Goal: Task Accomplishment & Management: Use online tool/utility

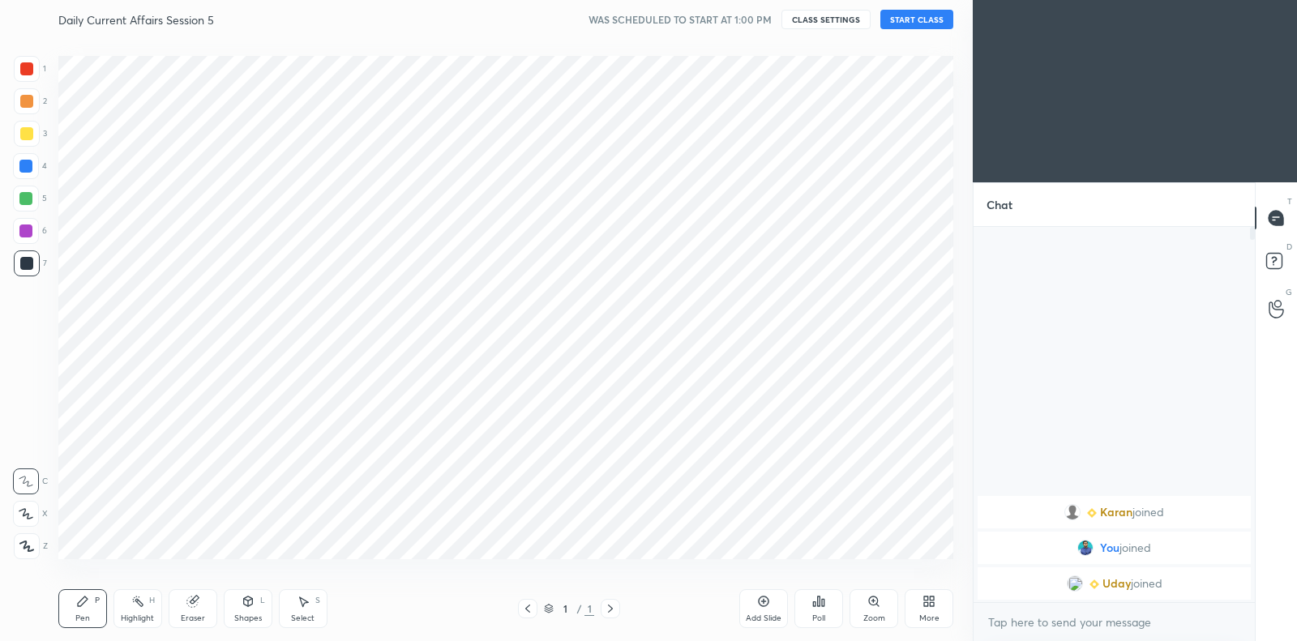
scroll to position [80554, 80185]
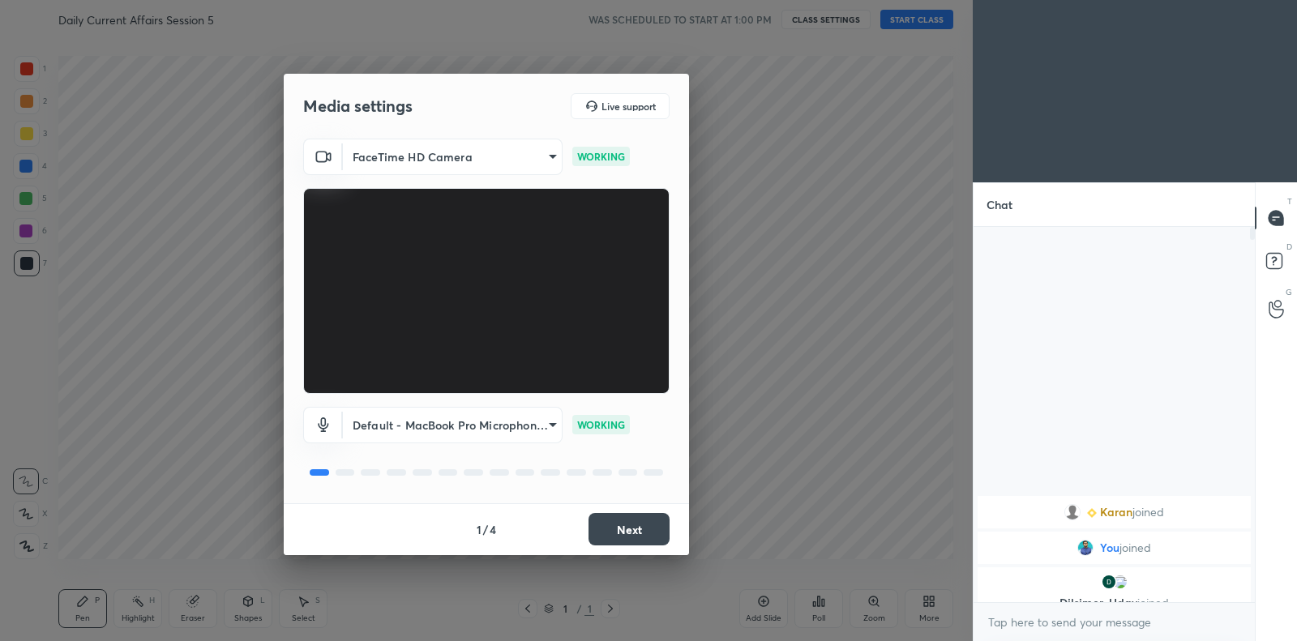
click at [643, 530] on button "Next" at bounding box center [629, 529] width 81 height 32
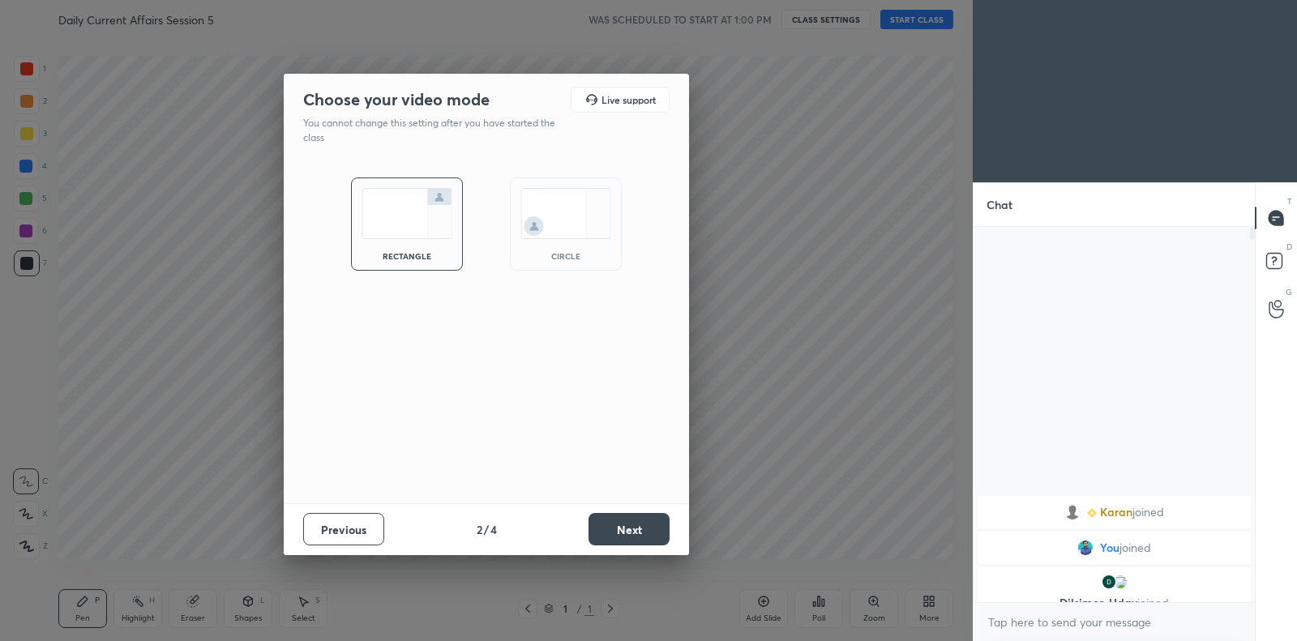
click at [643, 530] on button "Next" at bounding box center [629, 529] width 81 height 32
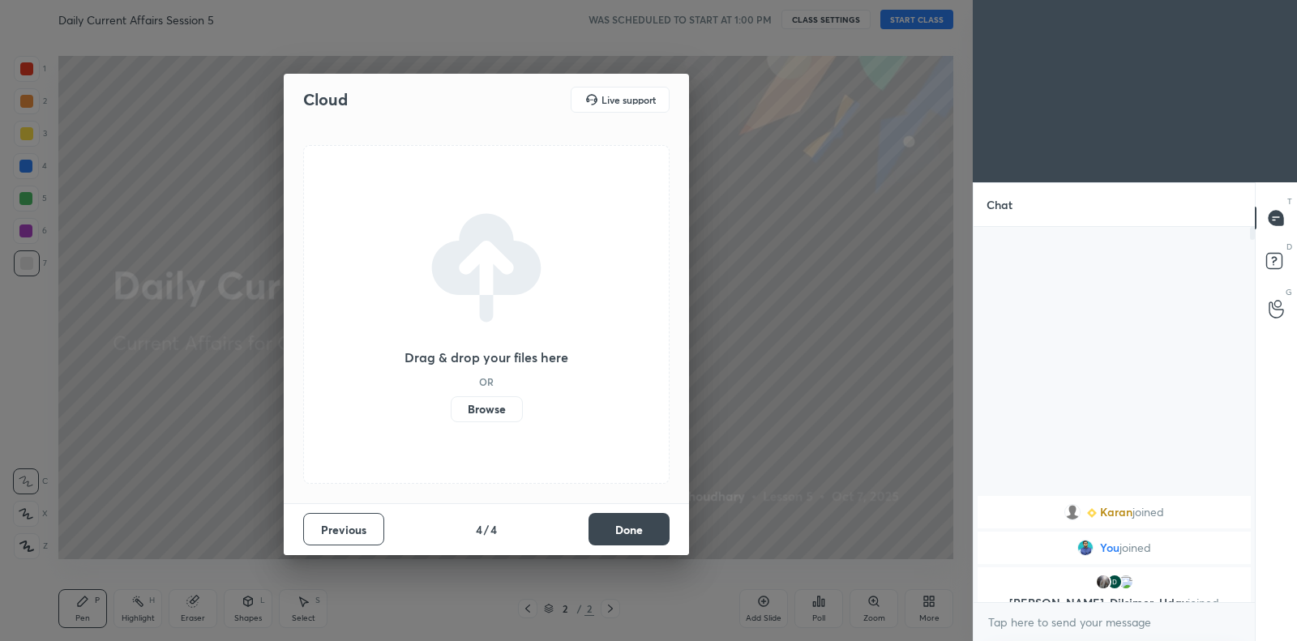
click at [500, 417] on label "Browse" at bounding box center [487, 410] width 72 height 26
click at [451, 417] on input "Browse" at bounding box center [451, 410] width 0 height 26
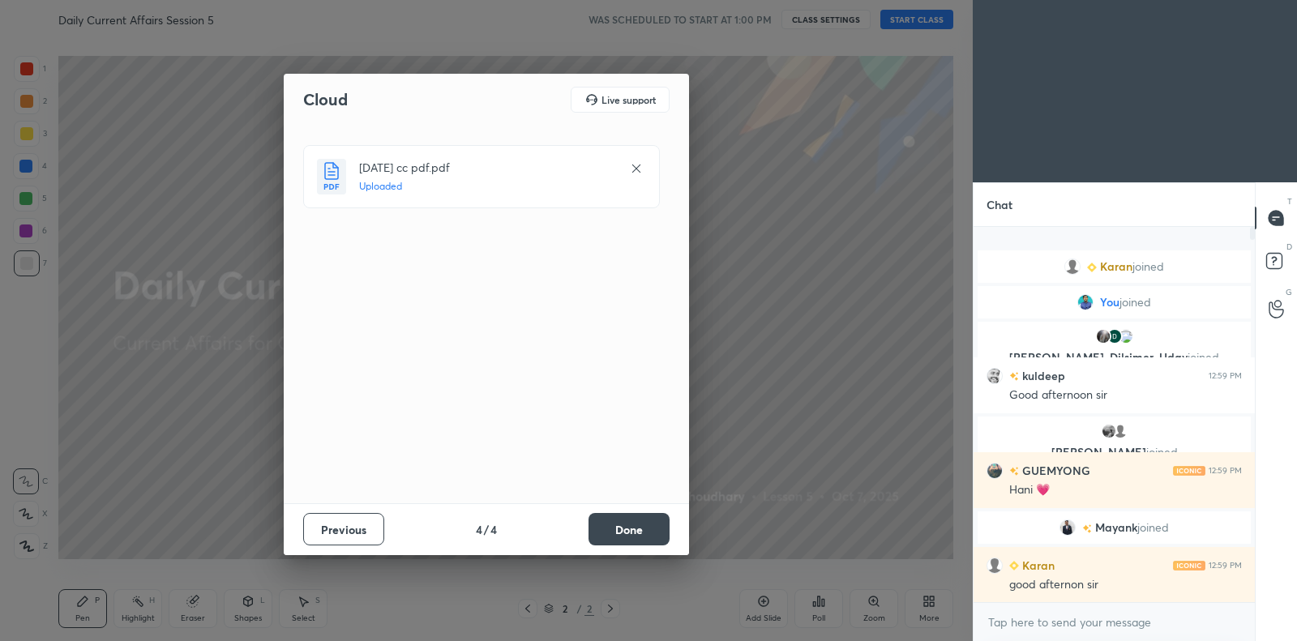
click at [639, 521] on button "Done" at bounding box center [629, 529] width 81 height 32
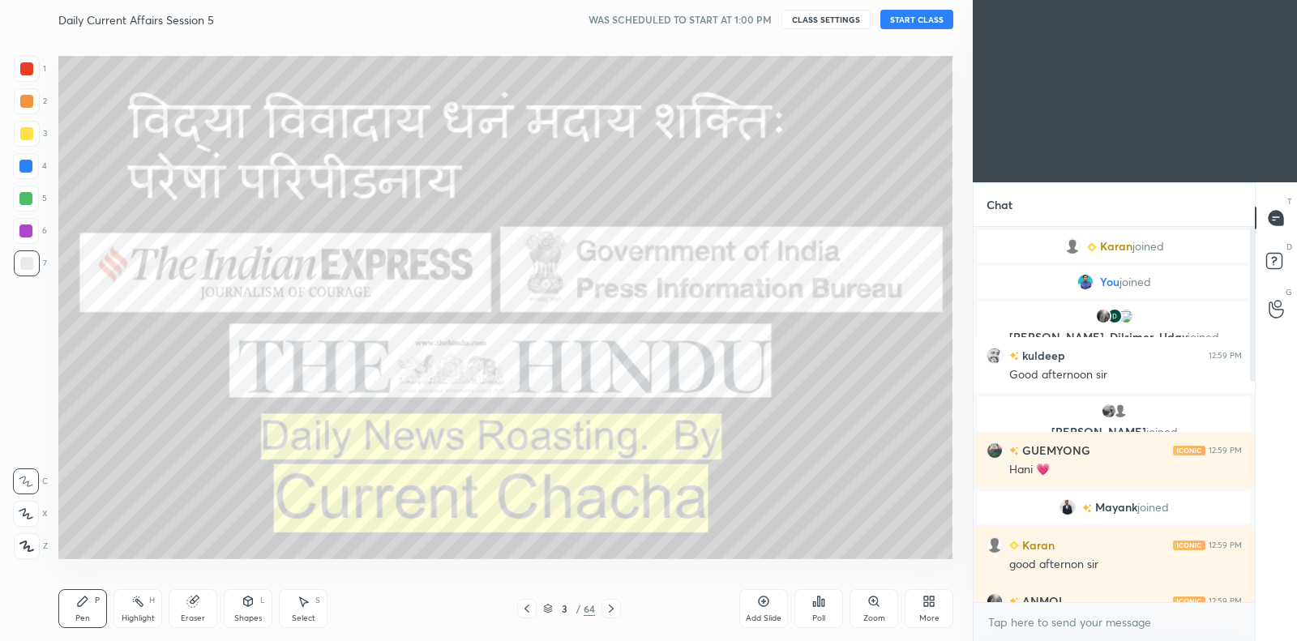
click at [928, 17] on button "START CLASS" at bounding box center [917, 19] width 73 height 19
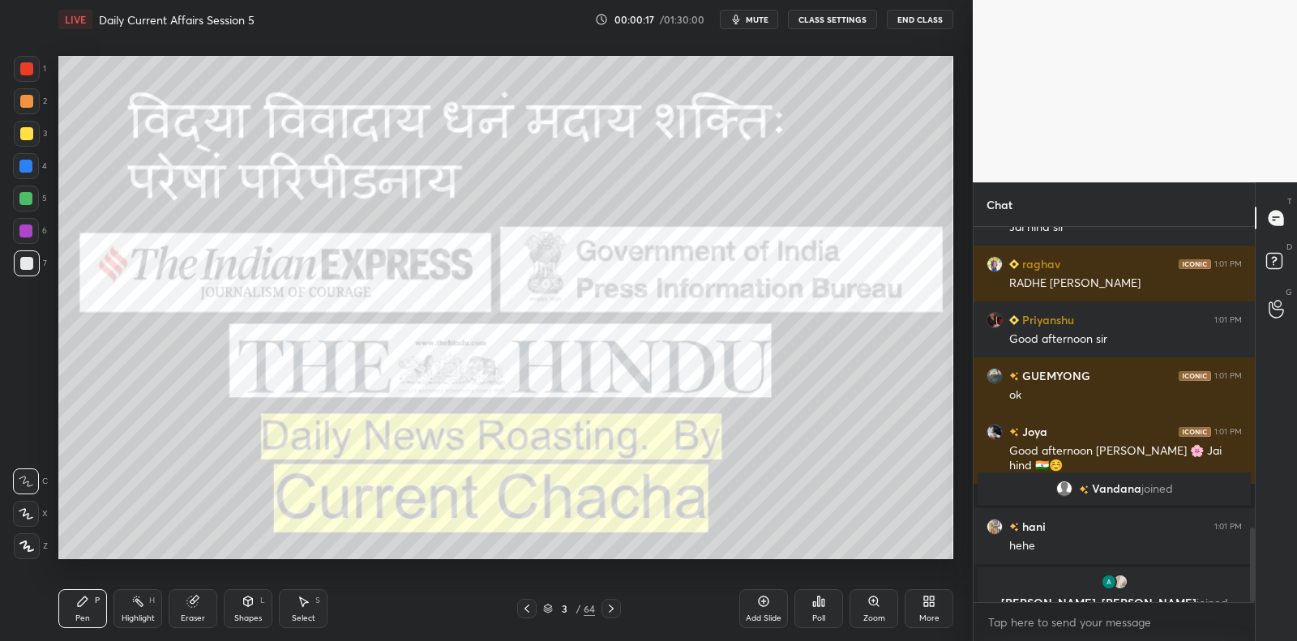
scroll to position [1509, 0]
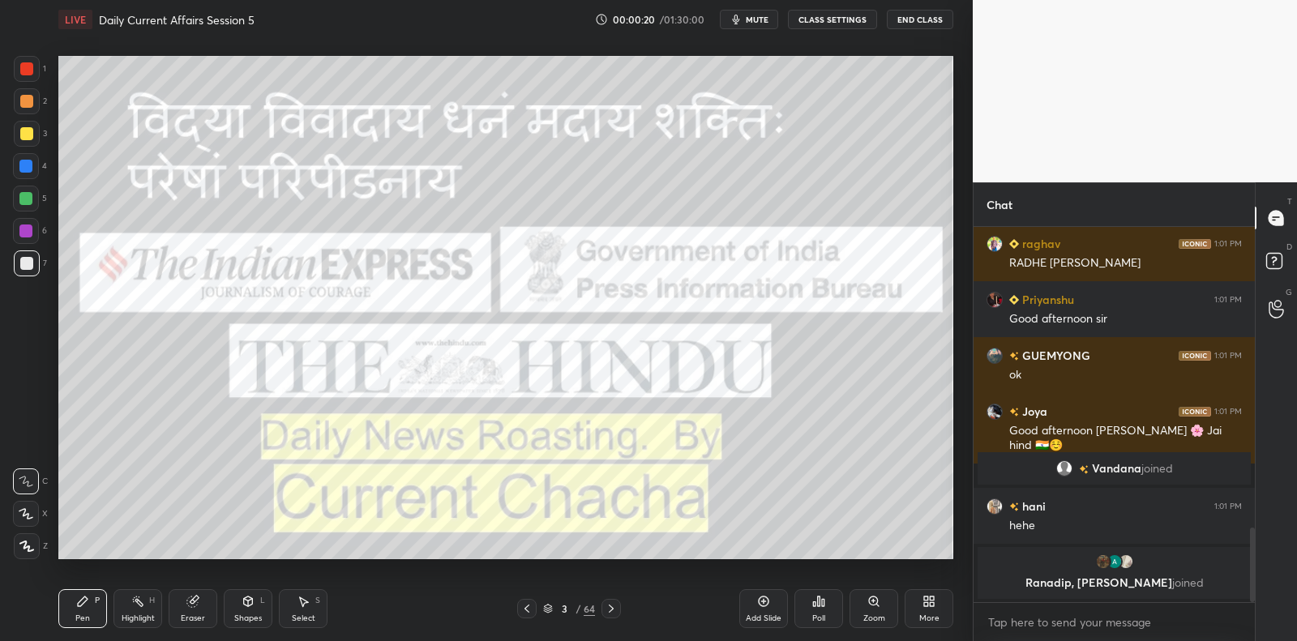
click at [21, 236] on div at bounding box center [25, 231] width 13 height 13
click at [26, 235] on div at bounding box center [25, 231] width 13 height 13
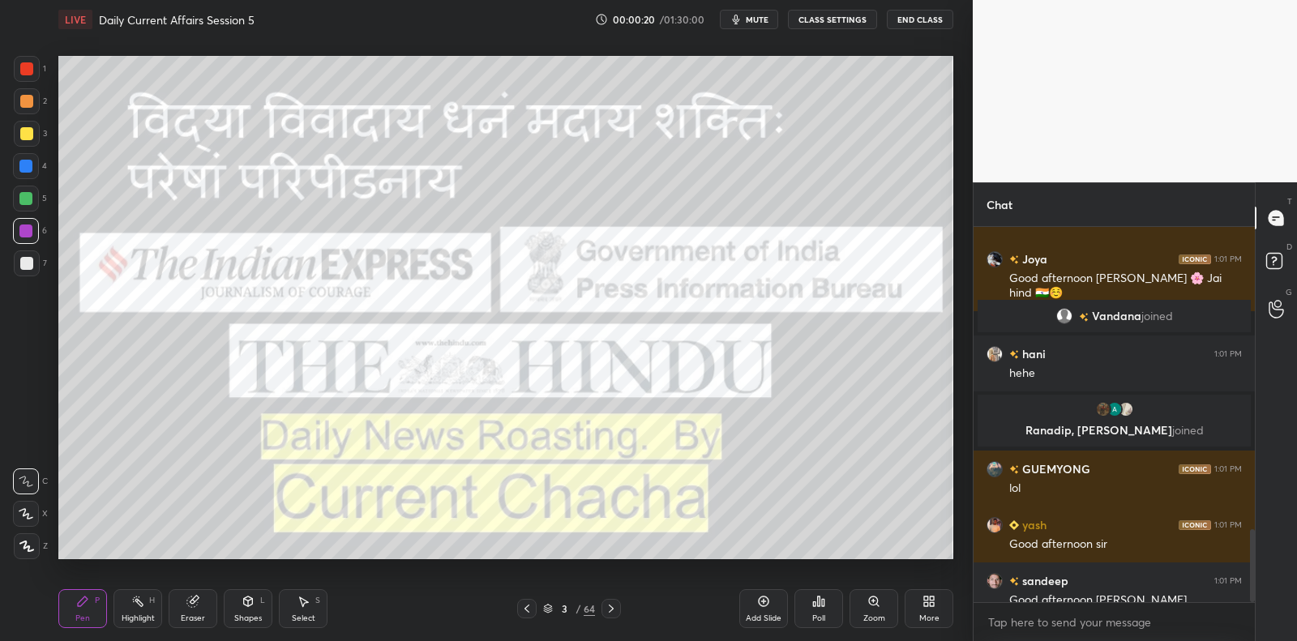
click at [28, 266] on div at bounding box center [26, 263] width 13 height 13
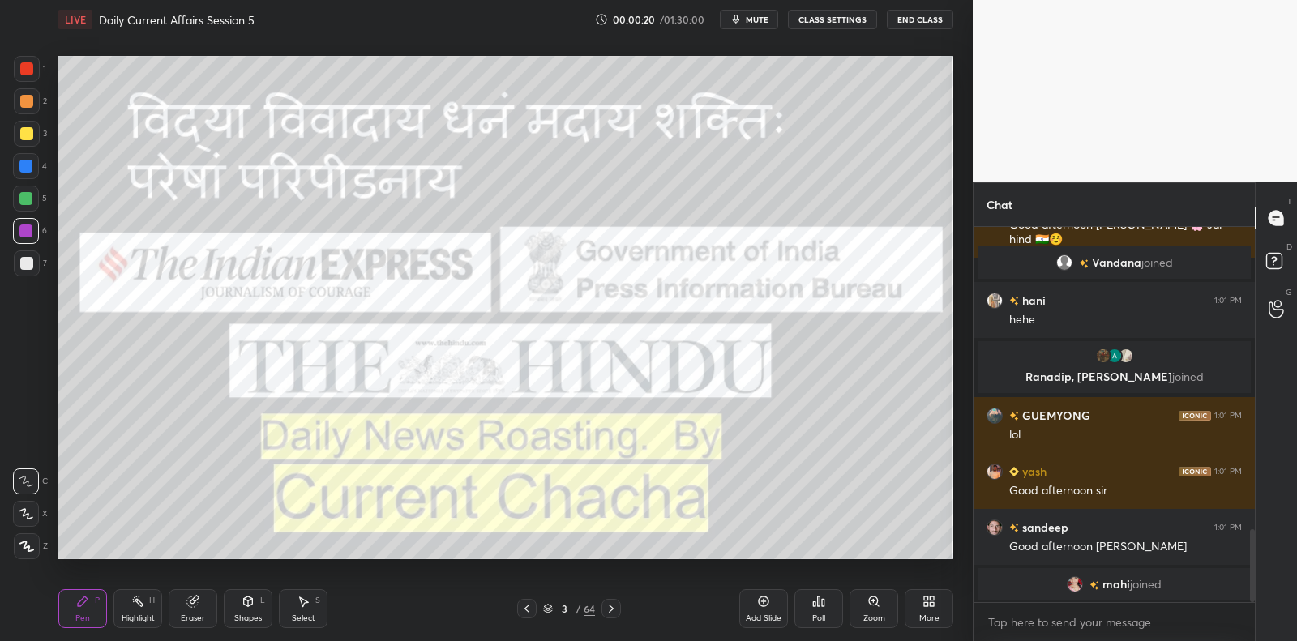
drag, startPoint x: 28, startPoint y: 266, endPoint x: 28, endPoint y: 244, distance: 21.9
click at [28, 266] on div at bounding box center [26, 263] width 13 height 13
drag, startPoint x: 24, startPoint y: 238, endPoint x: 28, endPoint y: 214, distance: 23.9
click at [24, 238] on div at bounding box center [26, 231] width 26 height 26
click at [26, 212] on div "5" at bounding box center [30, 202] width 34 height 32
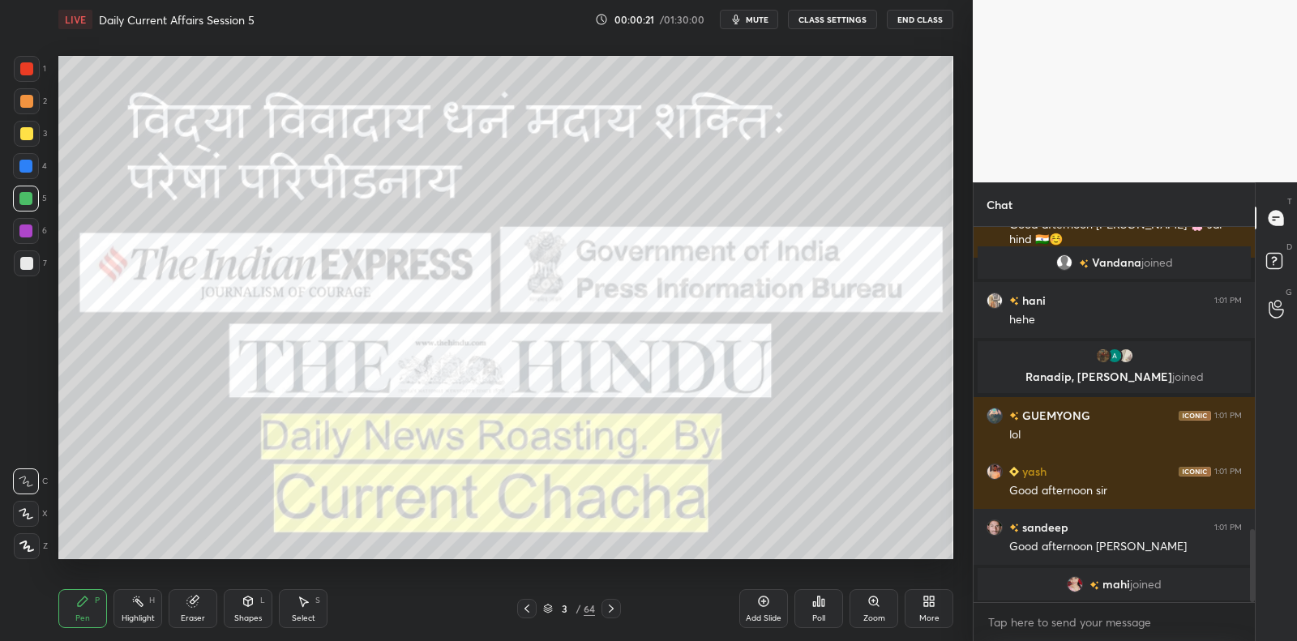
click at [31, 186] on div at bounding box center [26, 199] width 26 height 26
click at [28, 169] on div at bounding box center [25, 166] width 13 height 13
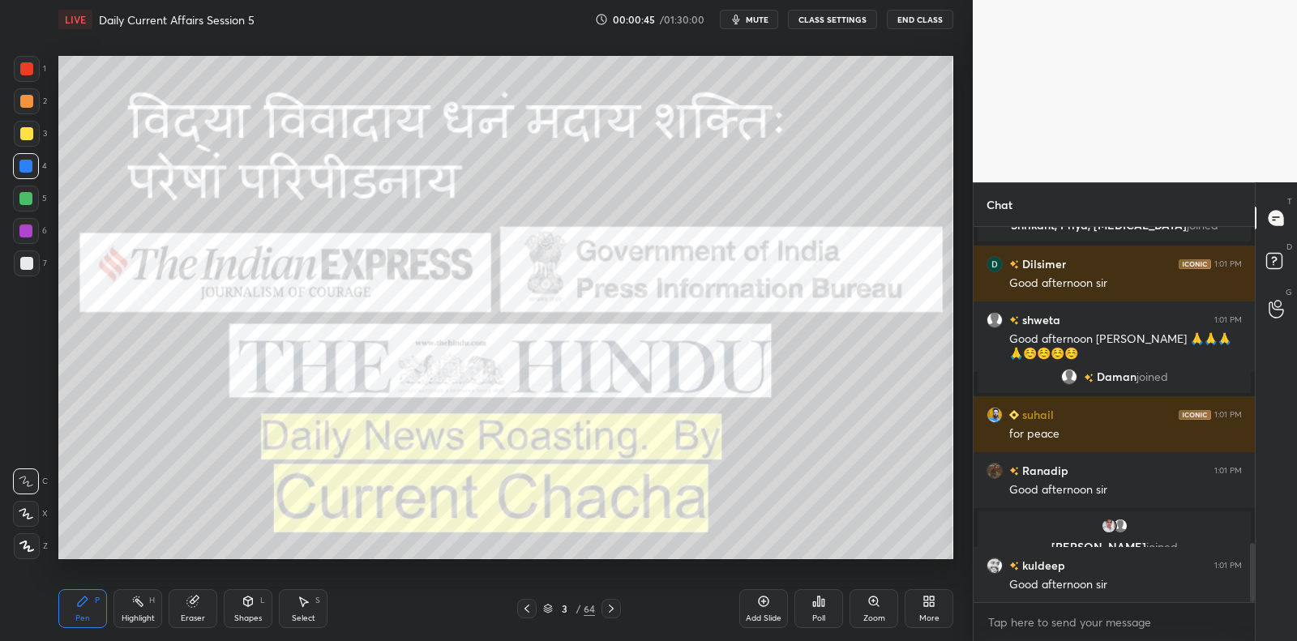
scroll to position [2004, 0]
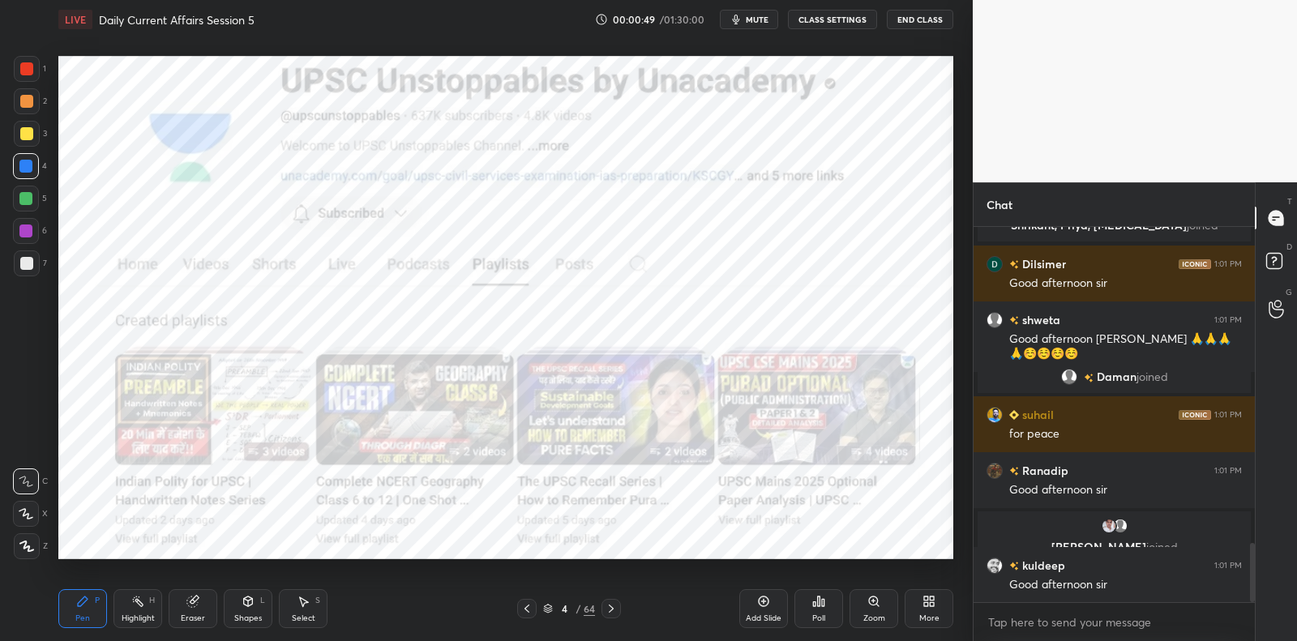
click at [34, 245] on div "6" at bounding box center [30, 234] width 34 height 32
drag, startPoint x: 34, startPoint y: 237, endPoint x: 48, endPoint y: 242, distance: 14.6
click at [32, 236] on div at bounding box center [26, 231] width 26 height 26
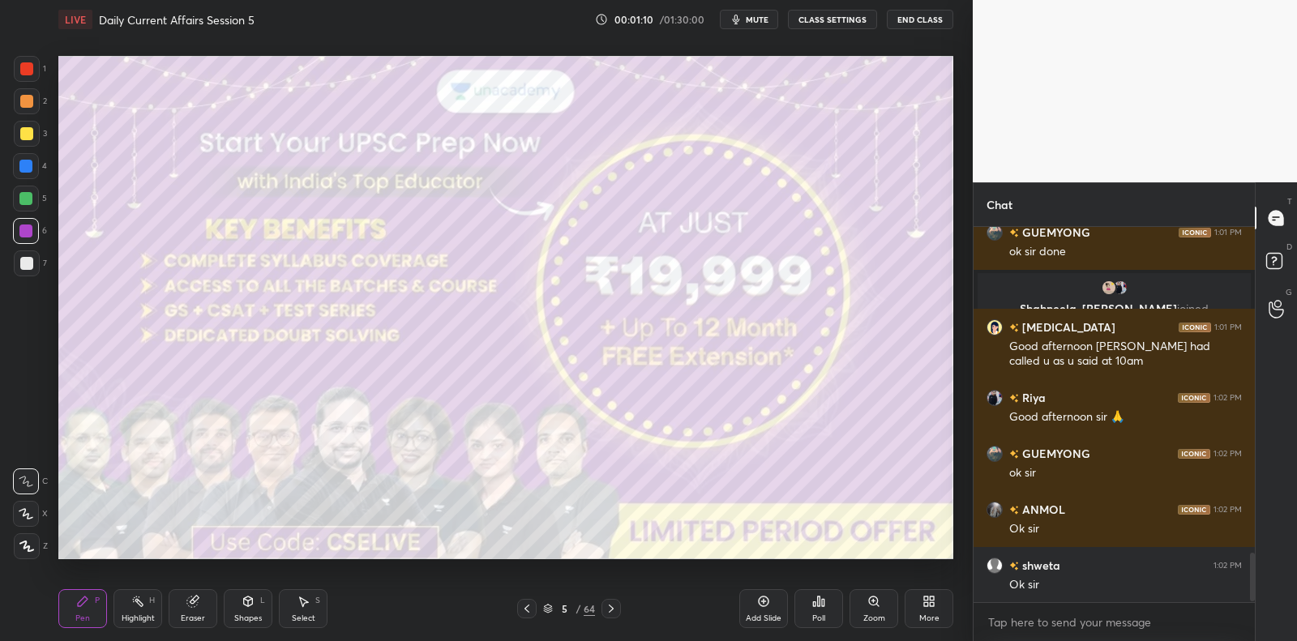
scroll to position [2515, 0]
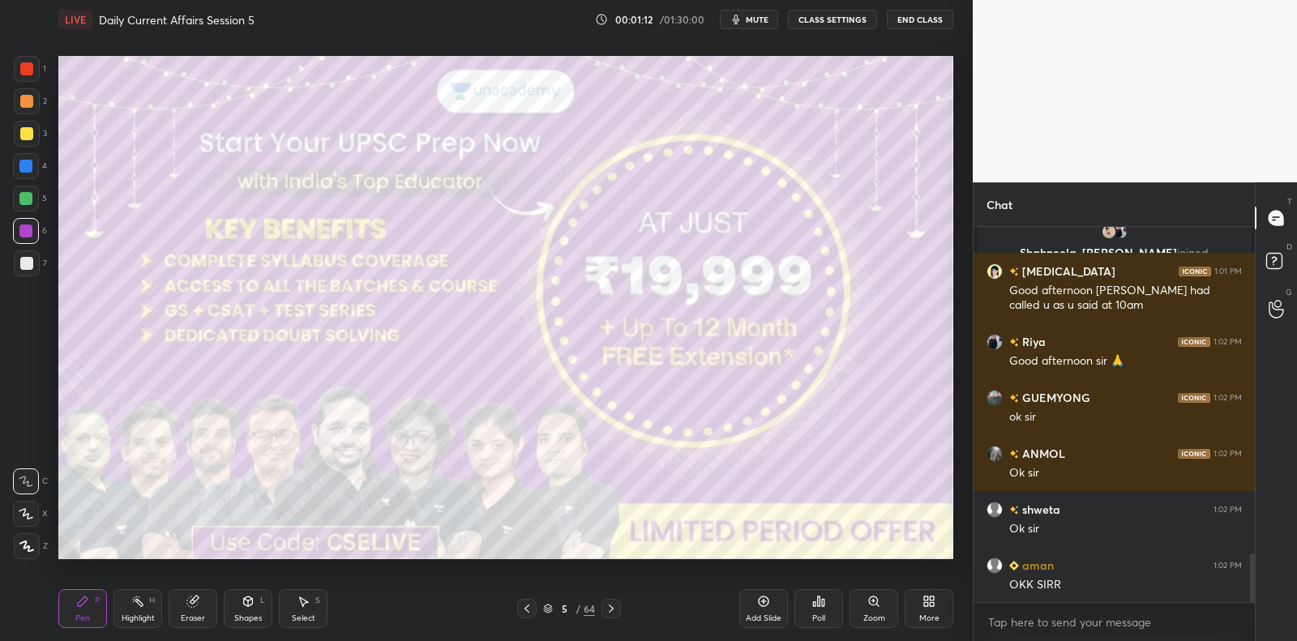
drag, startPoint x: 38, startPoint y: 258, endPoint x: 28, endPoint y: 262, distance: 11.3
click at [36, 259] on div at bounding box center [27, 264] width 26 height 26
click at [28, 262] on div at bounding box center [26, 263] width 13 height 13
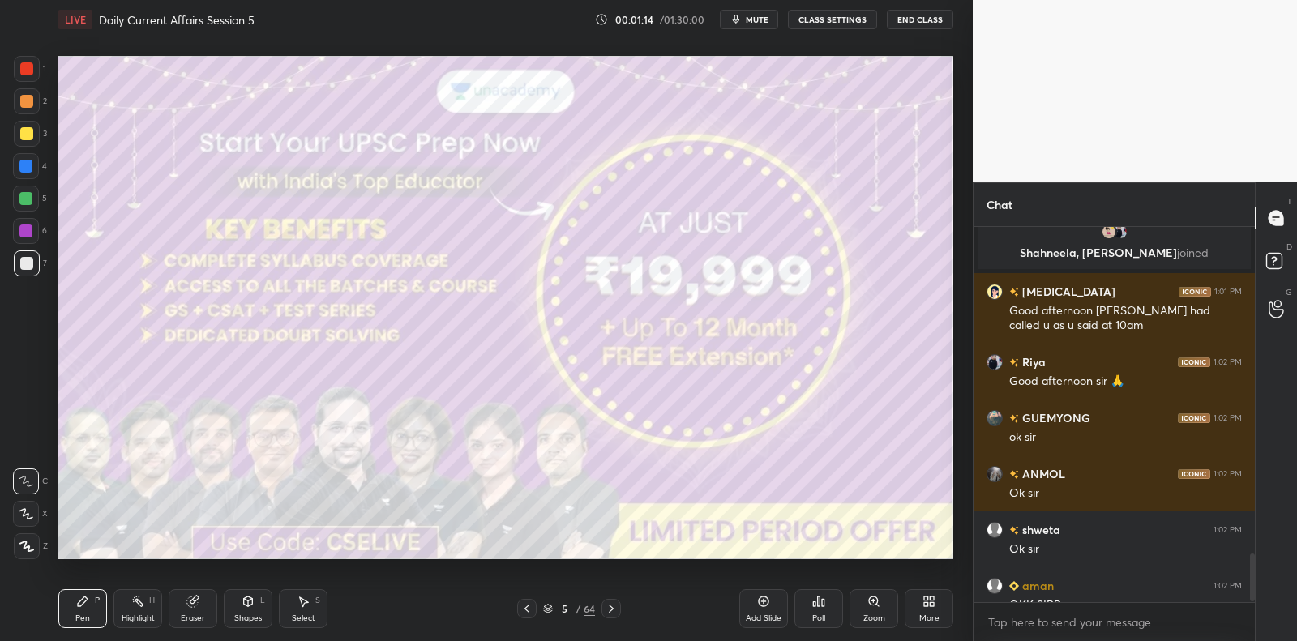
scroll to position [2573, 0]
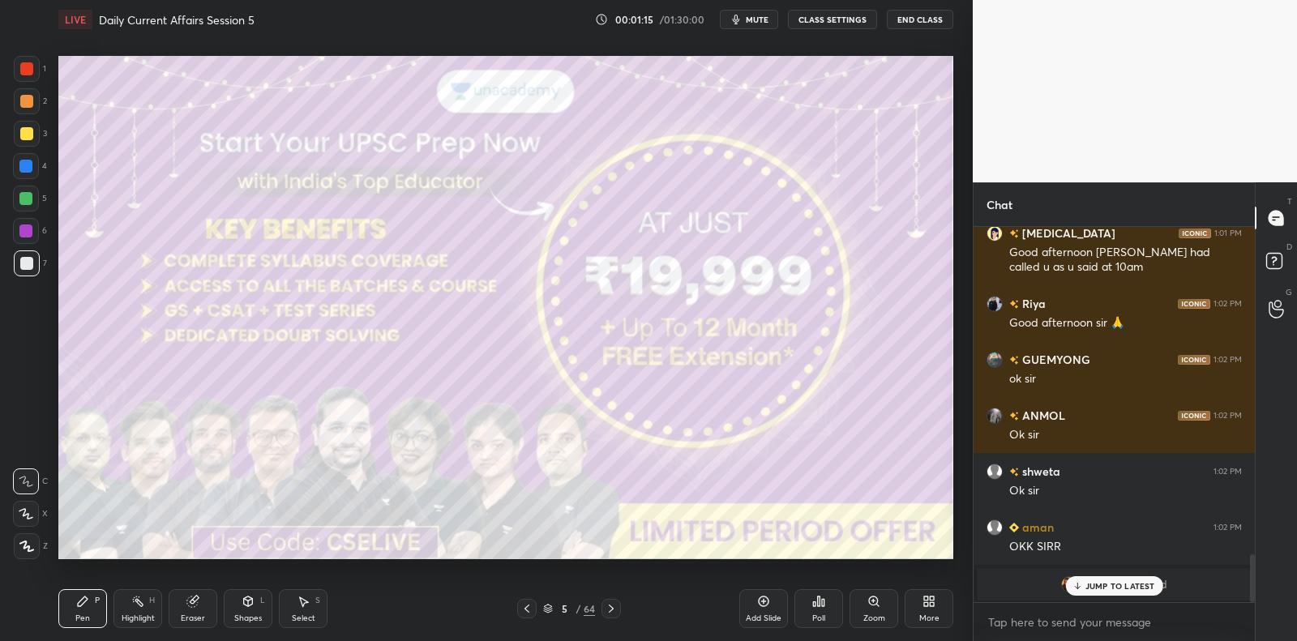
click at [33, 540] on div at bounding box center [27, 547] width 26 height 26
drag, startPoint x: 33, startPoint y: 540, endPoint x: 20, endPoint y: 534, distance: 14.2
click at [33, 540] on div at bounding box center [27, 547] width 26 height 26
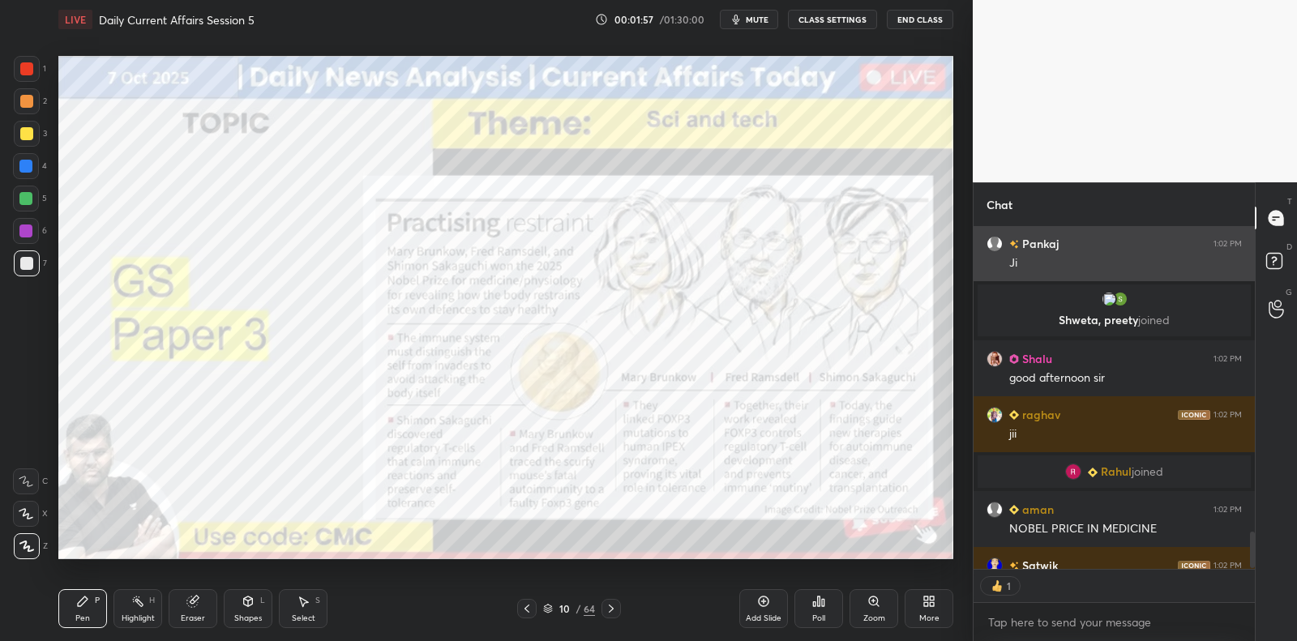
scroll to position [5, 5]
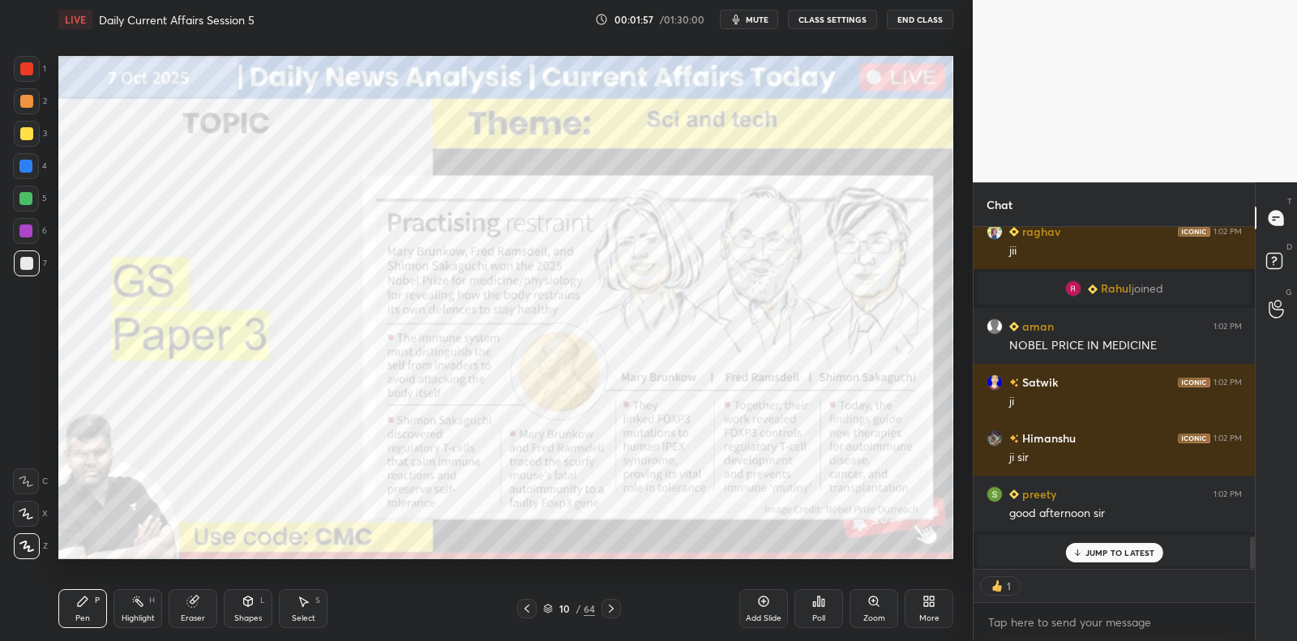
click at [30, 230] on div at bounding box center [25, 231] width 13 height 13
click at [36, 234] on div at bounding box center [26, 231] width 26 height 26
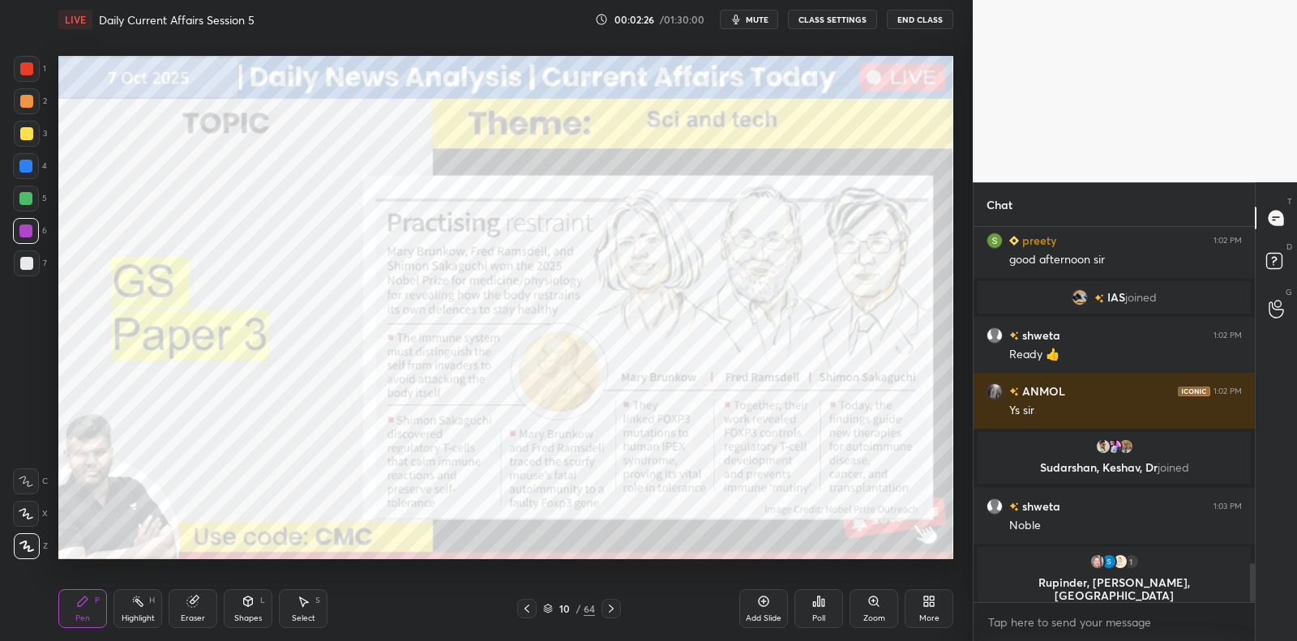
scroll to position [3276, 0]
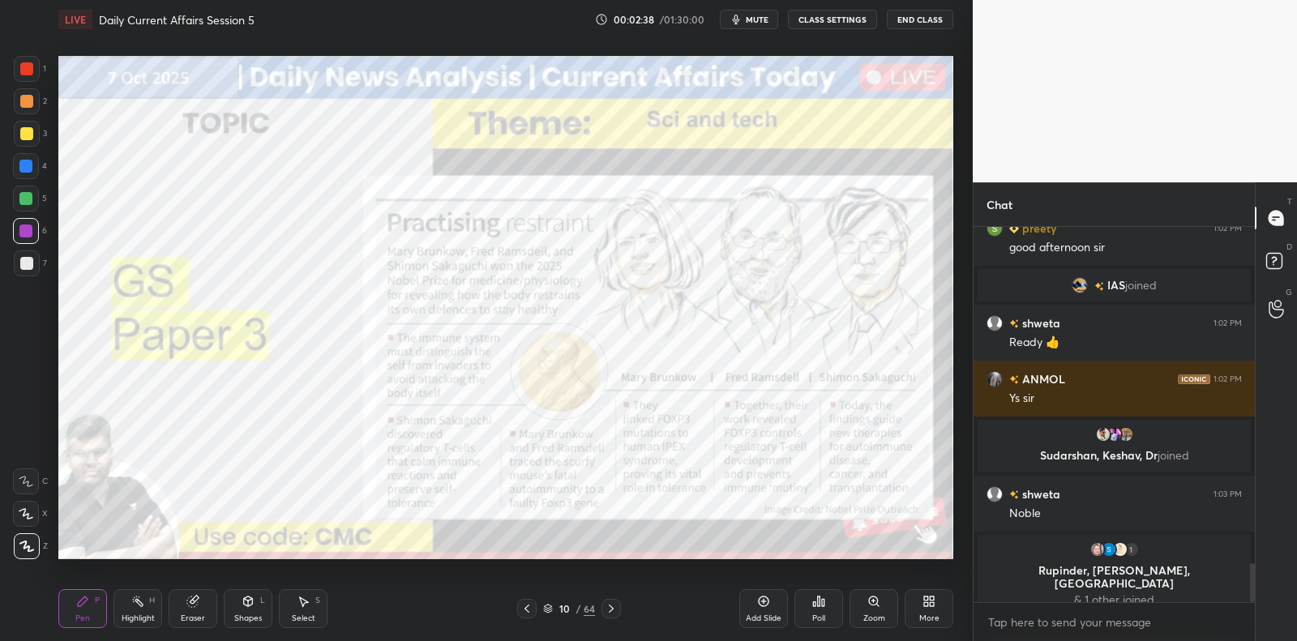
click at [1083, 464] on div "Sudarshan, Keshav, Dr joined" at bounding box center [1114, 446] width 273 height 52
click at [1109, 434] on img "grid" at bounding box center [1104, 435] width 16 height 16
click at [768, 611] on div "Add Slide" at bounding box center [764, 609] width 49 height 39
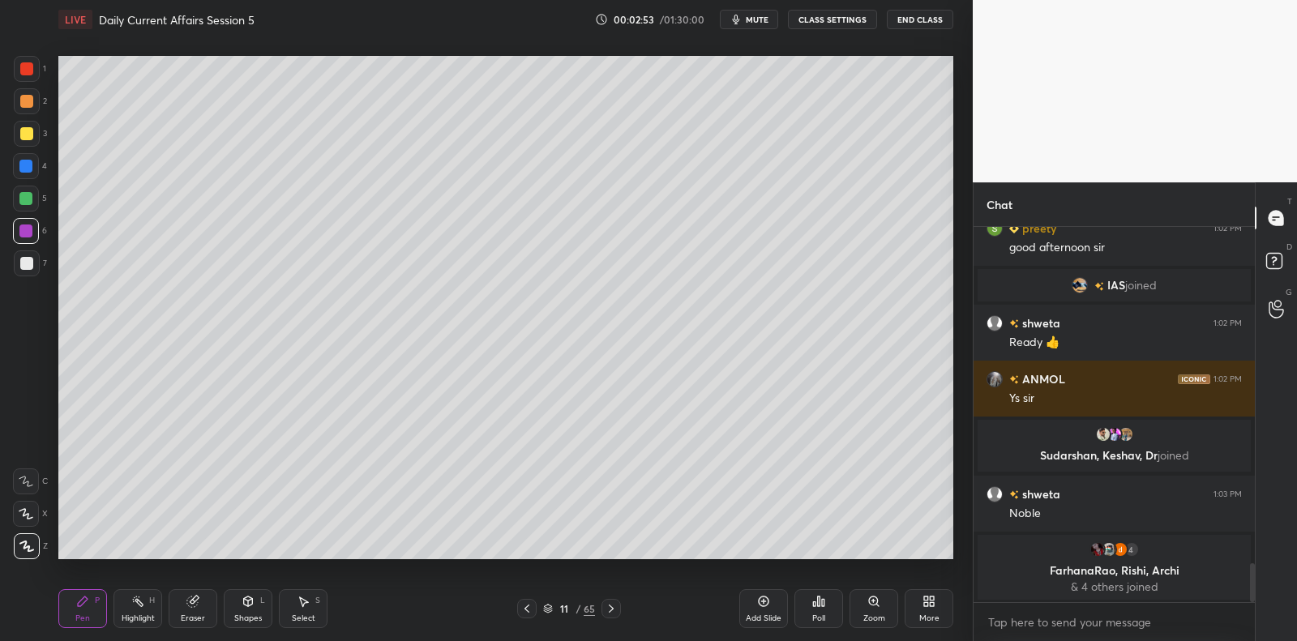
click at [29, 271] on div at bounding box center [27, 264] width 26 height 26
click at [22, 198] on div at bounding box center [25, 198] width 13 height 13
drag, startPoint x: 22, startPoint y: 198, endPoint x: 14, endPoint y: 205, distance: 10.9
click at [22, 198] on div at bounding box center [25, 198] width 13 height 13
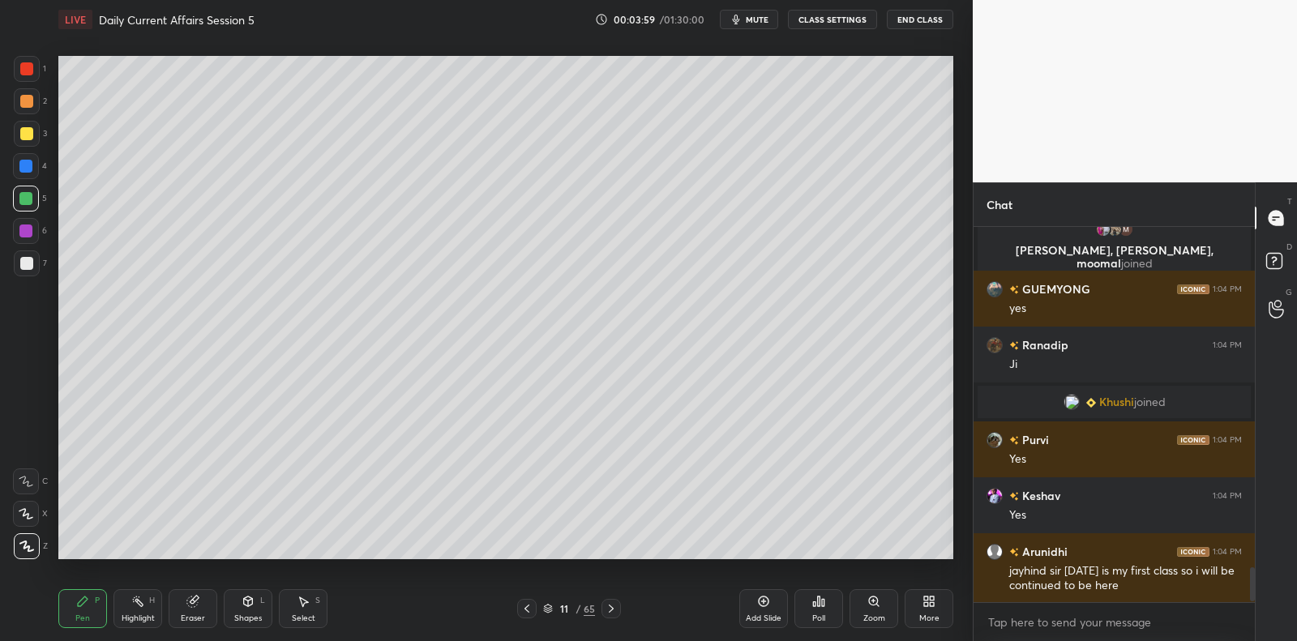
scroll to position [3704, 0]
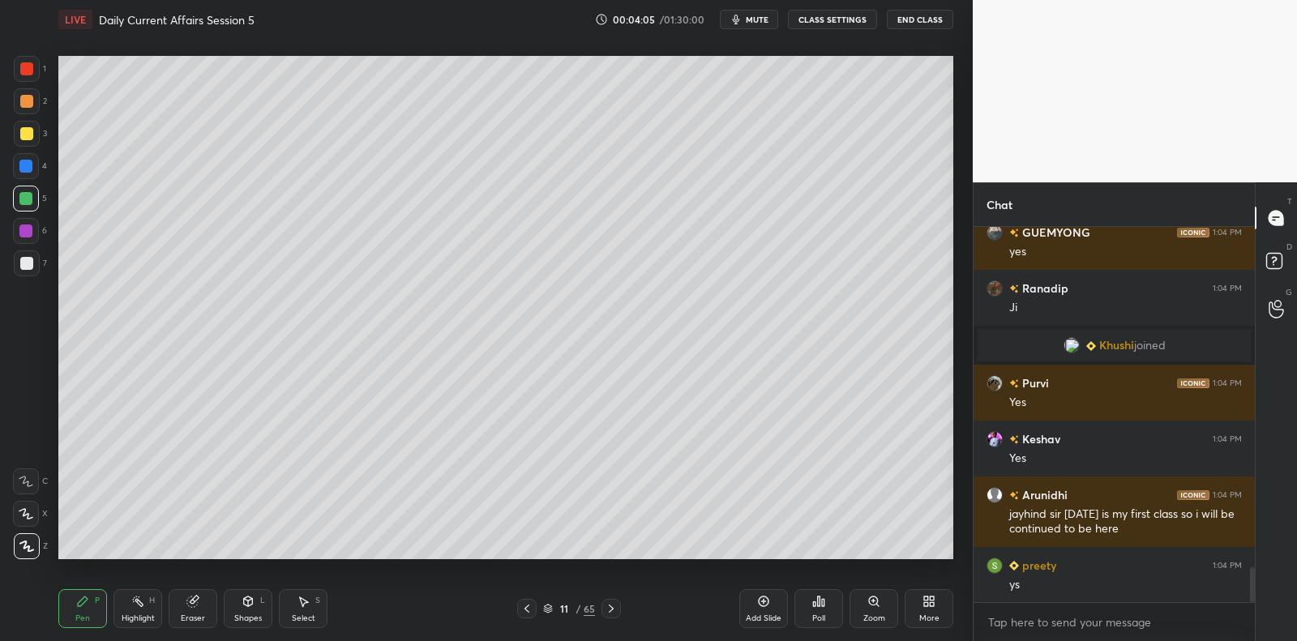
click at [32, 144] on div "3" at bounding box center [30, 137] width 33 height 32
drag, startPoint x: 36, startPoint y: 137, endPoint x: 49, endPoint y: 136, distance: 12.2
click at [36, 137] on div at bounding box center [27, 134] width 26 height 26
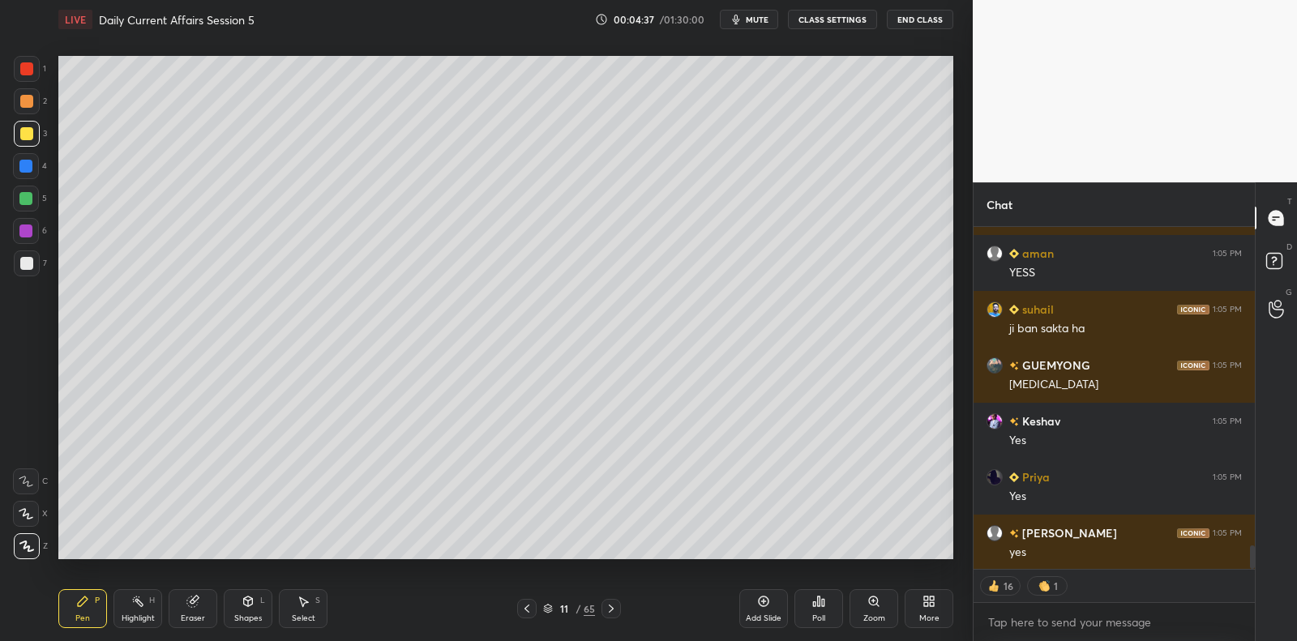
scroll to position [4632, 0]
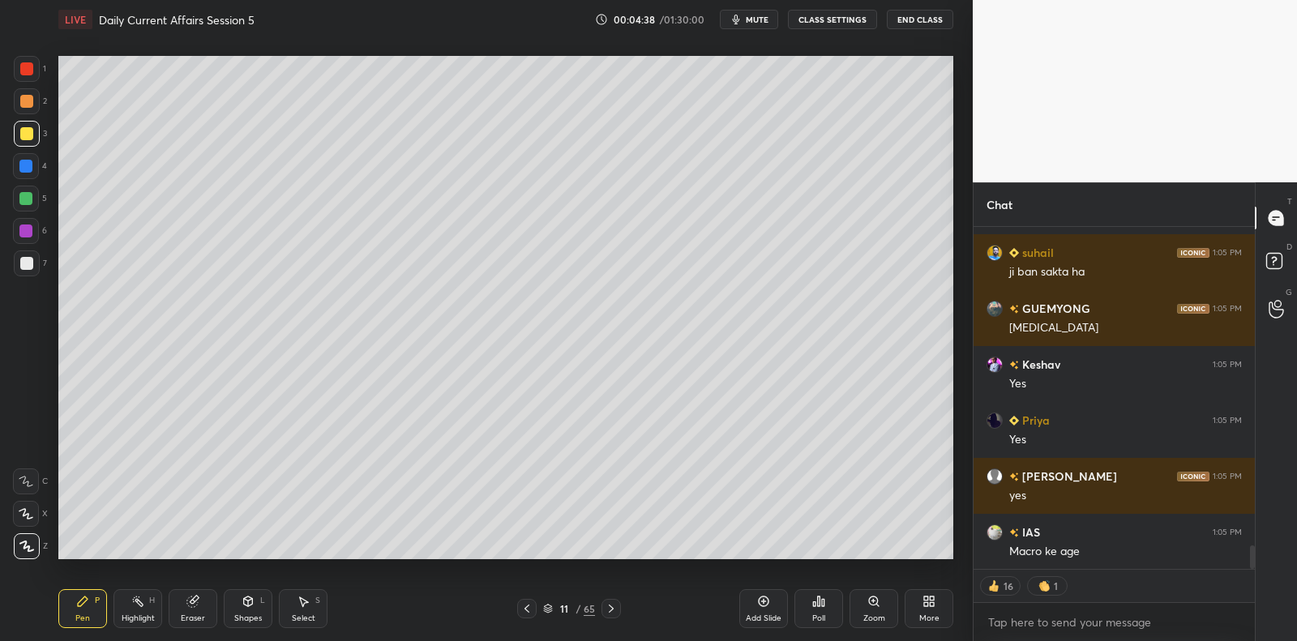
click at [25, 264] on div at bounding box center [26, 263] width 13 height 13
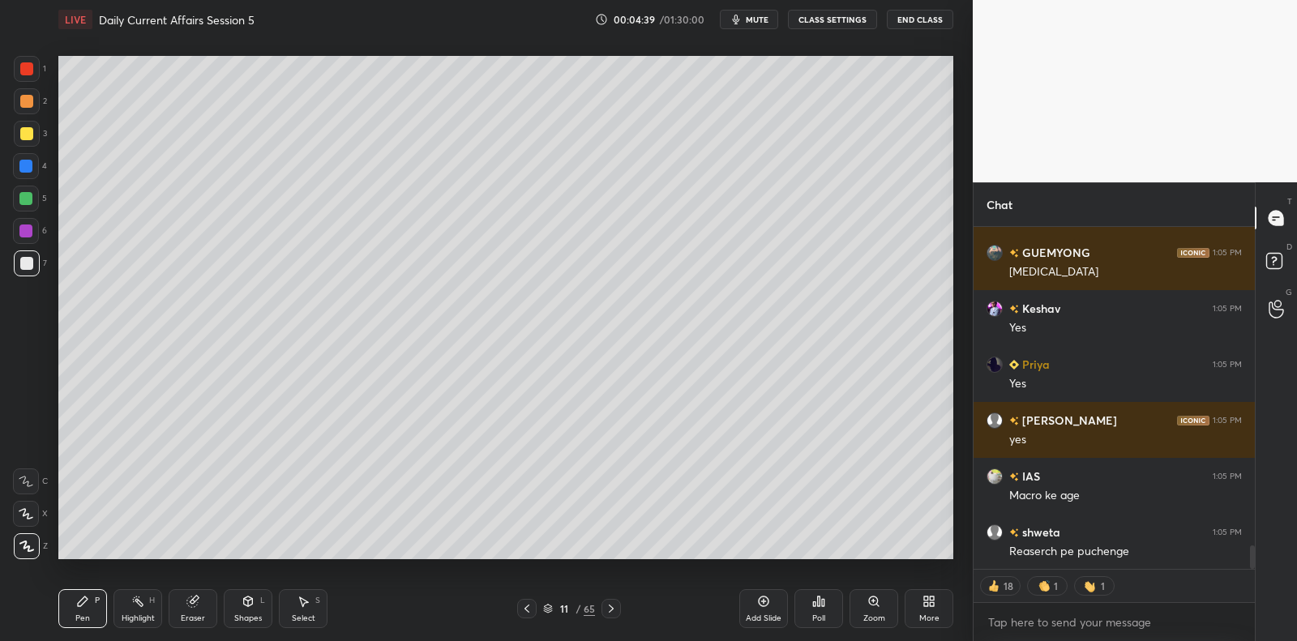
click at [757, 611] on div "Add Slide" at bounding box center [764, 609] width 49 height 39
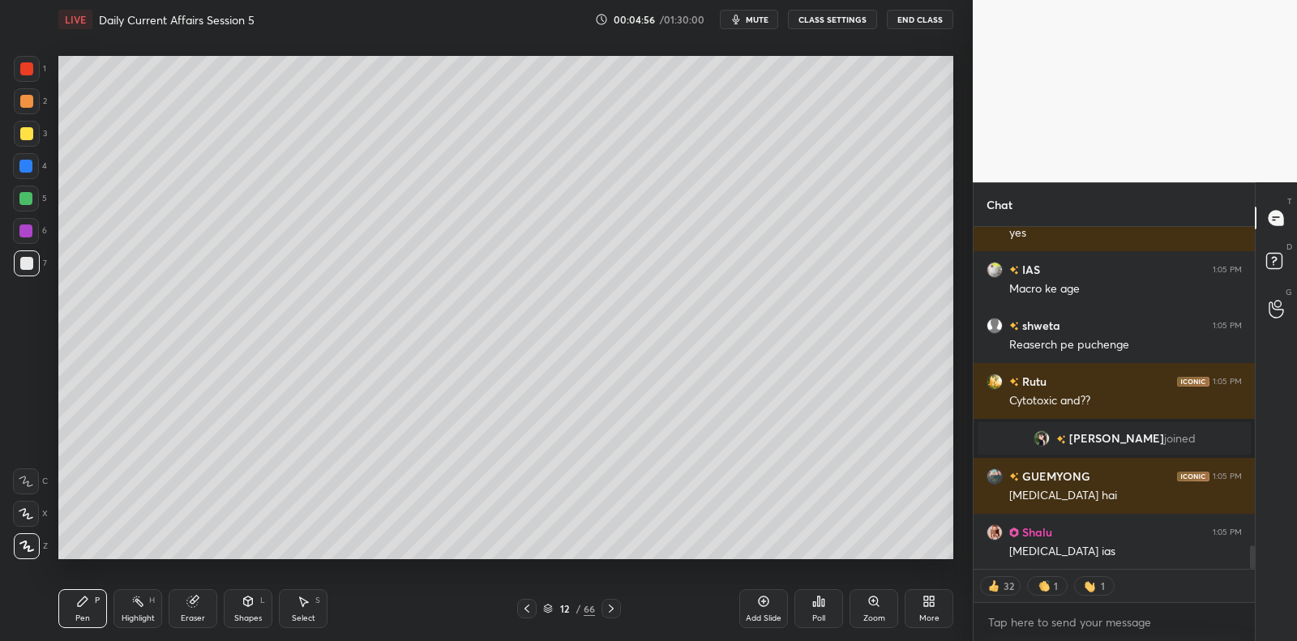
scroll to position [4611, 0]
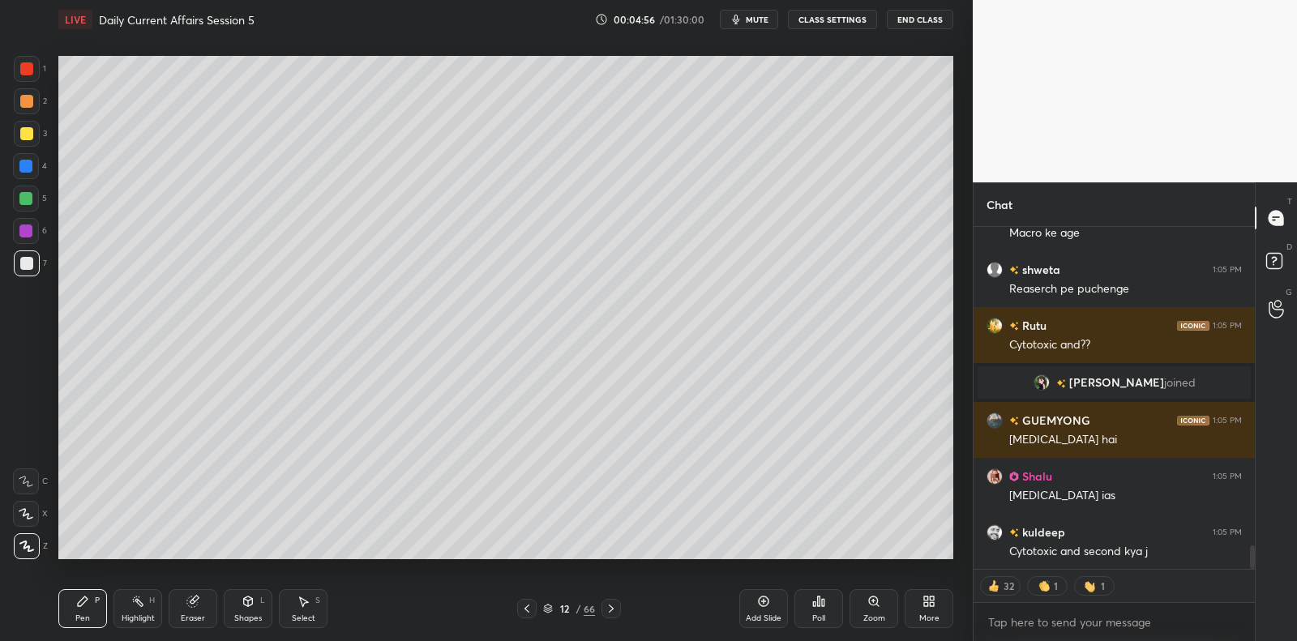
click at [32, 131] on div at bounding box center [27, 134] width 26 height 26
click at [32, 129] on div at bounding box center [27, 134] width 26 height 26
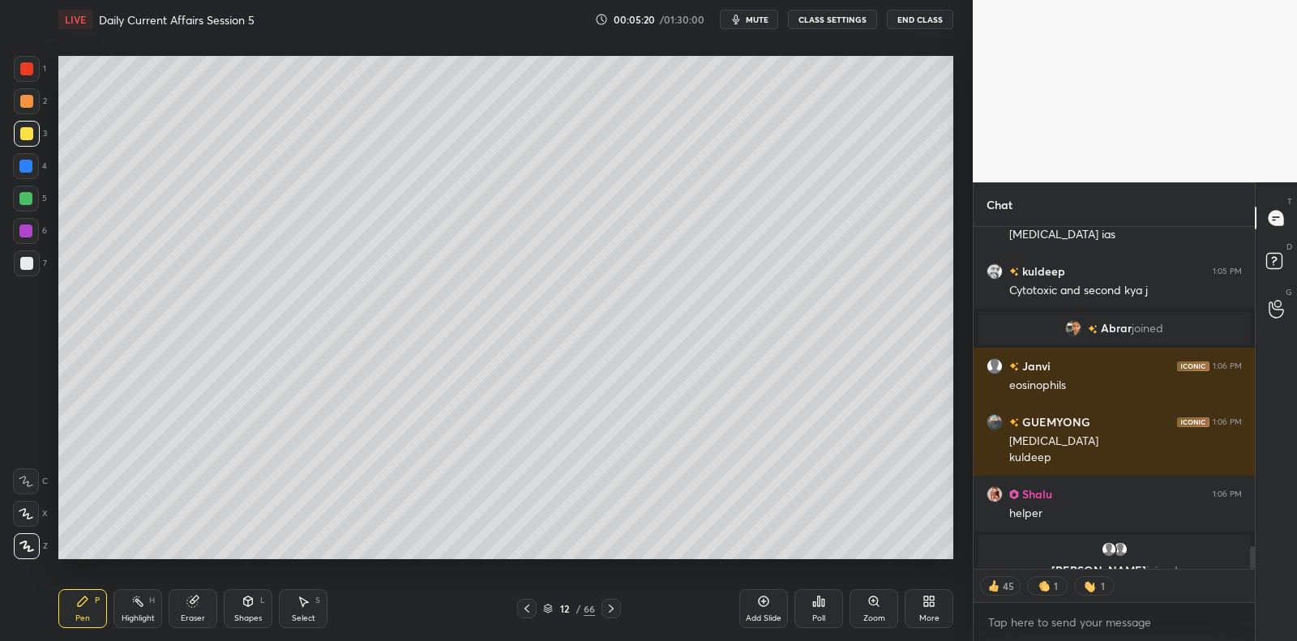
scroll to position [4806, 0]
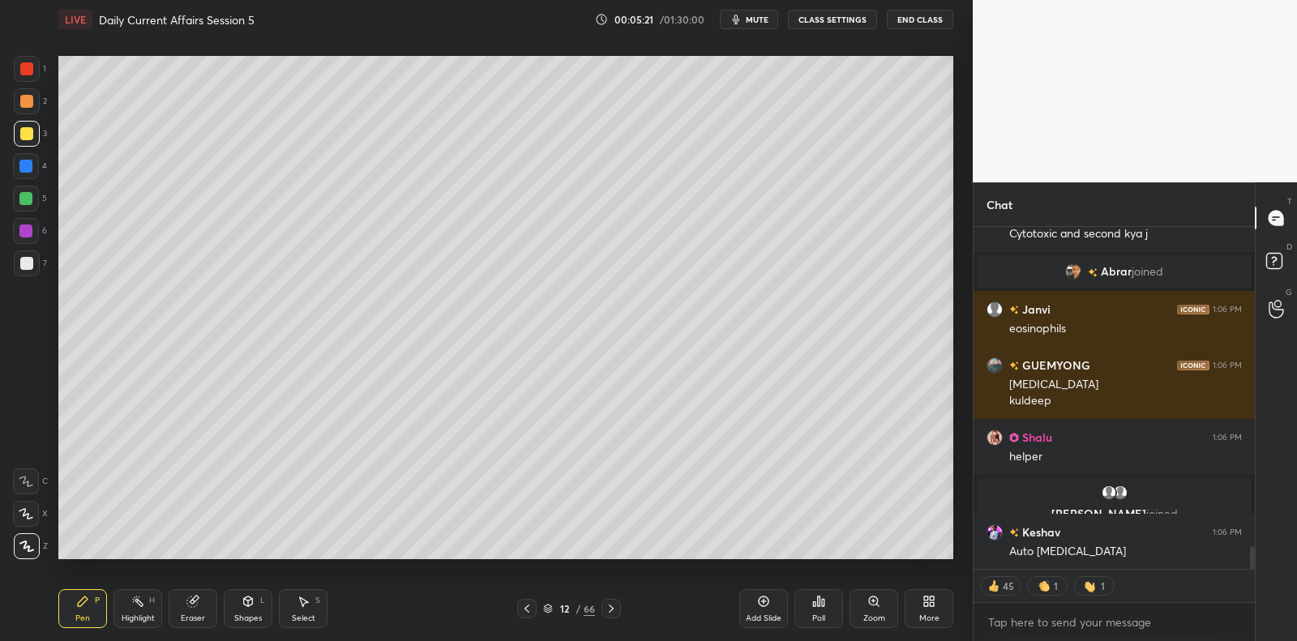
click at [32, 264] on div at bounding box center [27, 264] width 26 height 26
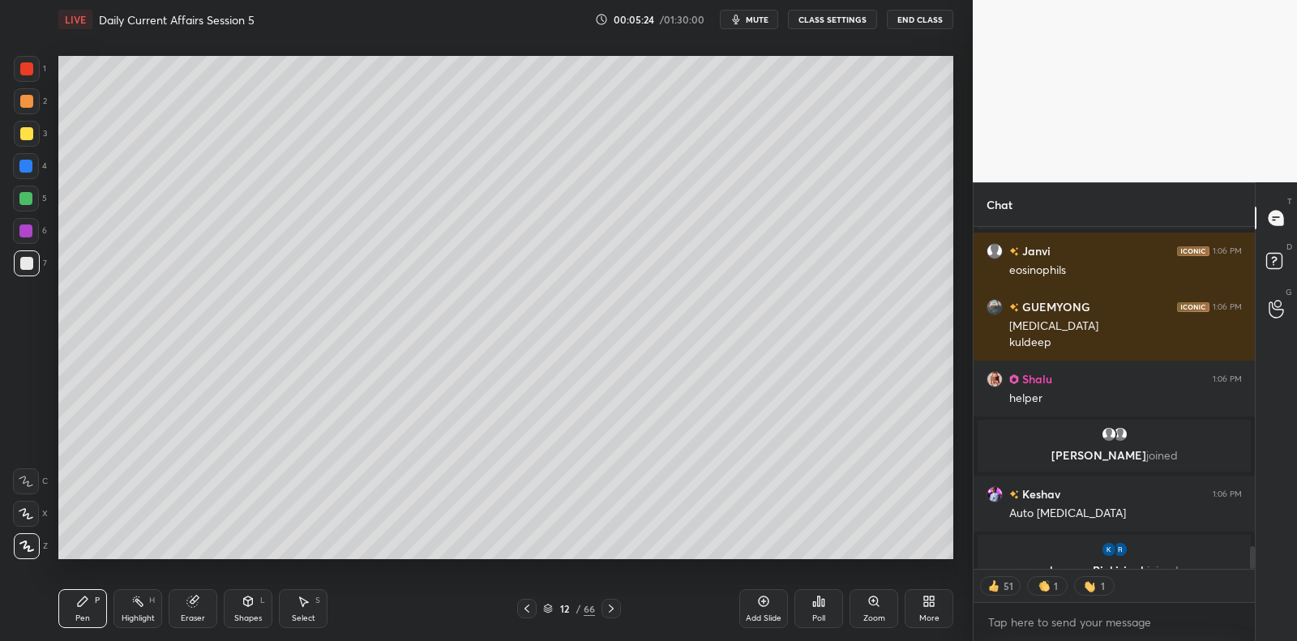
scroll to position [4904, 0]
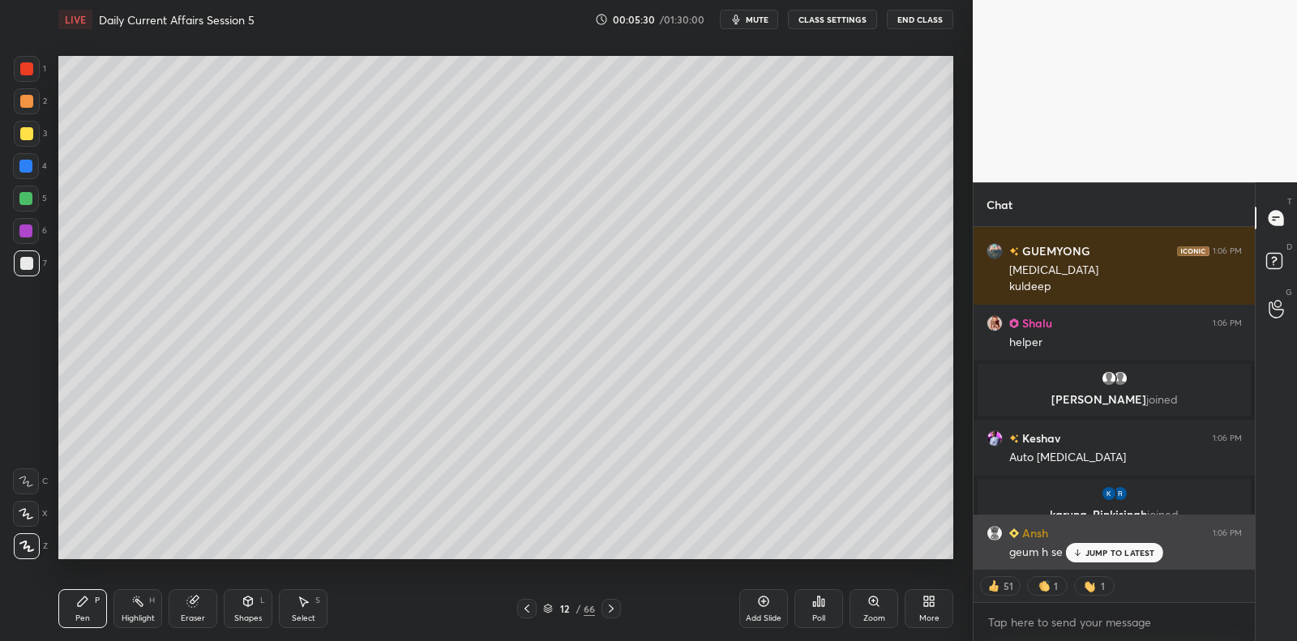
drag, startPoint x: 1105, startPoint y: 557, endPoint x: 1079, endPoint y: 552, distance: 27.2
click at [1105, 557] on p "JUMP TO LATEST" at bounding box center [1121, 553] width 70 height 10
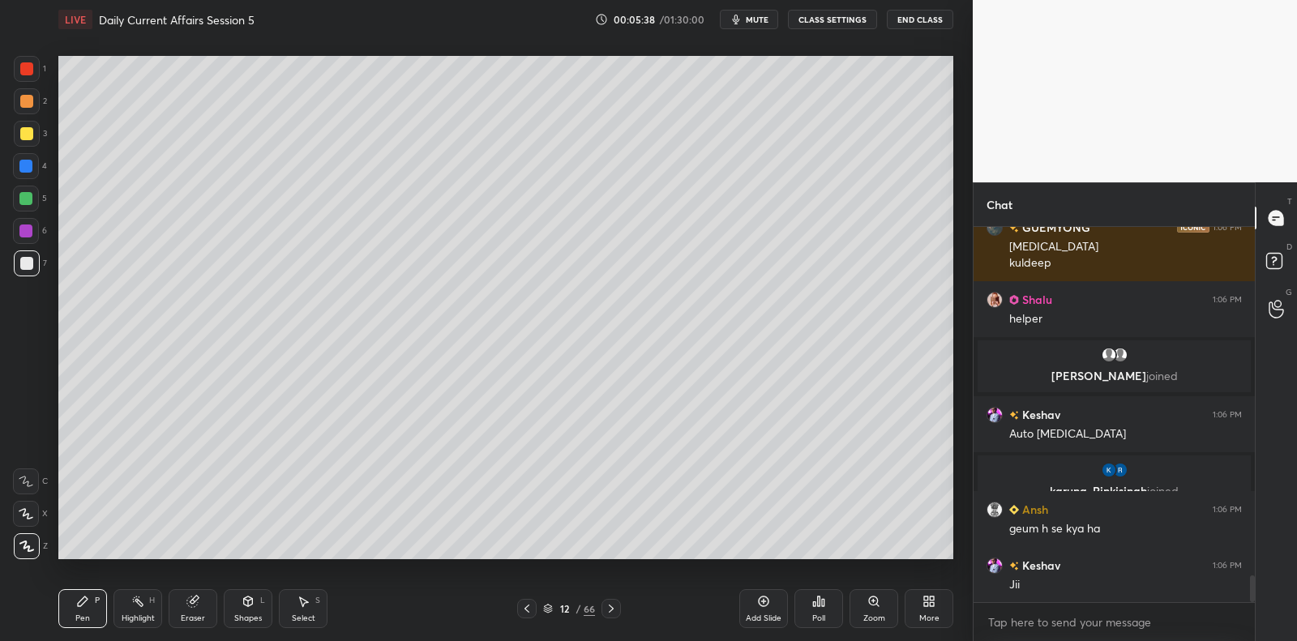
scroll to position [4984, 0]
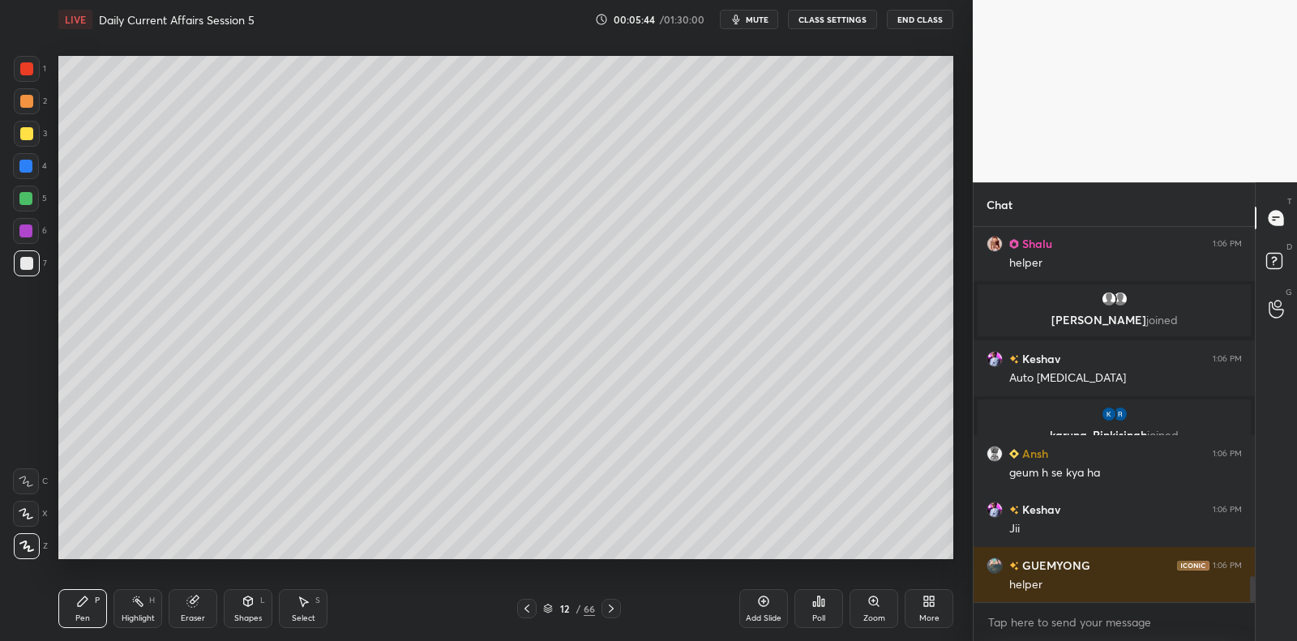
click at [25, 255] on div at bounding box center [27, 264] width 26 height 26
click at [21, 259] on div at bounding box center [26, 263] width 13 height 13
click at [19, 264] on div at bounding box center [27, 264] width 26 height 26
drag, startPoint x: 25, startPoint y: 262, endPoint x: 42, endPoint y: 252, distance: 19.6
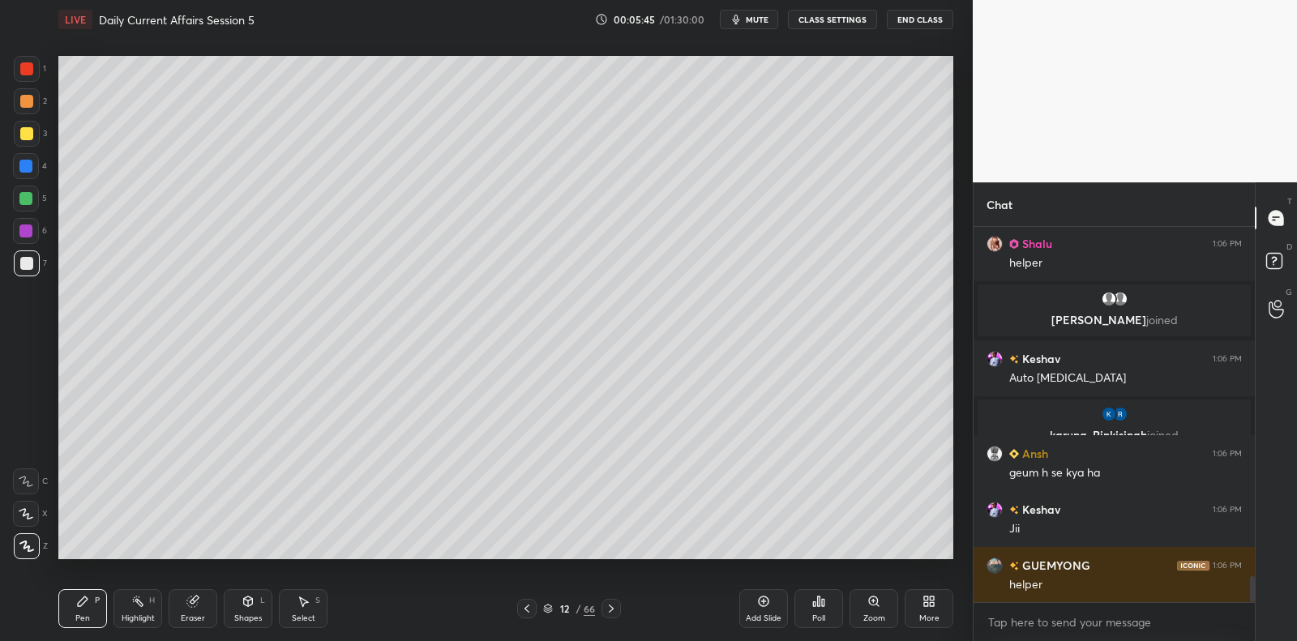
click at [25, 260] on div at bounding box center [26, 263] width 13 height 13
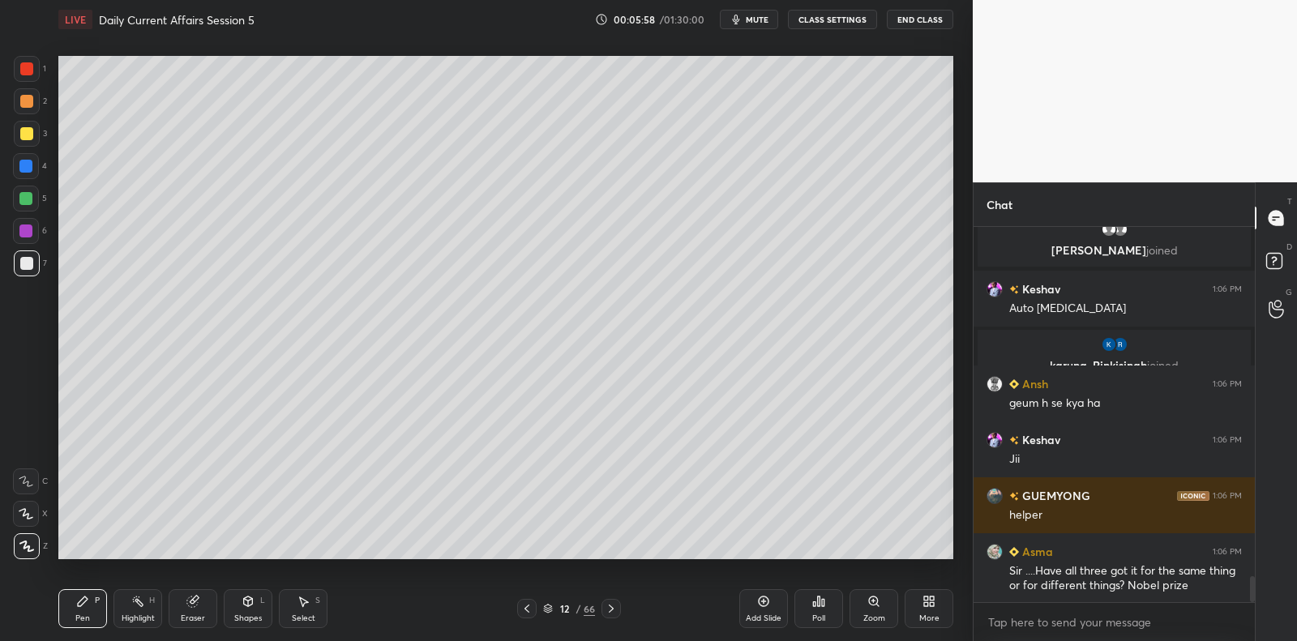
scroll to position [5110, 0]
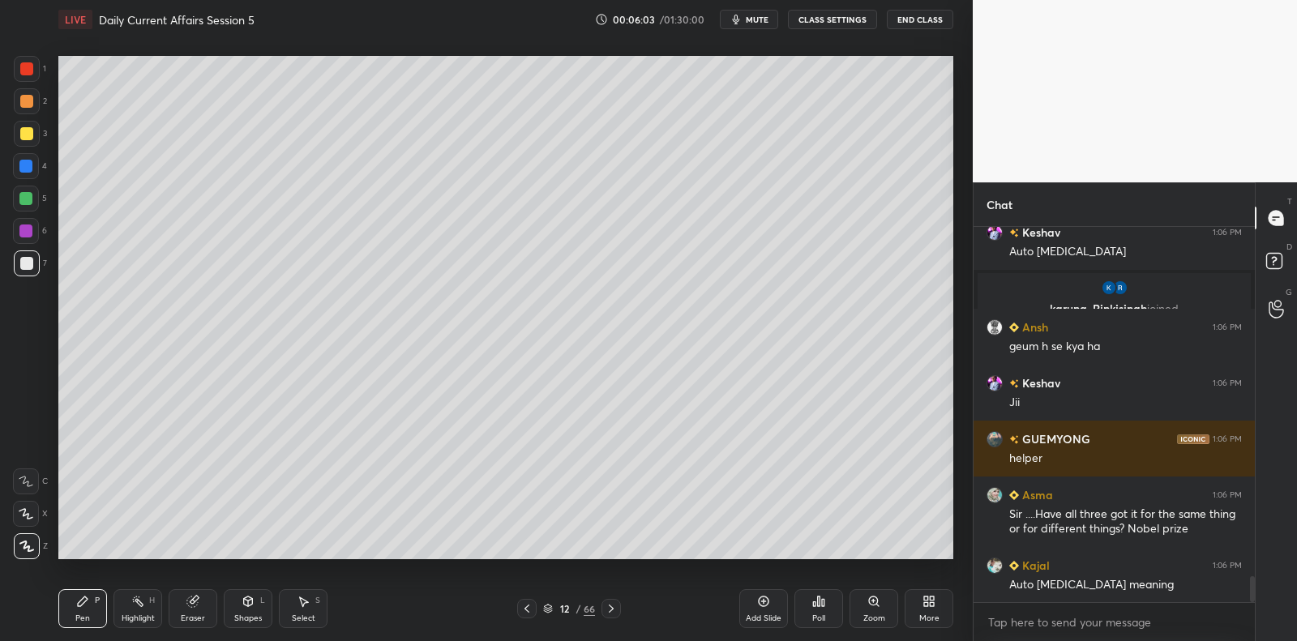
click at [20, 262] on div at bounding box center [26, 263] width 13 height 13
drag, startPoint x: 19, startPoint y: 262, endPoint x: 44, endPoint y: 238, distance: 33.8
click at [20, 262] on div at bounding box center [26, 263] width 13 height 13
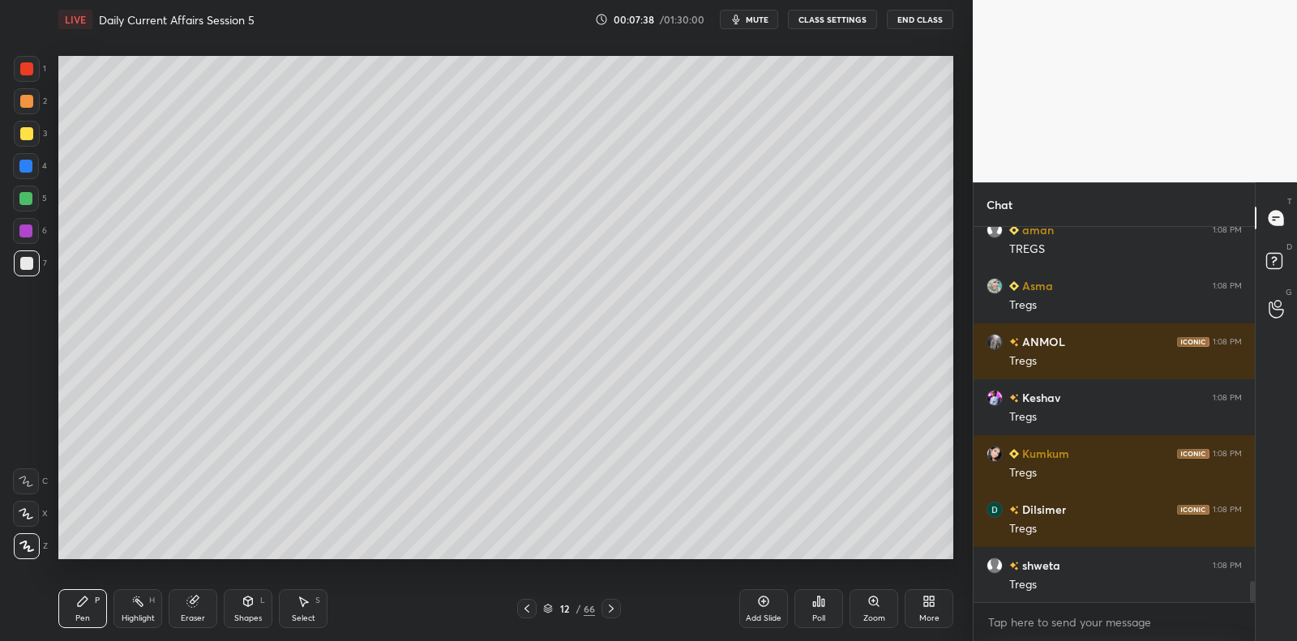
scroll to position [6317, 0]
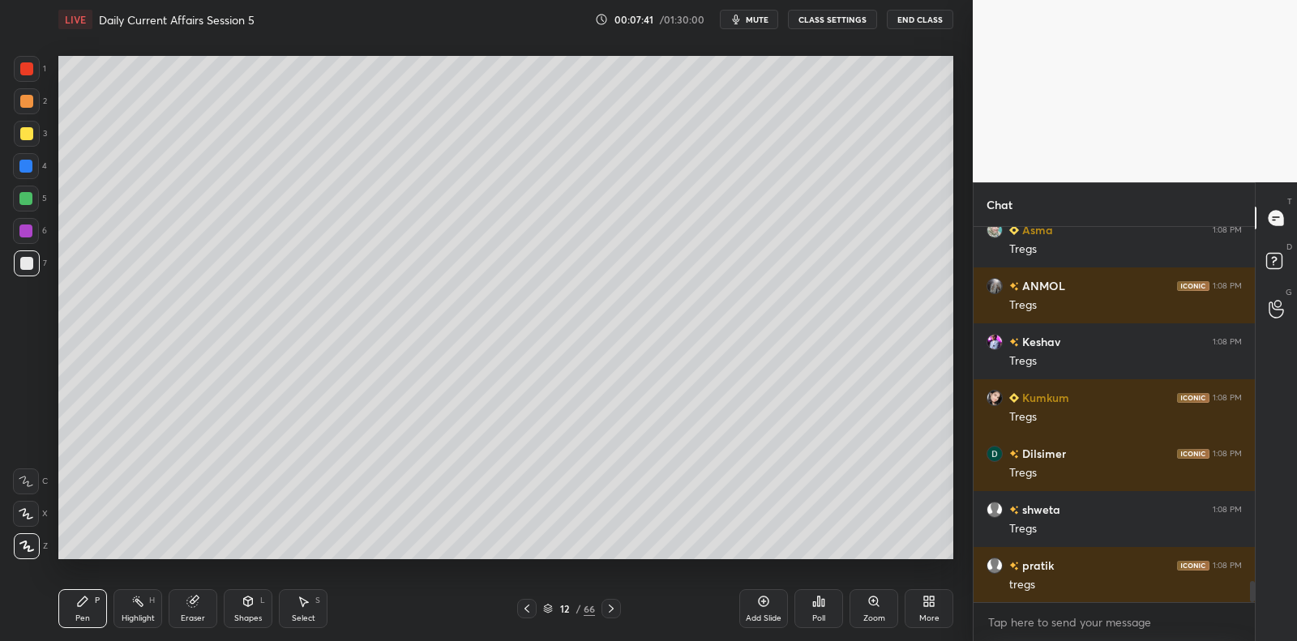
click at [39, 199] on div "5" at bounding box center [30, 199] width 34 height 26
drag, startPoint x: 39, startPoint y: 199, endPoint x: 54, endPoint y: 219, distance: 24.3
click at [39, 199] on div at bounding box center [26, 199] width 26 height 26
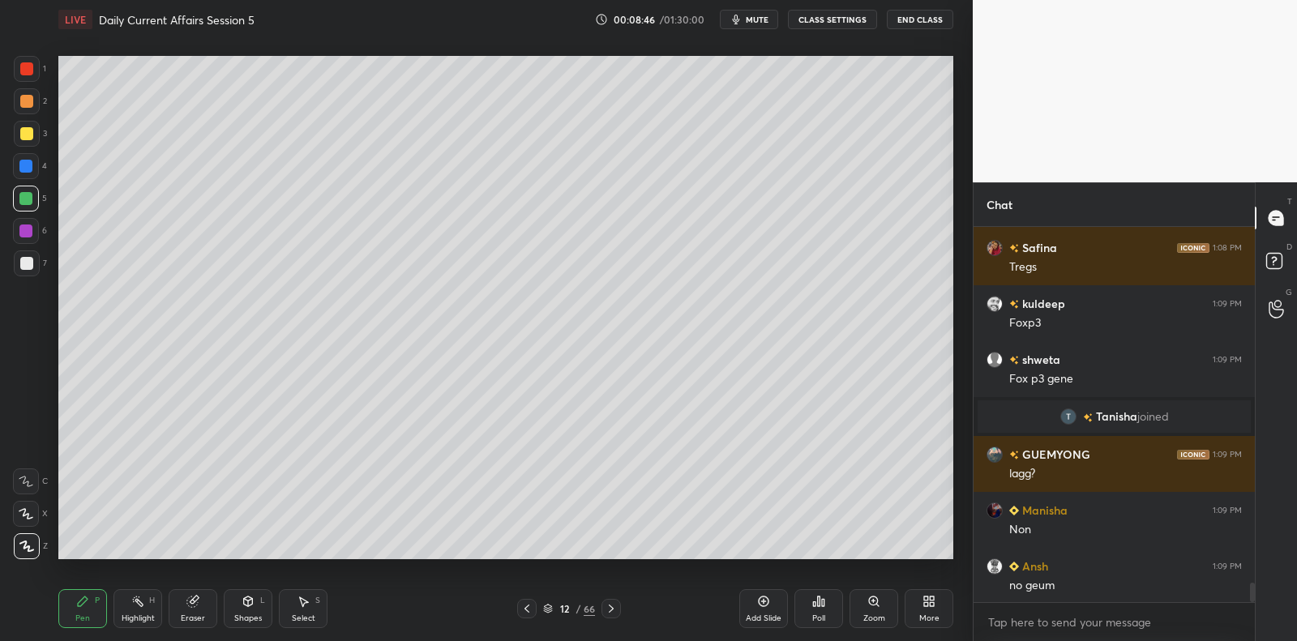
scroll to position [6838, 0]
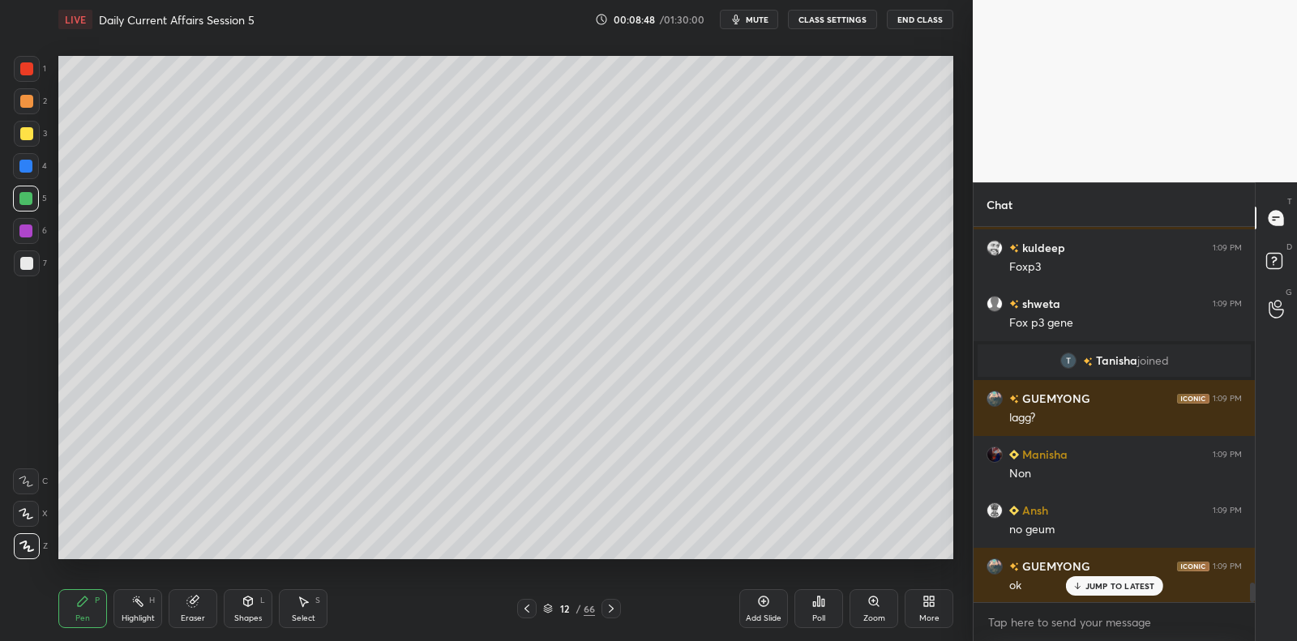
click at [765, 603] on icon at bounding box center [763, 601] width 13 height 13
click at [32, 262] on div at bounding box center [26, 263] width 13 height 13
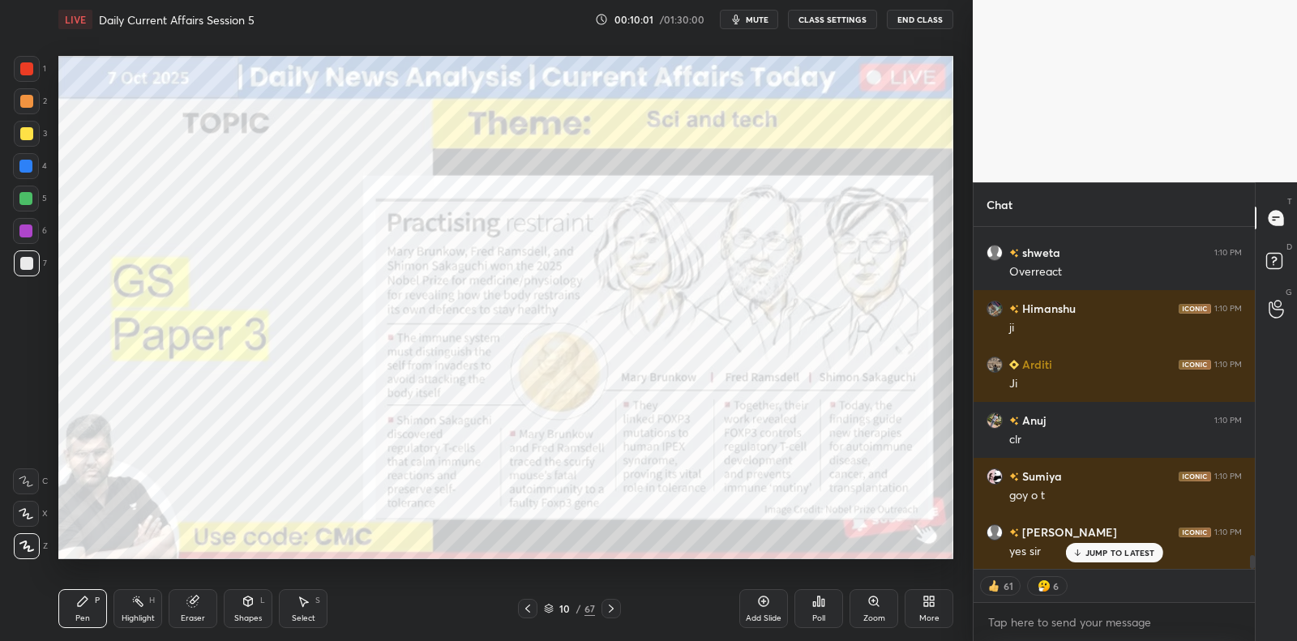
scroll to position [8400, 0]
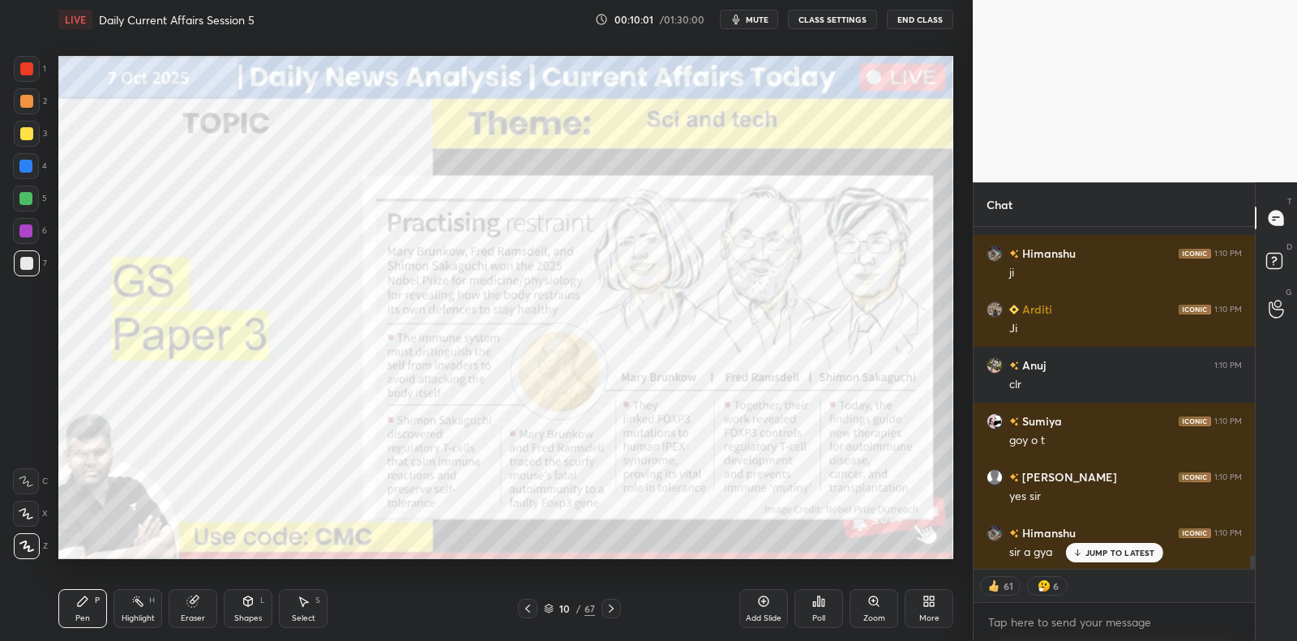
click at [38, 235] on div at bounding box center [26, 231] width 26 height 26
click at [35, 231] on div at bounding box center [26, 231] width 26 height 26
click at [18, 197] on div at bounding box center [26, 199] width 26 height 26
click at [19, 195] on div at bounding box center [26, 199] width 26 height 26
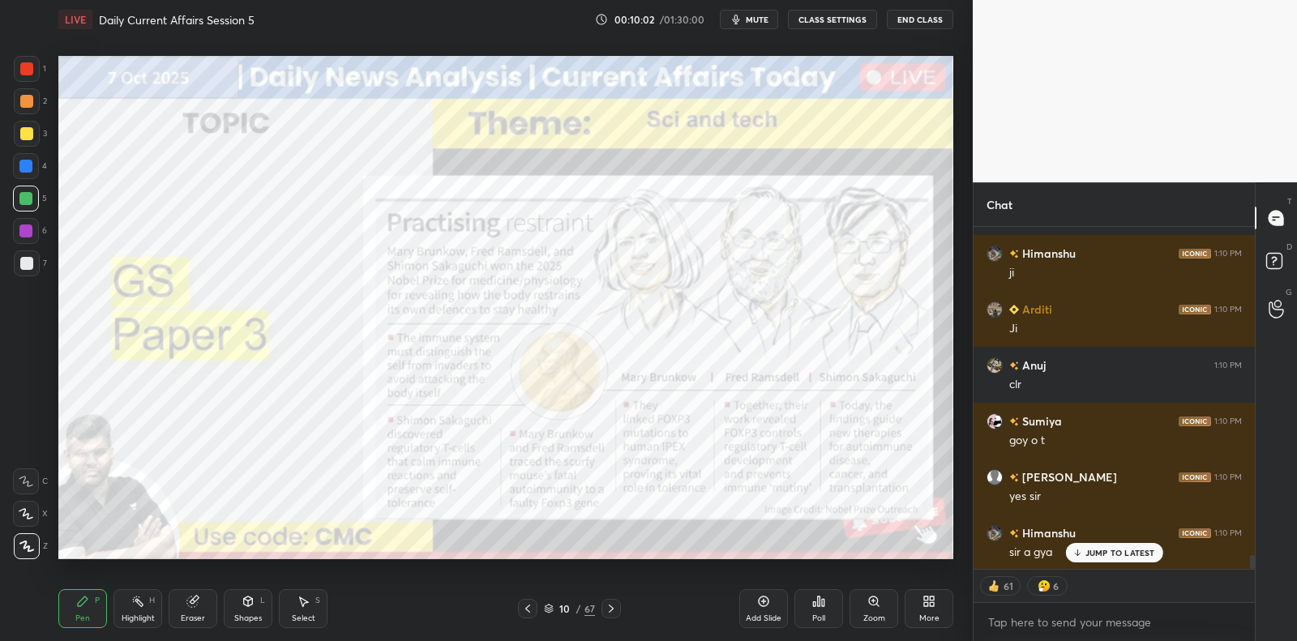
drag, startPoint x: 22, startPoint y: 173, endPoint x: 19, endPoint y: 155, distance: 18.0
click at [22, 173] on div at bounding box center [26, 166] width 26 height 26
drag, startPoint x: 19, startPoint y: 154, endPoint x: 19, endPoint y: 116, distance: 38.1
click at [19, 154] on div at bounding box center [26, 166] width 26 height 26
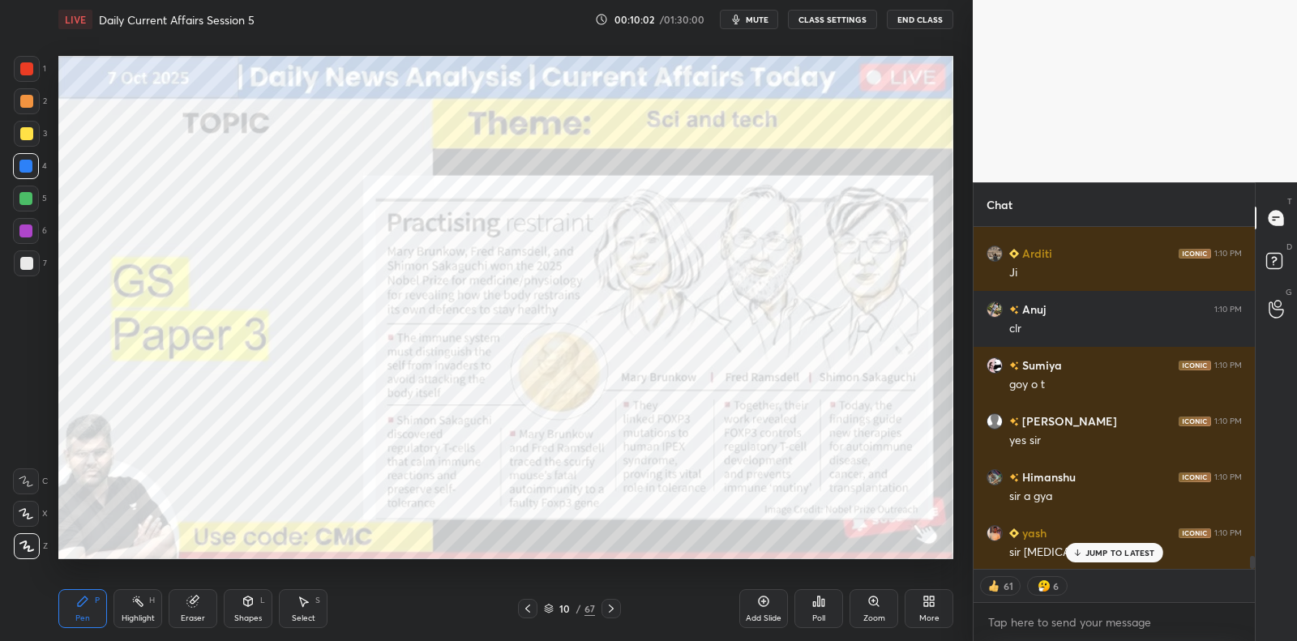
drag, startPoint x: 18, startPoint y: 110, endPoint x: 18, endPoint y: 88, distance: 21.9
click at [18, 110] on div at bounding box center [27, 101] width 26 height 26
click at [18, 81] on div at bounding box center [27, 69] width 26 height 26
click at [22, 72] on div at bounding box center [26, 68] width 13 height 13
click at [24, 70] on div at bounding box center [26, 68] width 13 height 13
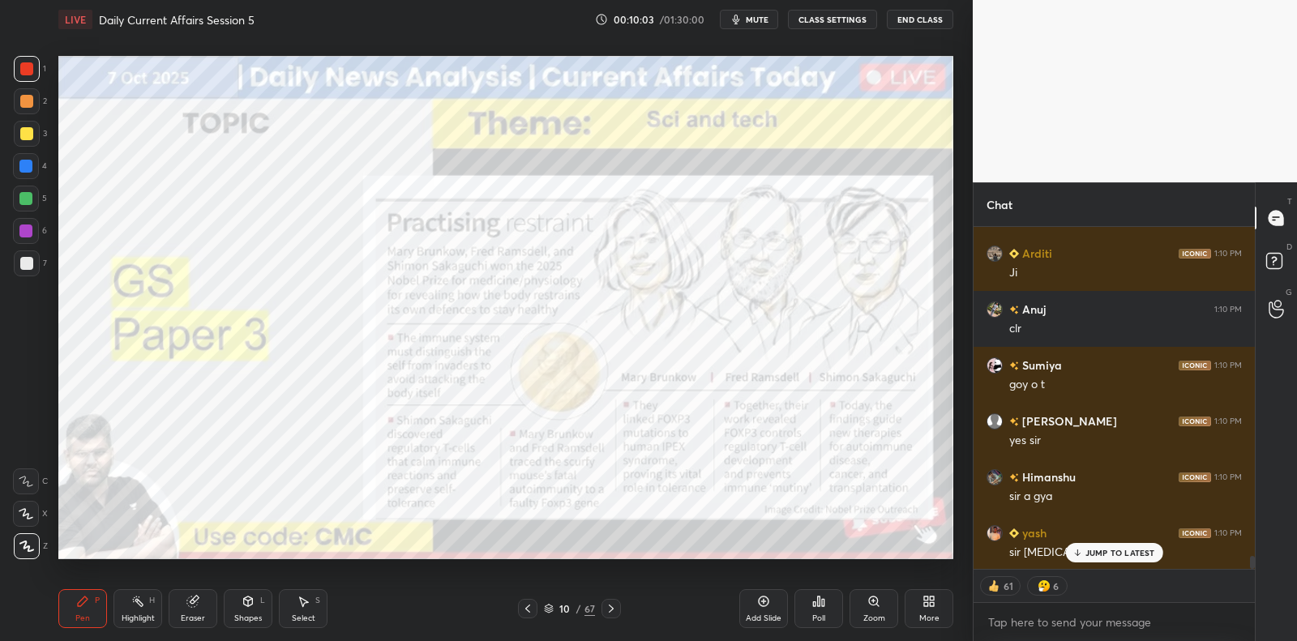
drag, startPoint x: 28, startPoint y: 95, endPoint x: 28, endPoint y: 109, distance: 14.6
click at [28, 95] on div at bounding box center [26, 101] width 13 height 13
drag, startPoint x: 28, startPoint y: 109, endPoint x: 31, endPoint y: 119, distance: 10.0
click at [28, 109] on div at bounding box center [27, 101] width 26 height 26
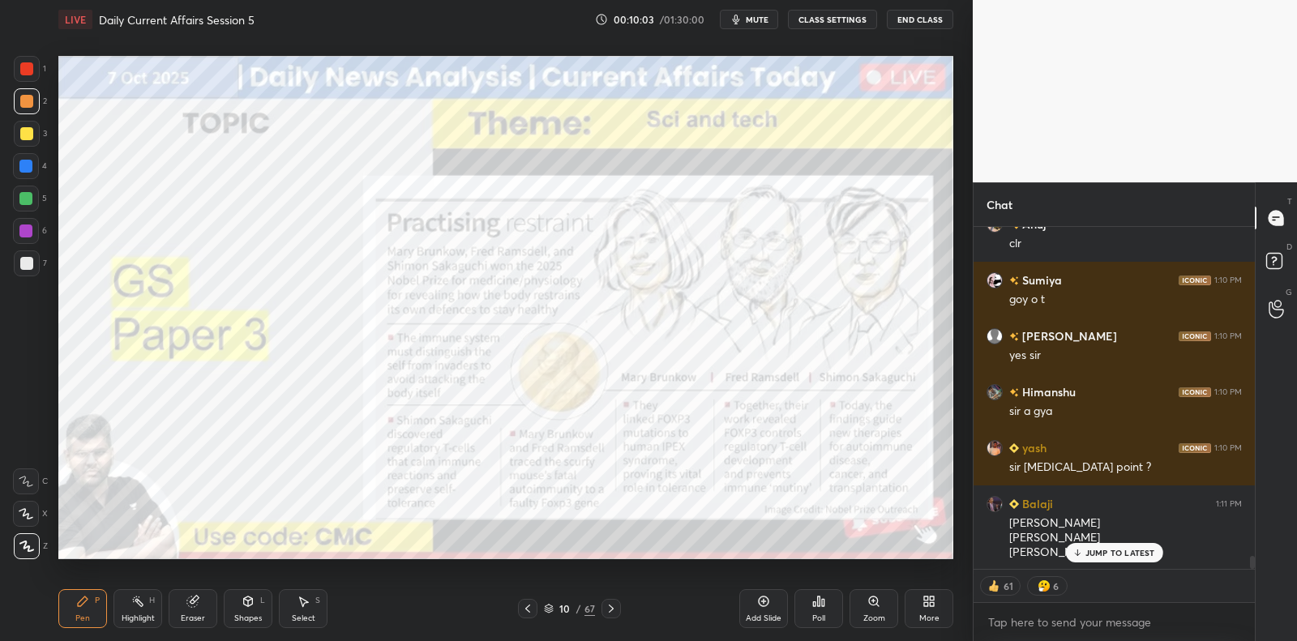
drag, startPoint x: 32, startPoint y: 133, endPoint x: 33, endPoint y: 145, distance: 12.3
click at [32, 134] on div at bounding box center [26, 133] width 13 height 13
drag, startPoint x: 32, startPoint y: 152, endPoint x: 33, endPoint y: 162, distance: 10.7
click at [32, 155] on div "1 2 3 4 5 6 7" at bounding box center [30, 169] width 34 height 227
click at [31, 173] on div at bounding box center [26, 166] width 26 height 26
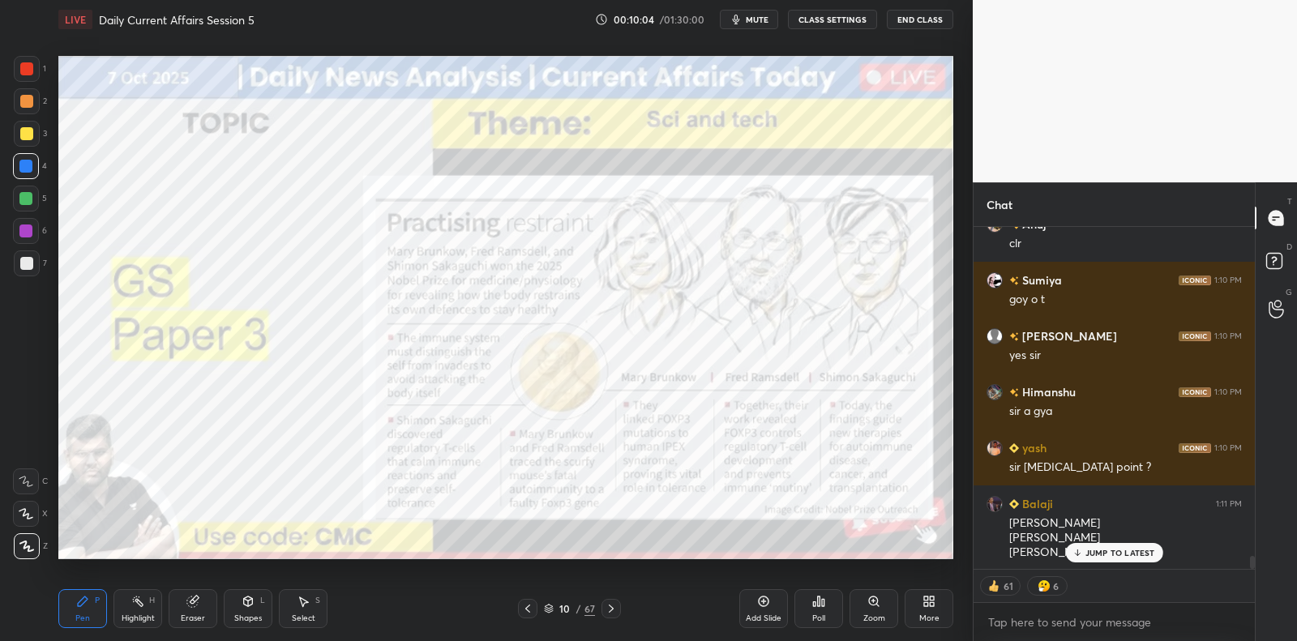
click at [30, 178] on div at bounding box center [26, 166] width 26 height 26
click at [31, 195] on div at bounding box center [25, 198] width 13 height 13
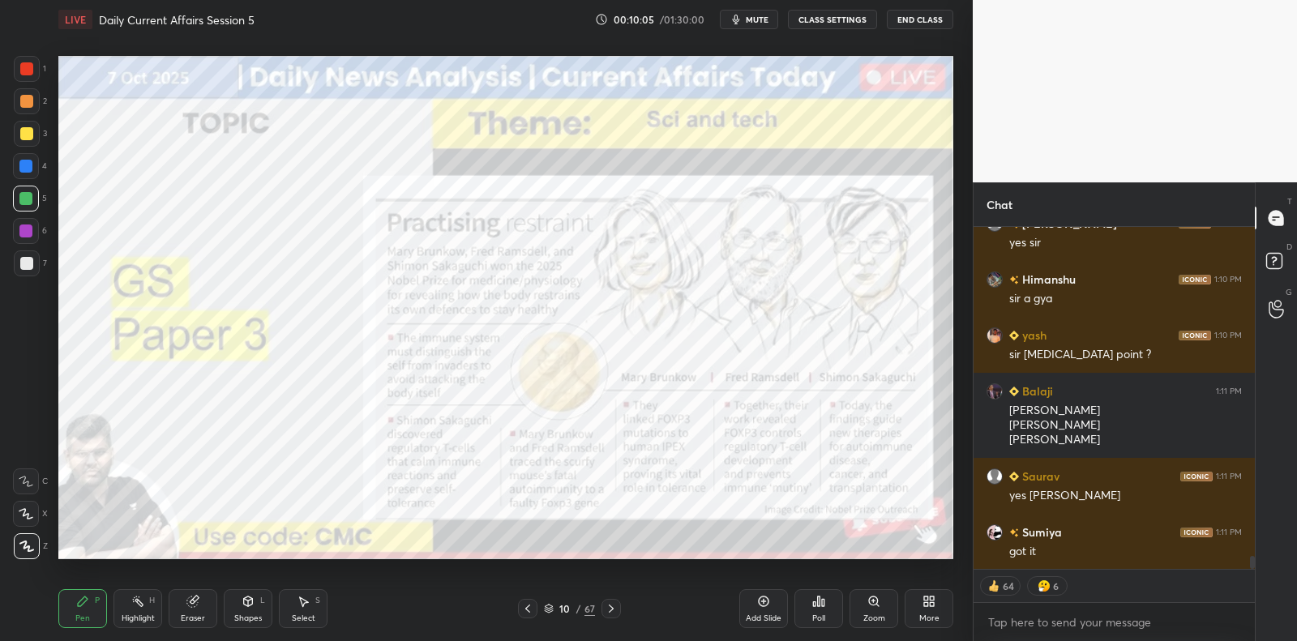
drag, startPoint x: 32, startPoint y: 218, endPoint x: 32, endPoint y: 240, distance: 21.9
click at [32, 218] on div at bounding box center [26, 231] width 26 height 26
click at [32, 247] on div "6" at bounding box center [30, 234] width 34 height 32
click at [32, 251] on div at bounding box center [27, 264] width 26 height 26
click at [21, 177] on div at bounding box center [26, 166] width 26 height 26
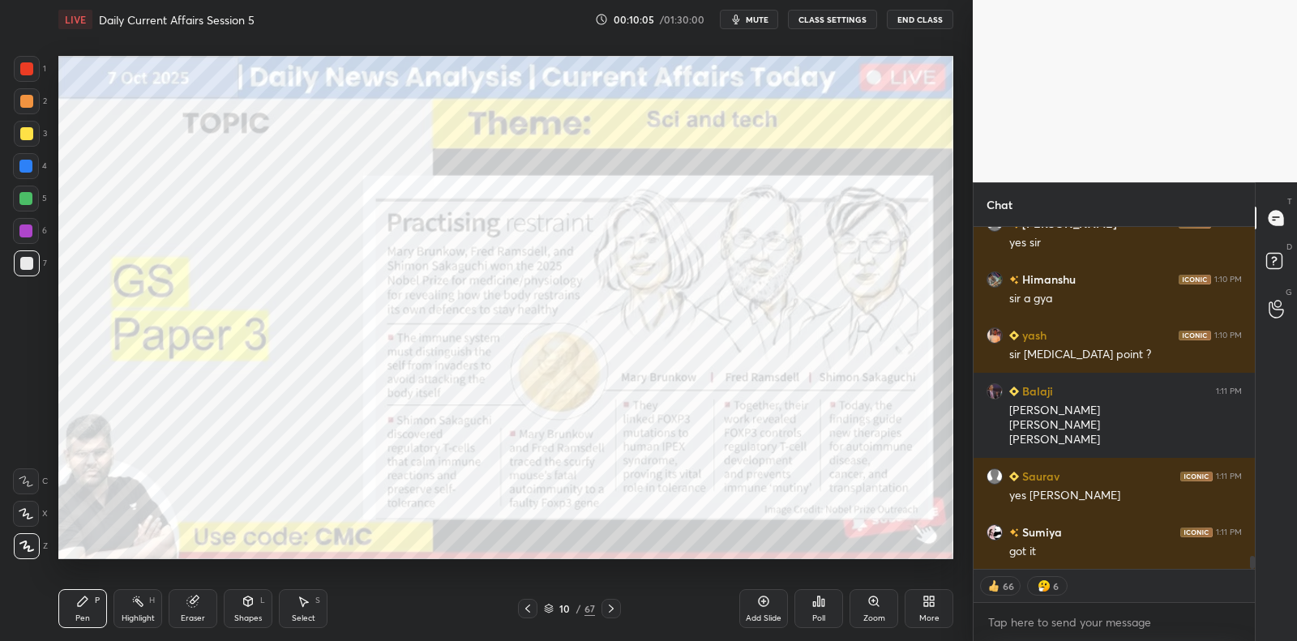
click at [21, 177] on div at bounding box center [26, 166] width 26 height 26
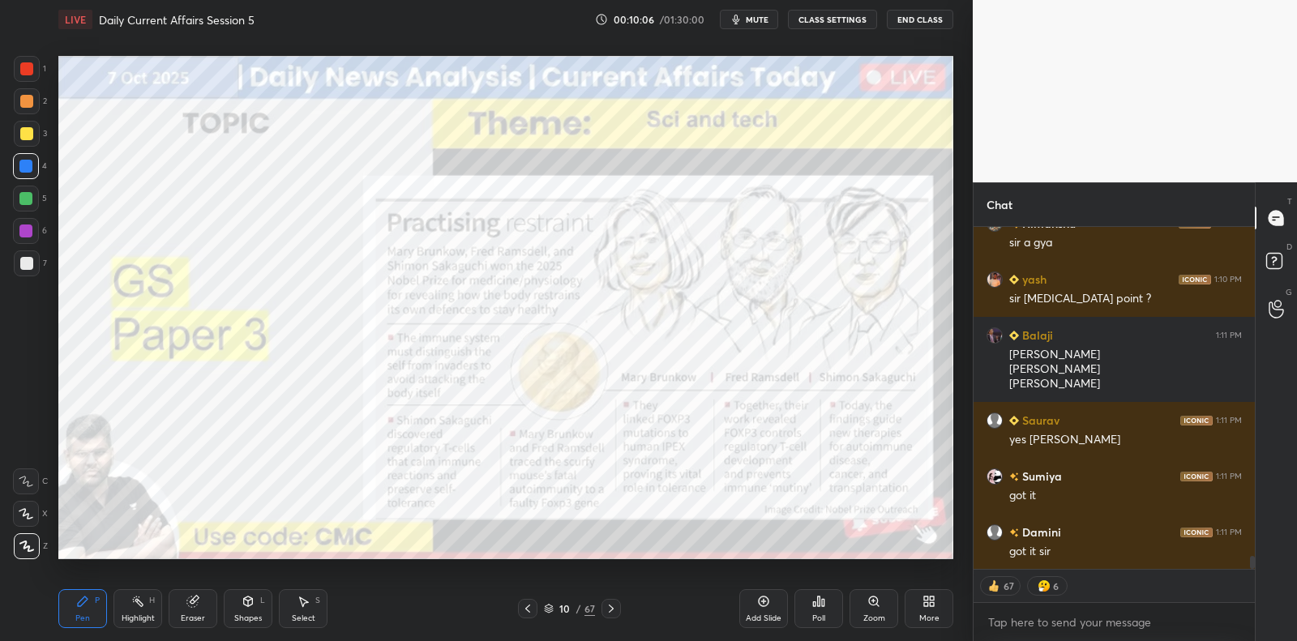
click at [24, 166] on div at bounding box center [25, 166] width 13 height 13
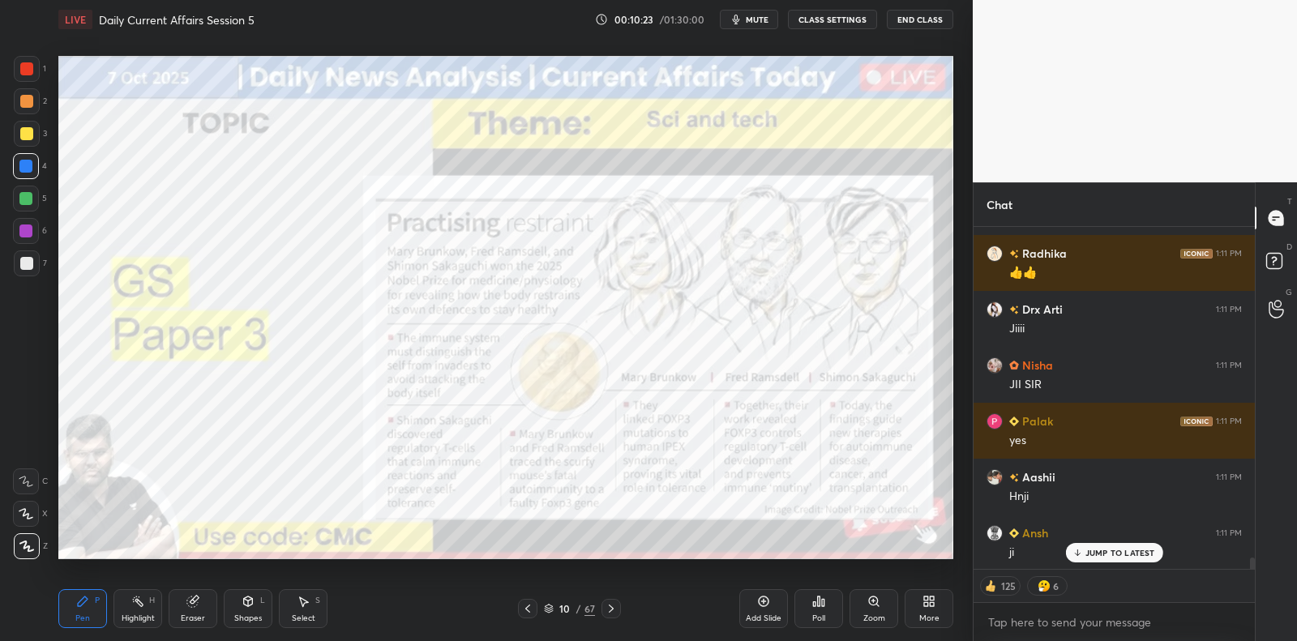
scroll to position [9717, 0]
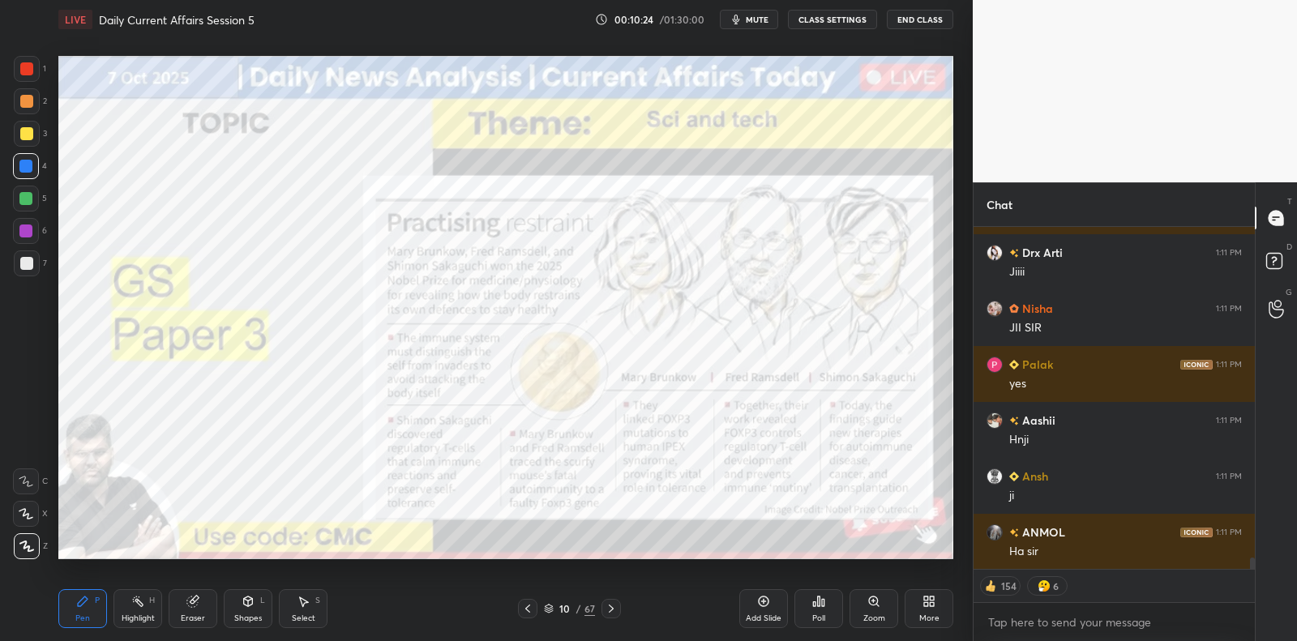
click at [767, 602] on icon at bounding box center [763, 601] width 13 height 13
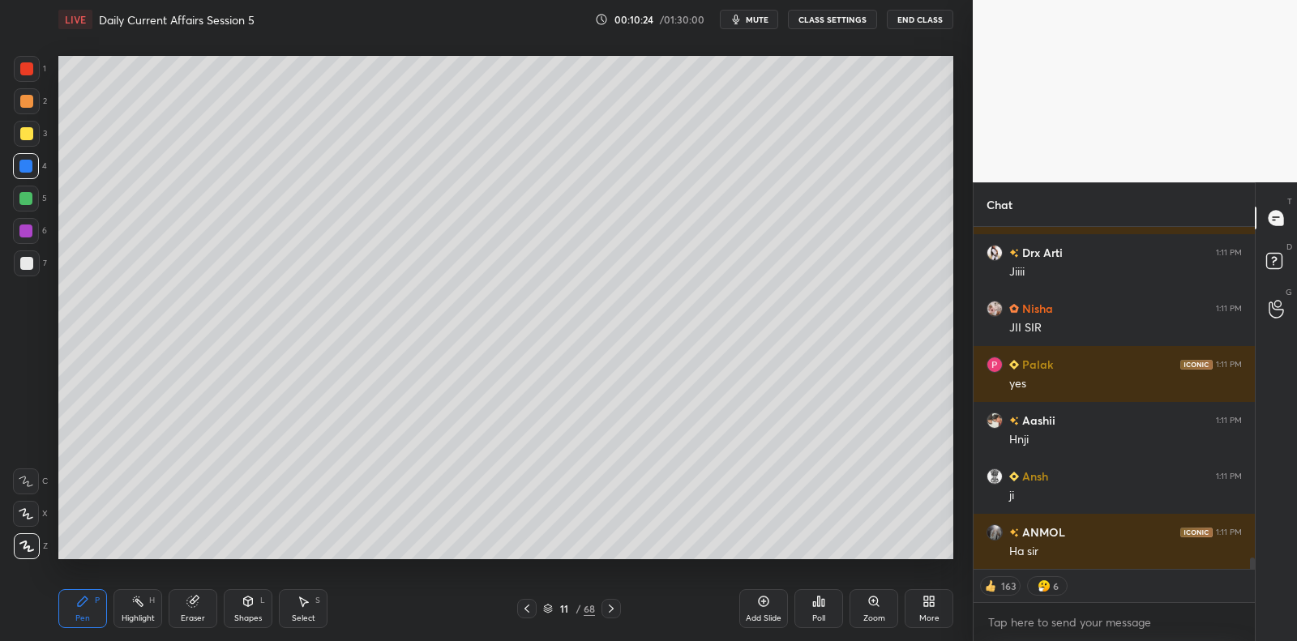
scroll to position [0, 0]
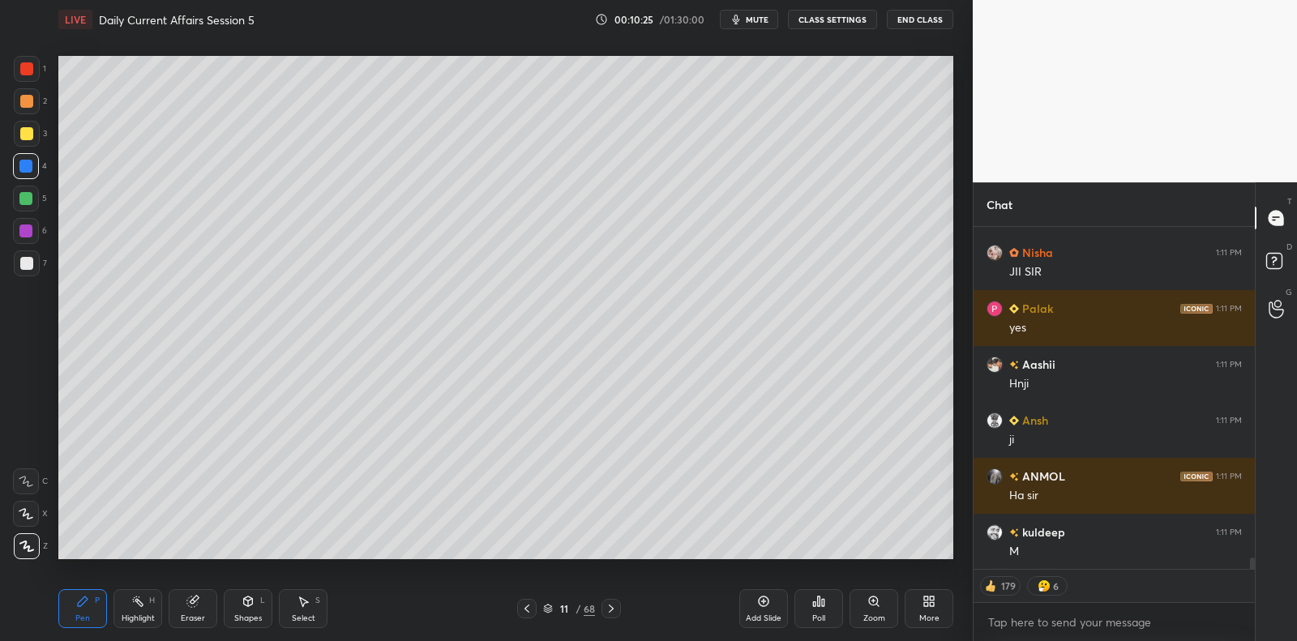
click at [35, 261] on div at bounding box center [27, 264] width 26 height 26
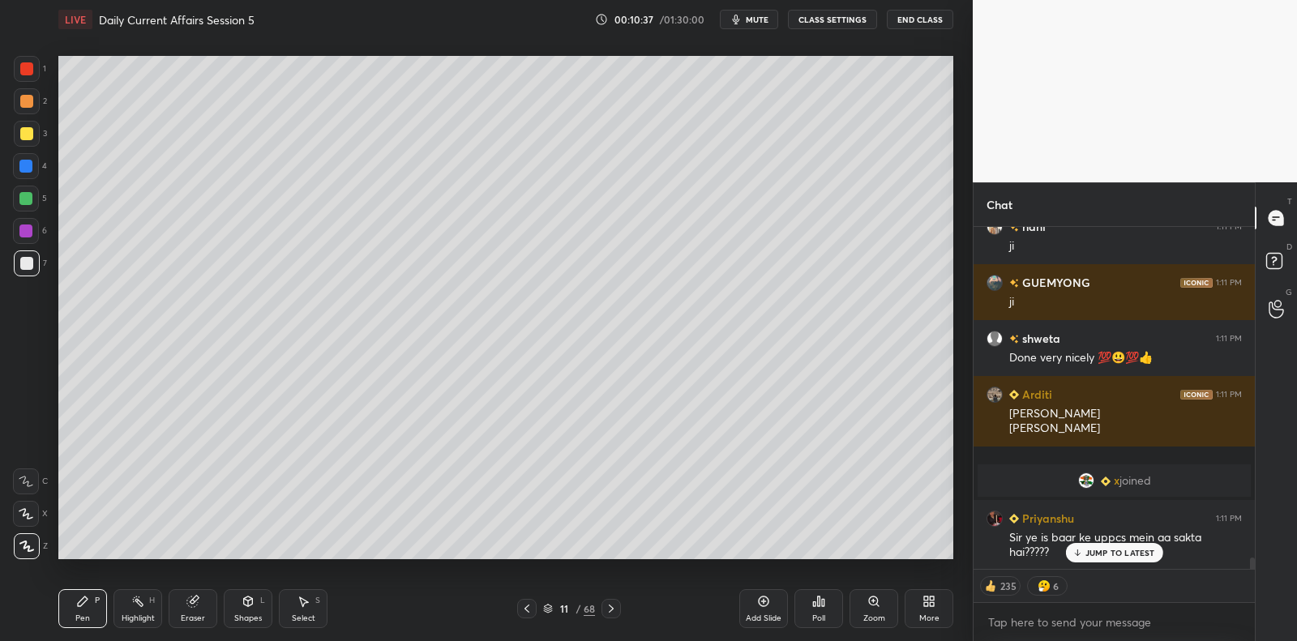
click at [36, 259] on div at bounding box center [27, 264] width 26 height 26
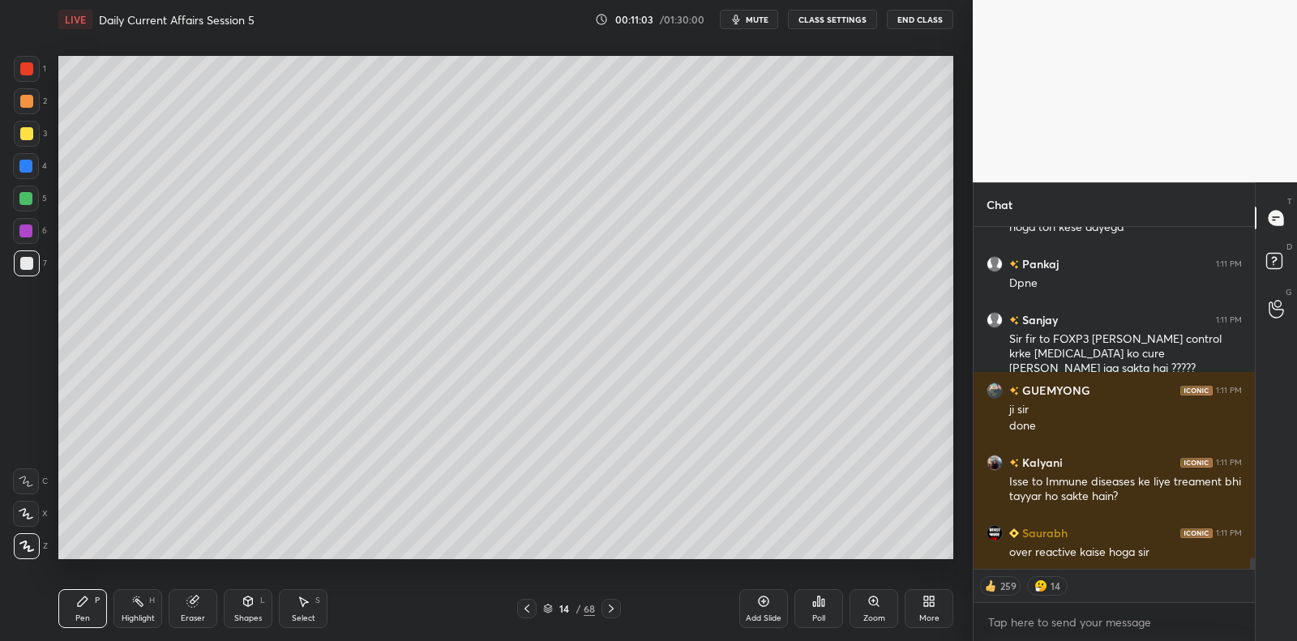
scroll to position [10223, 0]
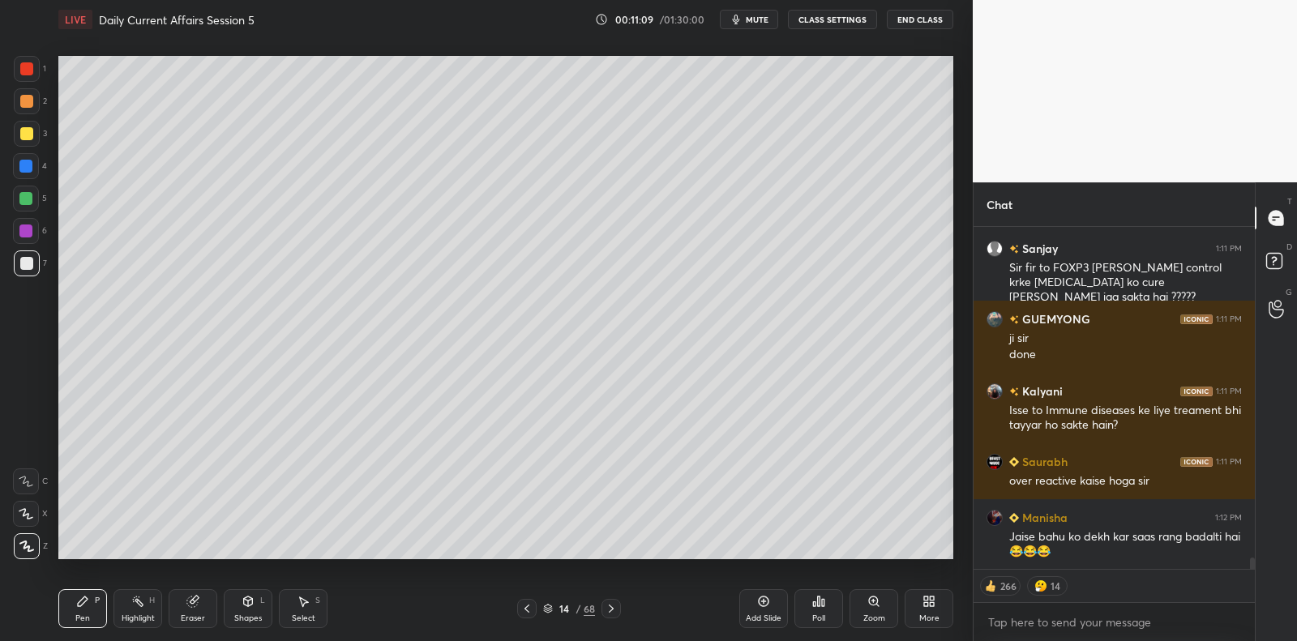
drag, startPoint x: 762, startPoint y: 600, endPoint x: 742, endPoint y: 566, distance: 39.6
click at [762, 600] on icon at bounding box center [763, 601] width 13 height 13
click at [32, 195] on div at bounding box center [25, 198] width 13 height 13
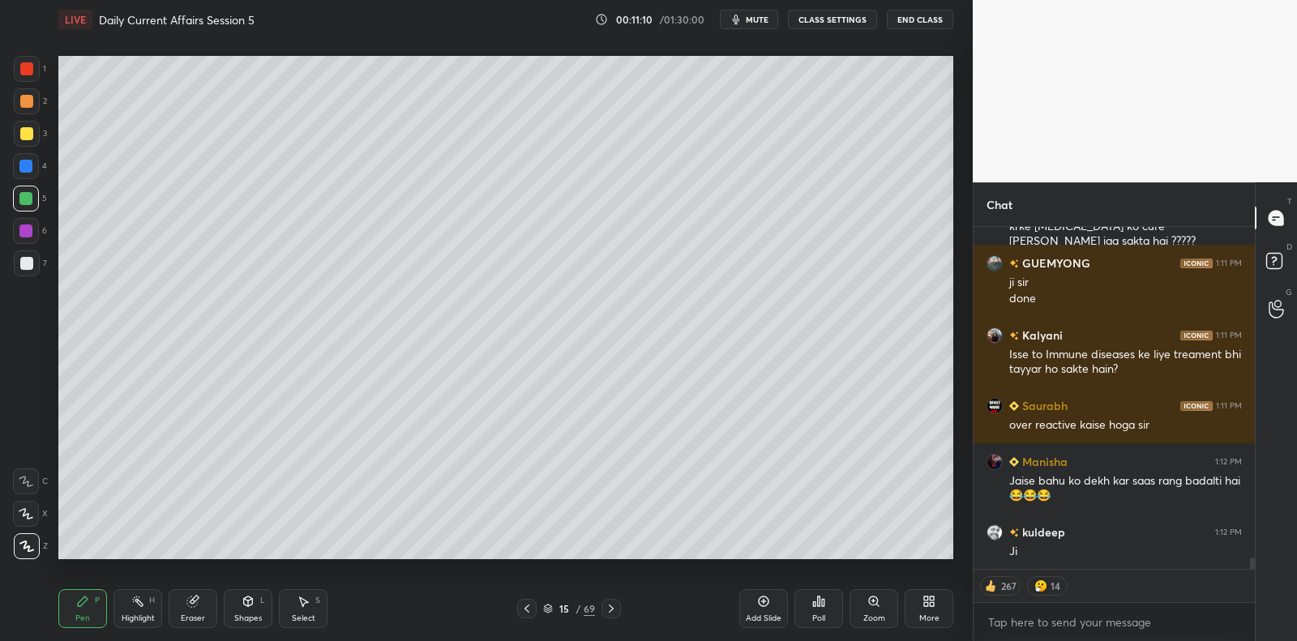
drag, startPoint x: 32, startPoint y: 195, endPoint x: 41, endPoint y: 187, distance: 12.1
click at [32, 195] on div at bounding box center [25, 198] width 13 height 13
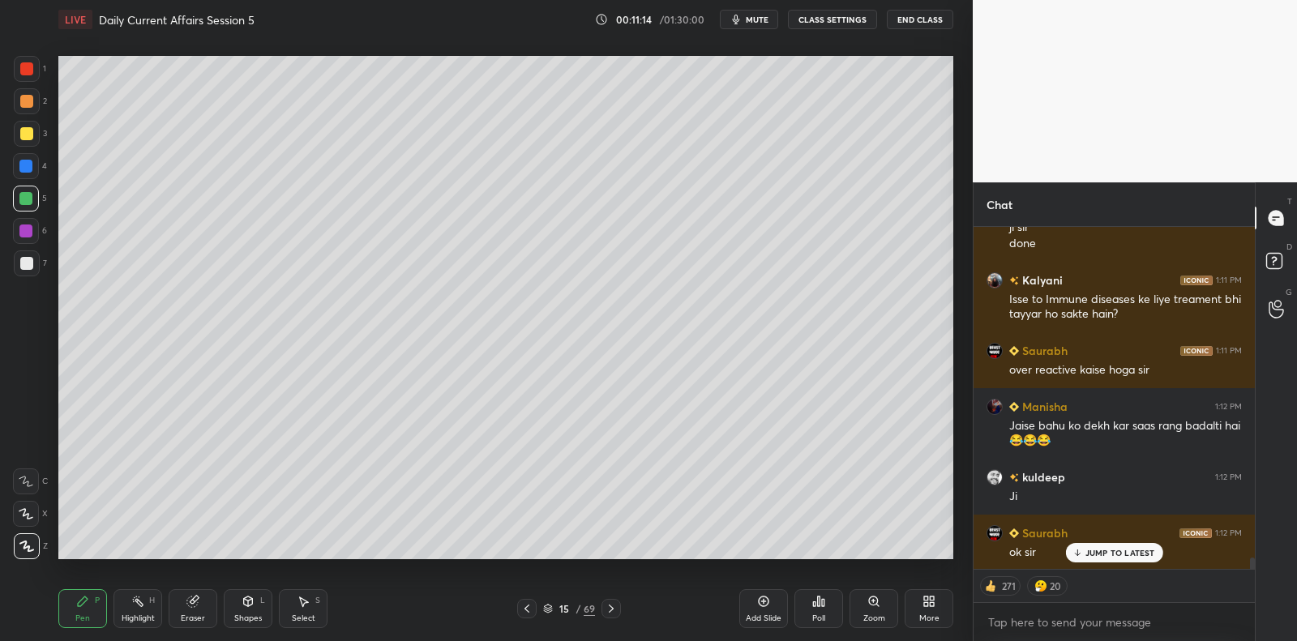
scroll to position [10390, 0]
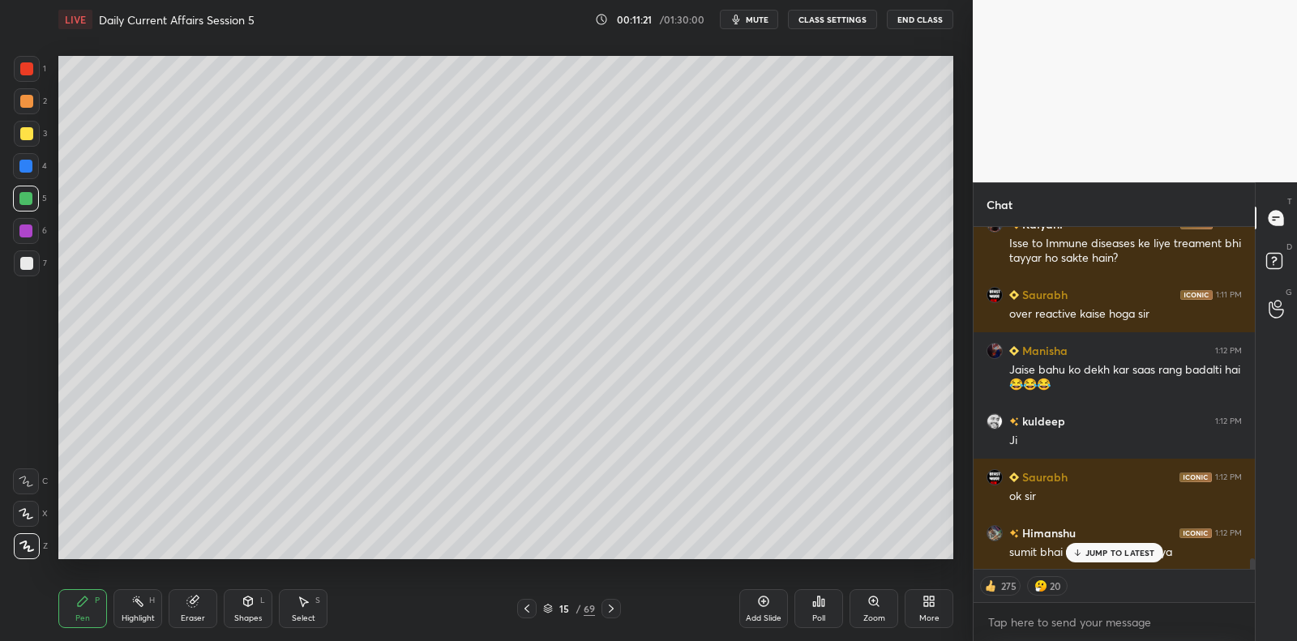
click at [34, 264] on div at bounding box center [27, 264] width 26 height 26
drag, startPoint x: 34, startPoint y: 264, endPoint x: 53, endPoint y: 263, distance: 18.7
click at [34, 264] on div at bounding box center [27, 264] width 26 height 26
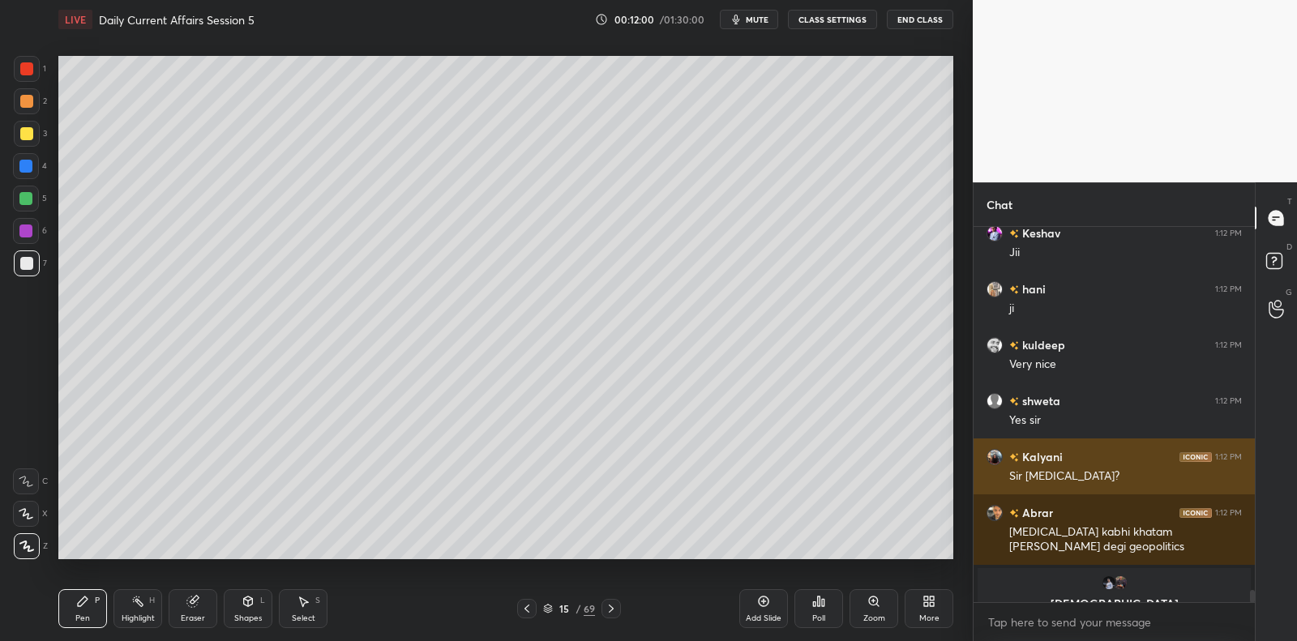
scroll to position [11546, 0]
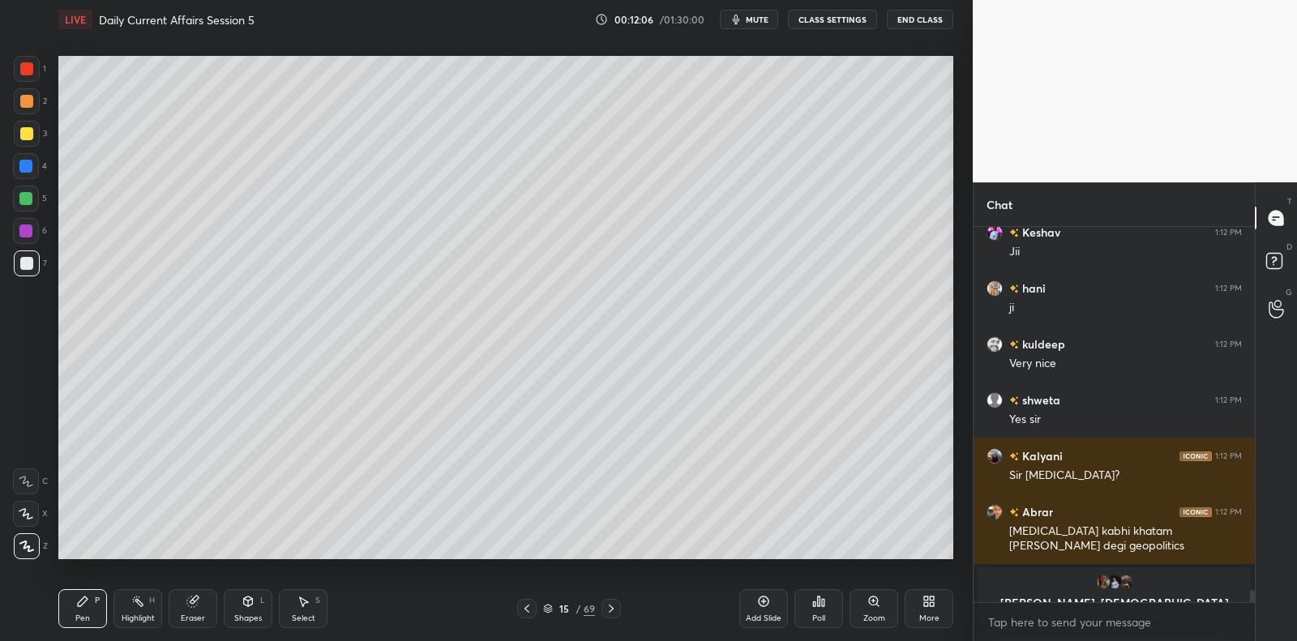
click at [36, 227] on div at bounding box center [26, 231] width 26 height 26
drag, startPoint x: 36, startPoint y: 227, endPoint x: 54, endPoint y: 213, distance: 22.5
click at [36, 227] on div at bounding box center [26, 231] width 26 height 26
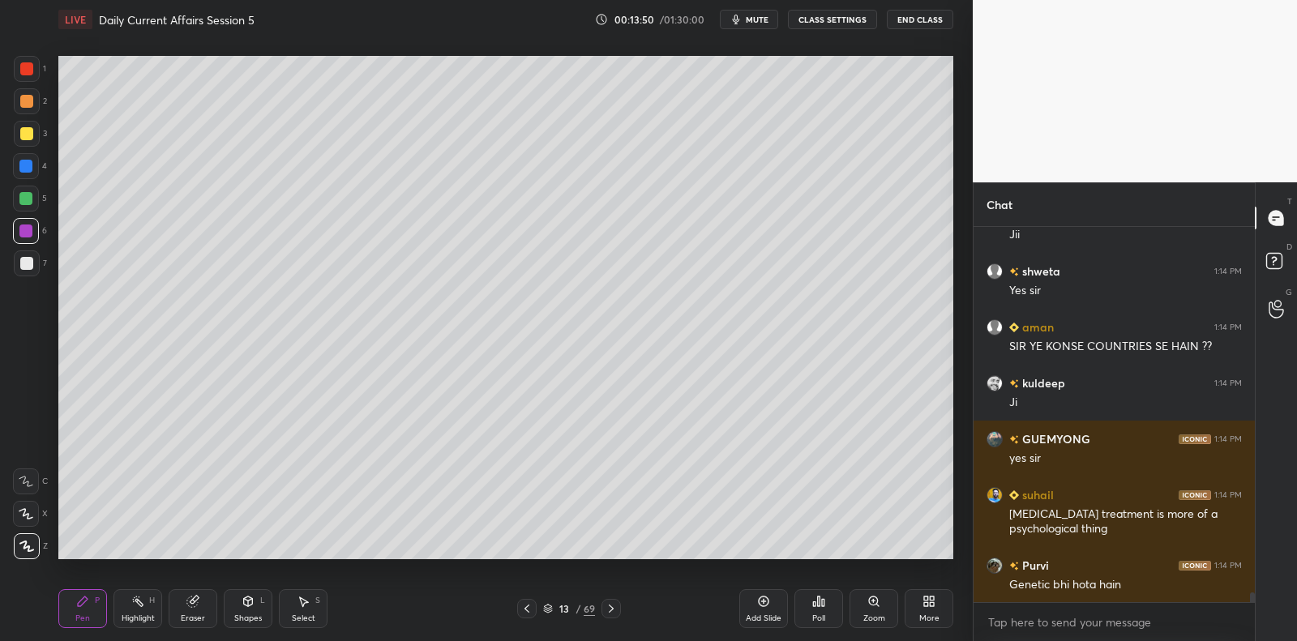
scroll to position [14441, 0]
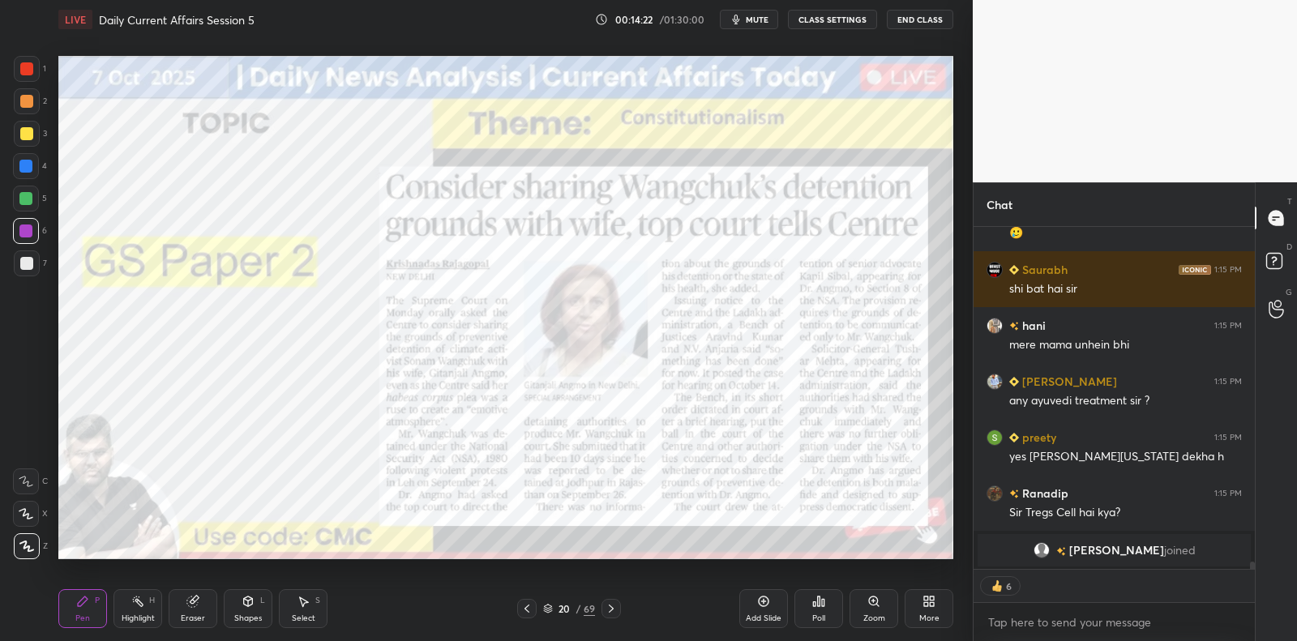
drag, startPoint x: 24, startPoint y: 99, endPoint x: 27, endPoint y: 88, distance: 11.8
click at [25, 100] on div at bounding box center [26, 101] width 13 height 13
click at [25, 85] on div "1" at bounding box center [30, 72] width 32 height 32
drag, startPoint x: 32, startPoint y: 75, endPoint x: 48, endPoint y: 71, distance: 15.7
click at [32, 75] on div at bounding box center [27, 69] width 26 height 26
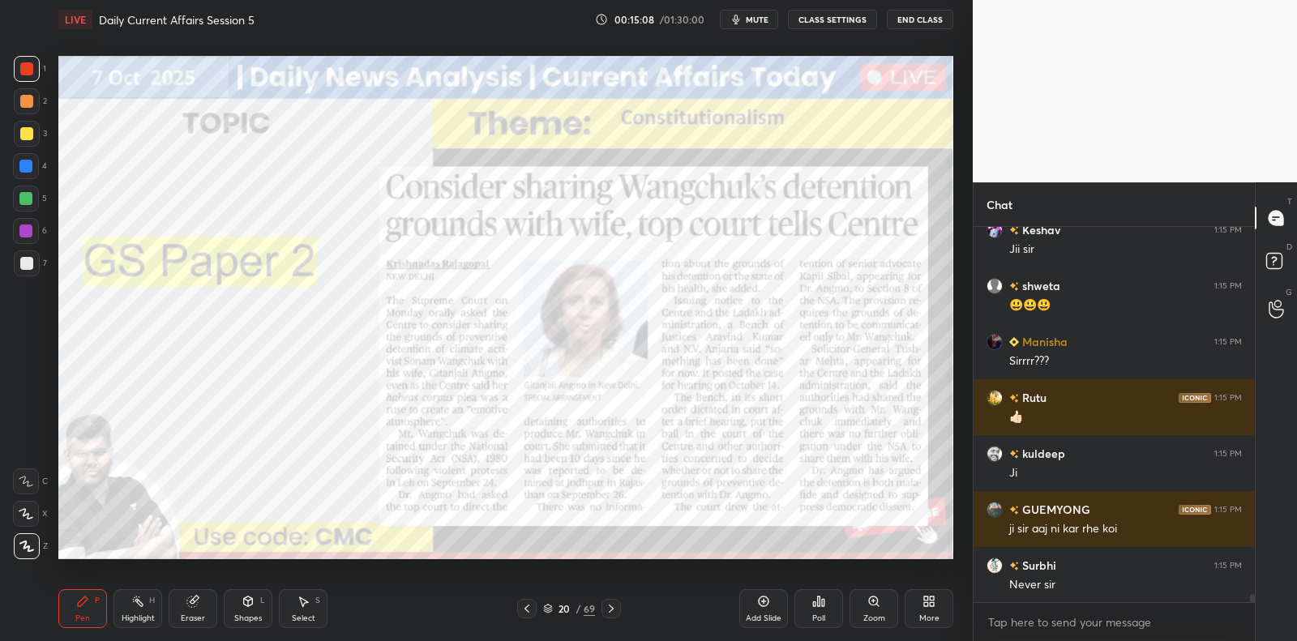
click at [757, 601] on icon at bounding box center [763, 601] width 13 height 13
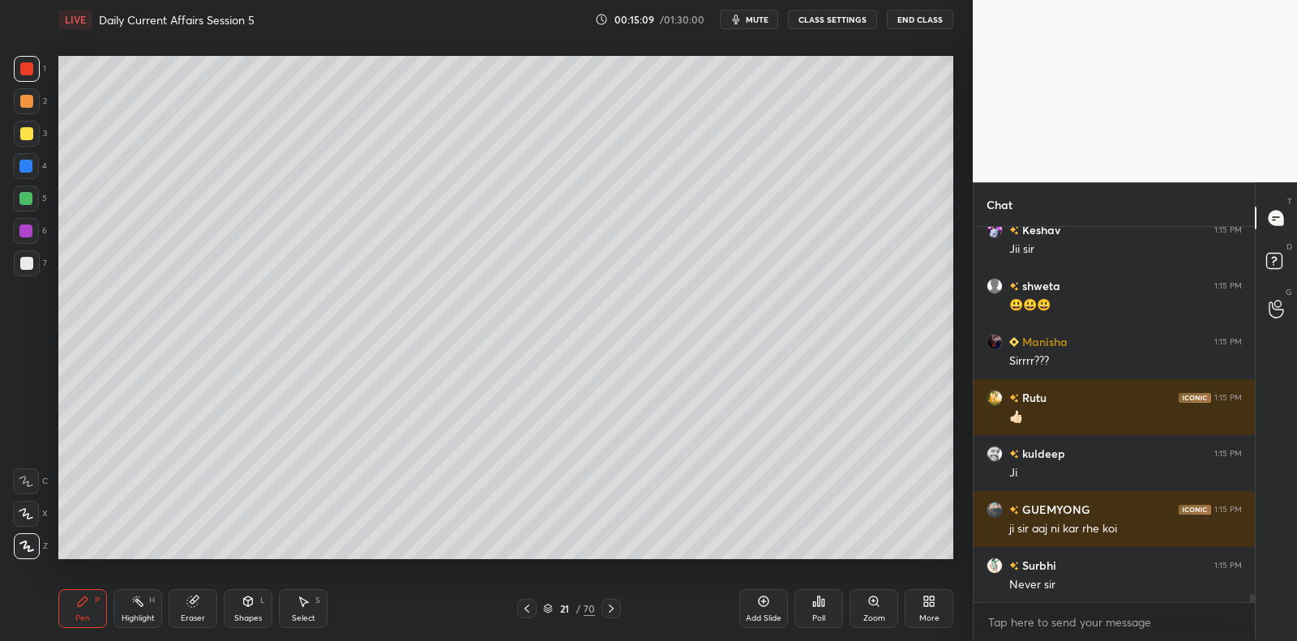
click at [31, 260] on div at bounding box center [27, 264] width 26 height 26
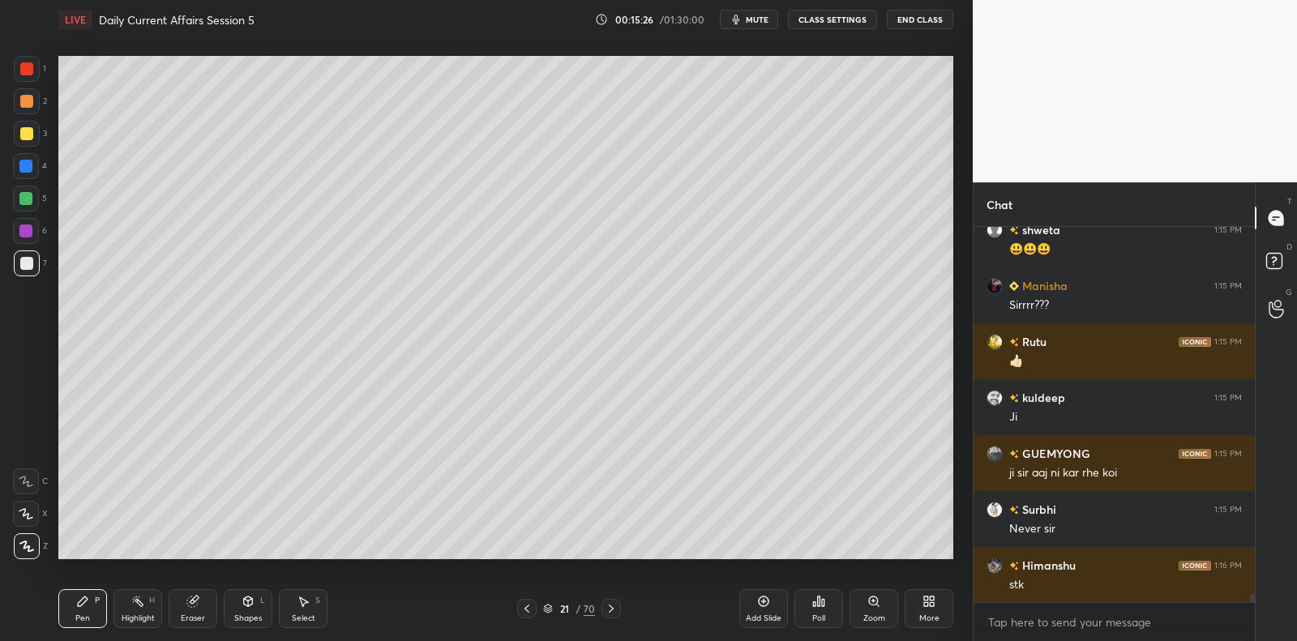
click at [34, 229] on div at bounding box center [26, 231] width 26 height 26
drag, startPoint x: 34, startPoint y: 229, endPoint x: 17, endPoint y: 226, distance: 17.2
click at [34, 229] on div at bounding box center [26, 231] width 26 height 26
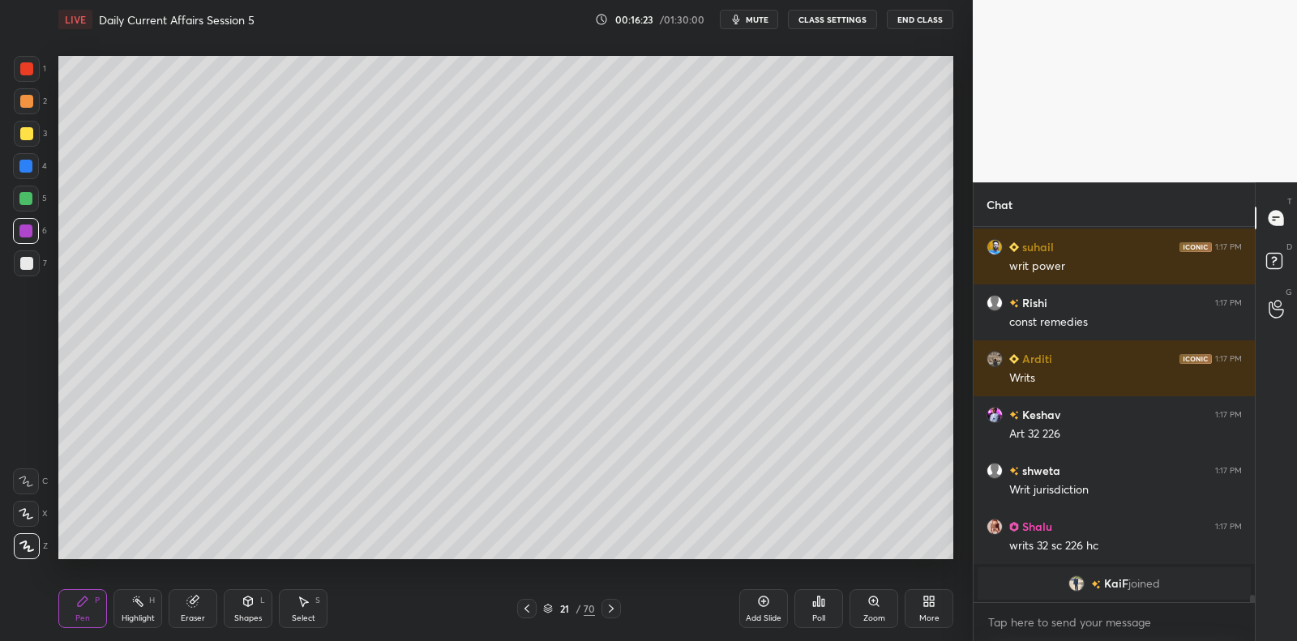
scroll to position [18826, 0]
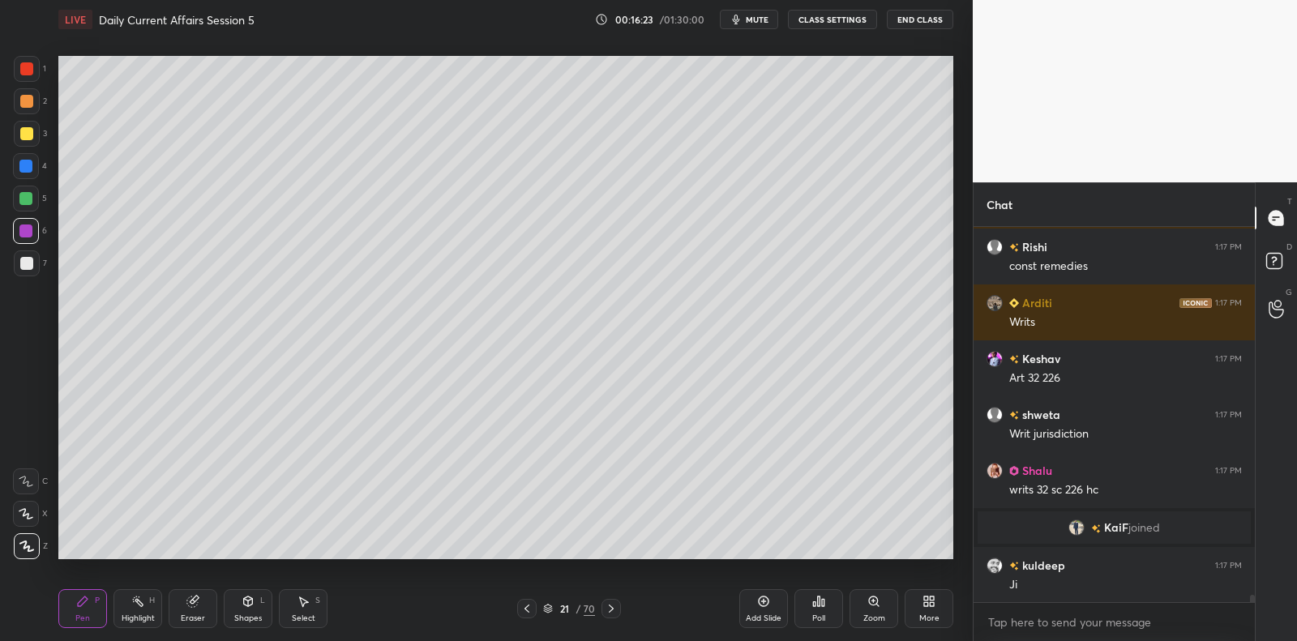
click at [32, 268] on div at bounding box center [26, 263] width 13 height 13
drag, startPoint x: 32, startPoint y: 268, endPoint x: 45, endPoint y: 267, distance: 13.0
click at [32, 268] on div at bounding box center [26, 263] width 13 height 13
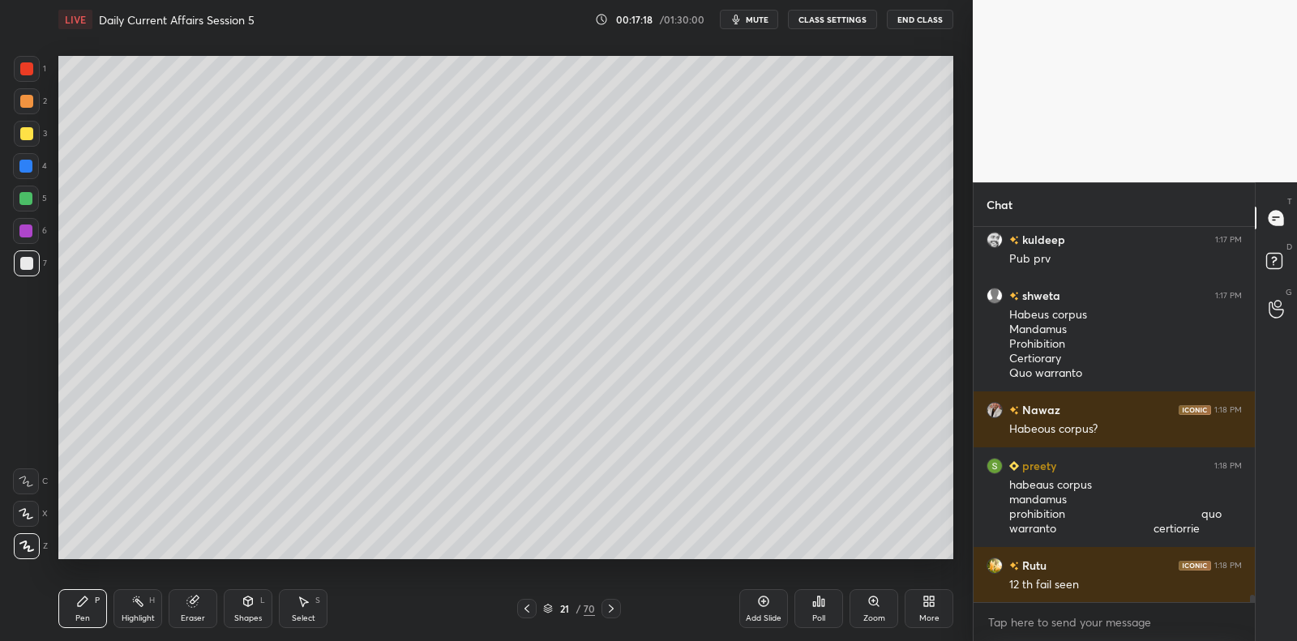
scroll to position [18693, 0]
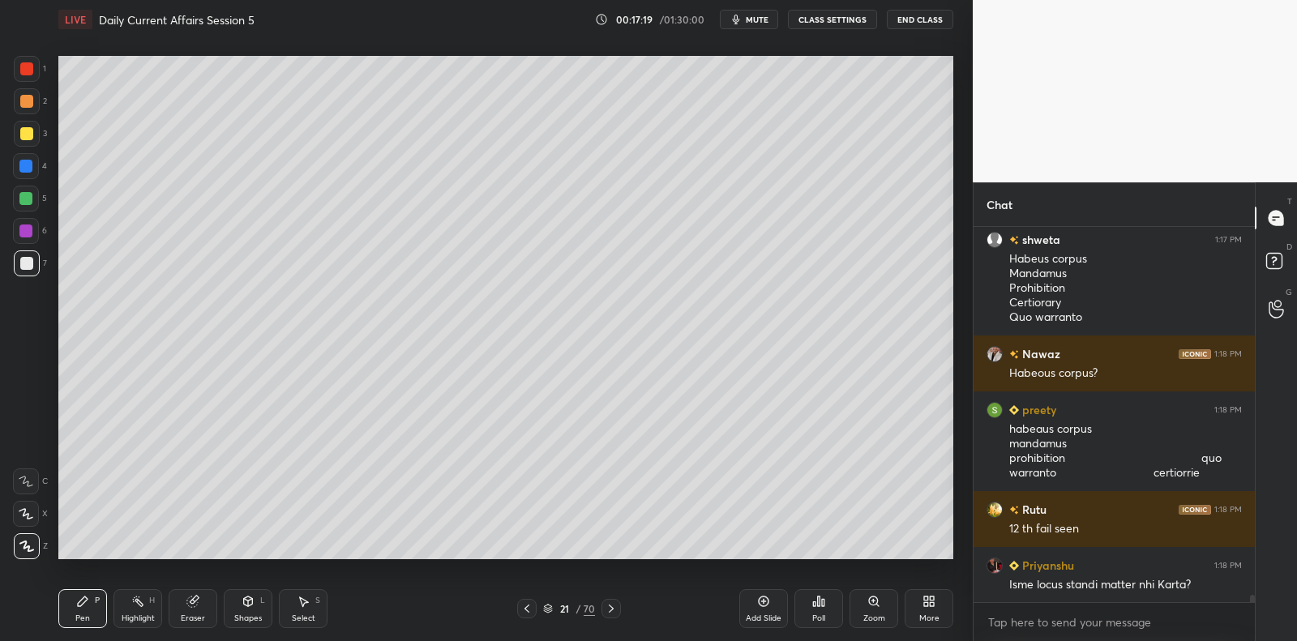
click at [35, 265] on div at bounding box center [27, 264] width 26 height 26
click at [24, 239] on div at bounding box center [26, 231] width 26 height 26
click at [23, 216] on div "5" at bounding box center [30, 202] width 34 height 32
click at [24, 204] on div at bounding box center [25, 198] width 13 height 13
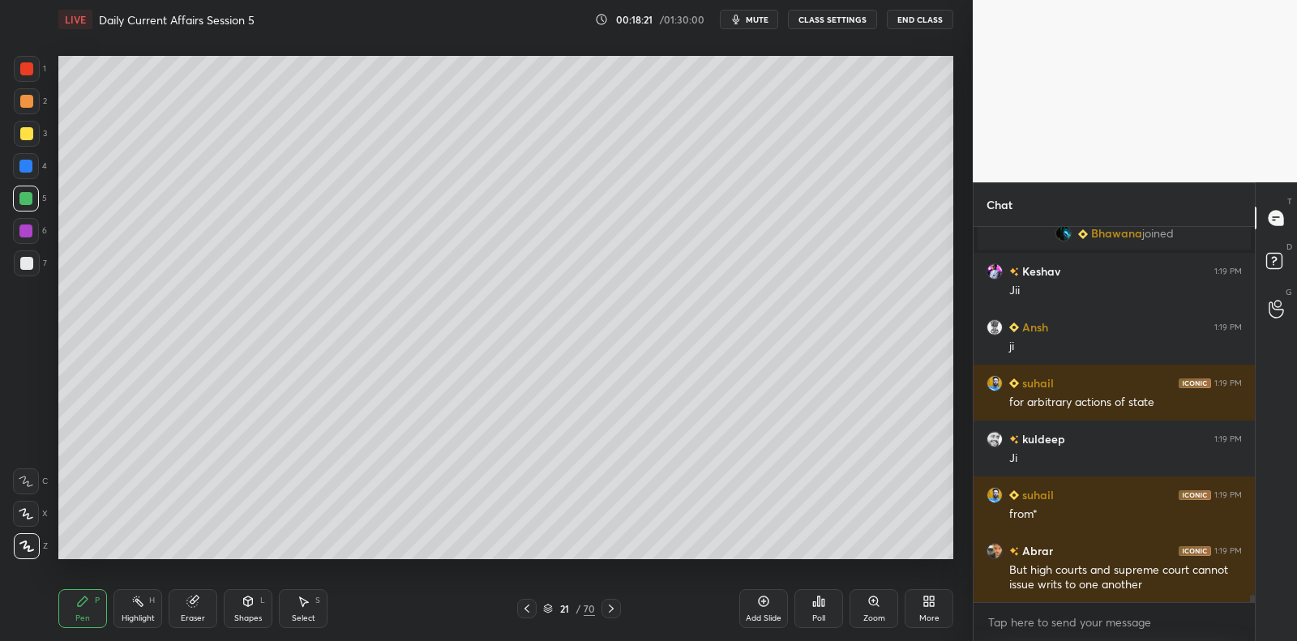
scroll to position [19358, 0]
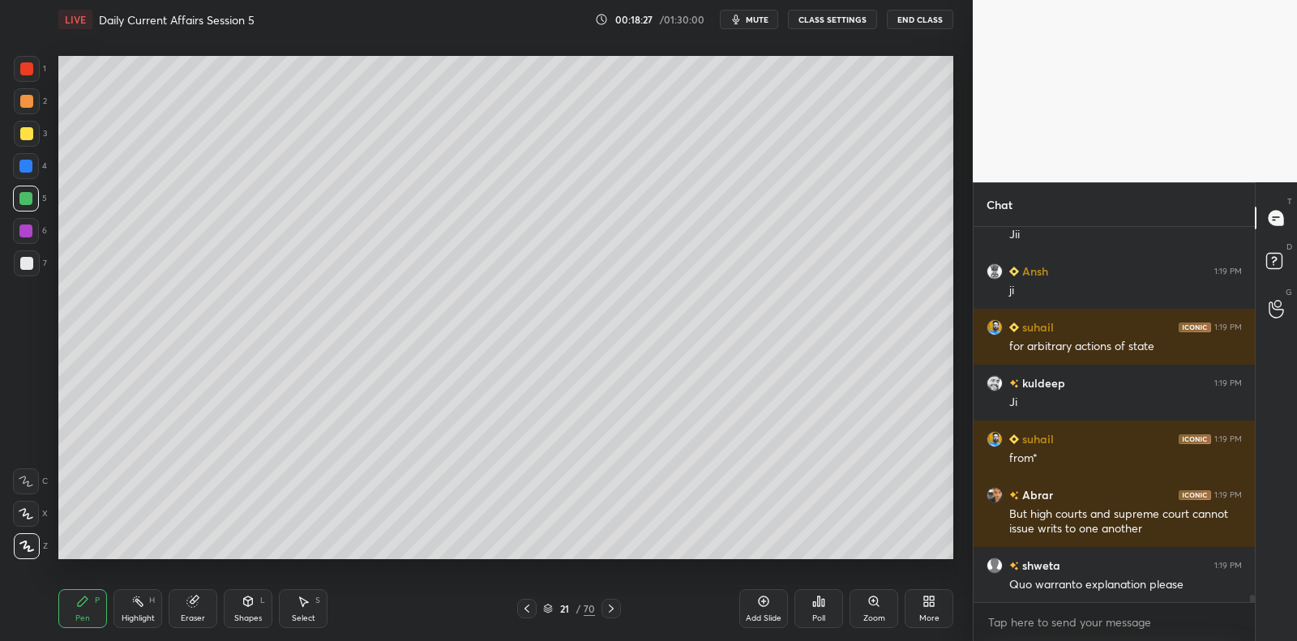
click at [25, 262] on div at bounding box center [26, 263] width 13 height 13
click at [28, 259] on div at bounding box center [26, 263] width 13 height 13
click at [26, 232] on div at bounding box center [25, 231] width 13 height 13
click at [26, 208] on div at bounding box center [26, 199] width 26 height 26
click at [29, 191] on div at bounding box center [26, 199] width 26 height 26
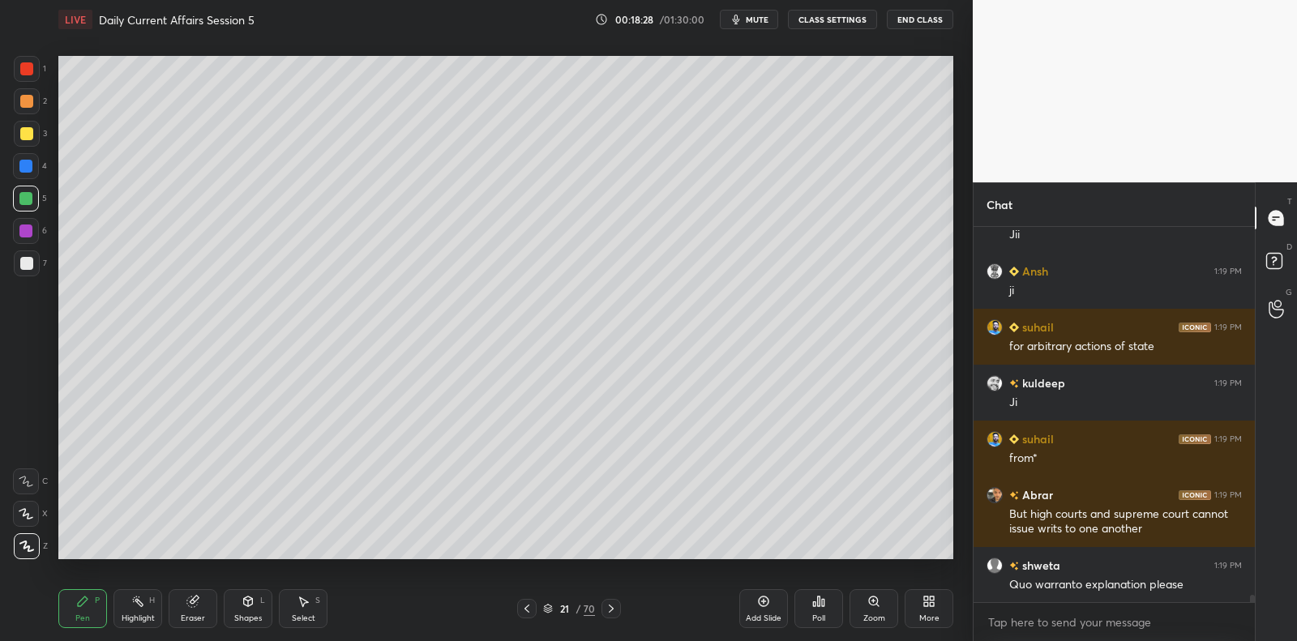
click at [32, 187] on div at bounding box center [26, 199] width 26 height 26
click at [32, 139] on div at bounding box center [27, 134] width 26 height 26
drag, startPoint x: 32, startPoint y: 139, endPoint x: 49, endPoint y: 149, distance: 19.6
click at [32, 139] on div at bounding box center [27, 134] width 26 height 26
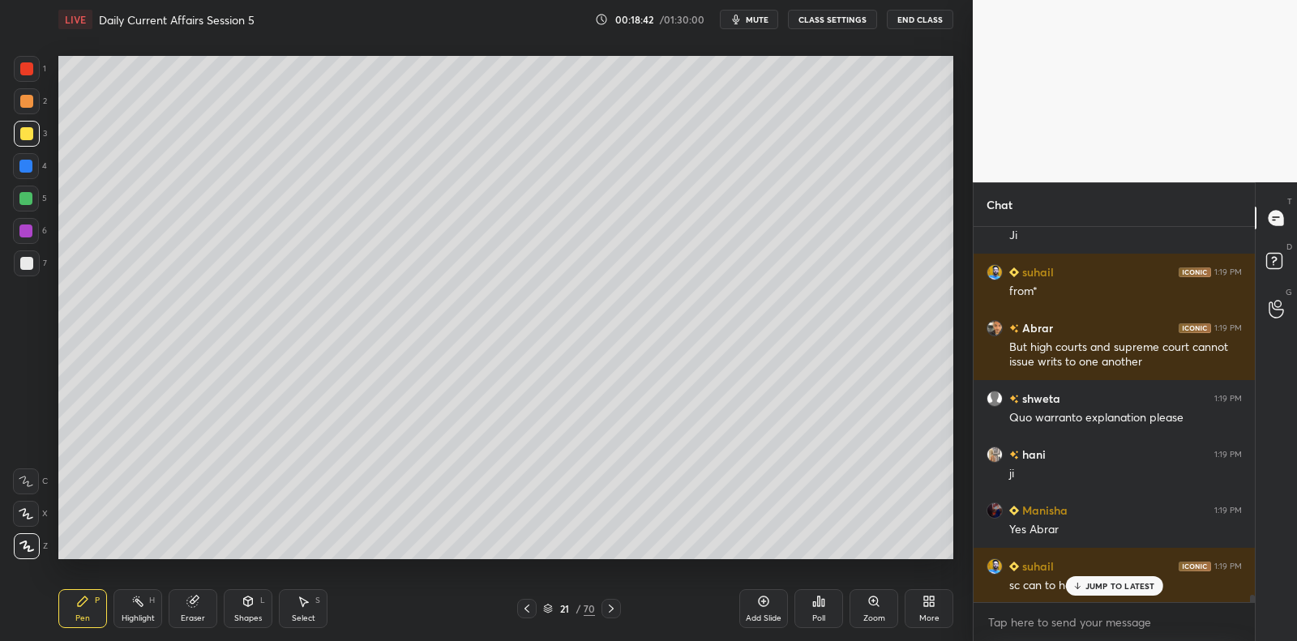
scroll to position [19541, 0]
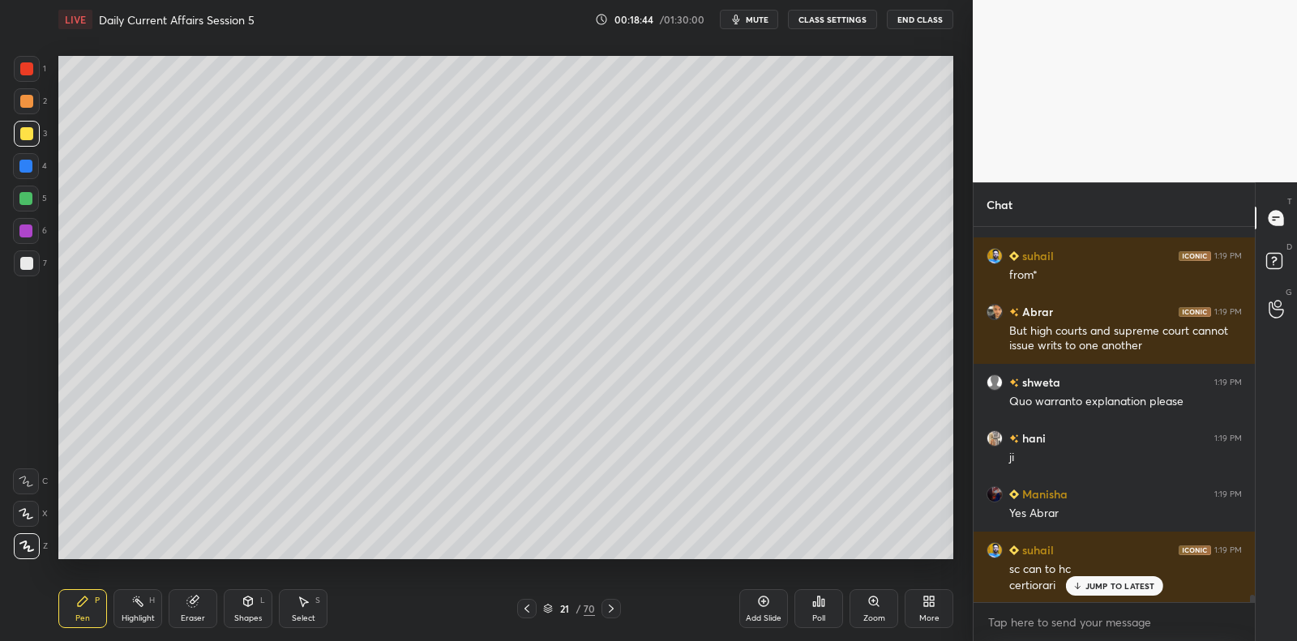
click at [28, 195] on div at bounding box center [25, 198] width 13 height 13
click at [32, 195] on div at bounding box center [25, 198] width 13 height 13
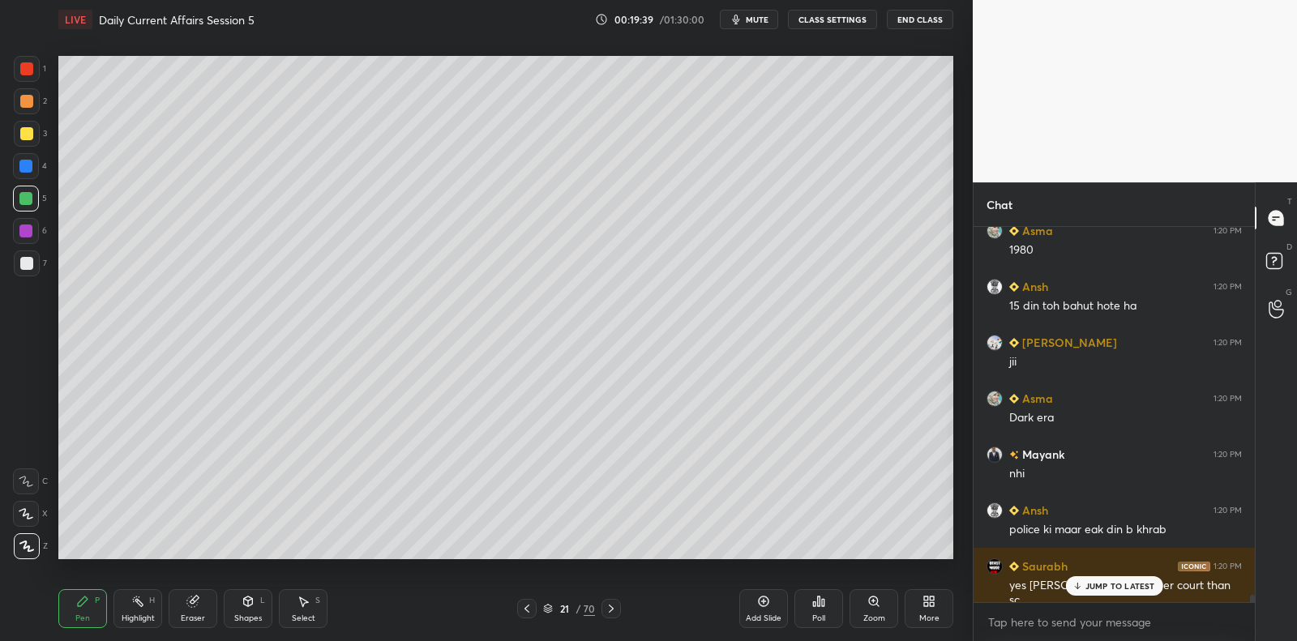
scroll to position [20100, 0]
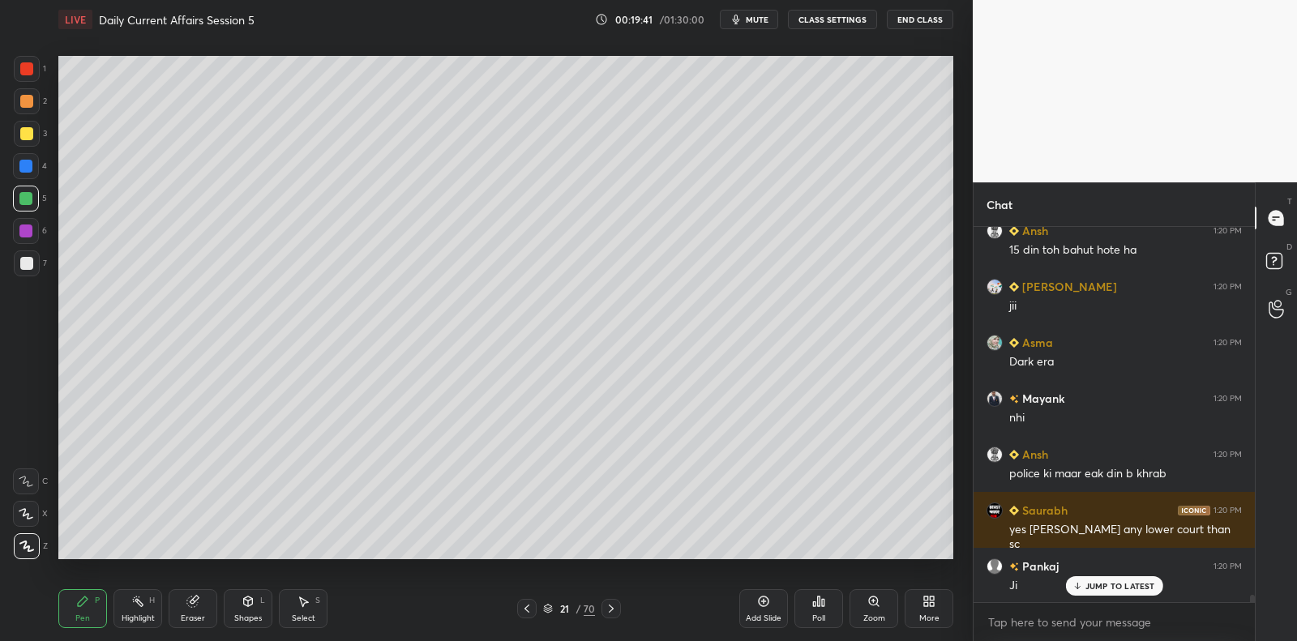
click at [1107, 580] on div "JUMP TO LATEST" at bounding box center [1114, 586] width 97 height 19
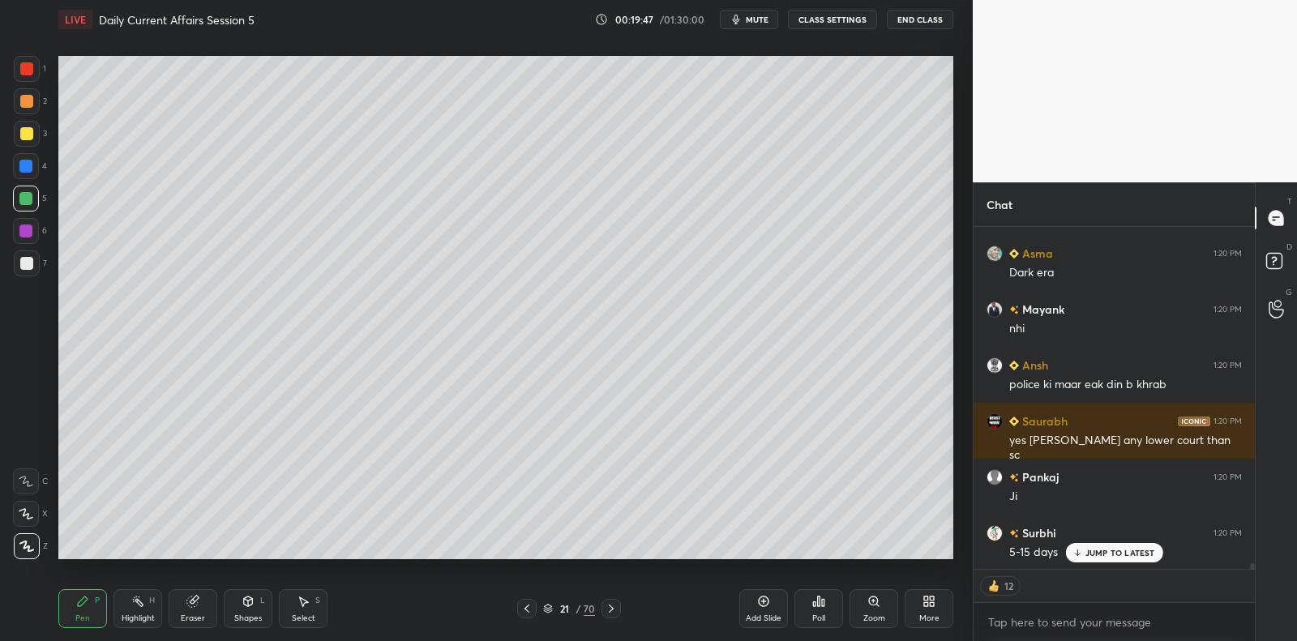
scroll to position [20246, 0]
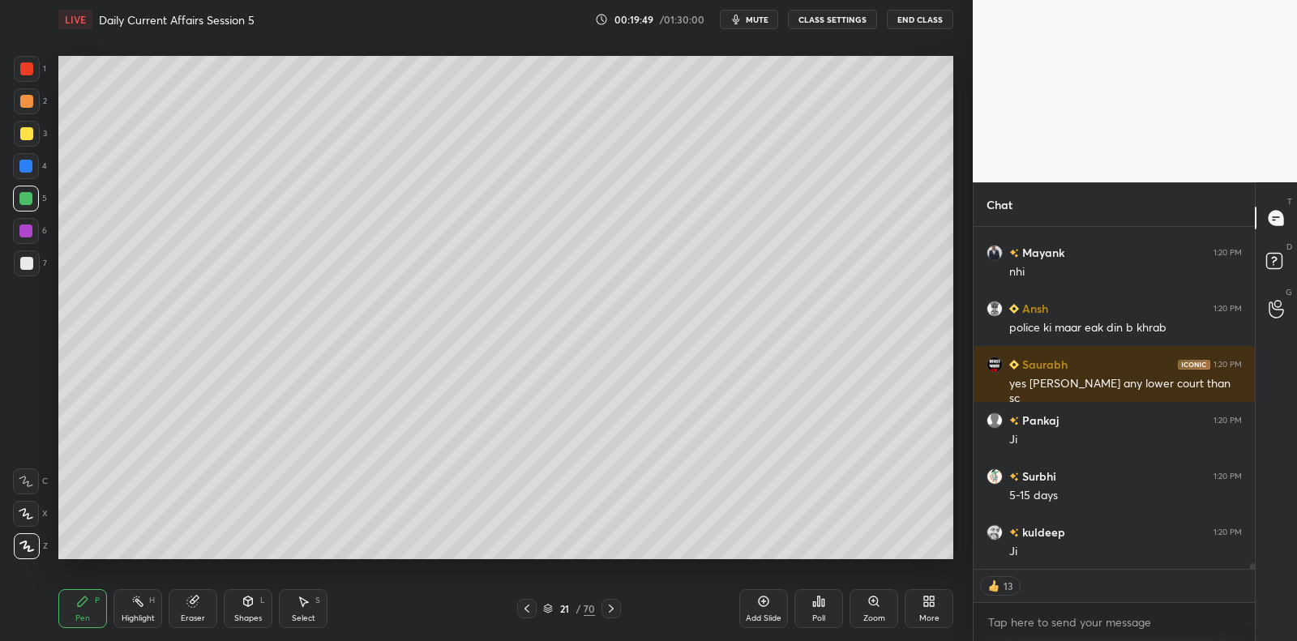
click at [33, 265] on div at bounding box center [27, 264] width 26 height 26
click at [33, 238] on div at bounding box center [26, 231] width 26 height 26
click at [33, 206] on div "5" at bounding box center [30, 199] width 34 height 26
click at [31, 178] on div "4" at bounding box center [30, 169] width 34 height 32
click at [33, 170] on div at bounding box center [26, 166] width 26 height 26
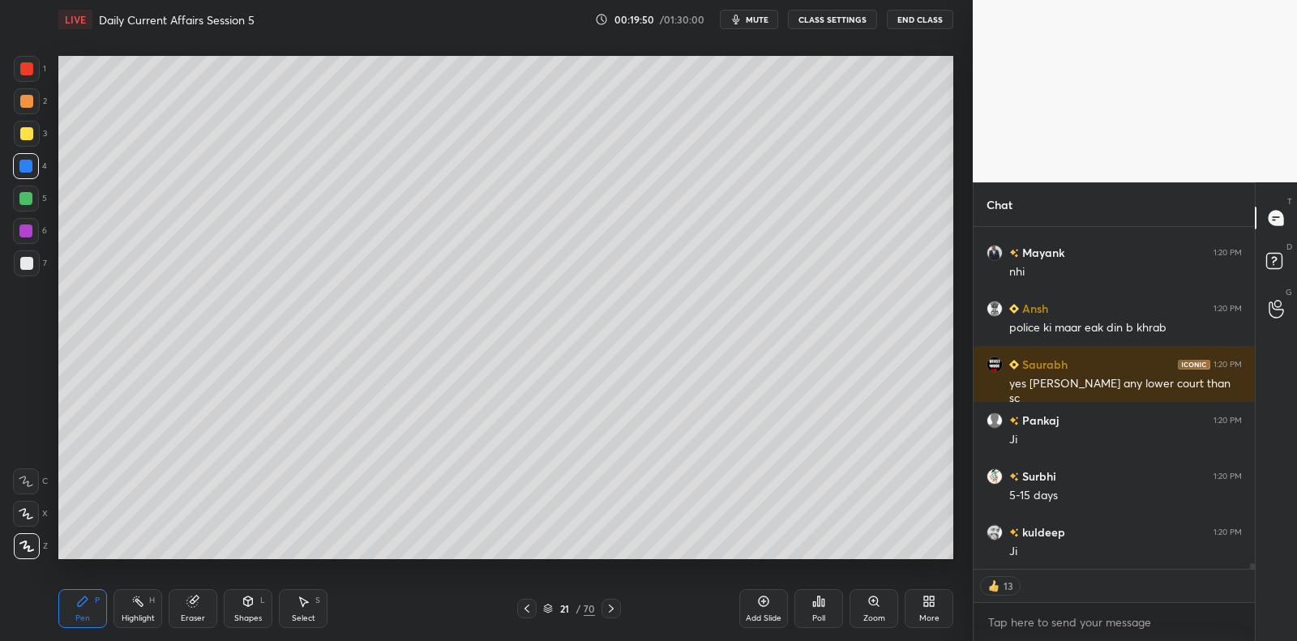
drag, startPoint x: 33, startPoint y: 165, endPoint x: 42, endPoint y: 167, distance: 9.2
click at [33, 165] on div at bounding box center [26, 166] width 26 height 26
drag, startPoint x: 36, startPoint y: 165, endPoint x: 40, endPoint y: 154, distance: 11.3
click at [36, 164] on div "4" at bounding box center [30, 166] width 34 height 26
click at [35, 154] on div at bounding box center [26, 166] width 26 height 26
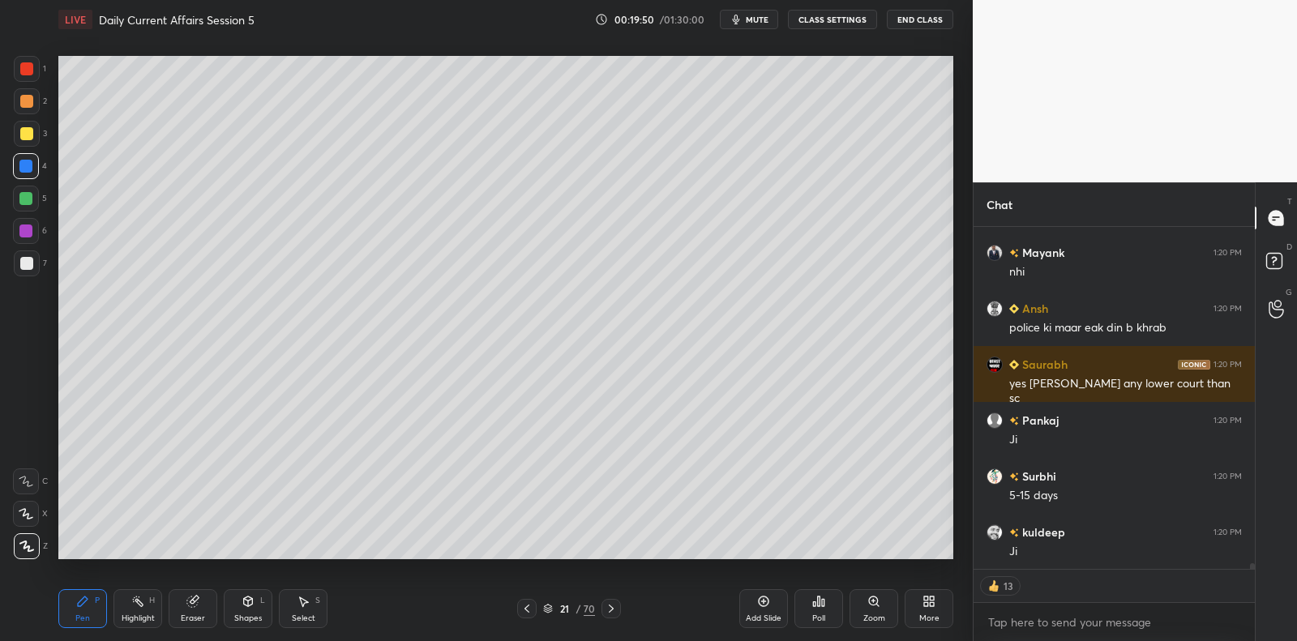
click at [32, 142] on div at bounding box center [27, 134] width 26 height 26
drag, startPoint x: 32, startPoint y: 143, endPoint x: 36, endPoint y: 152, distance: 10.3
click at [32, 143] on div at bounding box center [27, 134] width 26 height 26
click at [32, 155] on div at bounding box center [26, 166] width 26 height 26
click at [28, 167] on div at bounding box center [25, 166] width 13 height 13
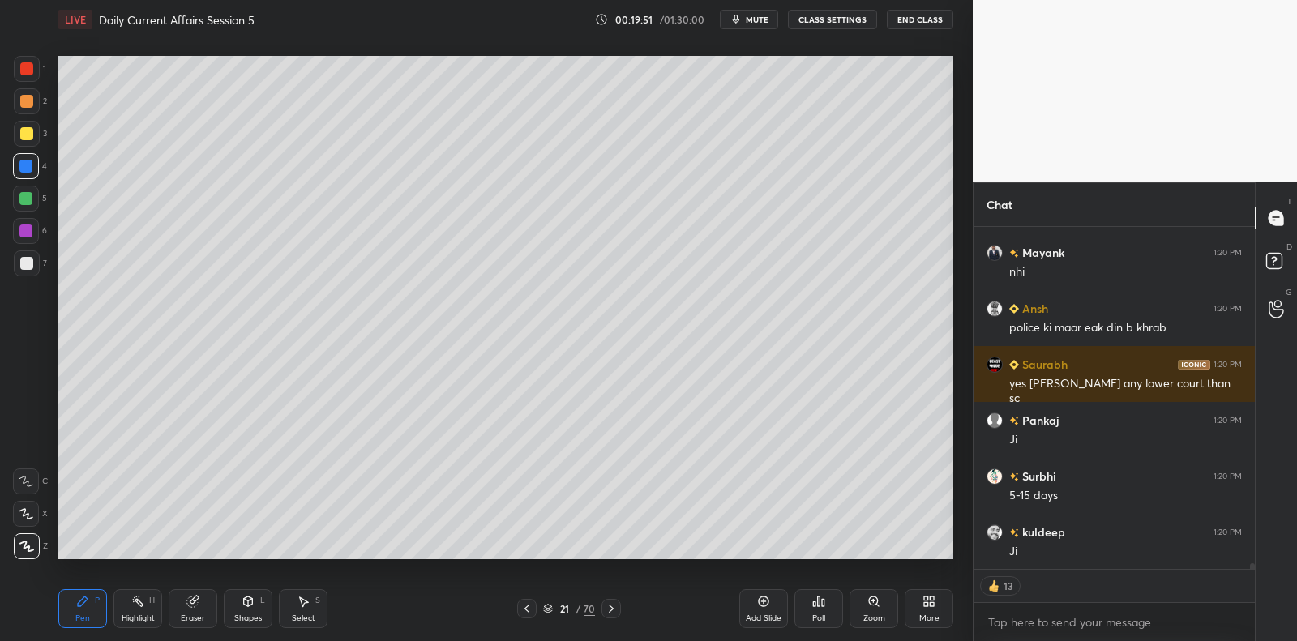
click at [24, 152] on div "3" at bounding box center [30, 137] width 33 height 32
click at [33, 150] on div "3" at bounding box center [30, 137] width 33 height 32
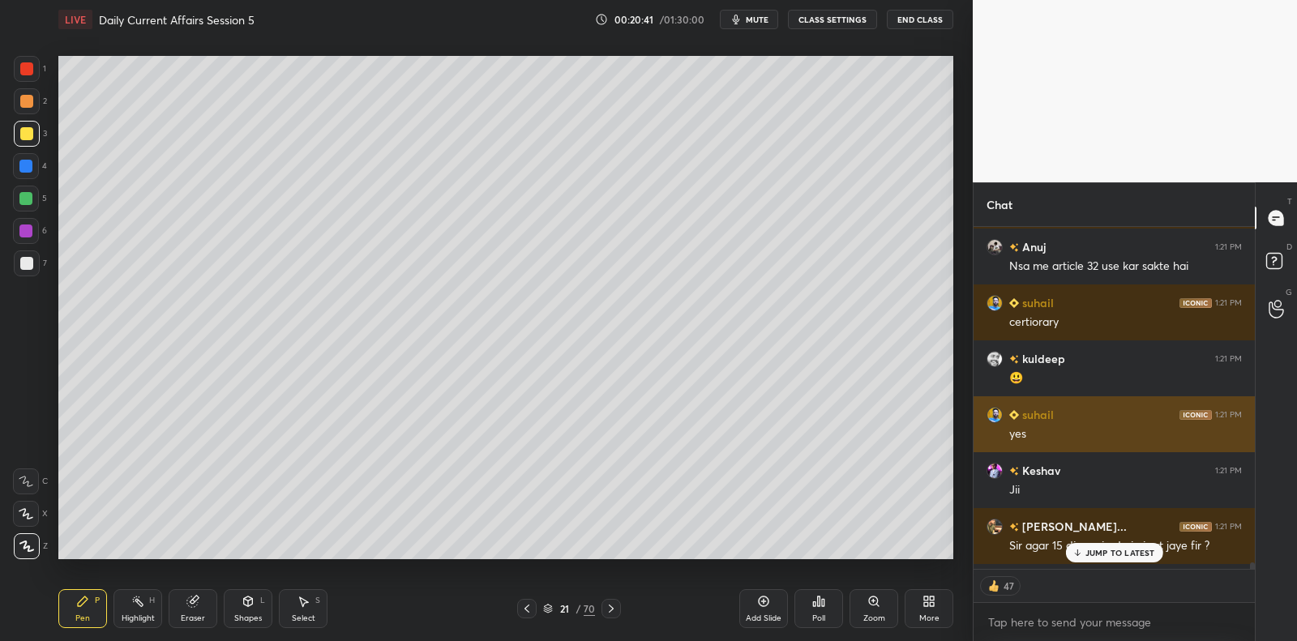
scroll to position [21409, 0]
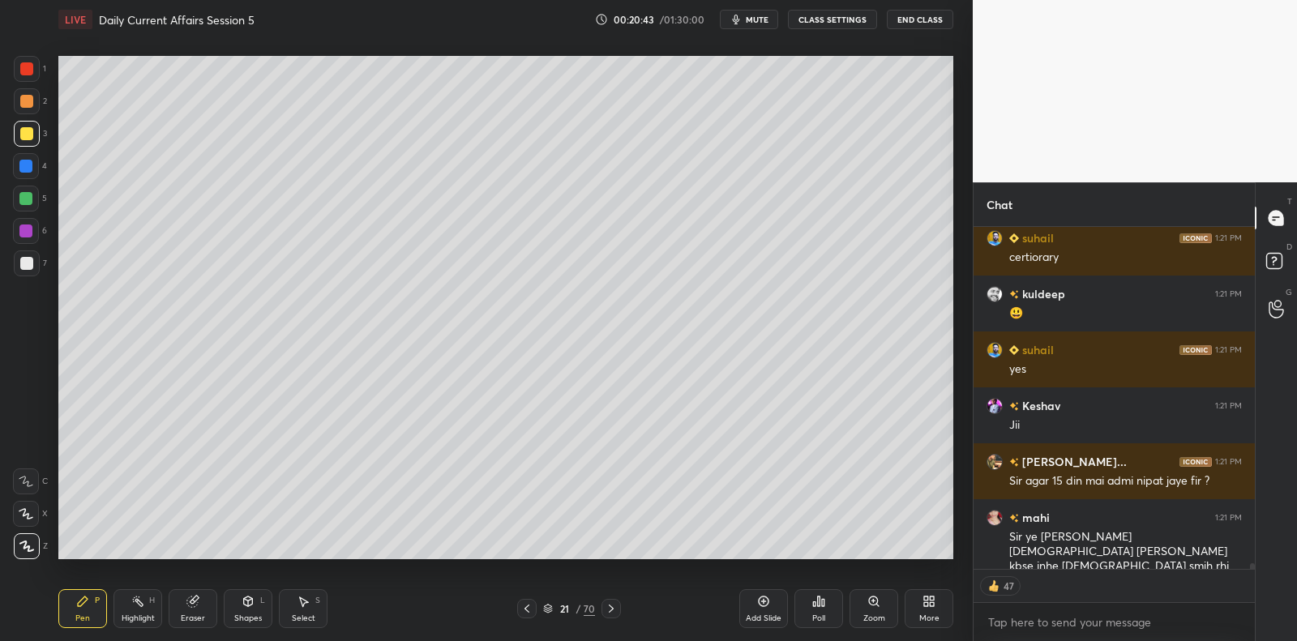
click at [761, 606] on icon at bounding box center [764, 602] width 11 height 11
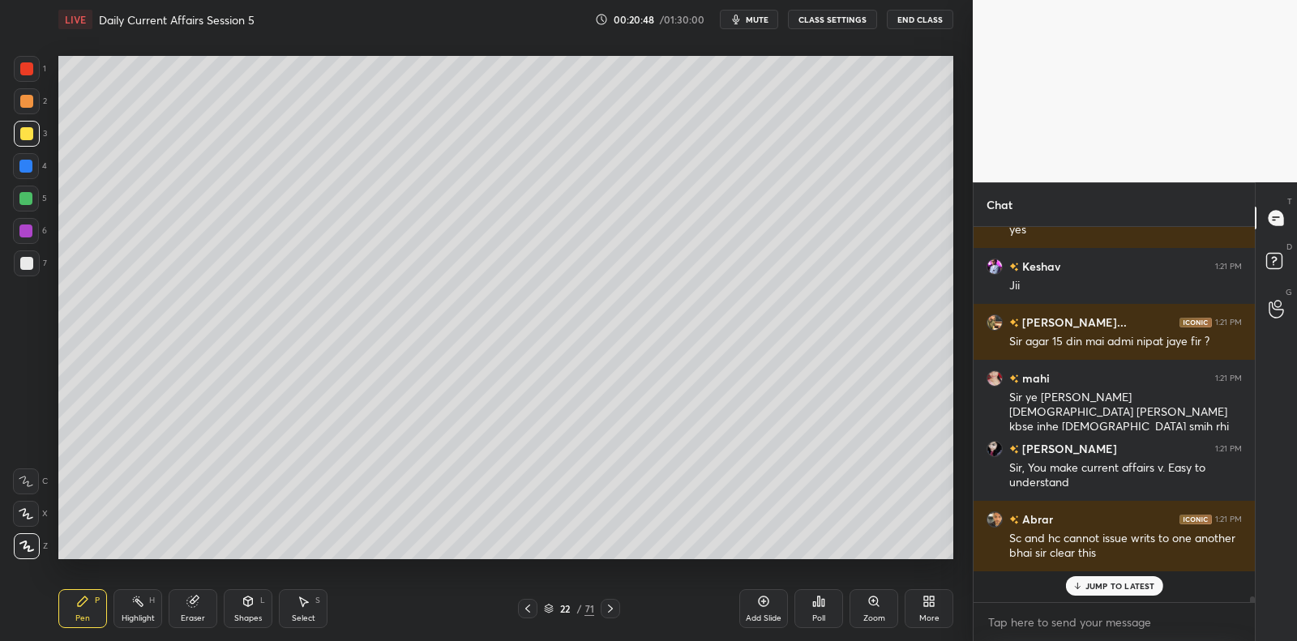
scroll to position [21516, 0]
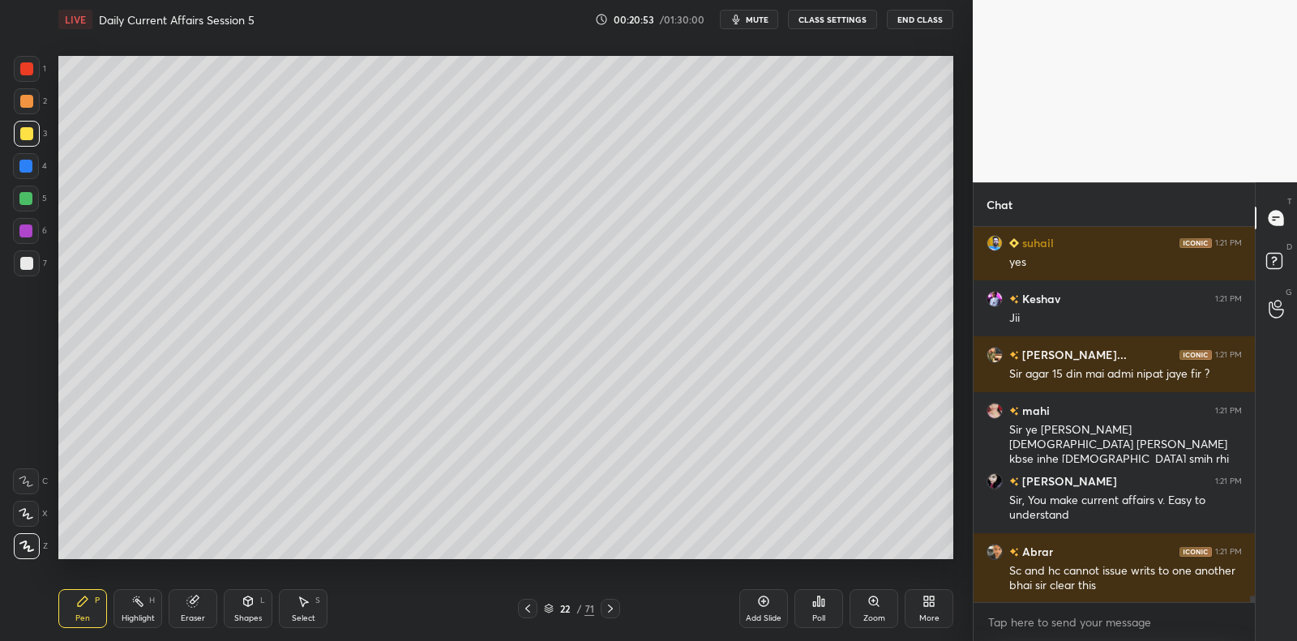
click at [41, 274] on div "7" at bounding box center [30, 264] width 33 height 26
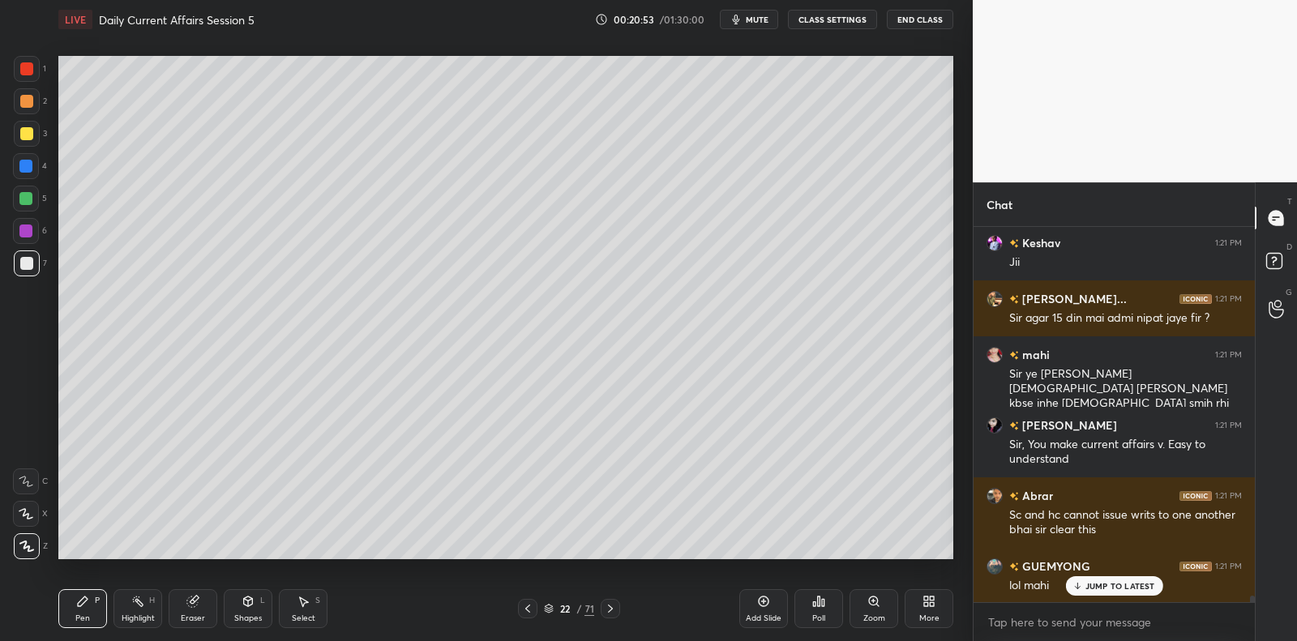
click at [35, 270] on div at bounding box center [27, 264] width 26 height 26
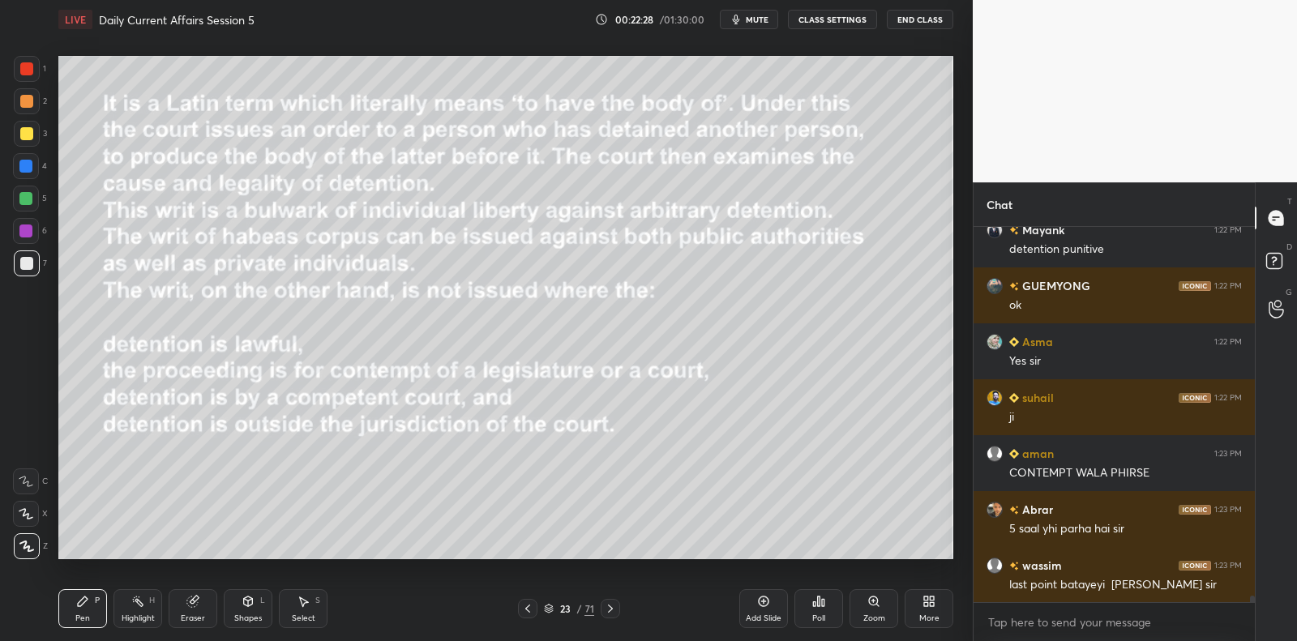
scroll to position [22161, 0]
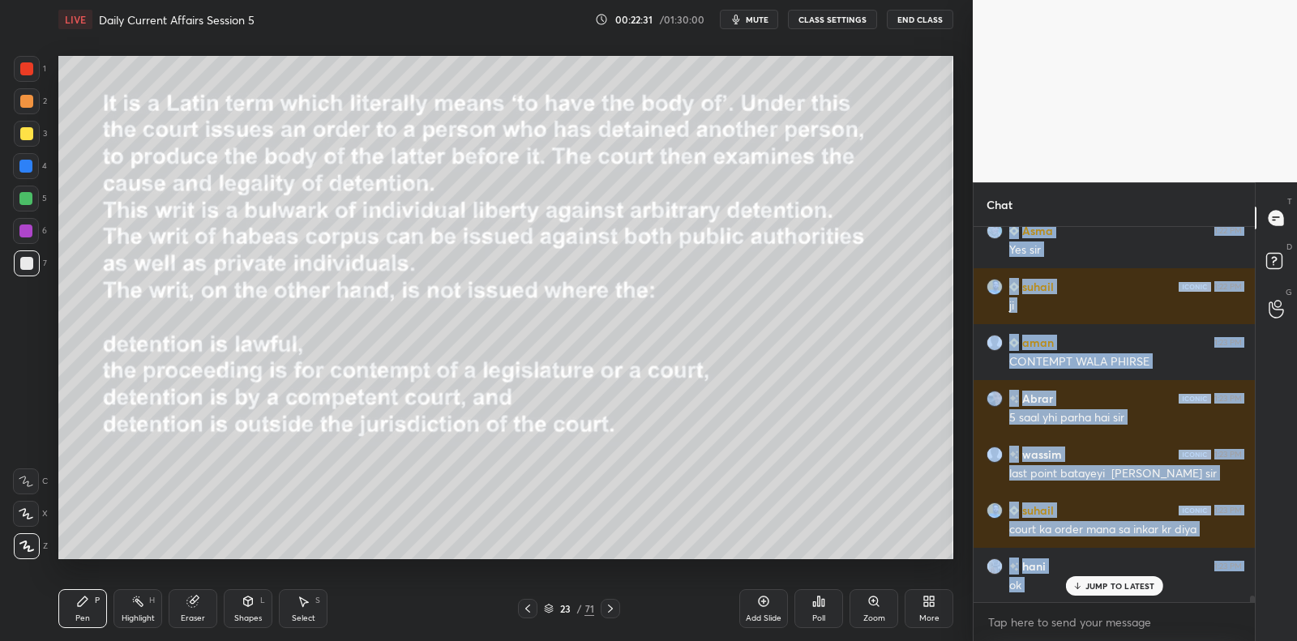
drag, startPoint x: 1124, startPoint y: 586, endPoint x: 1103, endPoint y: 580, distance: 22.1
click at [1124, 585] on div "[PERSON_NAME] 1:21 PM Jii [PERSON_NAME]... 1:21 PM Sir agar 15 din mai admi nip…" at bounding box center [1114, 414] width 281 height 375
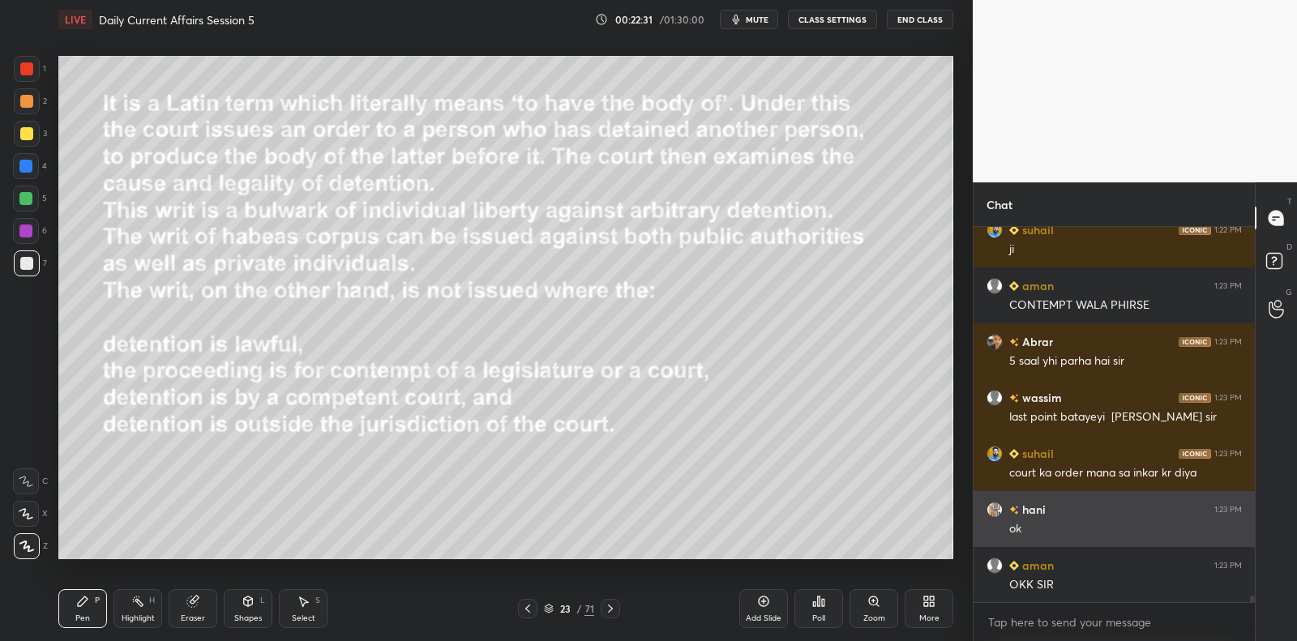
click at [1040, 529] on div "ok" at bounding box center [1126, 529] width 233 height 16
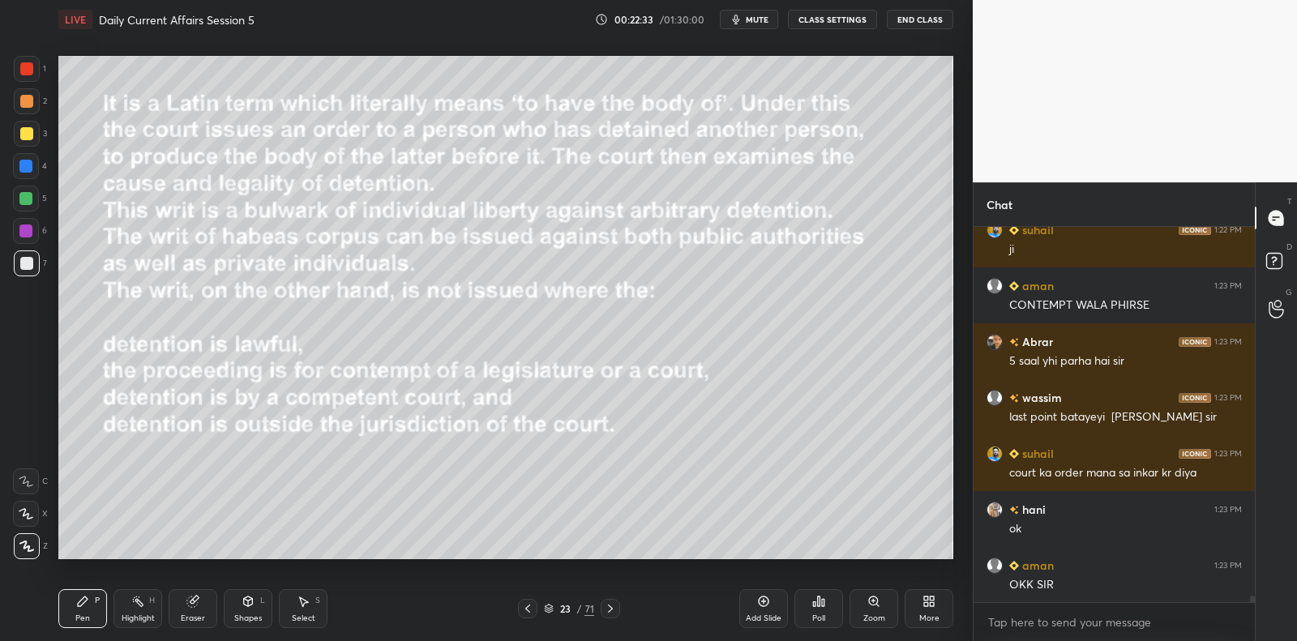
drag, startPoint x: 1021, startPoint y: 532, endPoint x: 962, endPoint y: 511, distance: 62.8
click at [1021, 532] on div "ok" at bounding box center [1126, 529] width 233 height 16
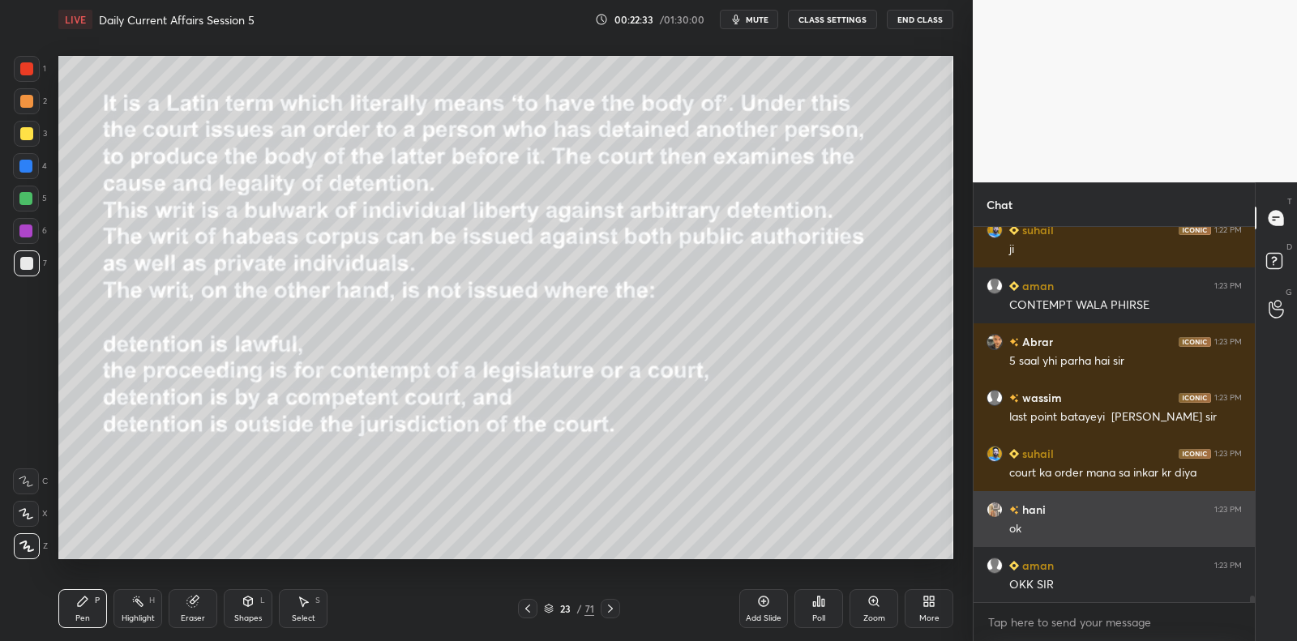
click at [1001, 513] on div "grid" at bounding box center [995, 510] width 16 height 16
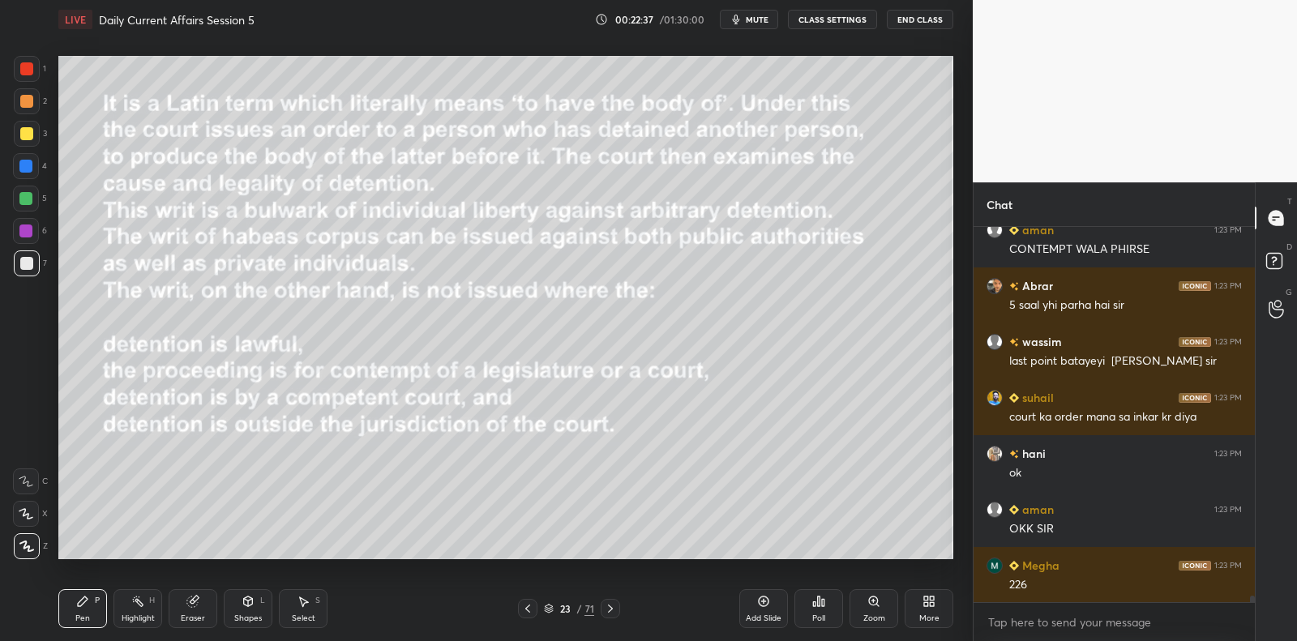
scroll to position [22346, 0]
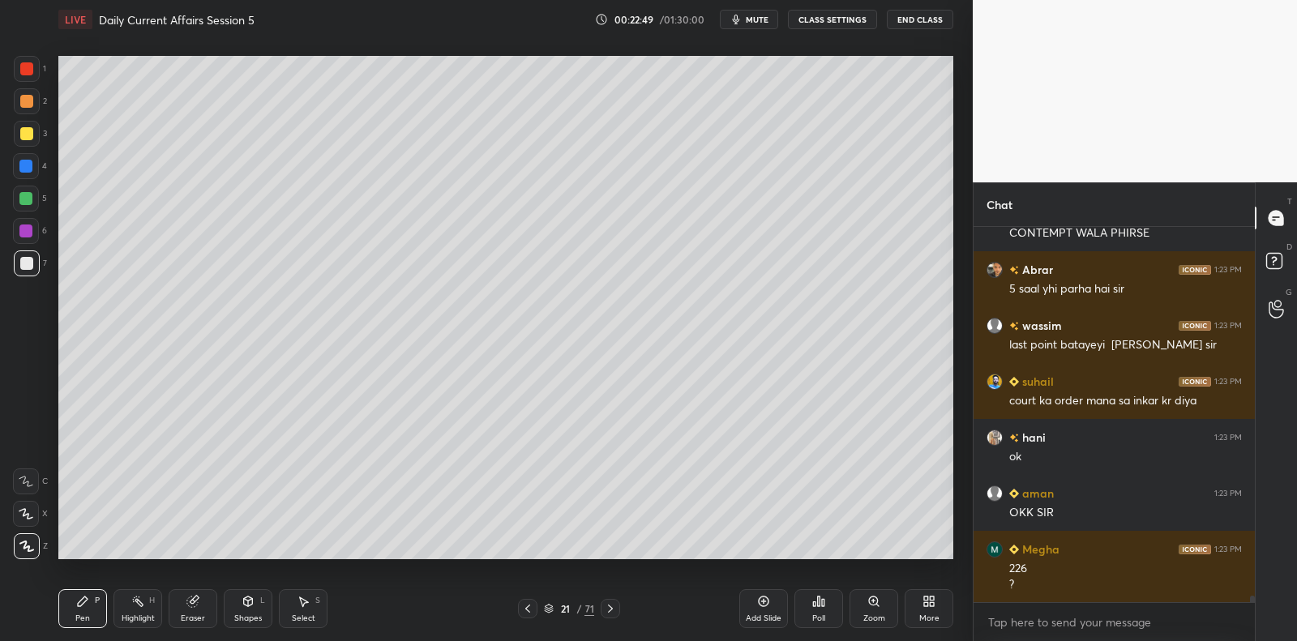
click at [761, 606] on icon at bounding box center [764, 602] width 11 height 11
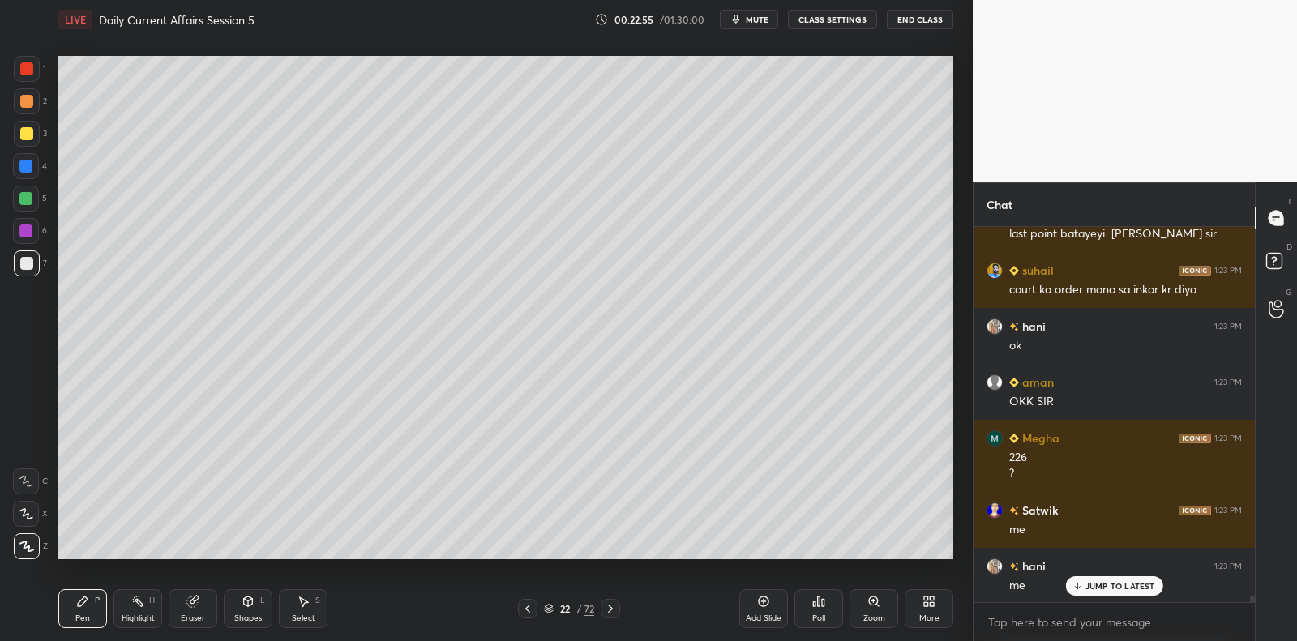
scroll to position [22513, 0]
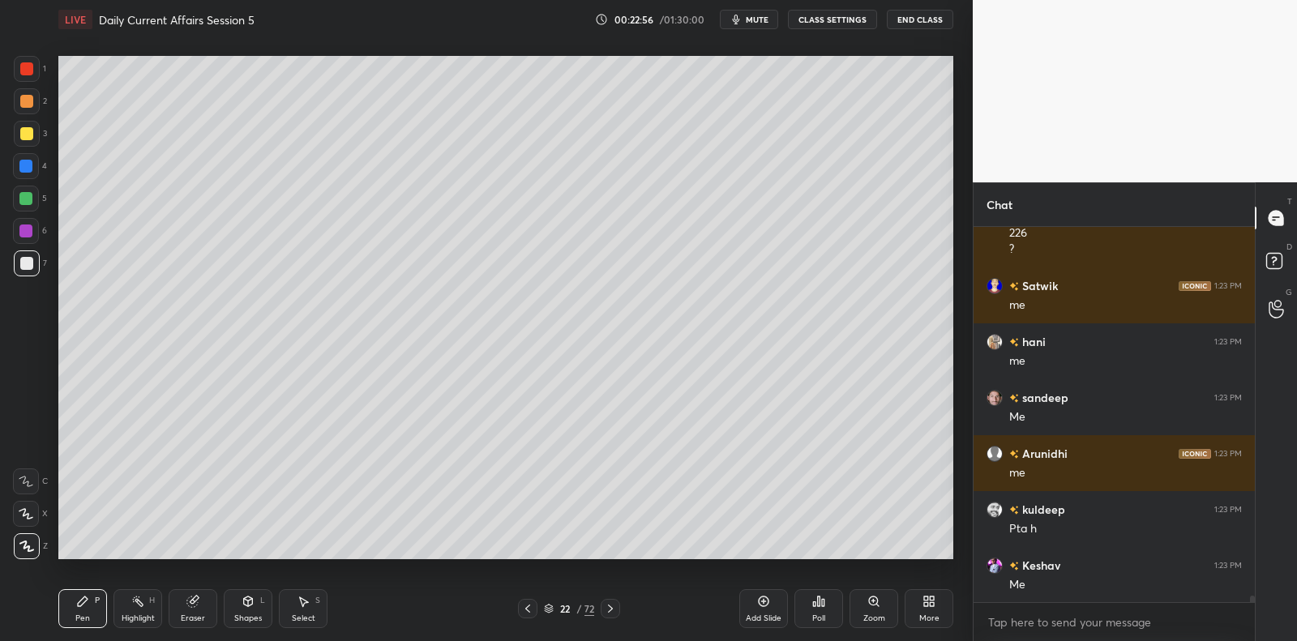
click at [24, 199] on div at bounding box center [25, 198] width 13 height 13
click at [24, 196] on div at bounding box center [25, 198] width 13 height 13
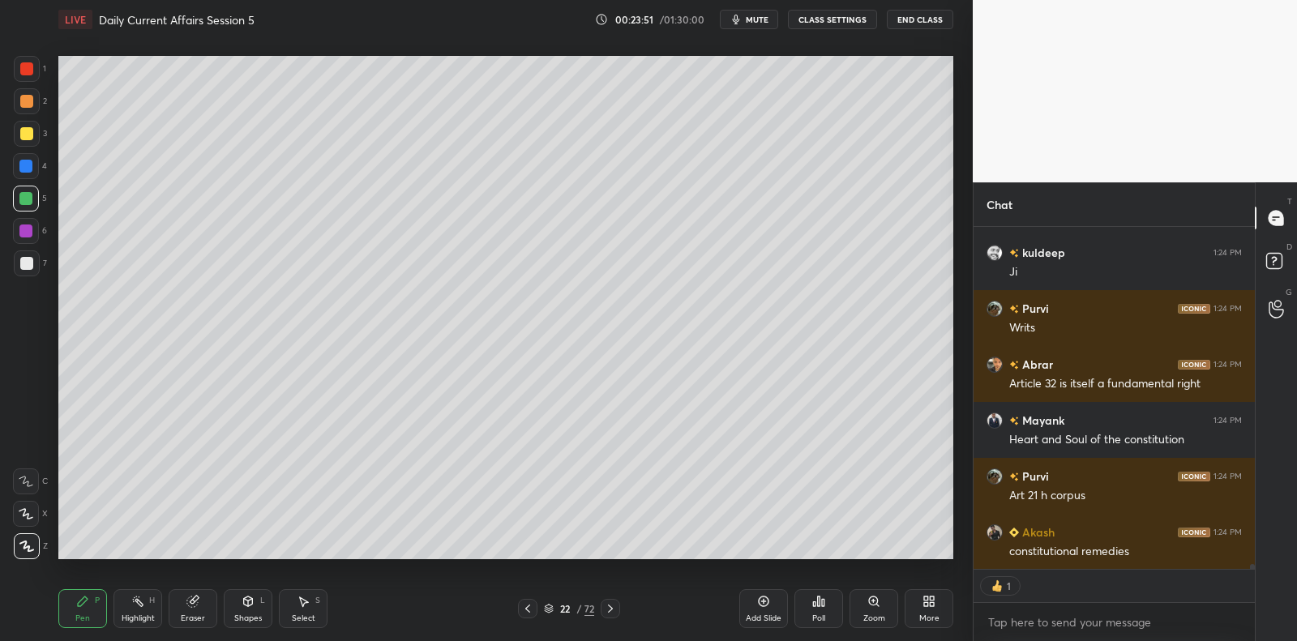
scroll to position [22702, 0]
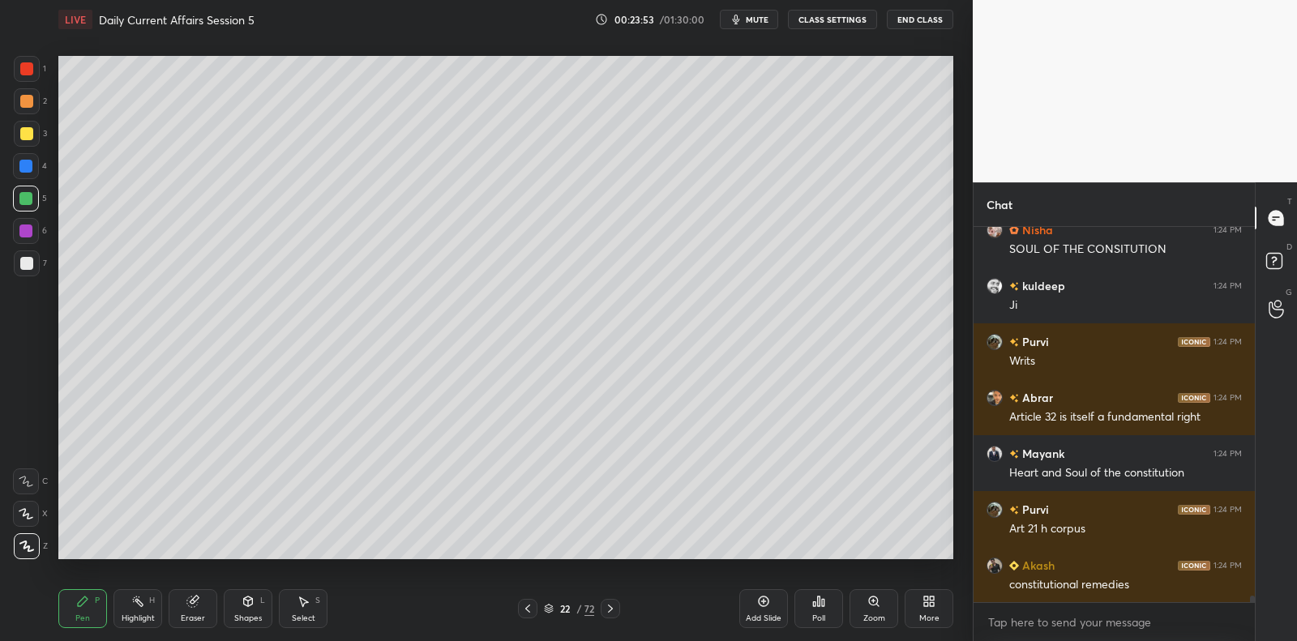
click at [30, 258] on div at bounding box center [26, 263] width 13 height 13
drag, startPoint x: 30, startPoint y: 258, endPoint x: 40, endPoint y: 258, distance: 9.7
click at [40, 258] on div "7" at bounding box center [30, 264] width 33 height 26
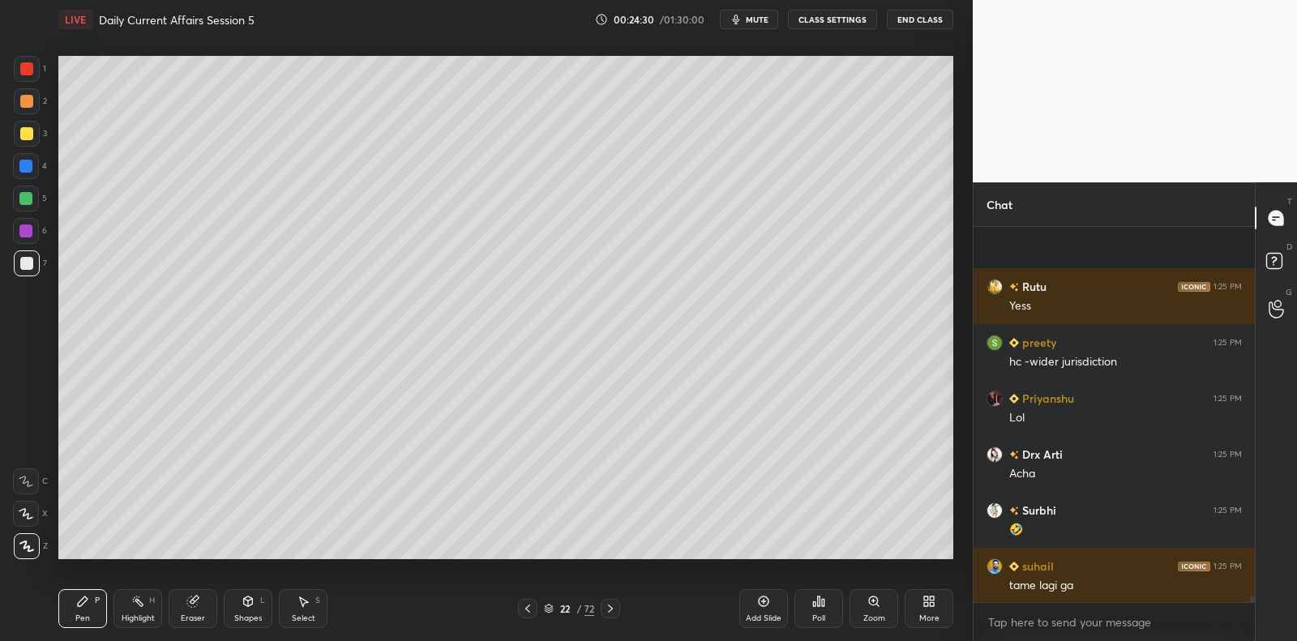
scroll to position [24045, 0]
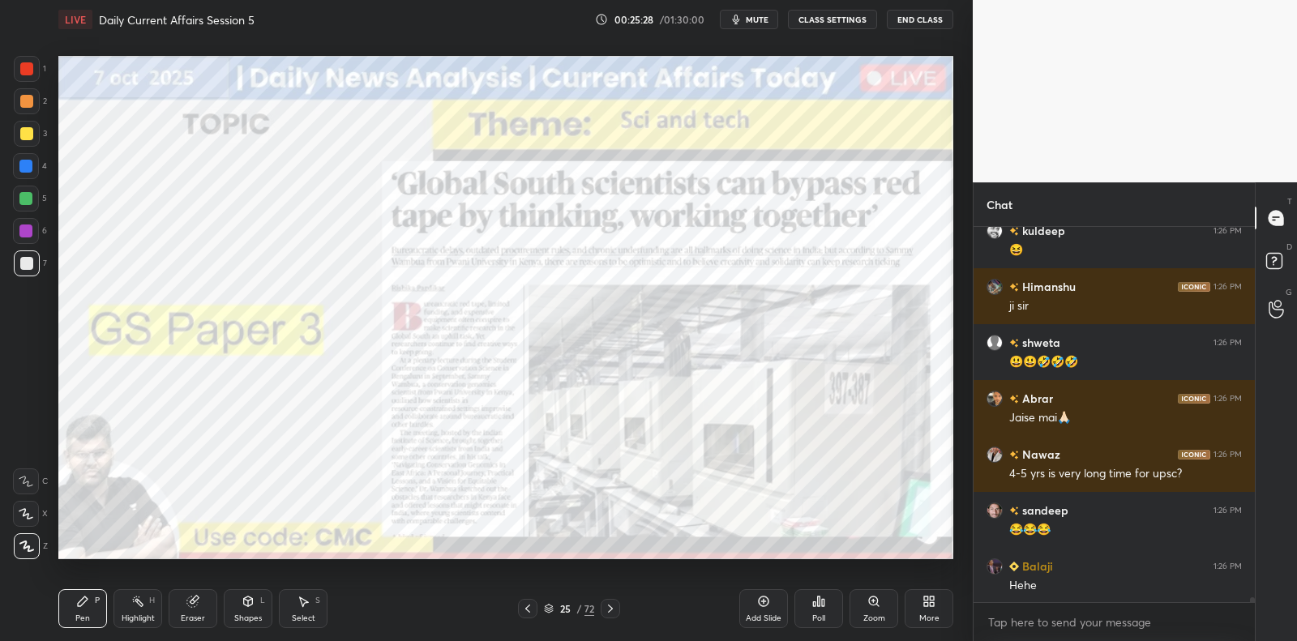
click at [25, 215] on div "5" at bounding box center [30, 202] width 34 height 32
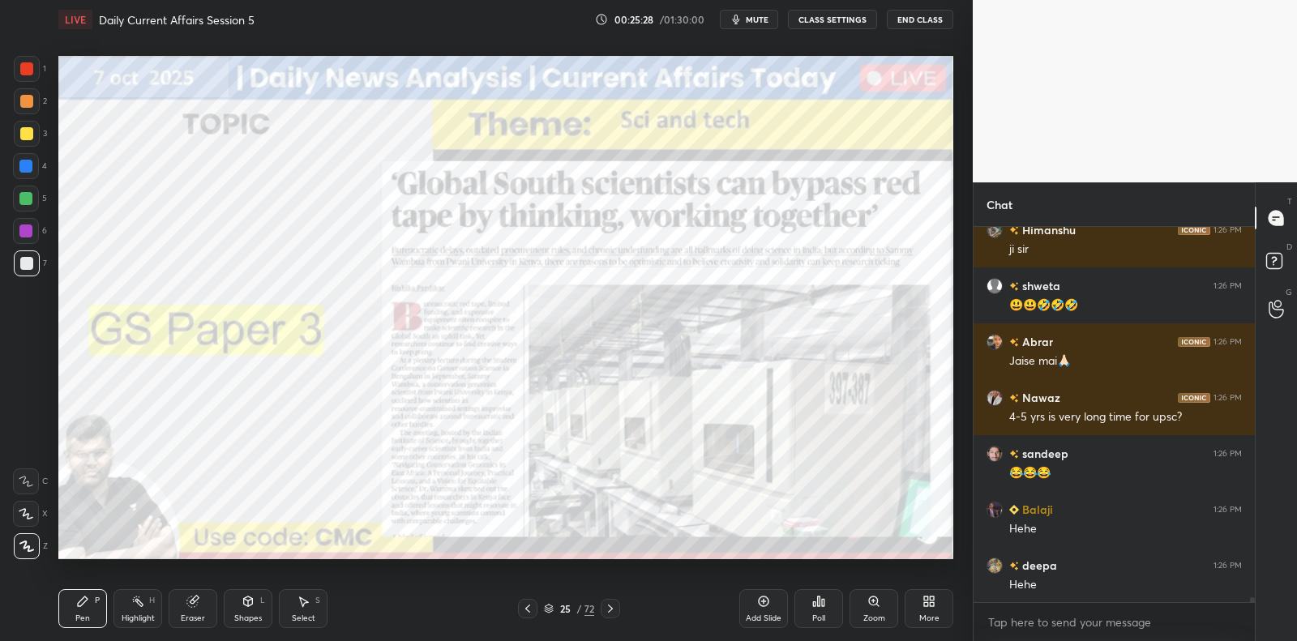
click at [25, 231] on div at bounding box center [25, 231] width 13 height 13
click at [24, 247] on div "6" at bounding box center [30, 234] width 34 height 32
drag, startPoint x: 24, startPoint y: 247, endPoint x: 32, endPoint y: 242, distance: 9.9
click at [24, 247] on div "6" at bounding box center [30, 234] width 34 height 32
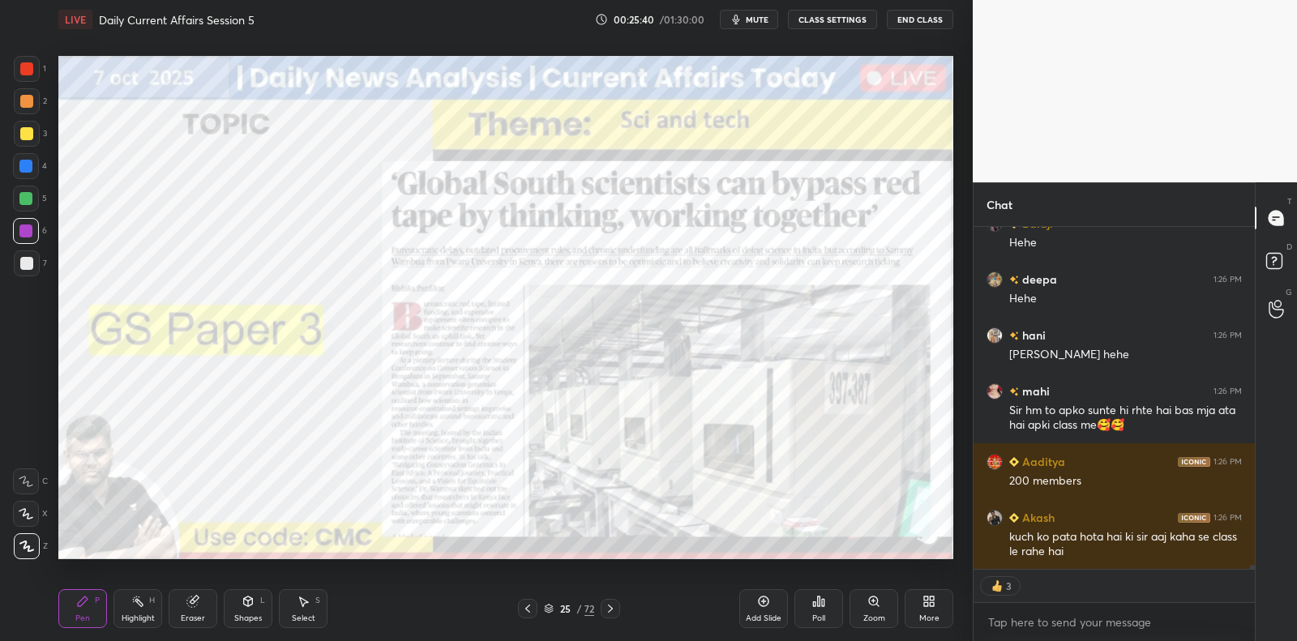
click at [753, 608] on div "Add Slide" at bounding box center [764, 609] width 49 height 39
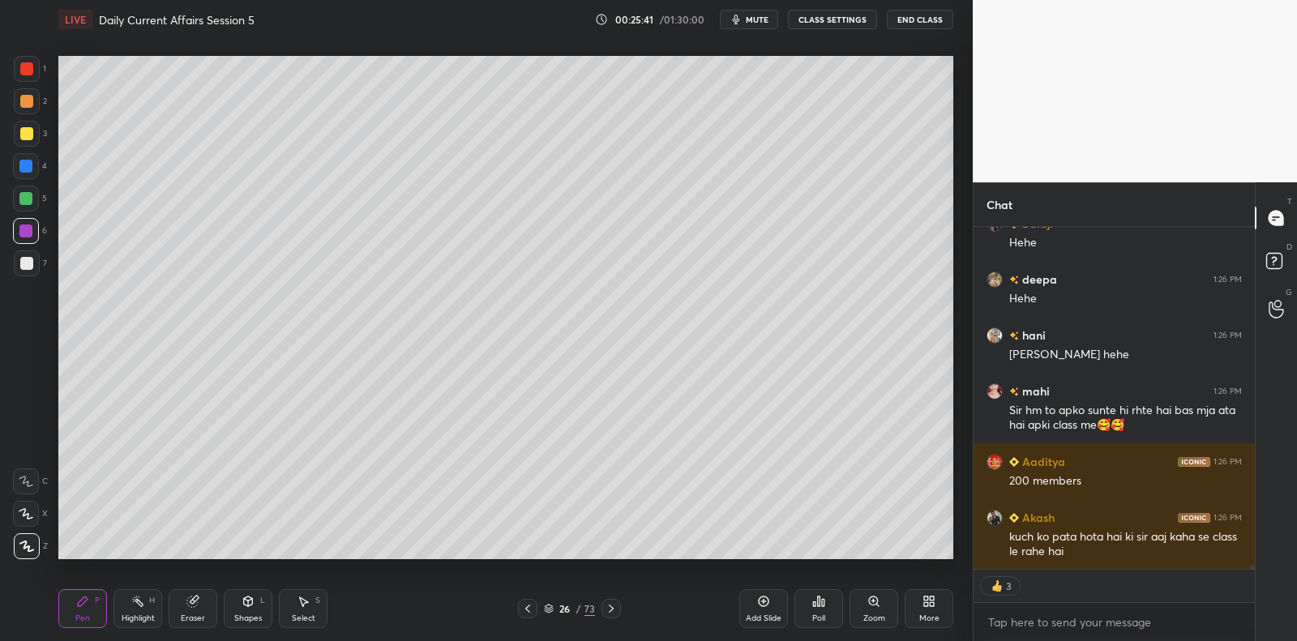
click at [28, 266] on div at bounding box center [26, 263] width 13 height 13
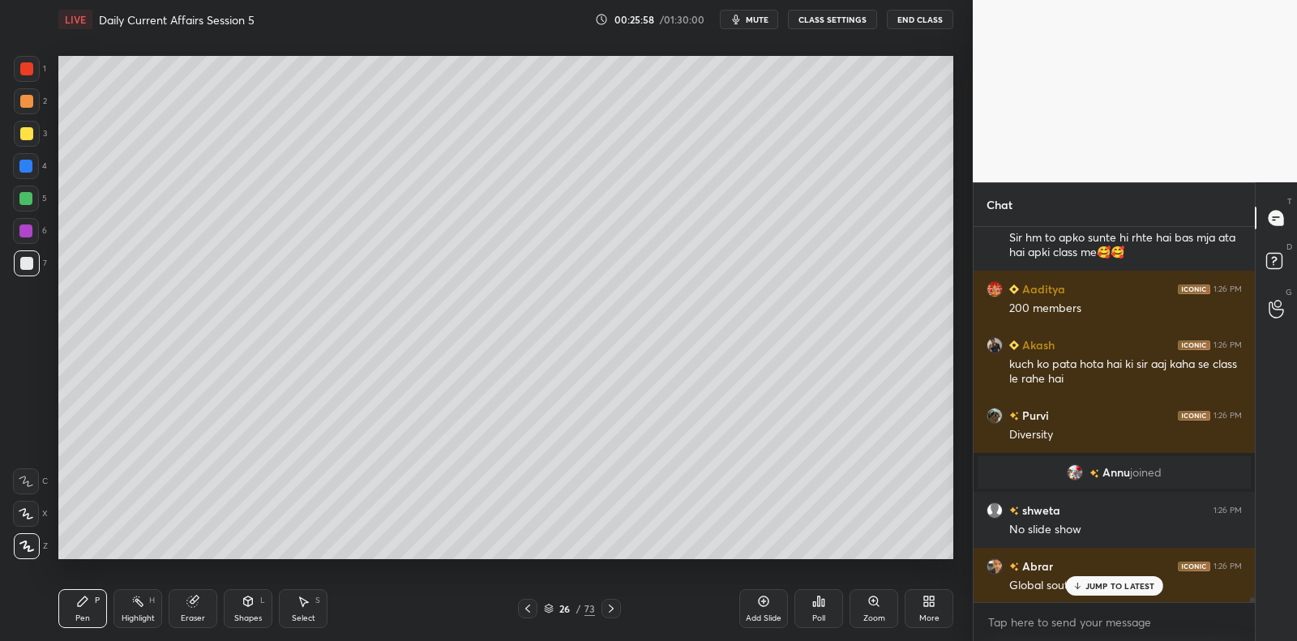
scroll to position [27472, 0]
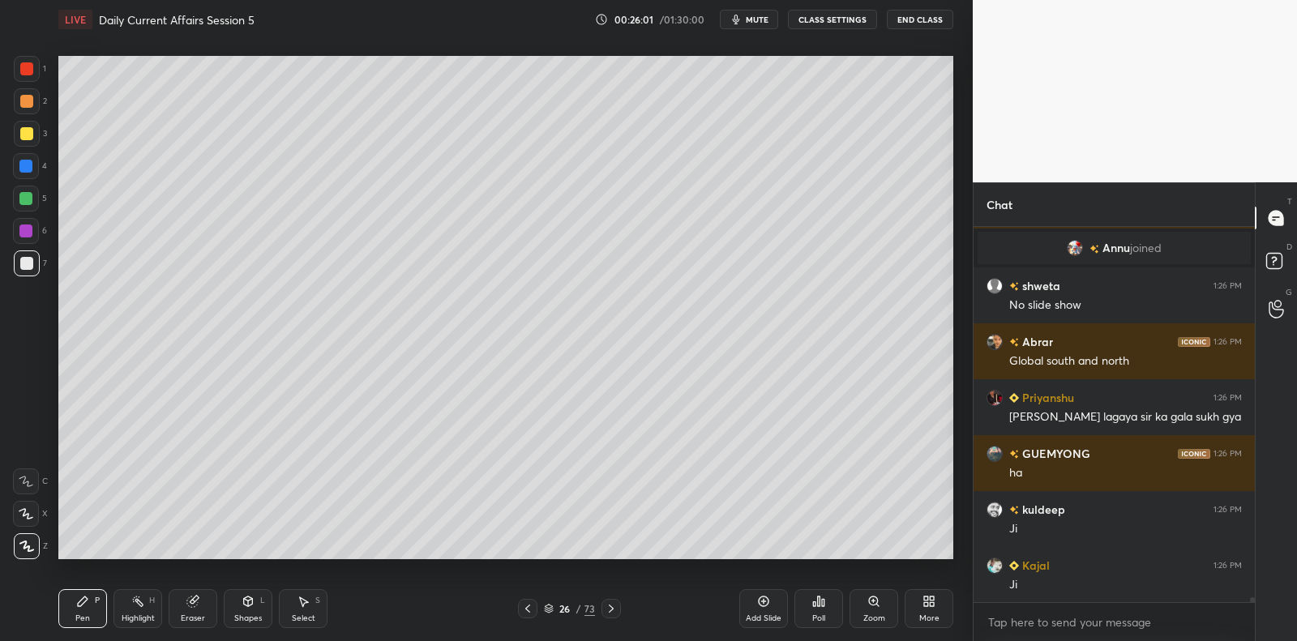
click at [31, 237] on div at bounding box center [26, 231] width 26 height 26
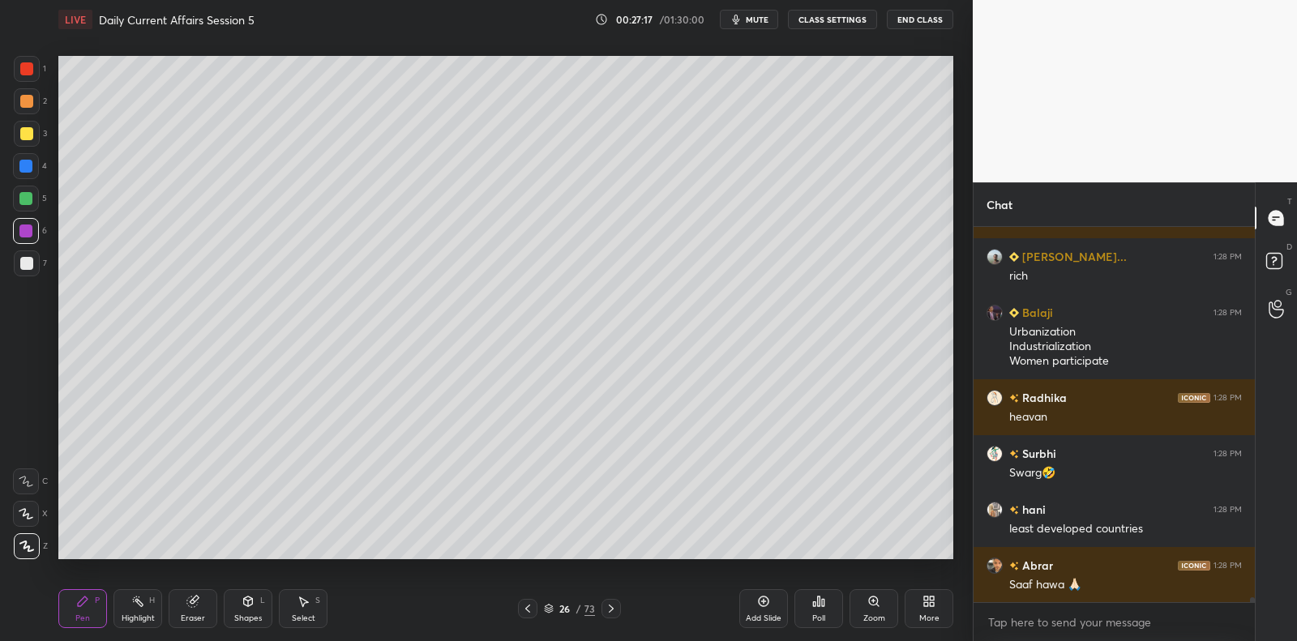
scroll to position [30216, 0]
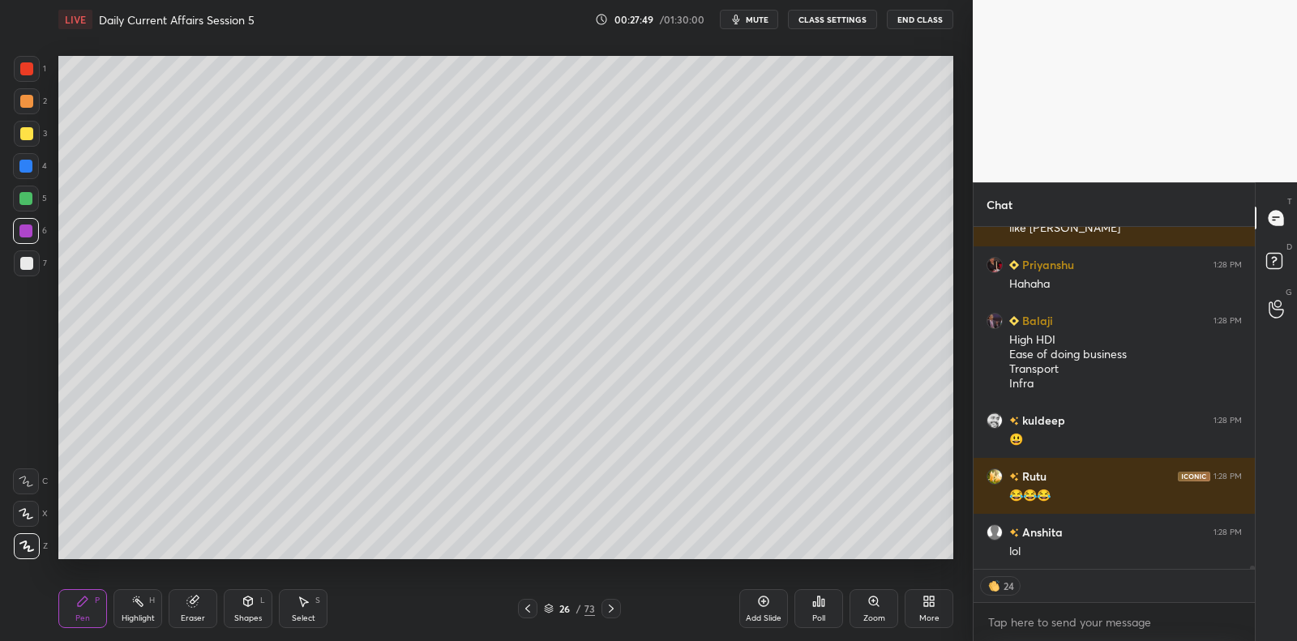
click at [32, 267] on div at bounding box center [26, 263] width 13 height 13
drag, startPoint x: 32, startPoint y: 267, endPoint x: 53, endPoint y: 276, distance: 22.1
click at [32, 261] on div at bounding box center [27, 264] width 26 height 26
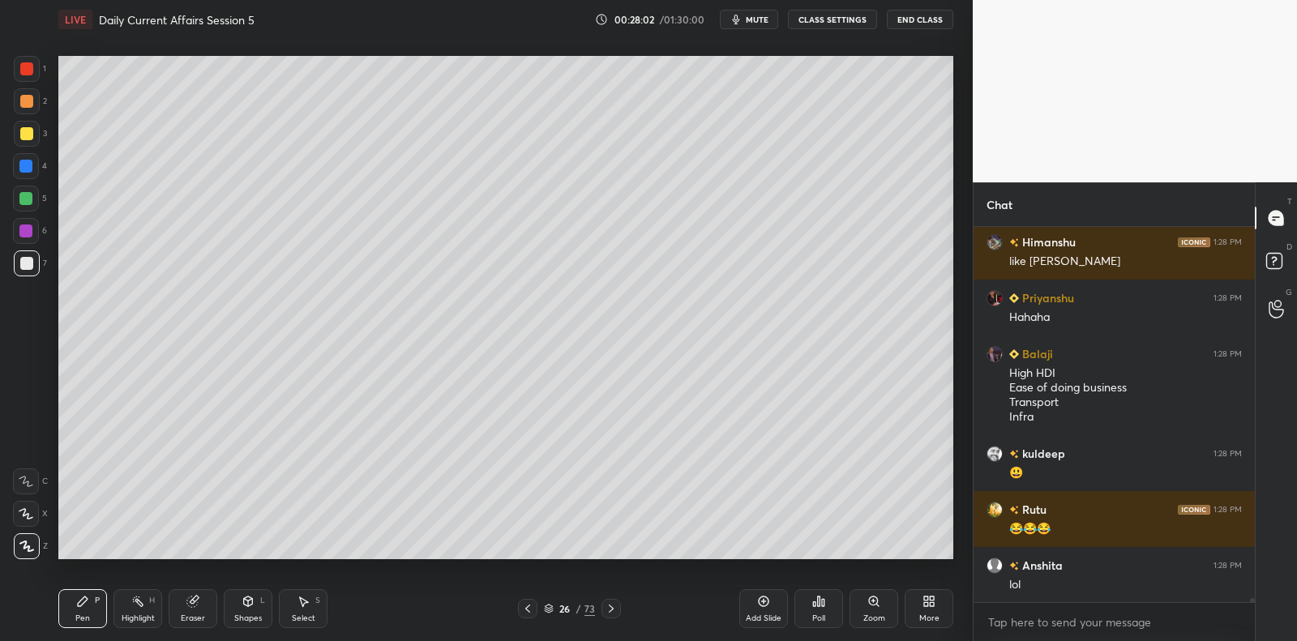
click at [24, 234] on div at bounding box center [25, 231] width 13 height 13
drag, startPoint x: 24, startPoint y: 234, endPoint x: 45, endPoint y: 237, distance: 21.2
click at [28, 235] on div at bounding box center [25, 231] width 13 height 13
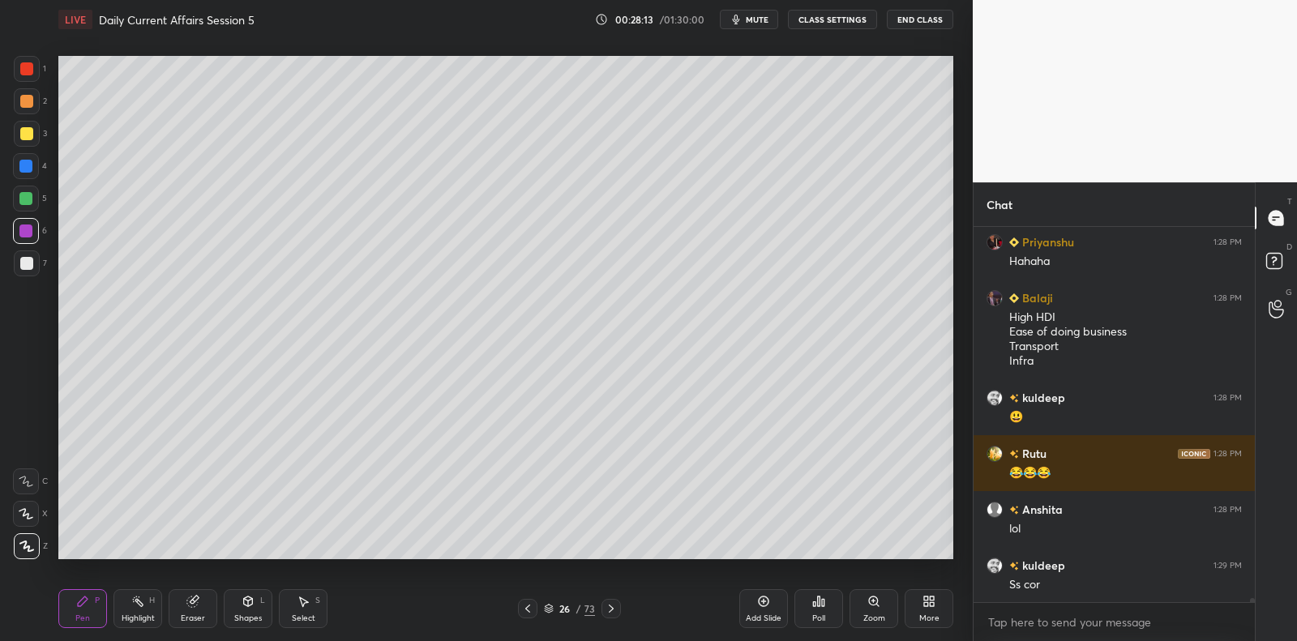
click at [30, 201] on div at bounding box center [25, 198] width 13 height 13
click at [30, 200] on div at bounding box center [25, 198] width 13 height 13
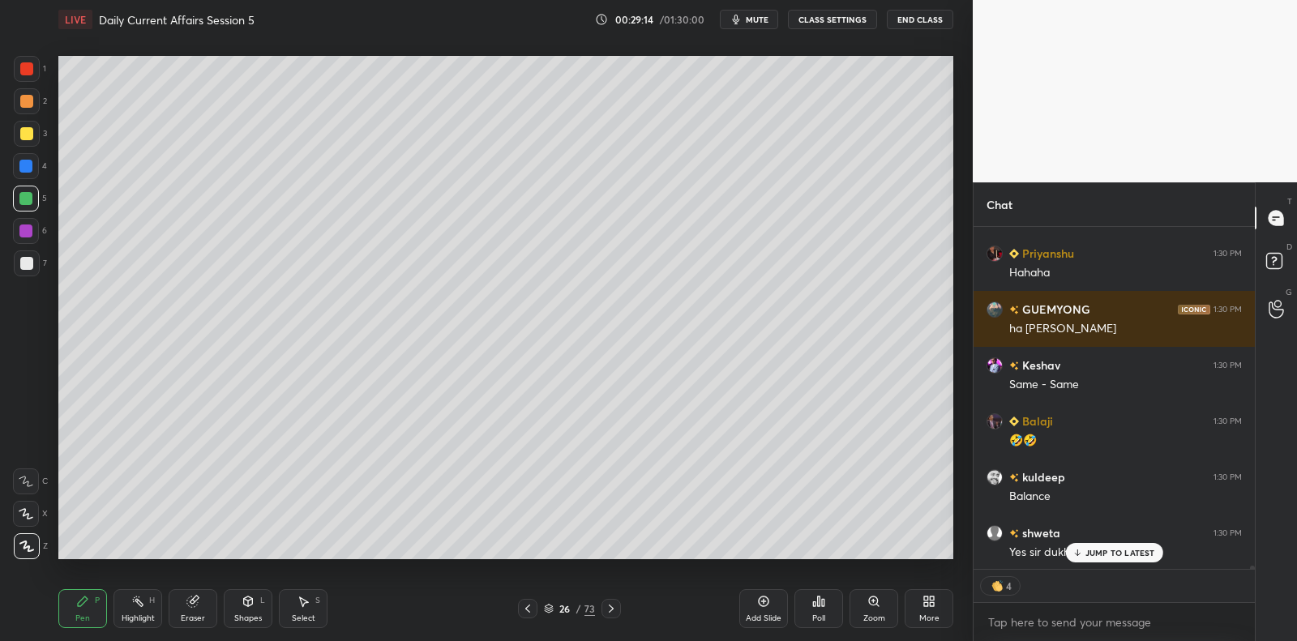
scroll to position [33497, 0]
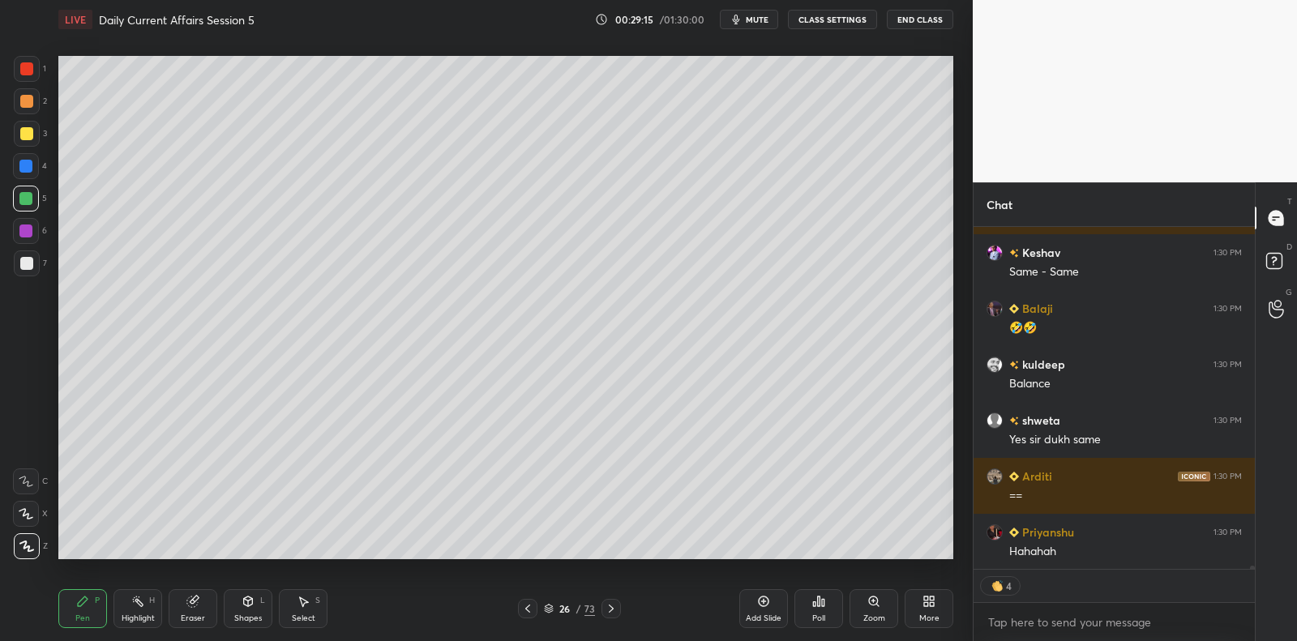
click at [31, 270] on div at bounding box center [27, 264] width 26 height 26
drag, startPoint x: 31, startPoint y: 270, endPoint x: 45, endPoint y: 258, distance: 19.0
click at [36, 263] on div at bounding box center [27, 264] width 26 height 26
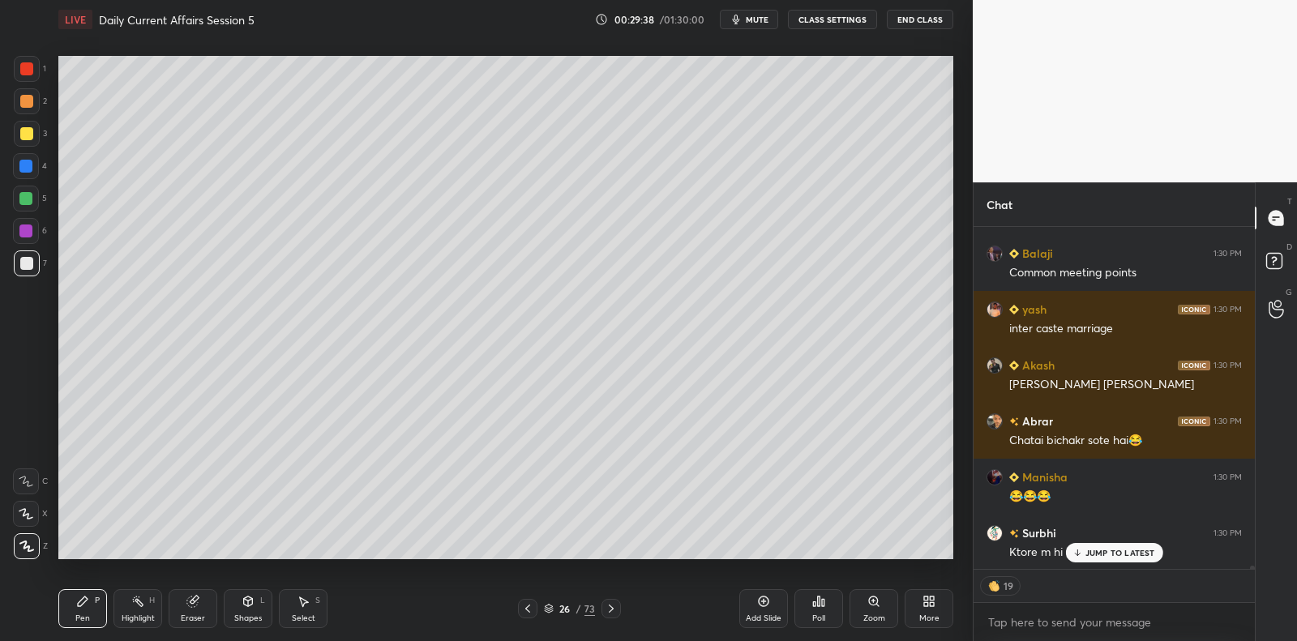
scroll to position [34616, 0]
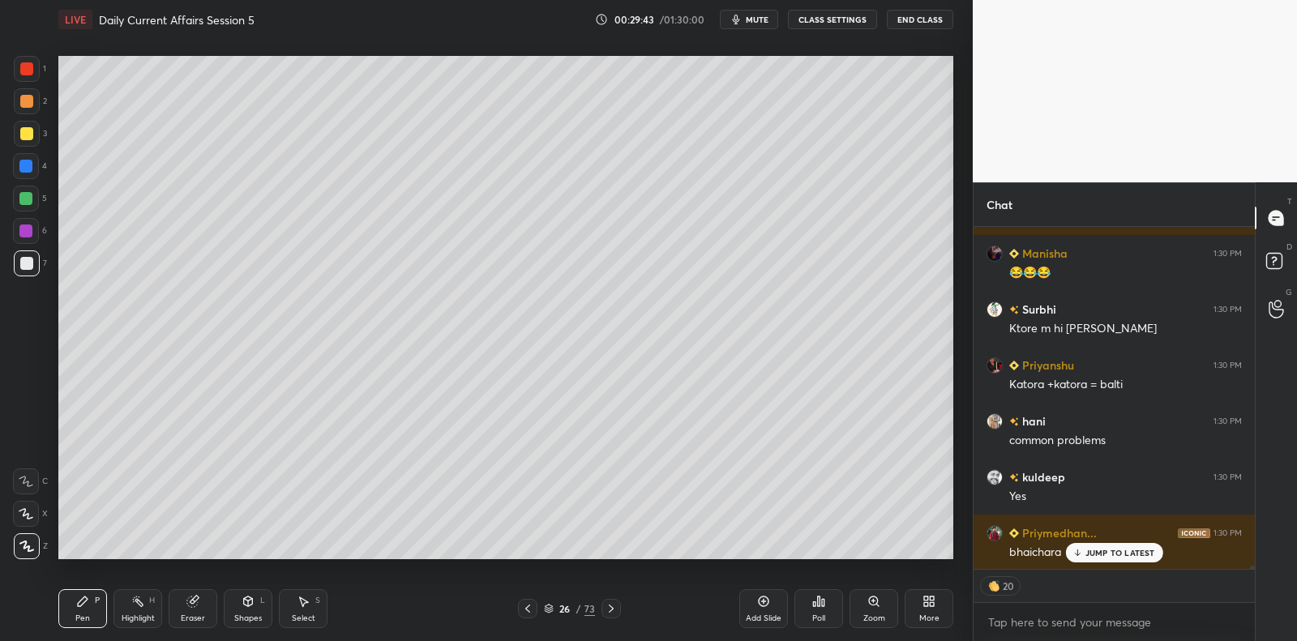
drag, startPoint x: 28, startPoint y: 207, endPoint x: 31, endPoint y: 199, distance: 8.7
click at [28, 210] on div at bounding box center [26, 199] width 26 height 26
click at [31, 199] on div at bounding box center [25, 198] width 13 height 13
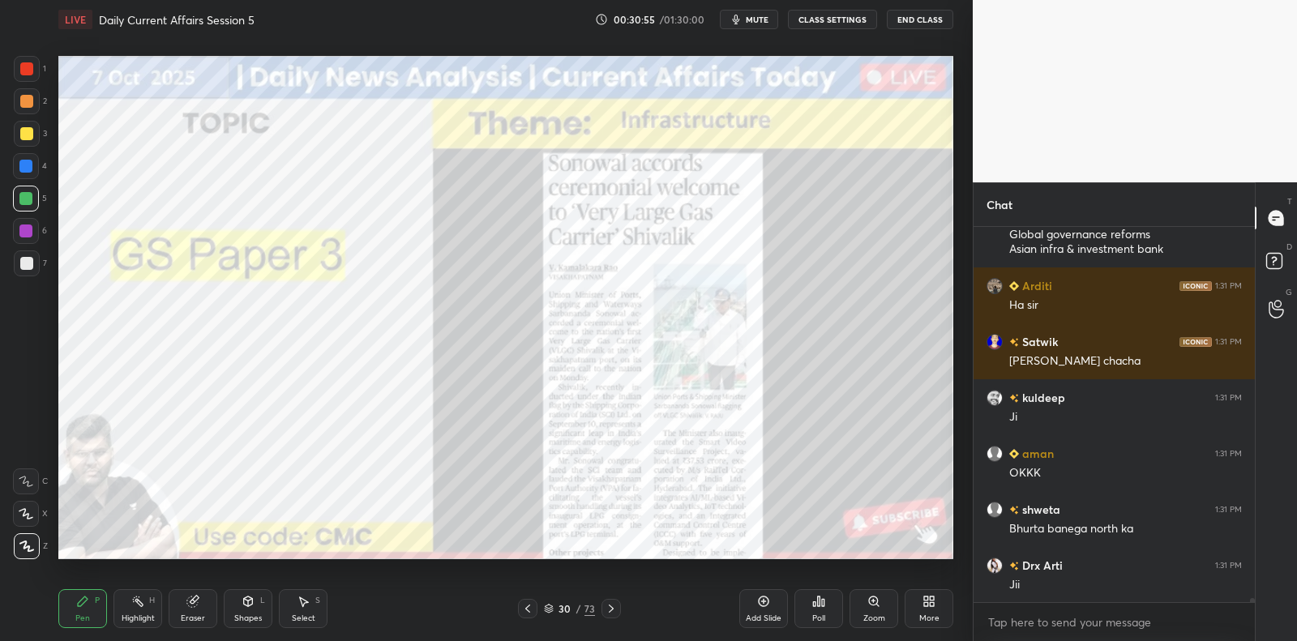
scroll to position [36614, 0]
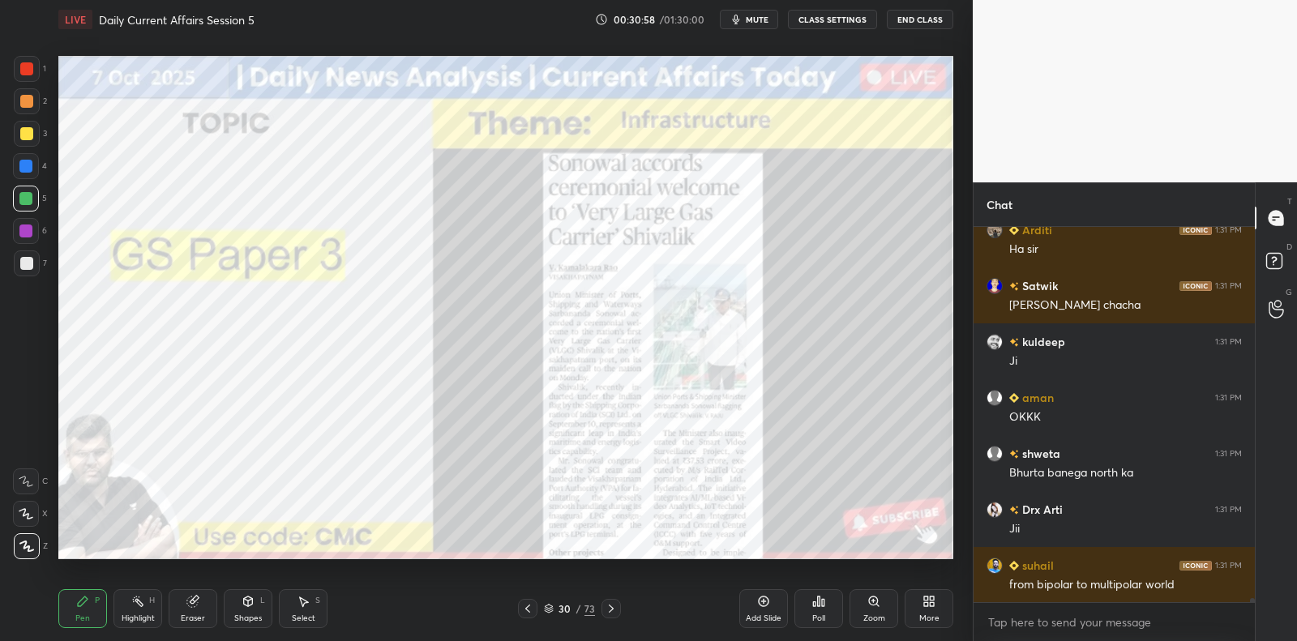
click at [31, 231] on div at bounding box center [25, 231] width 13 height 13
click at [24, 182] on div "4" at bounding box center [30, 169] width 34 height 32
click at [23, 155] on div at bounding box center [26, 166] width 26 height 26
click at [28, 75] on div at bounding box center [27, 69] width 26 height 26
click at [28, 76] on div at bounding box center [27, 69] width 26 height 26
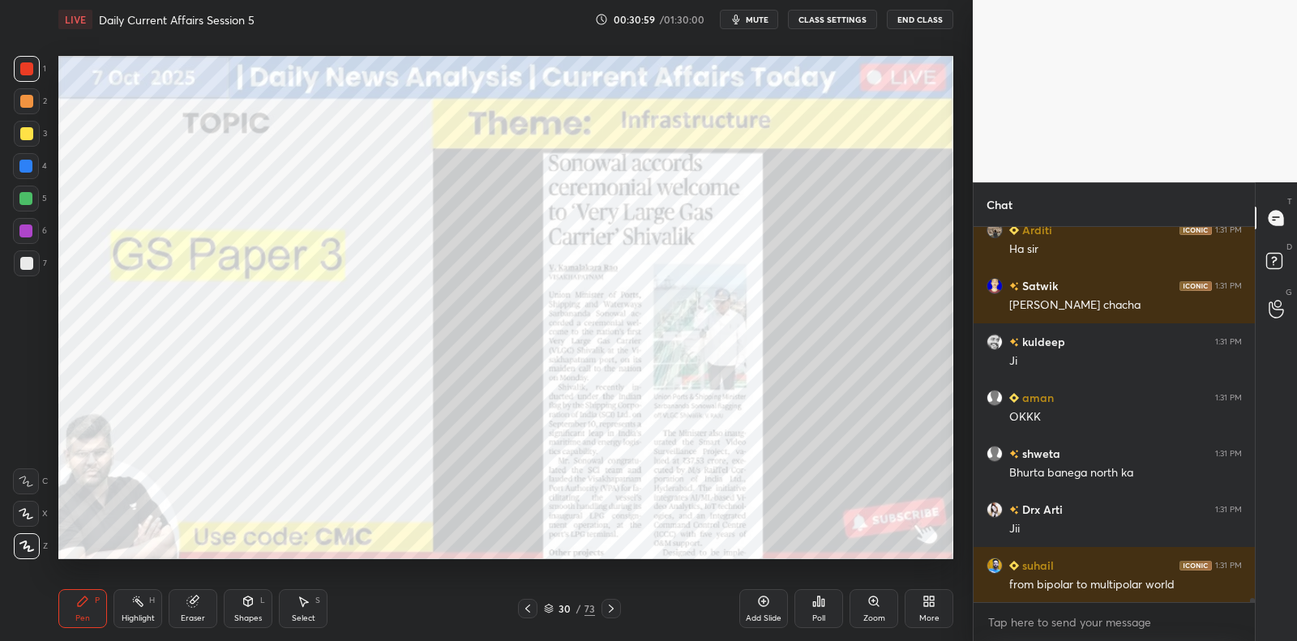
click at [28, 119] on div "2" at bounding box center [30, 104] width 33 height 32
click at [27, 144] on div at bounding box center [27, 134] width 26 height 26
drag, startPoint x: 27, startPoint y: 144, endPoint x: 24, endPoint y: 154, distance: 10.8
click at [27, 144] on div at bounding box center [27, 134] width 26 height 26
click at [24, 157] on div at bounding box center [26, 166] width 26 height 26
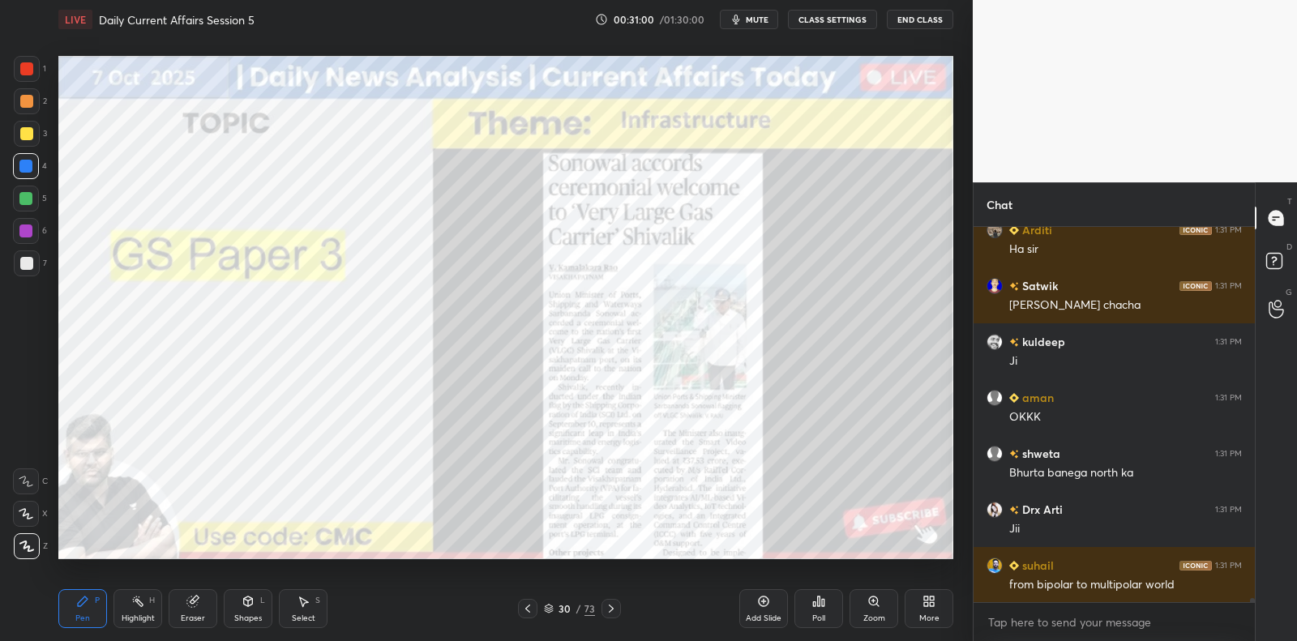
click at [28, 163] on div at bounding box center [25, 166] width 13 height 13
click at [31, 131] on div at bounding box center [26, 133] width 13 height 13
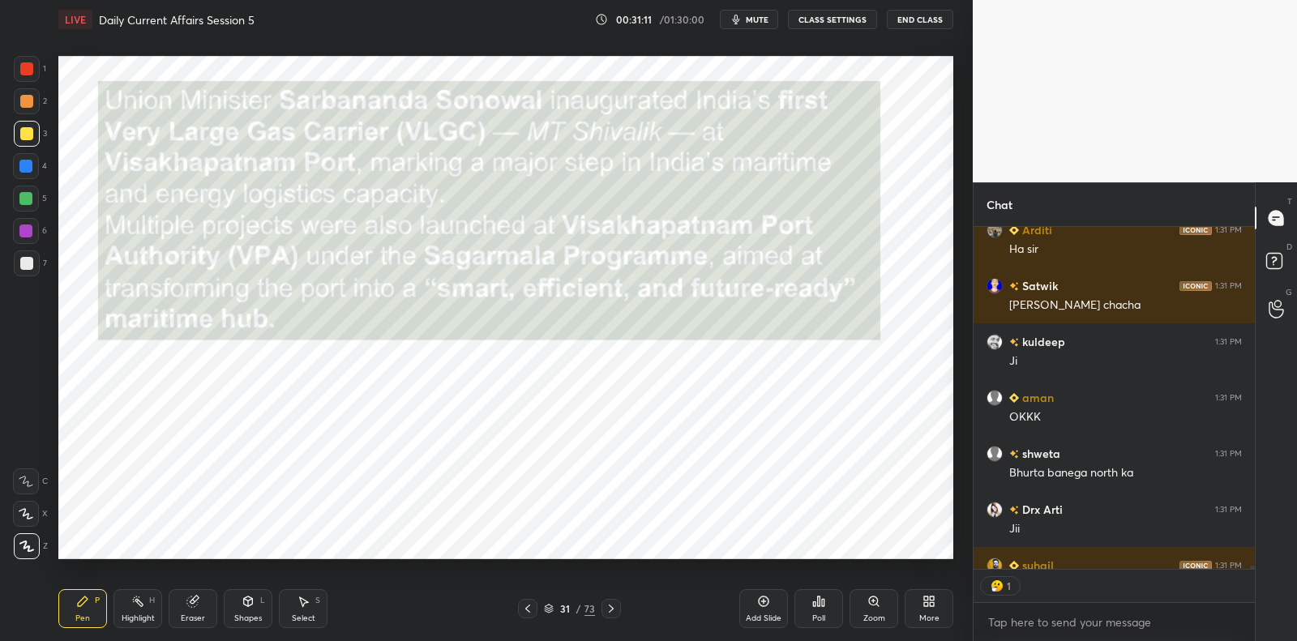
scroll to position [5, 5]
drag, startPoint x: 26, startPoint y: 229, endPoint x: 37, endPoint y: 225, distance: 12.1
click at [25, 231] on div at bounding box center [25, 231] width 13 height 13
click at [26, 229] on div at bounding box center [25, 231] width 13 height 13
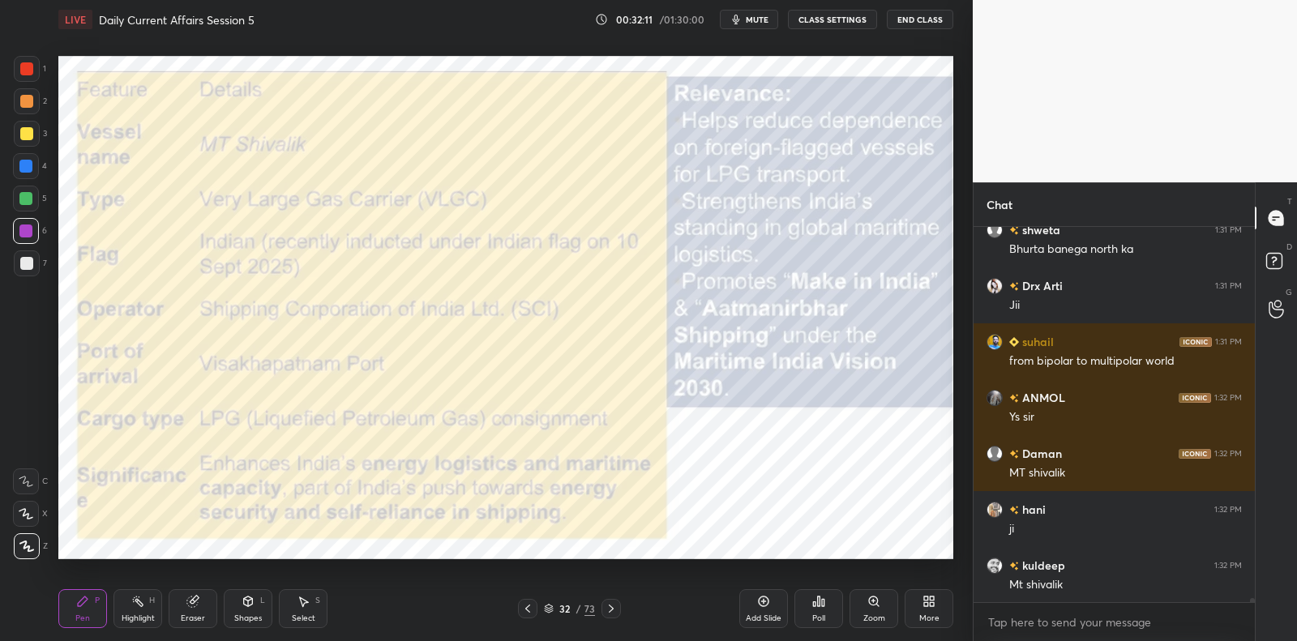
scroll to position [36894, 0]
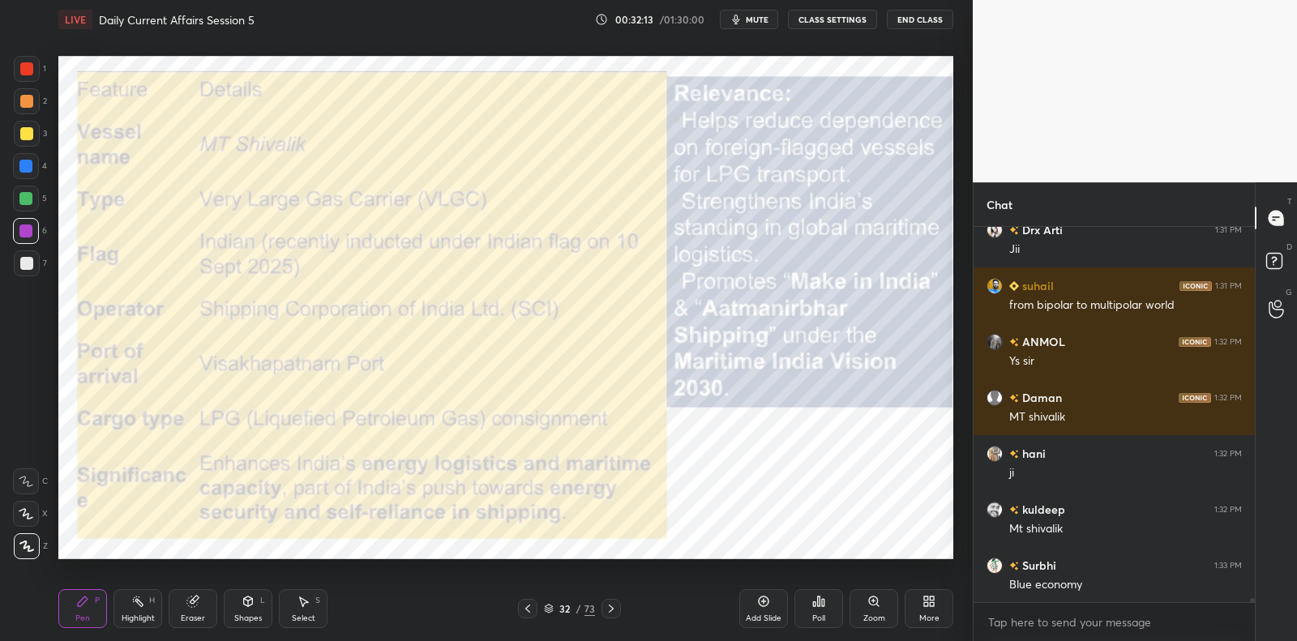
drag, startPoint x: 24, startPoint y: 264, endPoint x: 43, endPoint y: 255, distance: 21.1
click at [24, 264] on div at bounding box center [26, 263] width 13 height 13
click at [20, 230] on div at bounding box center [26, 231] width 26 height 26
drag, startPoint x: 17, startPoint y: 229, endPoint x: 42, endPoint y: 234, distance: 25.5
click at [17, 229] on div at bounding box center [26, 231] width 26 height 26
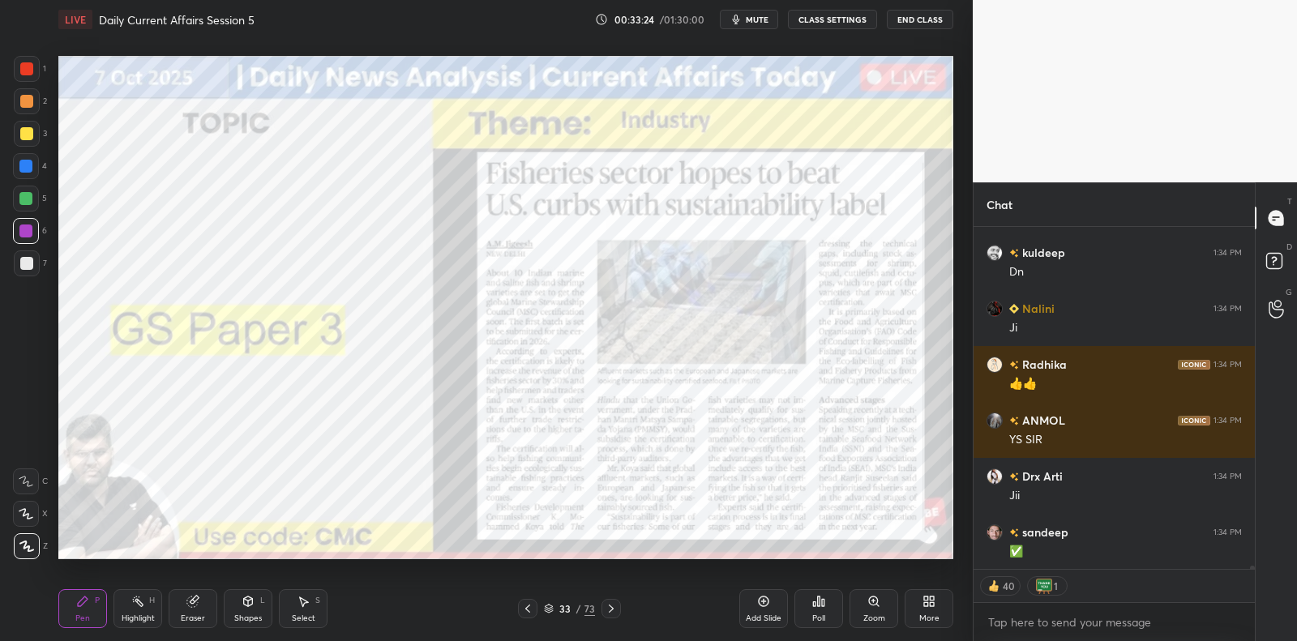
scroll to position [37878, 0]
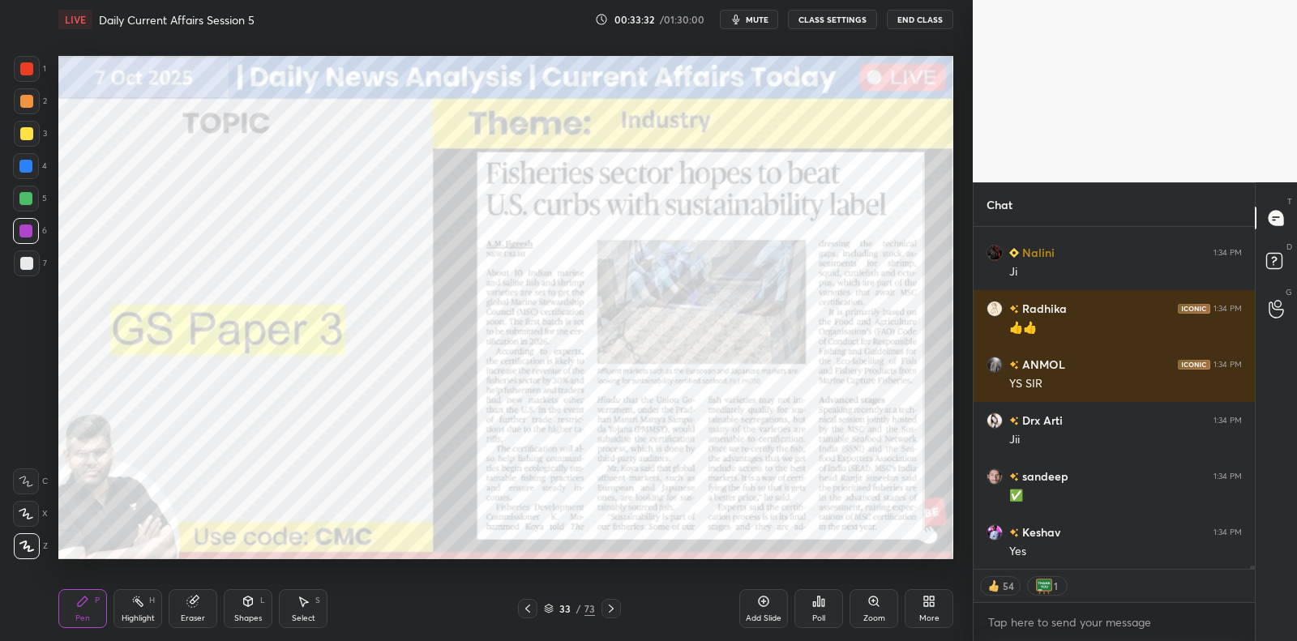
click at [40, 238] on div "6" at bounding box center [30, 231] width 34 height 26
drag, startPoint x: 39, startPoint y: 232, endPoint x: 51, endPoint y: 236, distance: 12.8
click at [39, 232] on div "6" at bounding box center [30, 231] width 34 height 26
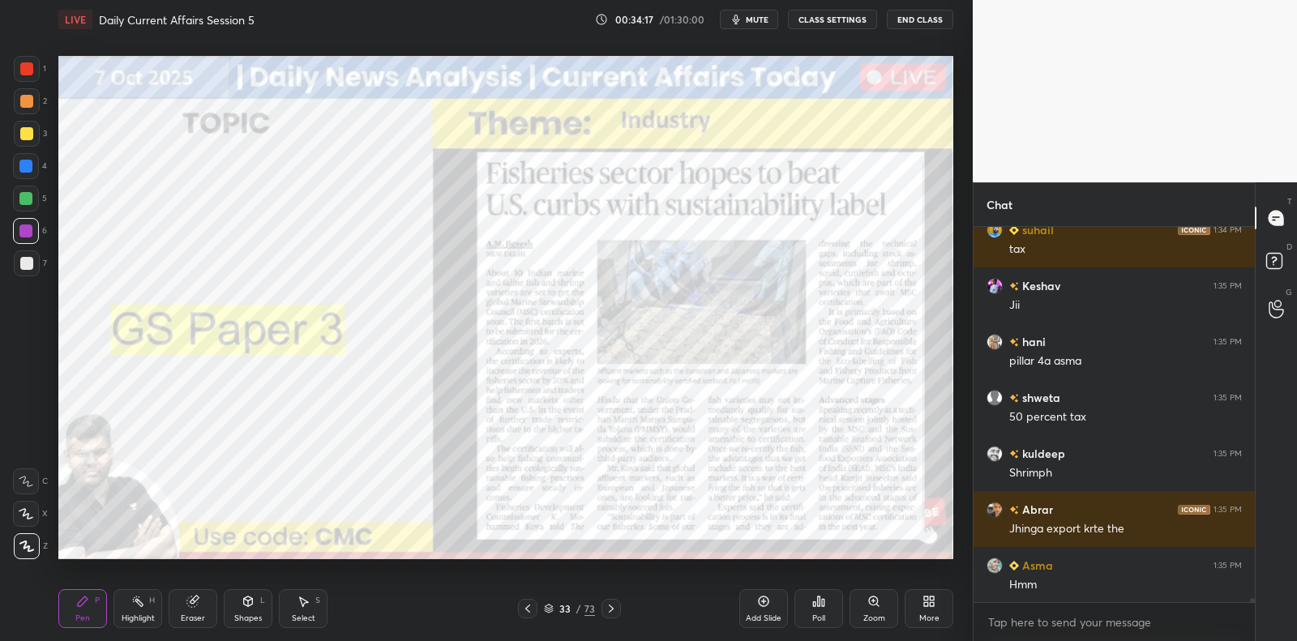
scroll to position [33782, 0]
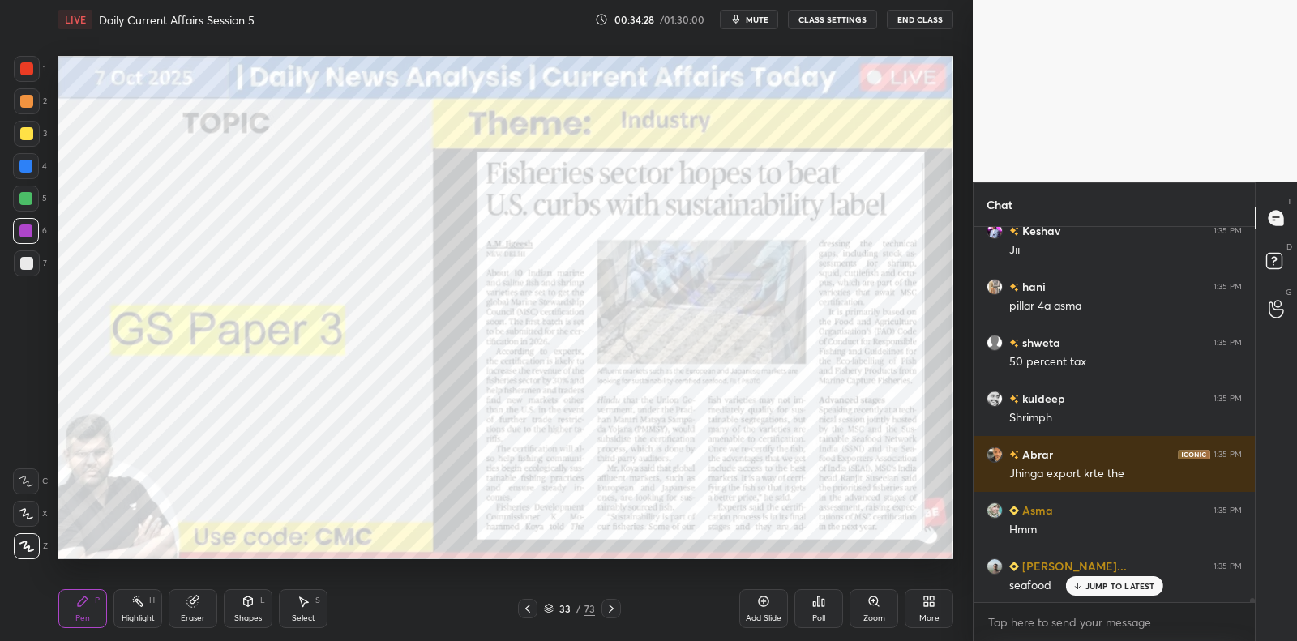
drag, startPoint x: 763, startPoint y: 613, endPoint x: 747, endPoint y: 598, distance: 21.8
click at [763, 615] on div "Add Slide" at bounding box center [764, 619] width 36 height 8
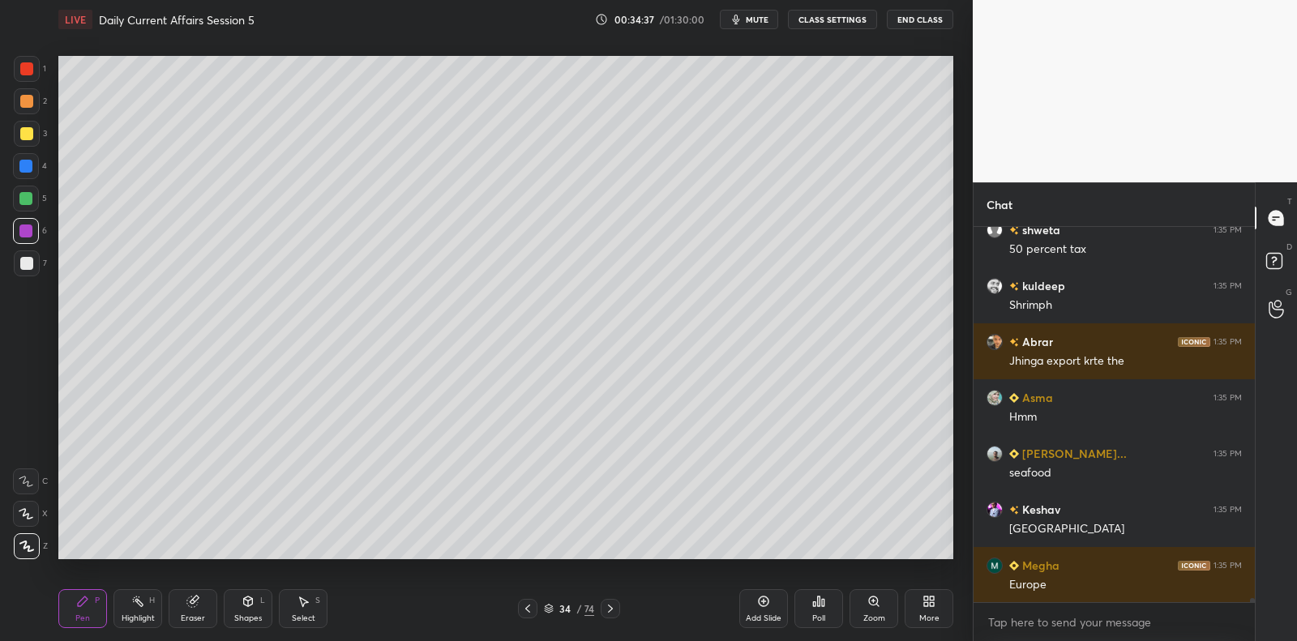
scroll to position [33950, 0]
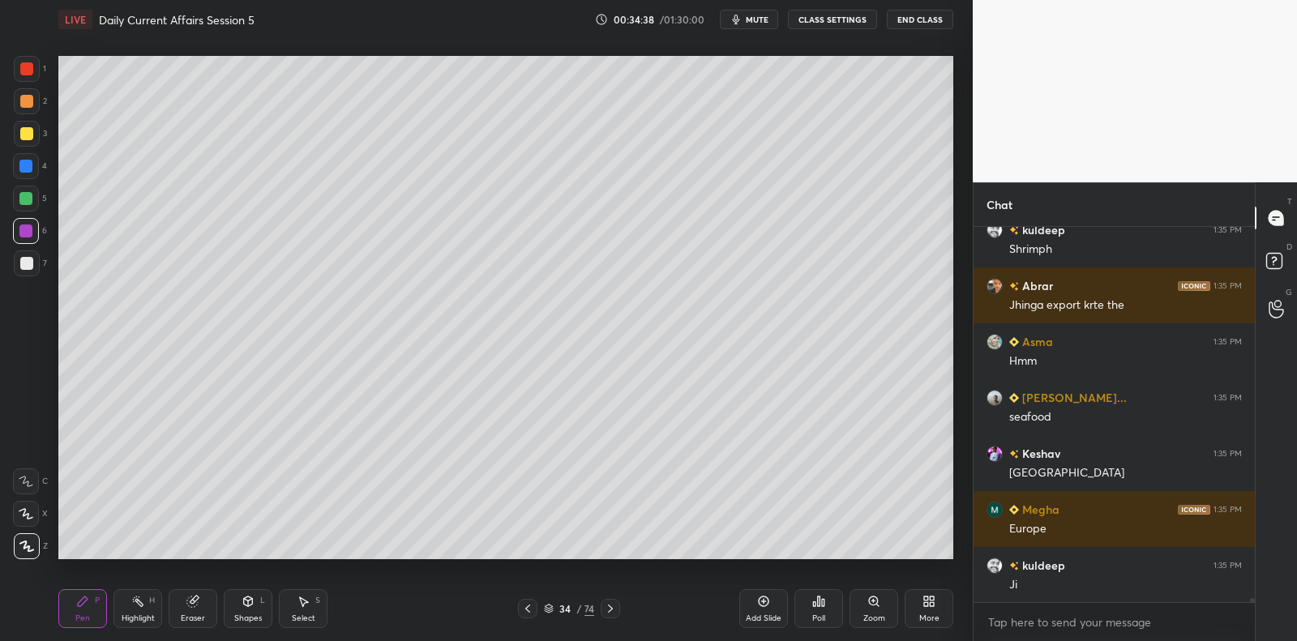
click at [38, 268] on div at bounding box center [27, 264] width 26 height 26
drag, startPoint x: 38, startPoint y: 268, endPoint x: 54, endPoint y: 264, distance: 15.9
click at [38, 268] on div at bounding box center [27, 264] width 26 height 26
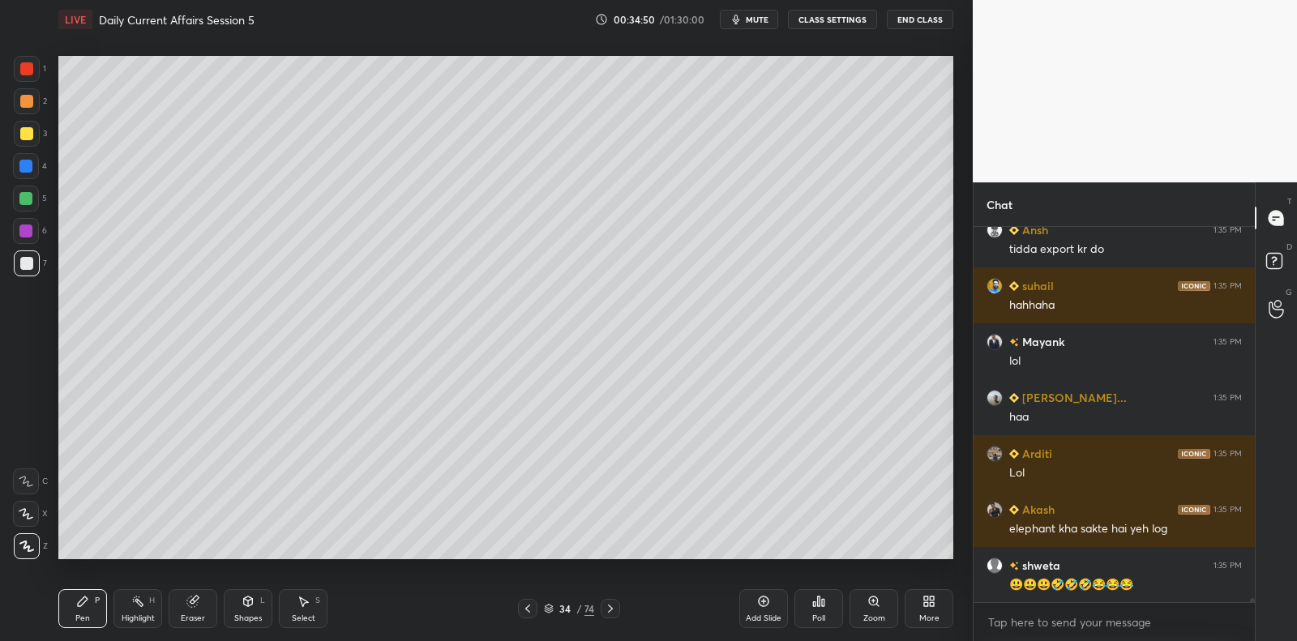
scroll to position [34510, 0]
click at [26, 204] on div at bounding box center [26, 199] width 26 height 26
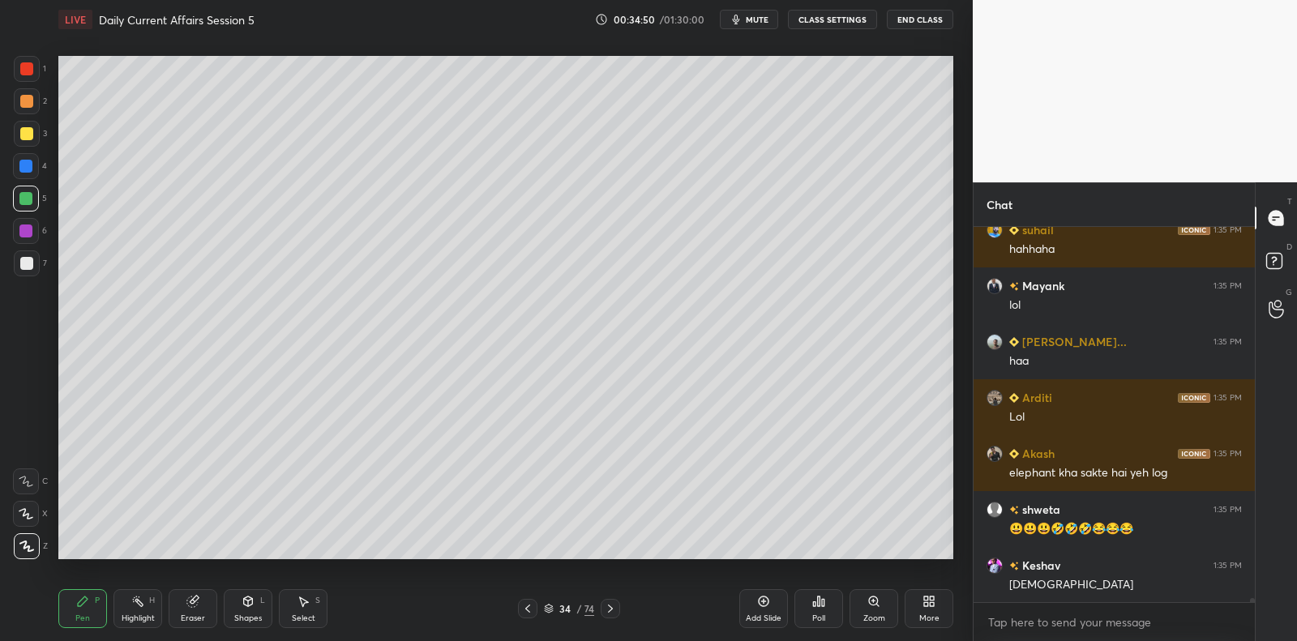
drag, startPoint x: 26, startPoint y: 204, endPoint x: 39, endPoint y: 205, distance: 13.0
click at [26, 204] on div at bounding box center [26, 199] width 26 height 26
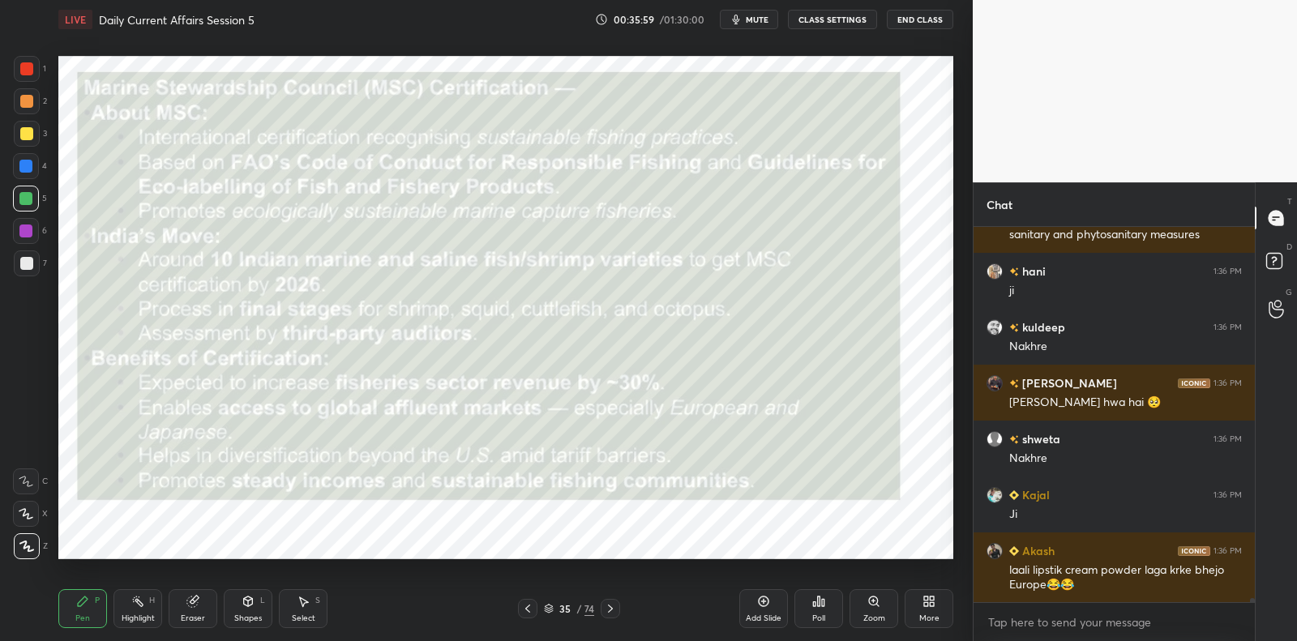
scroll to position [35931, 0]
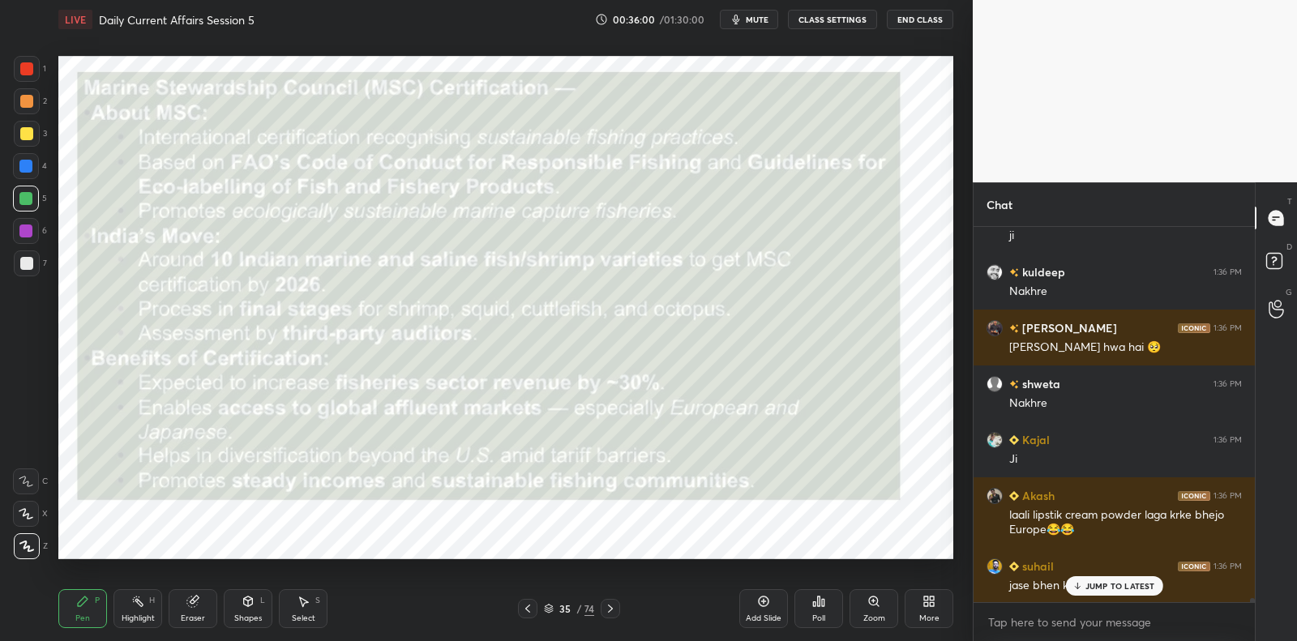
click at [14, 136] on div at bounding box center [27, 134] width 26 height 26
click at [19, 97] on div at bounding box center [27, 101] width 26 height 26
click at [32, 62] on div at bounding box center [27, 69] width 26 height 26
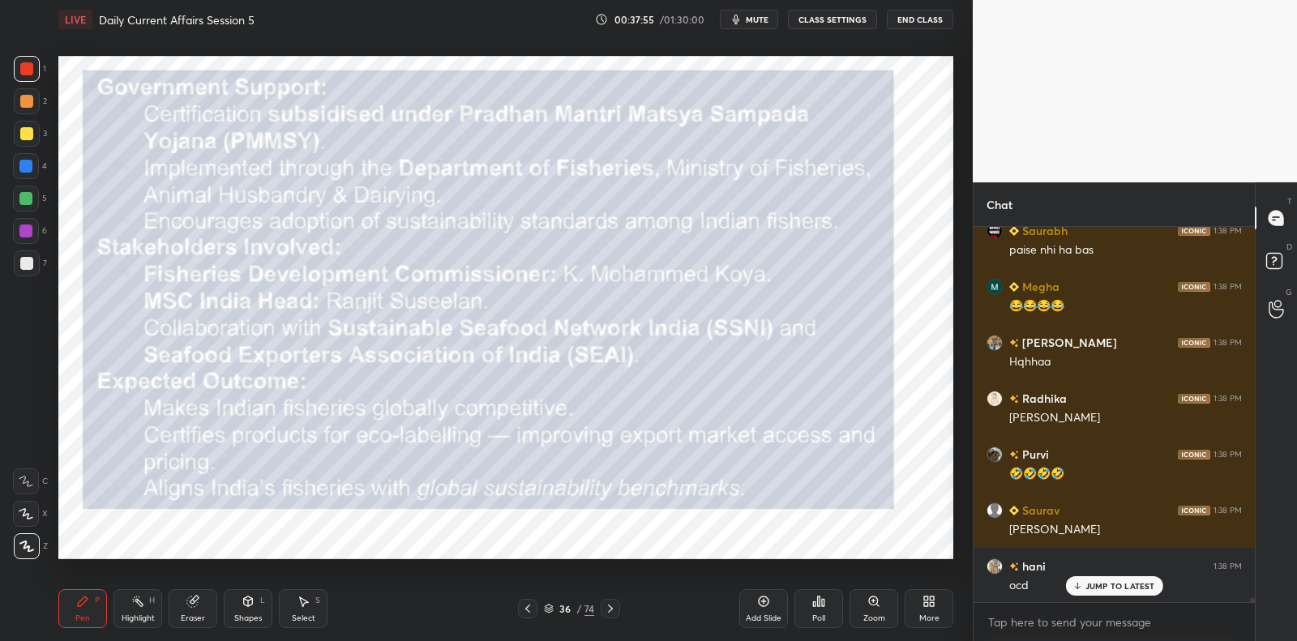
scroll to position [38018, 0]
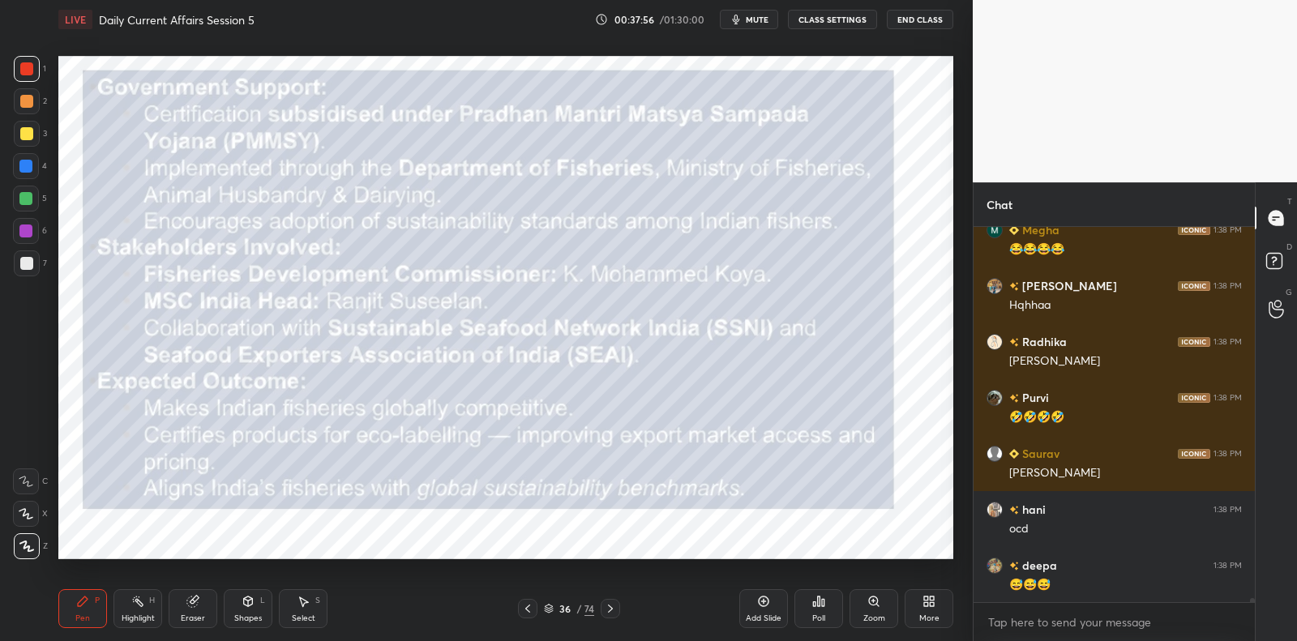
drag, startPoint x: 17, startPoint y: 72, endPoint x: 28, endPoint y: 68, distance: 12.1
click at [17, 72] on div at bounding box center [27, 69] width 26 height 26
drag, startPoint x: 28, startPoint y: 68, endPoint x: 50, endPoint y: 71, distance: 22.0
click at [28, 68] on div at bounding box center [26, 68] width 13 height 13
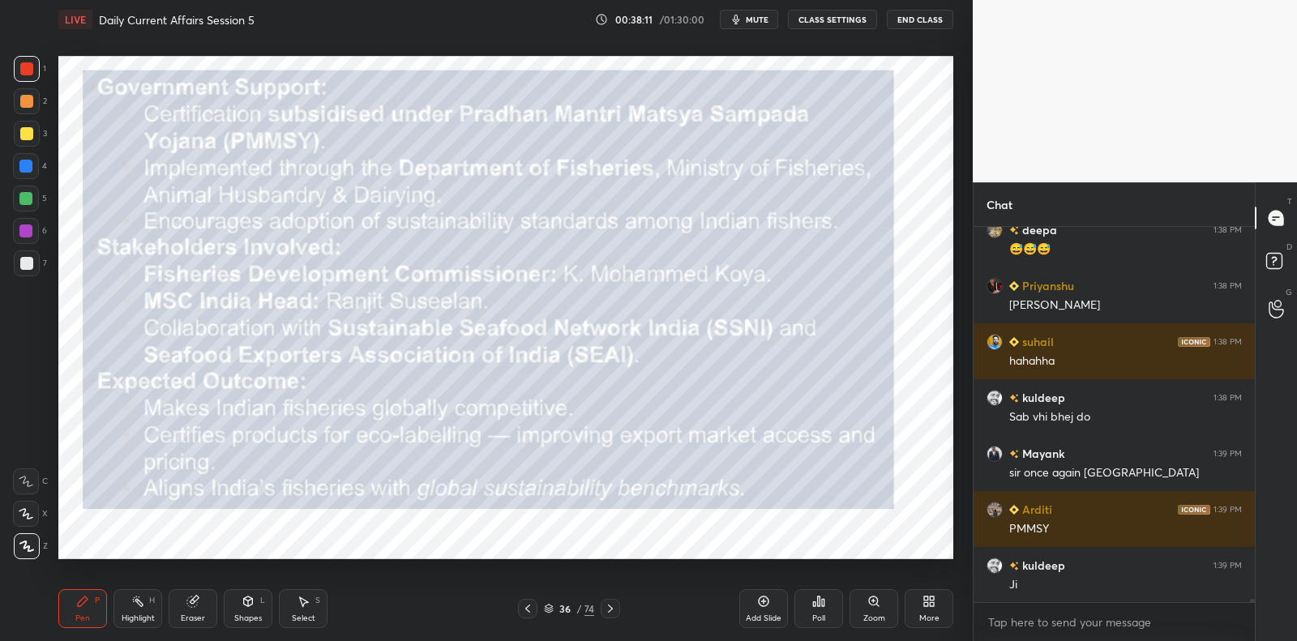
scroll to position [38410, 0]
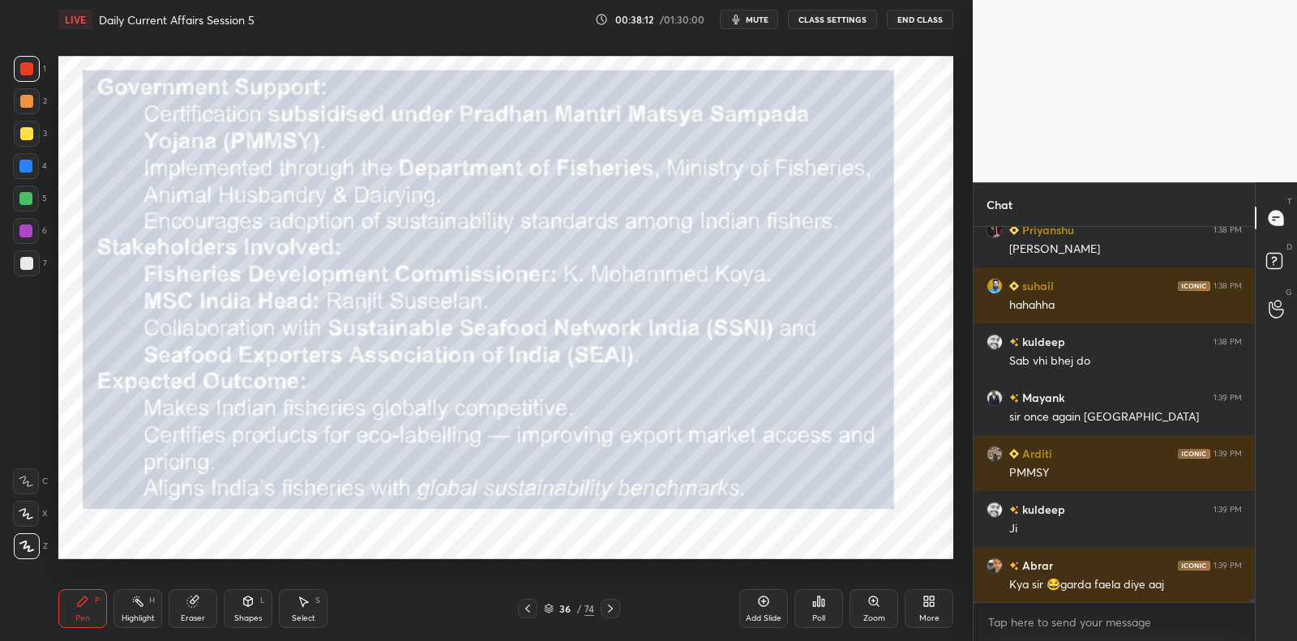
drag, startPoint x: 35, startPoint y: 135, endPoint x: 49, endPoint y: 137, distance: 13.9
click at [35, 135] on div at bounding box center [27, 134] width 26 height 26
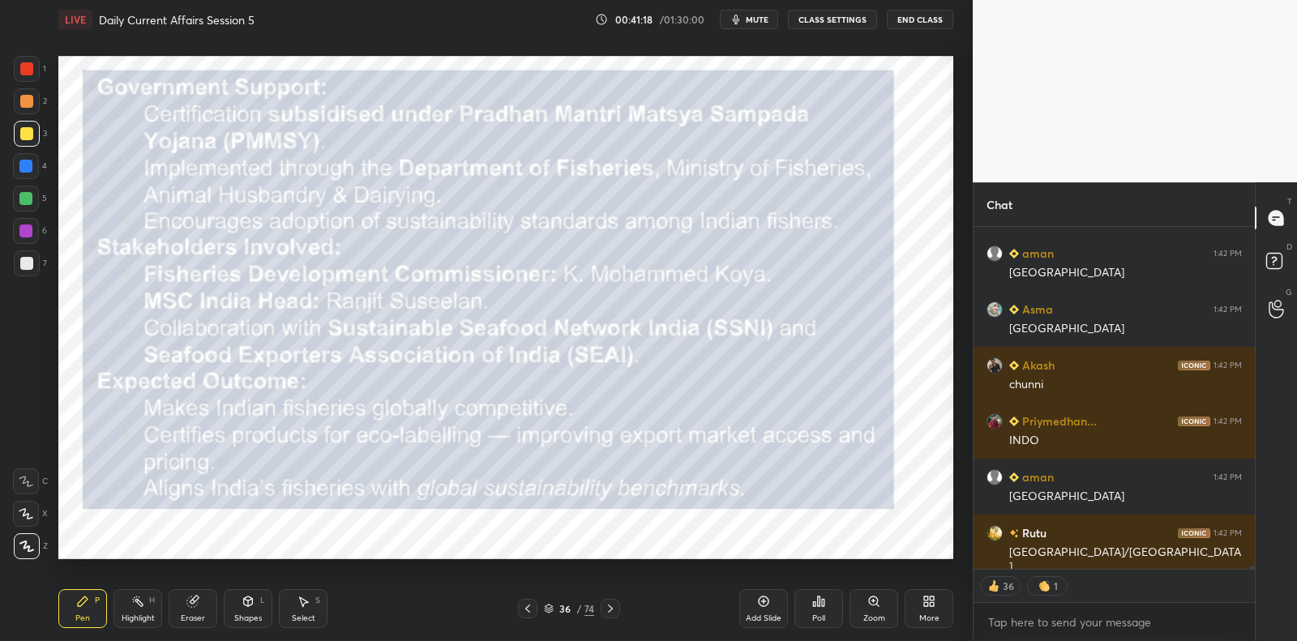
scroll to position [40536, 0]
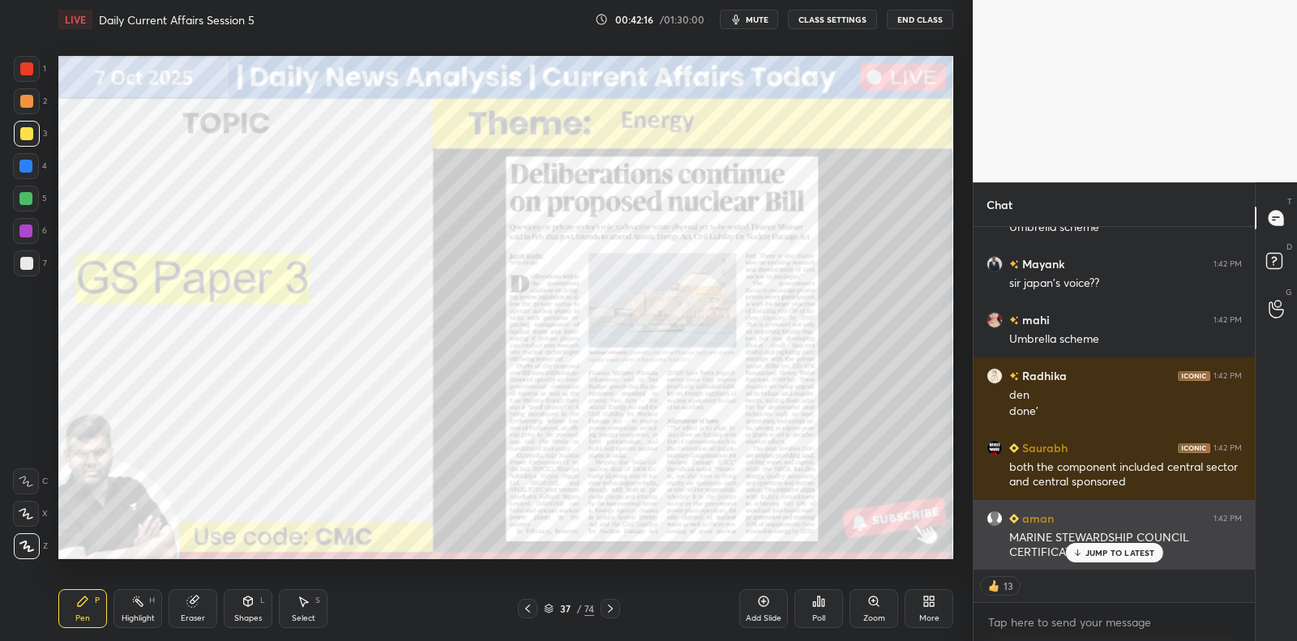
click at [1100, 559] on div "JUMP TO LATEST" at bounding box center [1114, 552] width 97 height 19
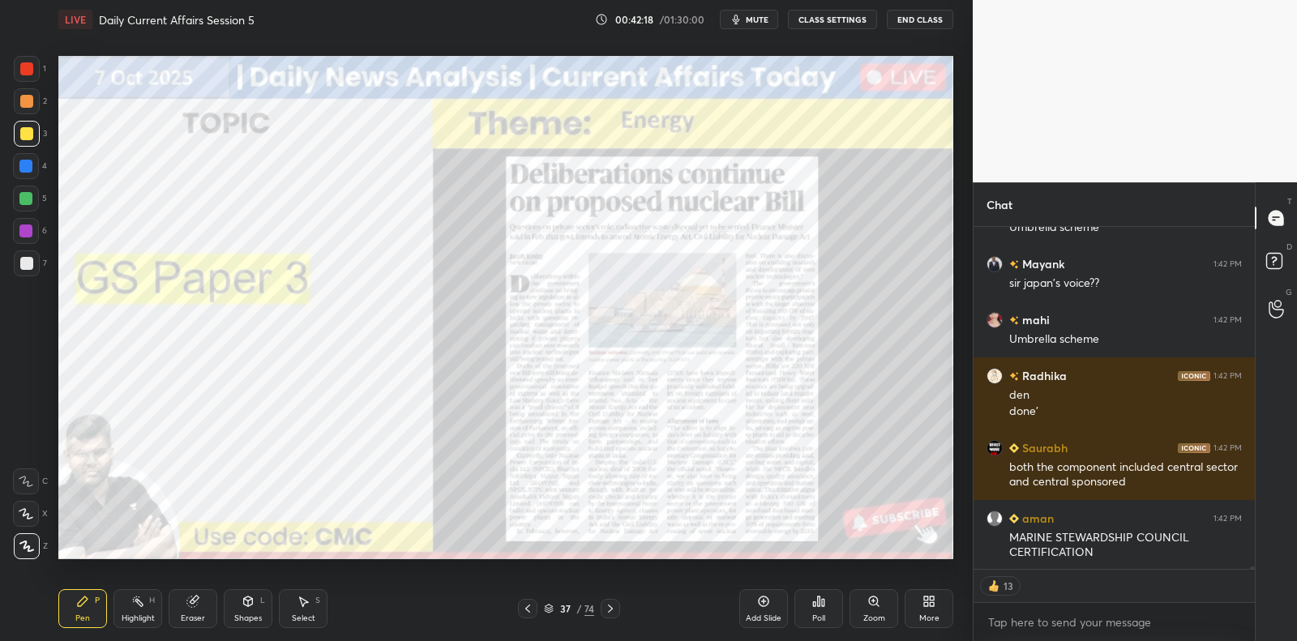
scroll to position [41520, 0]
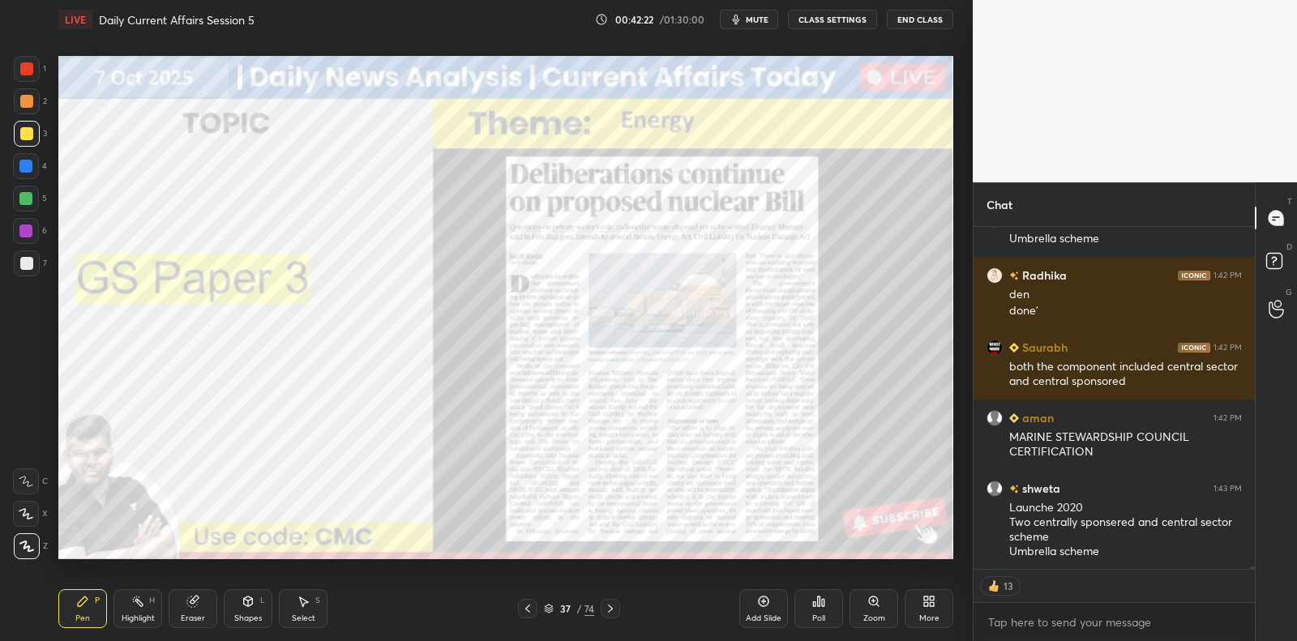
drag, startPoint x: 758, startPoint y: 603, endPoint x: 739, endPoint y: 583, distance: 28.1
click at [758, 603] on icon at bounding box center [763, 601] width 13 height 13
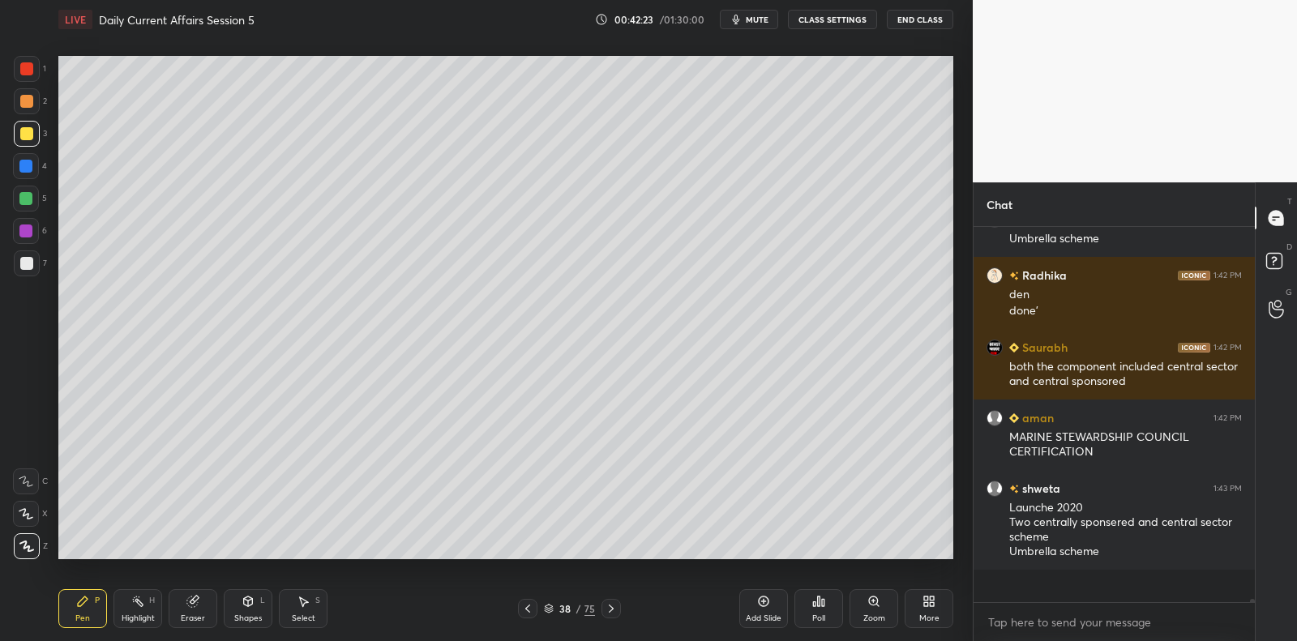
scroll to position [41487, 0]
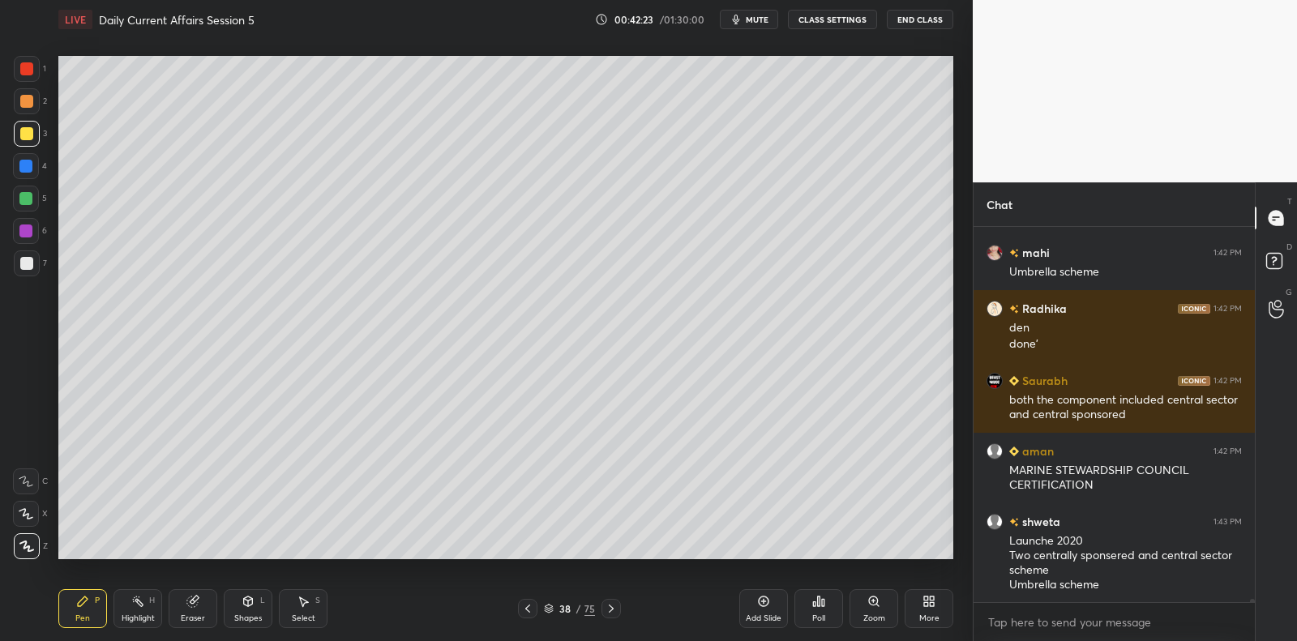
click at [24, 262] on div at bounding box center [26, 263] width 13 height 13
drag, startPoint x: 24, startPoint y: 262, endPoint x: 56, endPoint y: 219, distance: 53.4
click at [22, 251] on div at bounding box center [27, 264] width 26 height 26
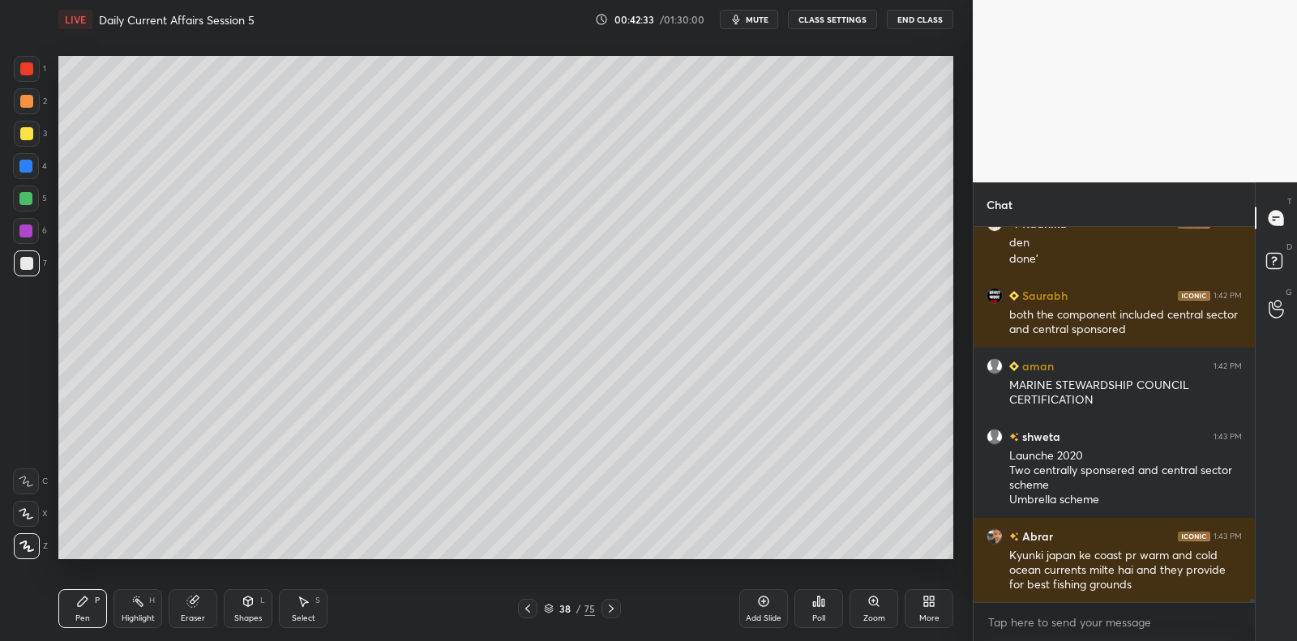
scroll to position [41627, 0]
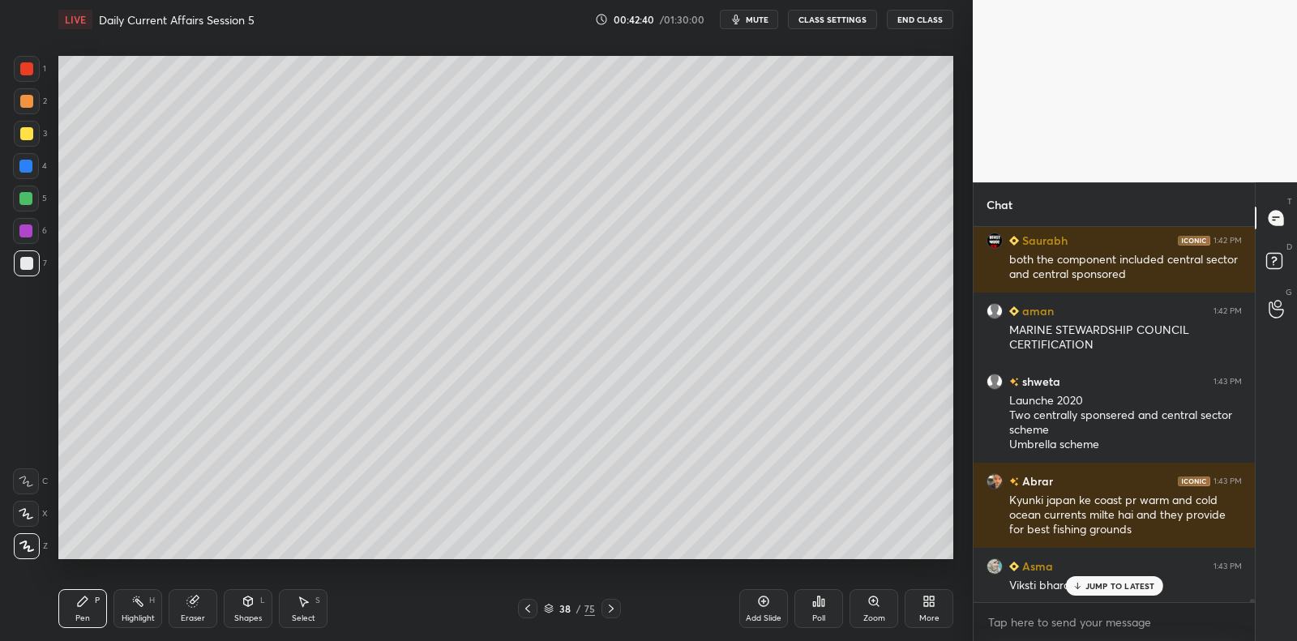
click at [34, 202] on div at bounding box center [26, 199] width 26 height 26
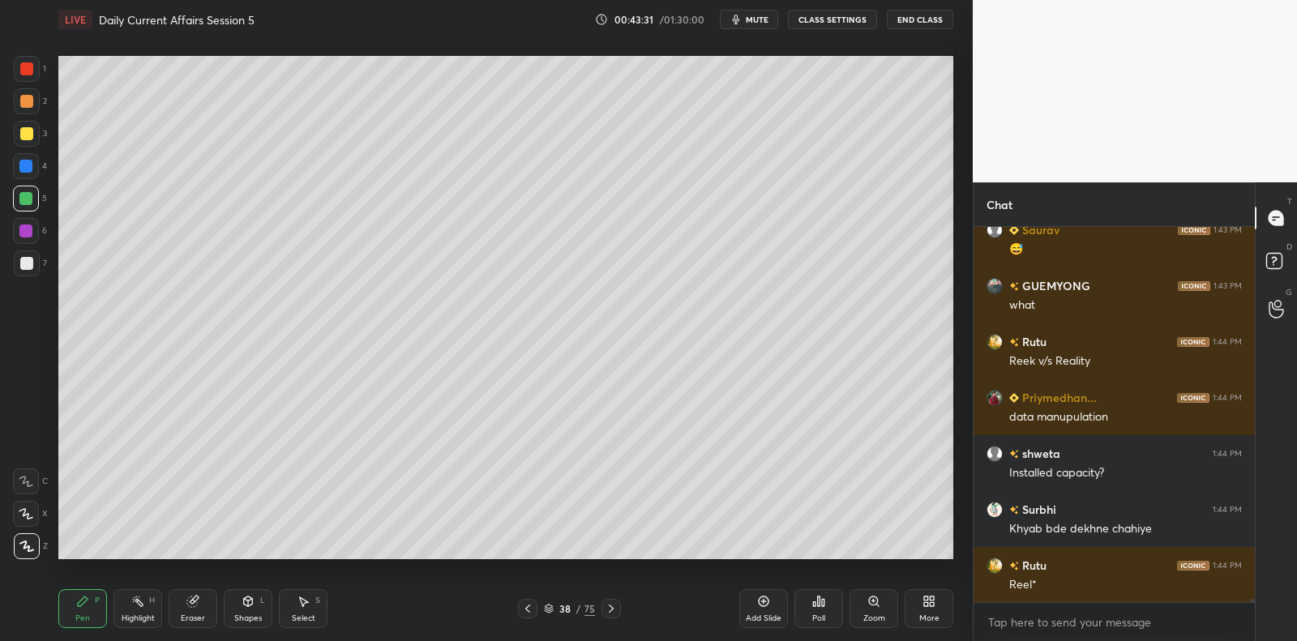
scroll to position [42203, 0]
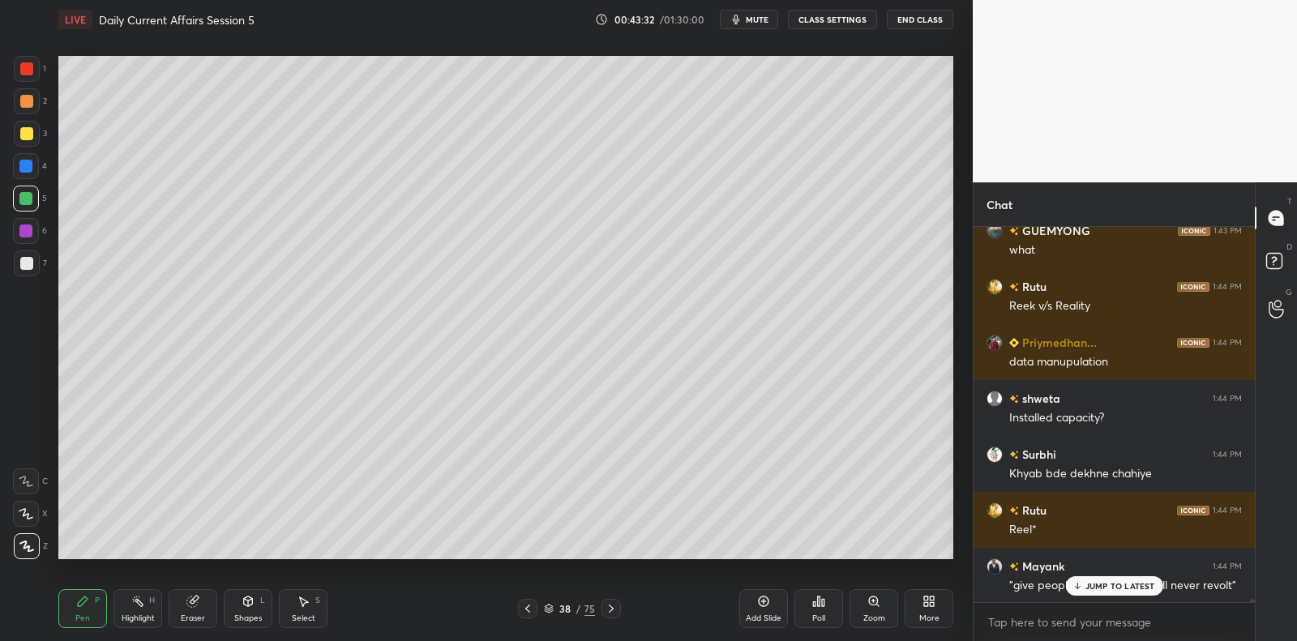
click at [30, 265] on div at bounding box center [26, 263] width 13 height 13
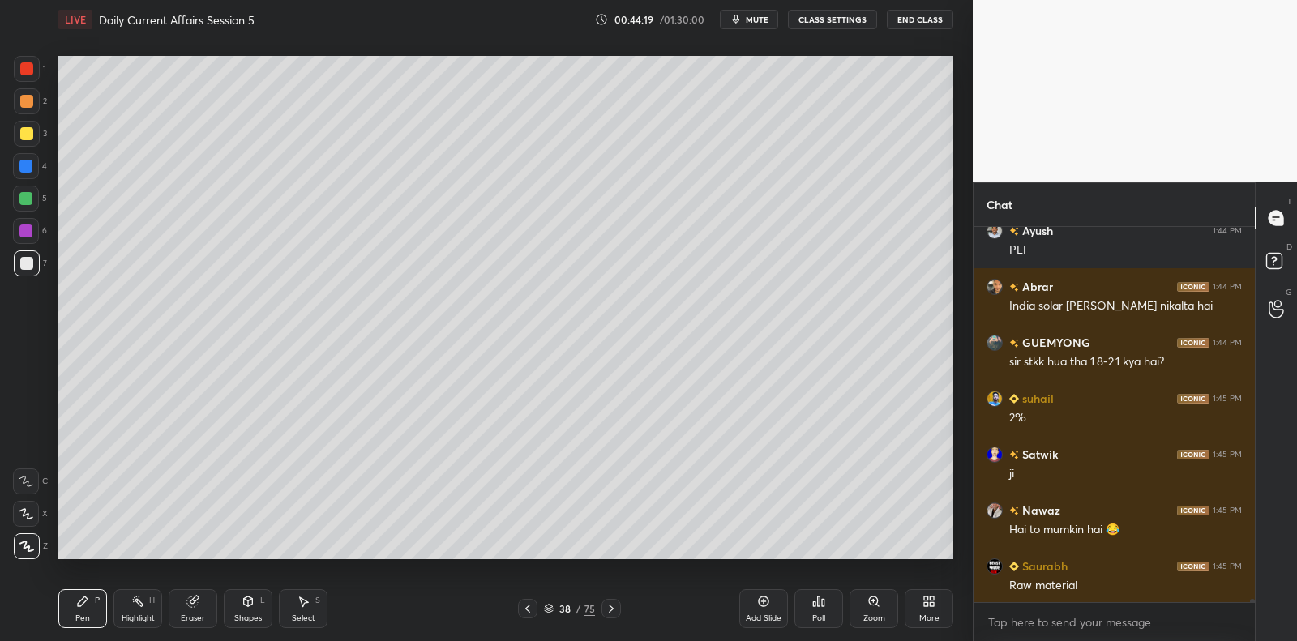
scroll to position [42985, 0]
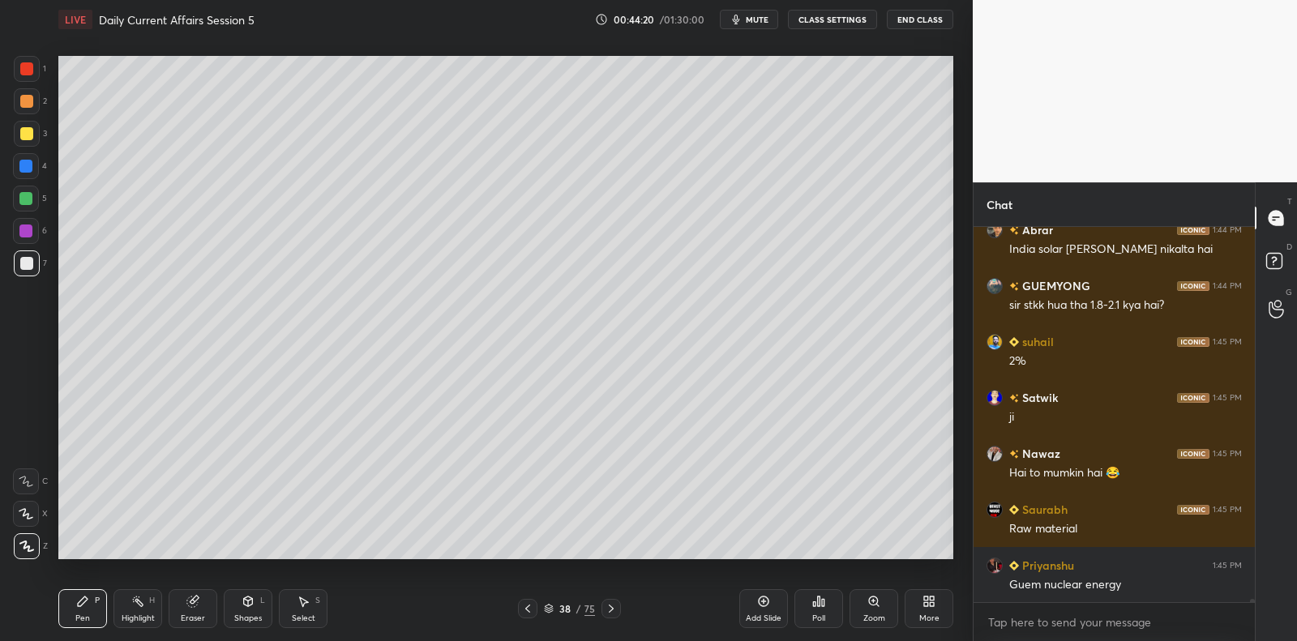
click at [36, 111] on div at bounding box center [27, 101] width 26 height 26
drag, startPoint x: 28, startPoint y: 79, endPoint x: 28, endPoint y: 69, distance: 9.7
click at [24, 78] on div at bounding box center [27, 69] width 26 height 26
click at [28, 69] on div at bounding box center [26, 68] width 13 height 13
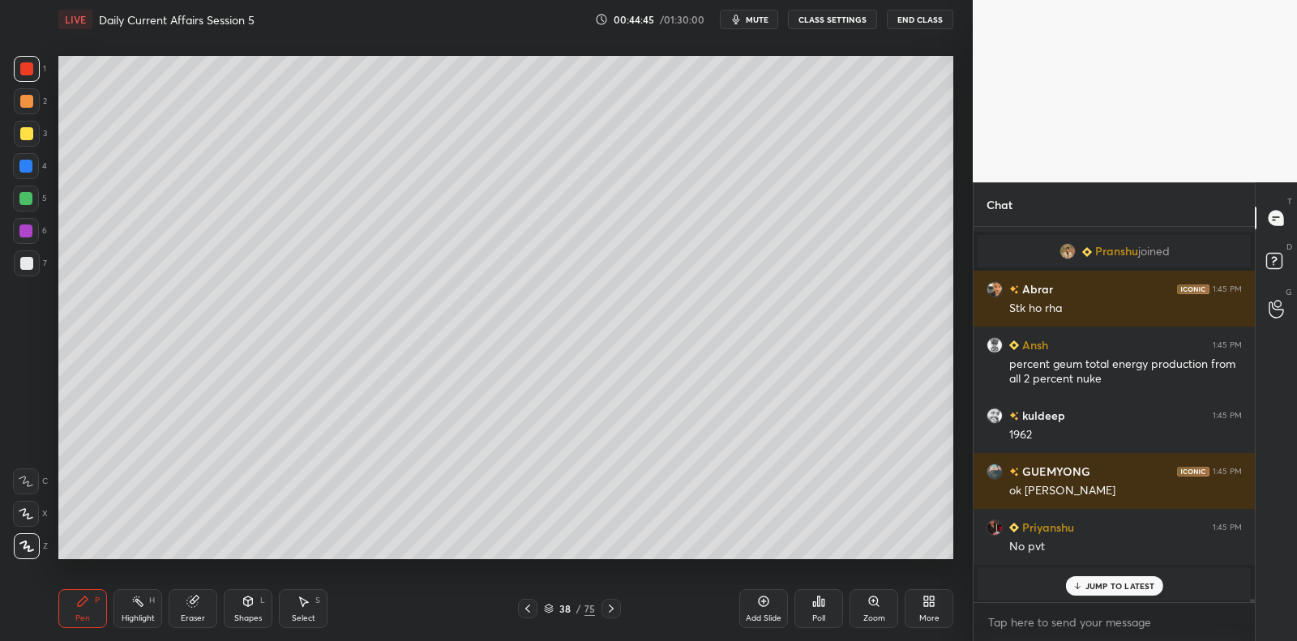
scroll to position [42048, 0]
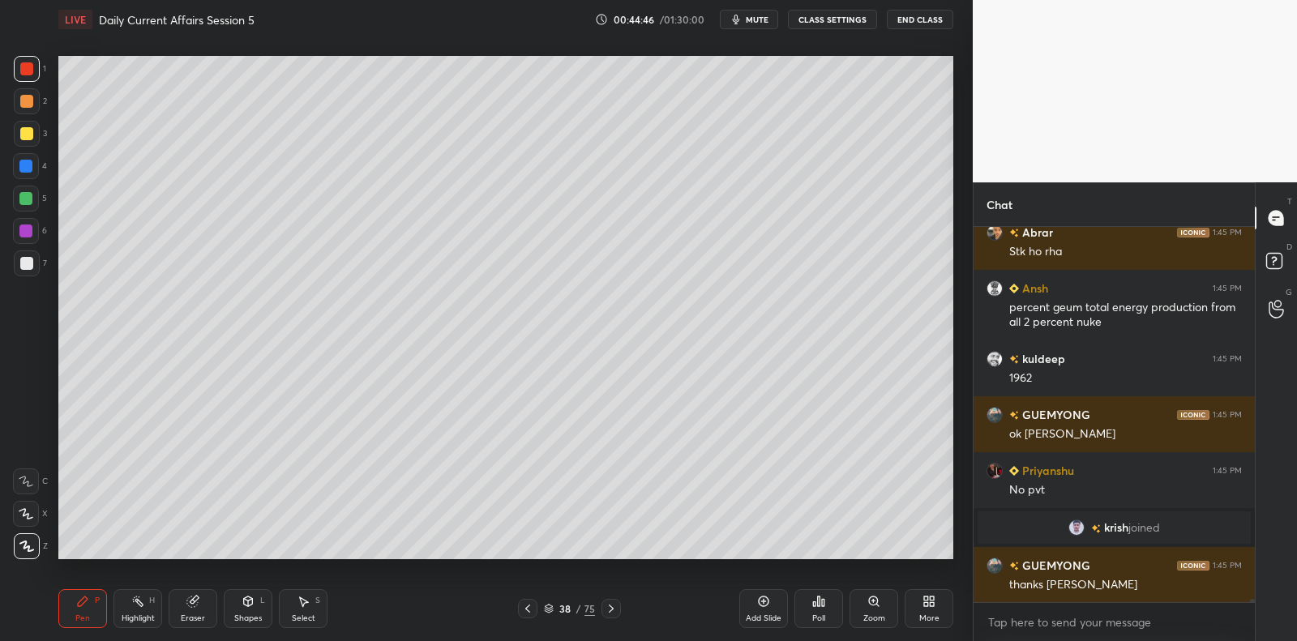
click at [959, 377] on div "Setting up your live class Poll for secs No correct answer Start poll" at bounding box center [506, 308] width 908 height 538
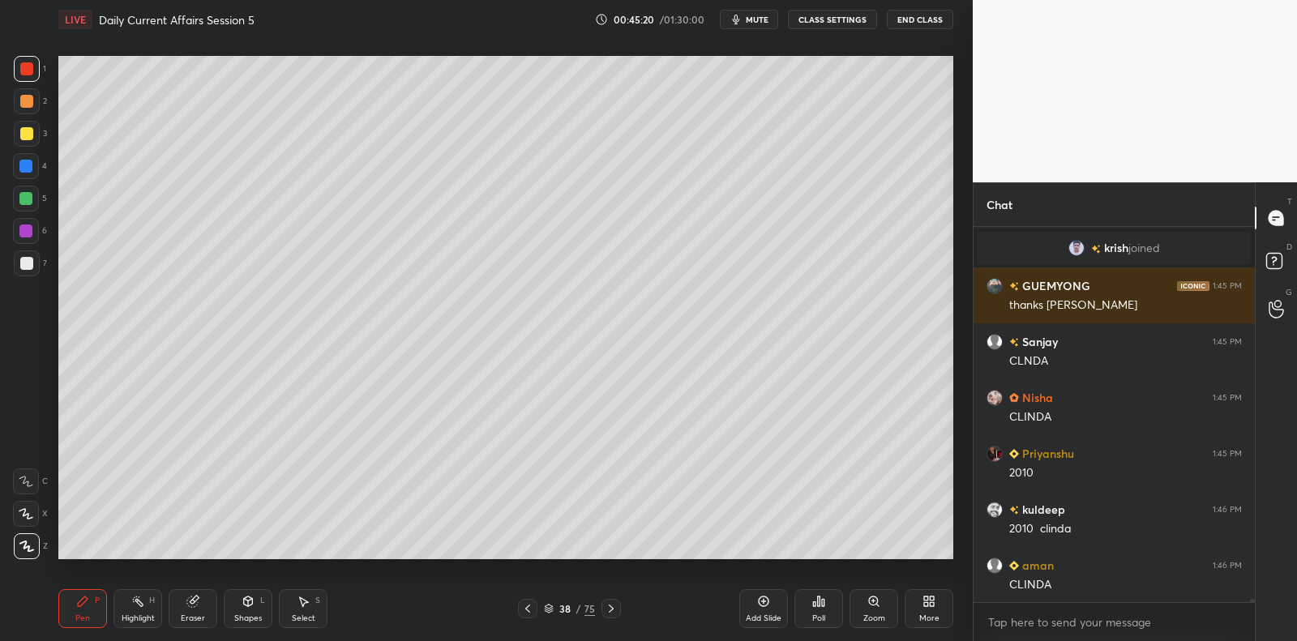
scroll to position [42384, 0]
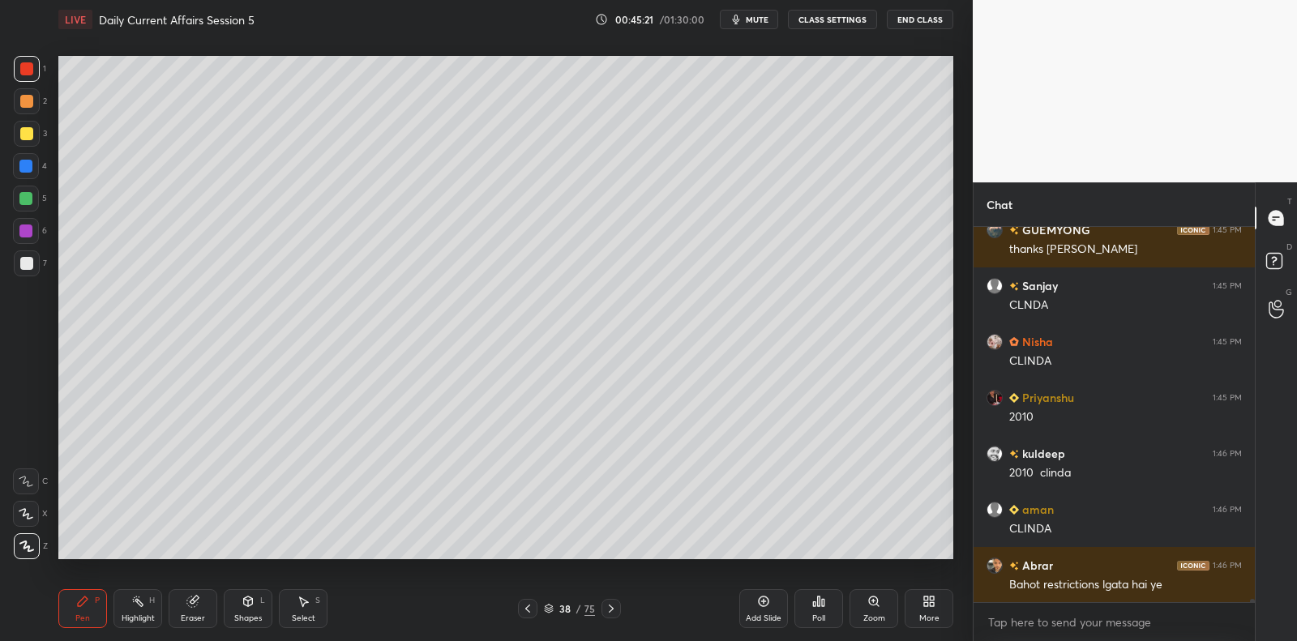
click at [34, 265] on div at bounding box center [27, 264] width 26 height 26
drag, startPoint x: 32, startPoint y: 264, endPoint x: 28, endPoint y: 317, distance: 53.7
click at [32, 264] on div at bounding box center [26, 263] width 13 height 13
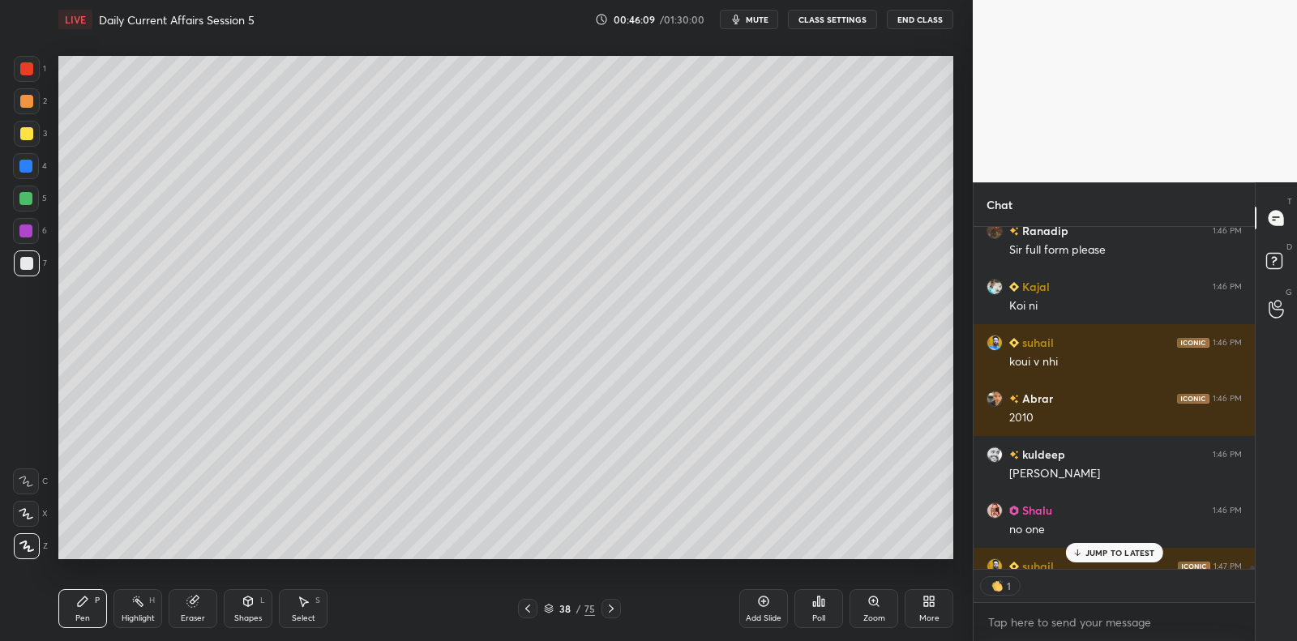
scroll to position [5, 5]
click at [764, 600] on icon at bounding box center [763, 601] width 13 height 13
click at [36, 198] on div at bounding box center [26, 199] width 26 height 26
drag, startPoint x: 36, startPoint y: 198, endPoint x: 51, endPoint y: 187, distance: 18.5
click at [36, 198] on div at bounding box center [26, 199] width 26 height 26
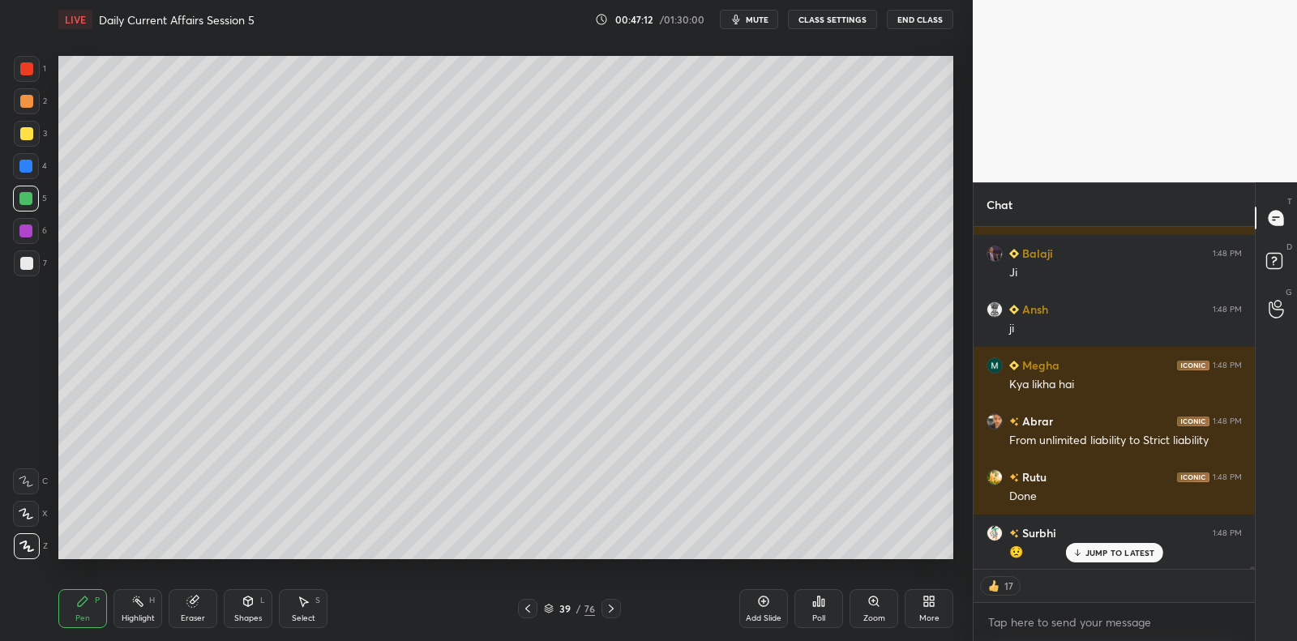
scroll to position [43792, 0]
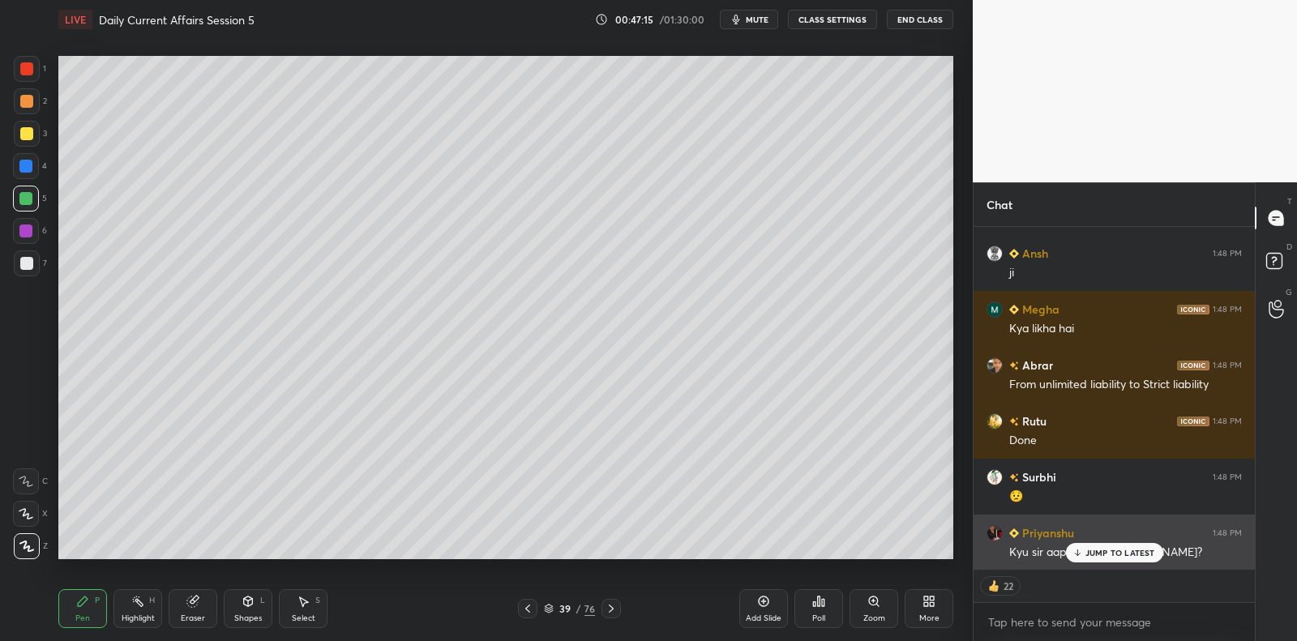
click at [1123, 556] on p "JUMP TO LATEST" at bounding box center [1121, 553] width 70 height 10
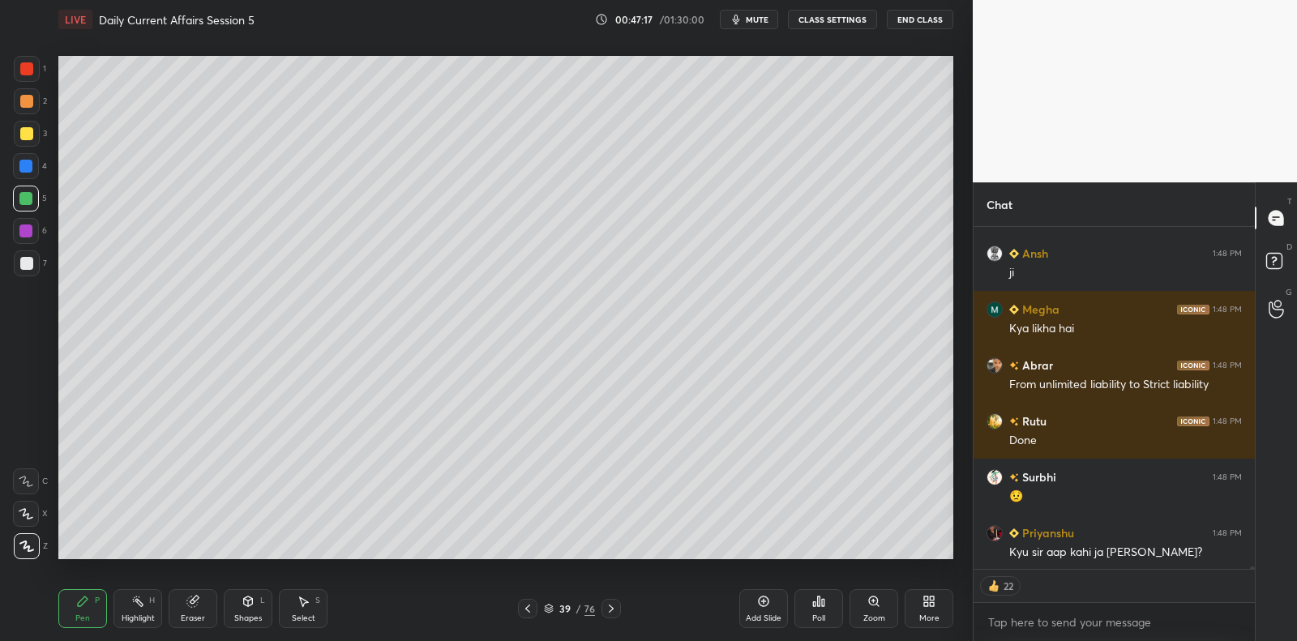
click at [30, 75] on div at bounding box center [27, 69] width 26 height 26
click at [32, 130] on div "1 2 3 4 5 6 7" at bounding box center [30, 169] width 34 height 227
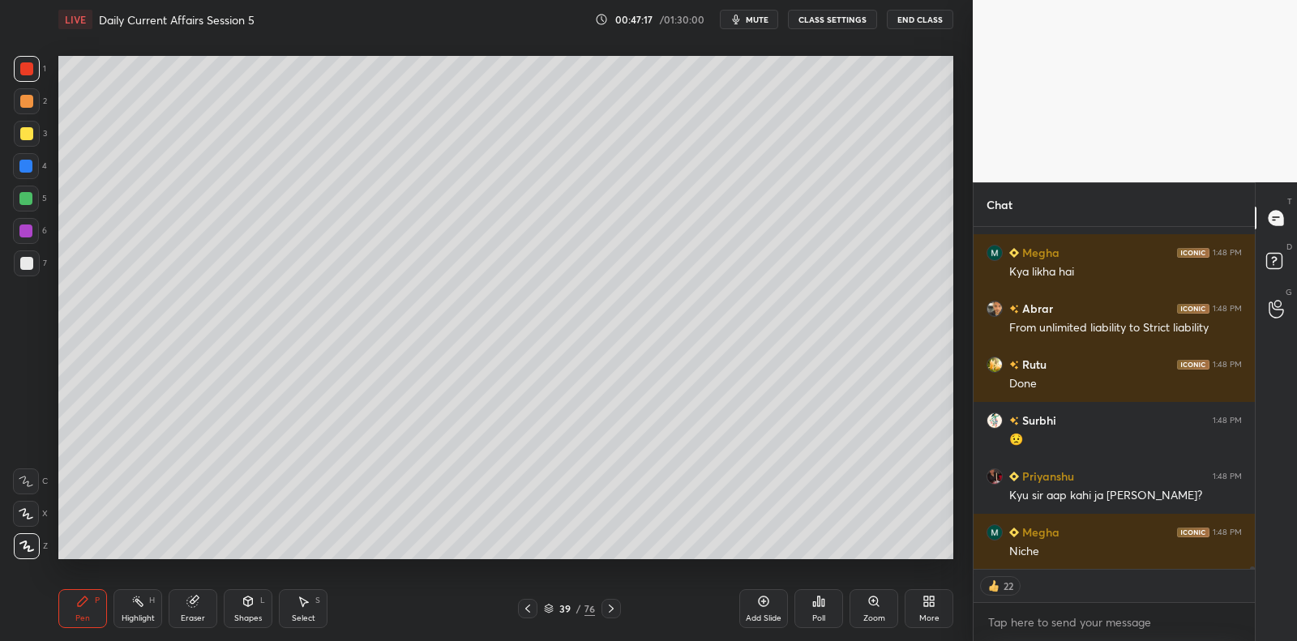
click at [32, 143] on div at bounding box center [27, 134] width 26 height 26
drag, startPoint x: 32, startPoint y: 143, endPoint x: 45, endPoint y: 144, distance: 13.0
click at [32, 143] on div at bounding box center [27, 134] width 26 height 26
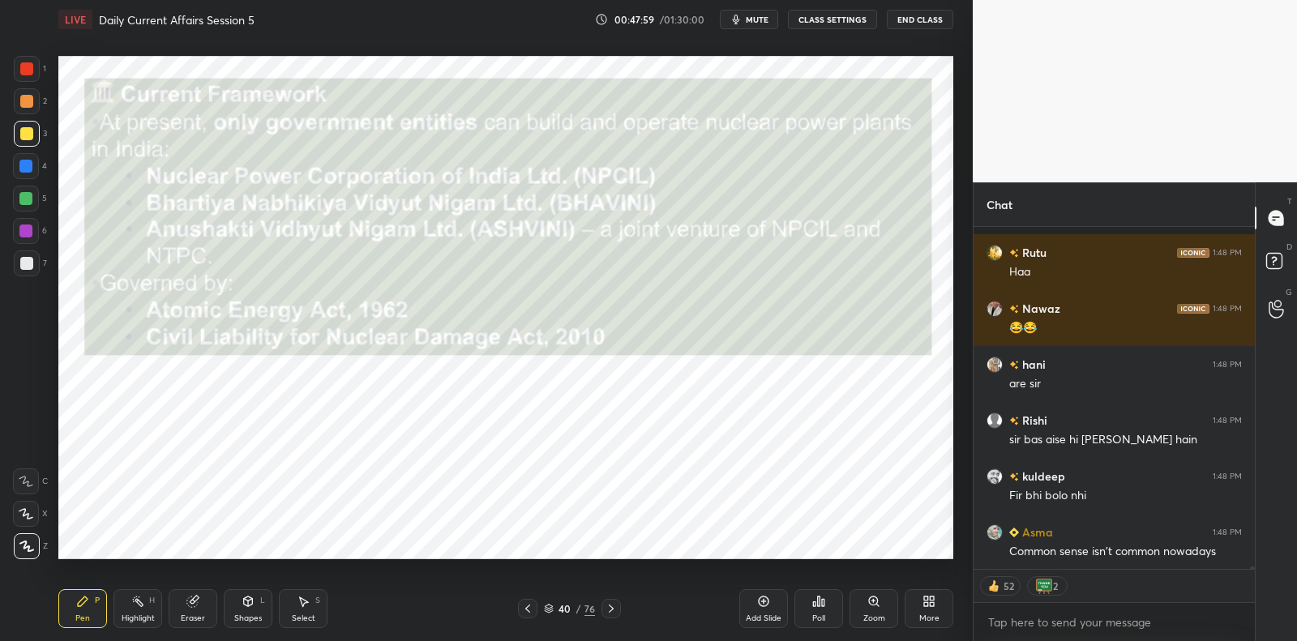
scroll to position [44813, 0]
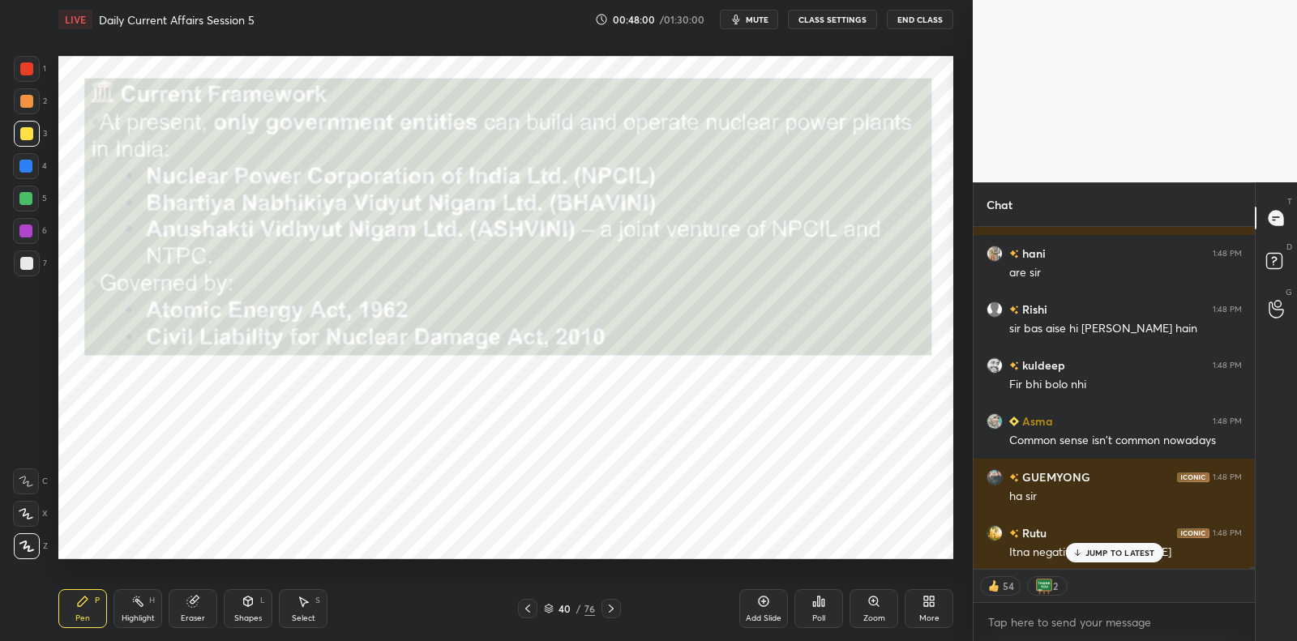
drag, startPoint x: 19, startPoint y: 255, endPoint x: 20, endPoint y: 264, distance: 9.1
click at [20, 255] on div at bounding box center [27, 264] width 26 height 26
drag, startPoint x: 24, startPoint y: 264, endPoint x: 32, endPoint y: 252, distance: 14.6
click at [24, 264] on div at bounding box center [26, 263] width 13 height 13
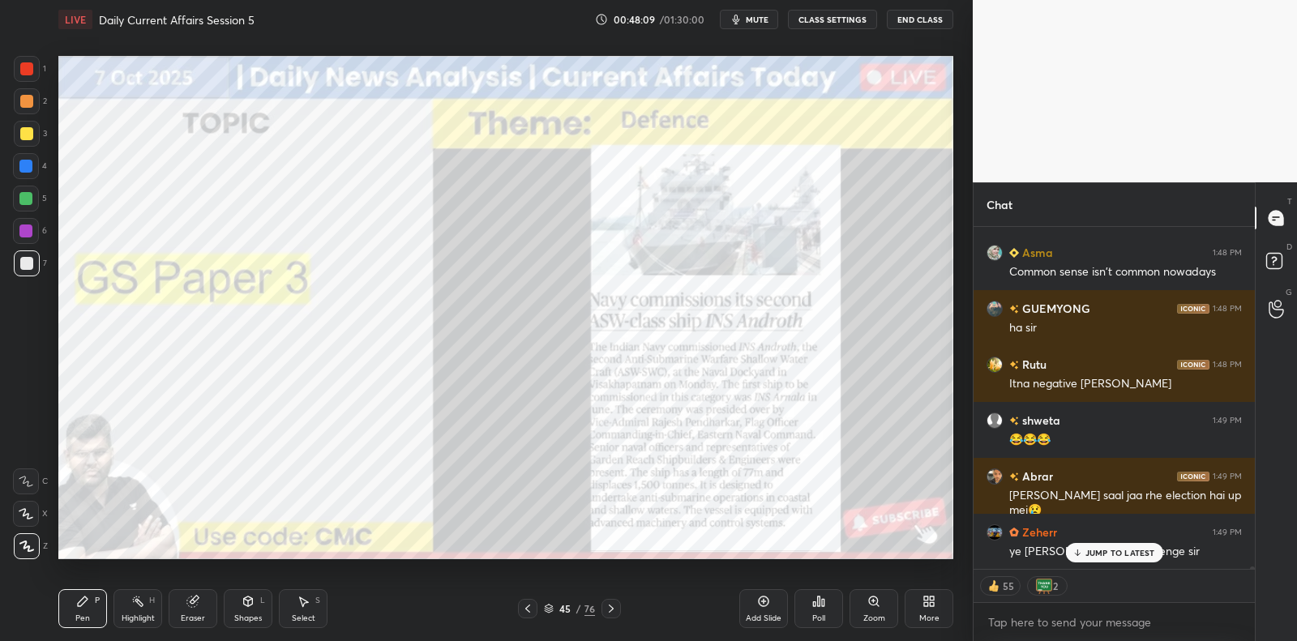
scroll to position [45037, 0]
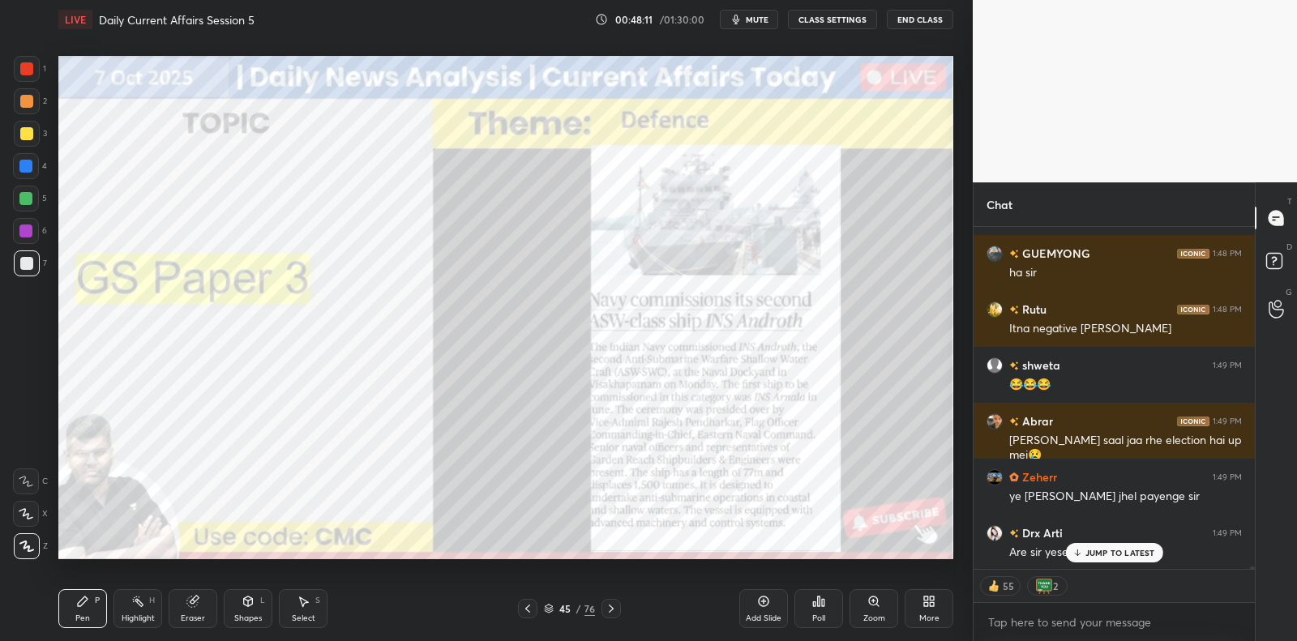
click at [31, 77] on div at bounding box center [27, 69] width 26 height 26
click at [32, 74] on div at bounding box center [27, 69] width 26 height 26
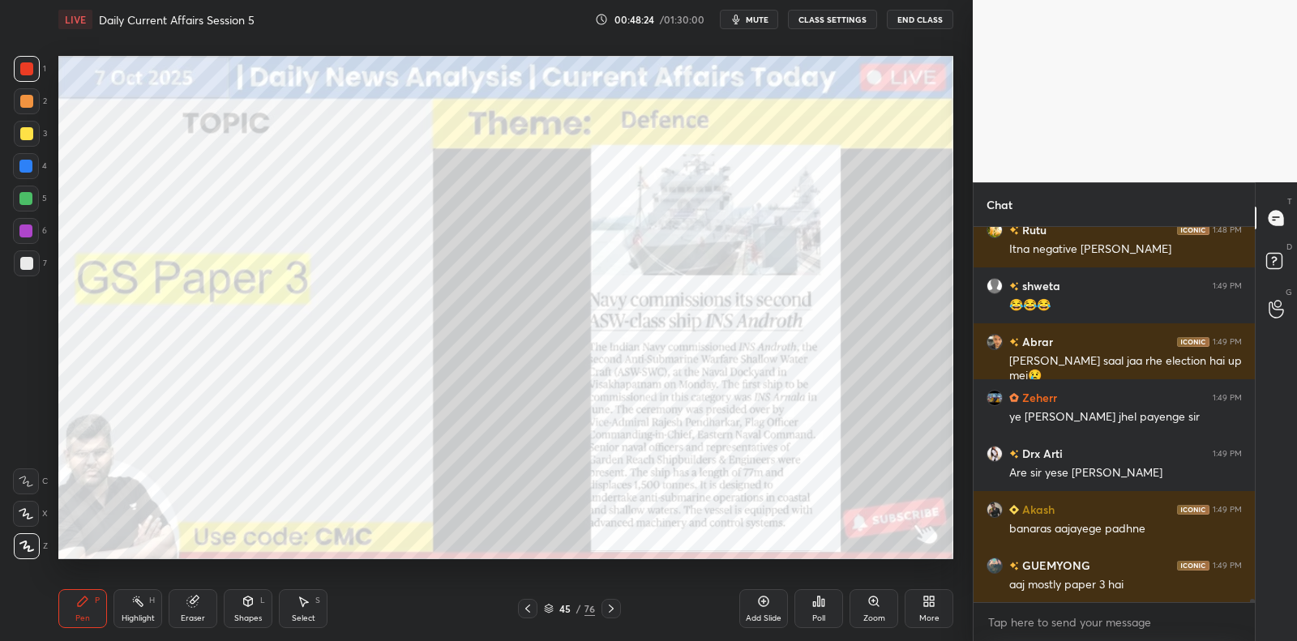
scroll to position [45211, 0]
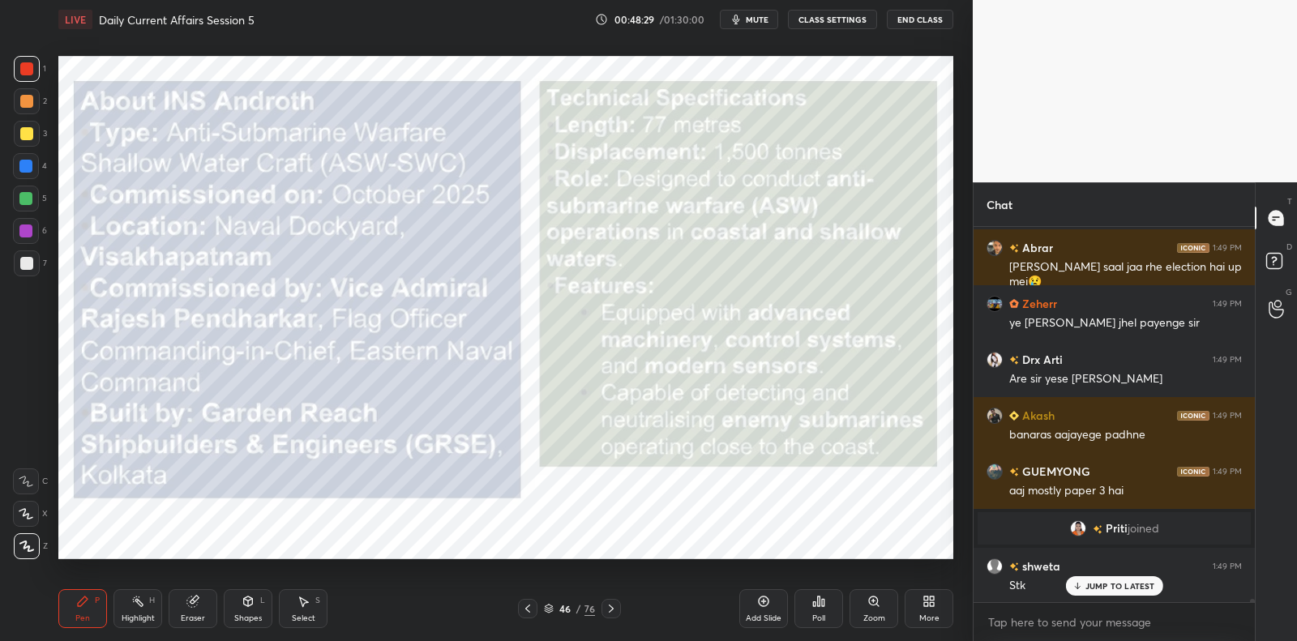
click at [30, 131] on div at bounding box center [26, 133] width 13 height 13
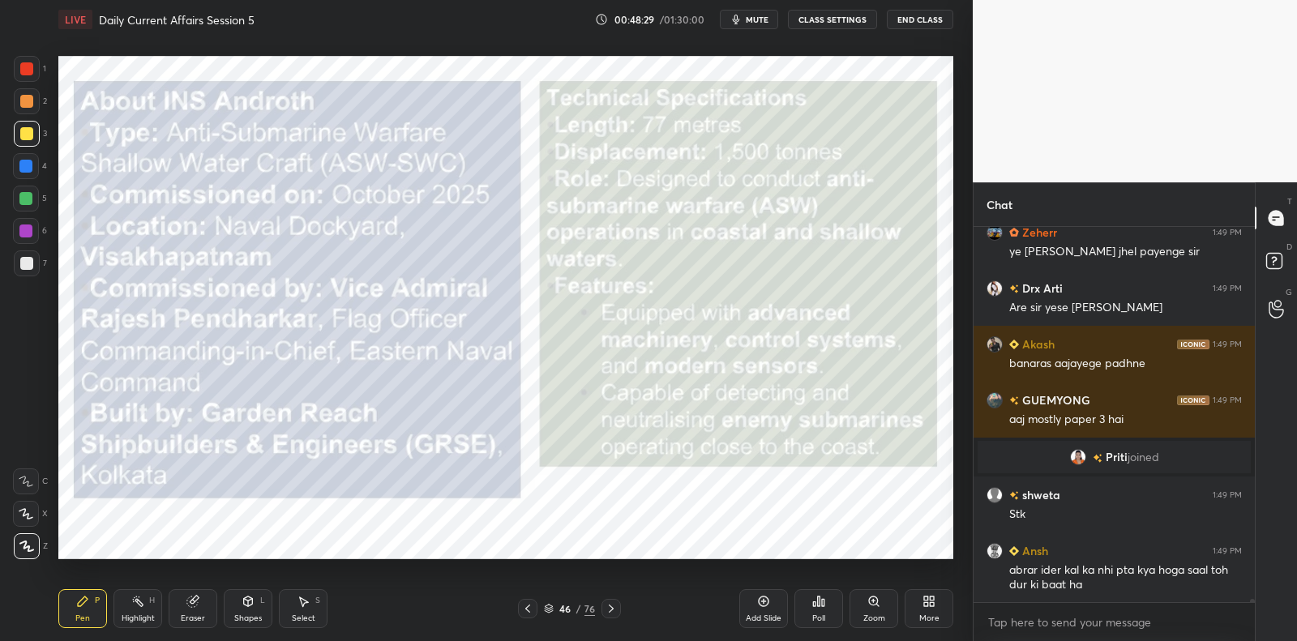
drag, startPoint x: 30, startPoint y: 131, endPoint x: 17, endPoint y: 182, distance: 51.9
click at [30, 131] on div at bounding box center [26, 133] width 13 height 13
click at [29, 230] on div at bounding box center [25, 231] width 13 height 13
drag, startPoint x: 29, startPoint y: 230, endPoint x: 24, endPoint y: 261, distance: 31.3
click at [29, 230] on div at bounding box center [25, 231] width 13 height 13
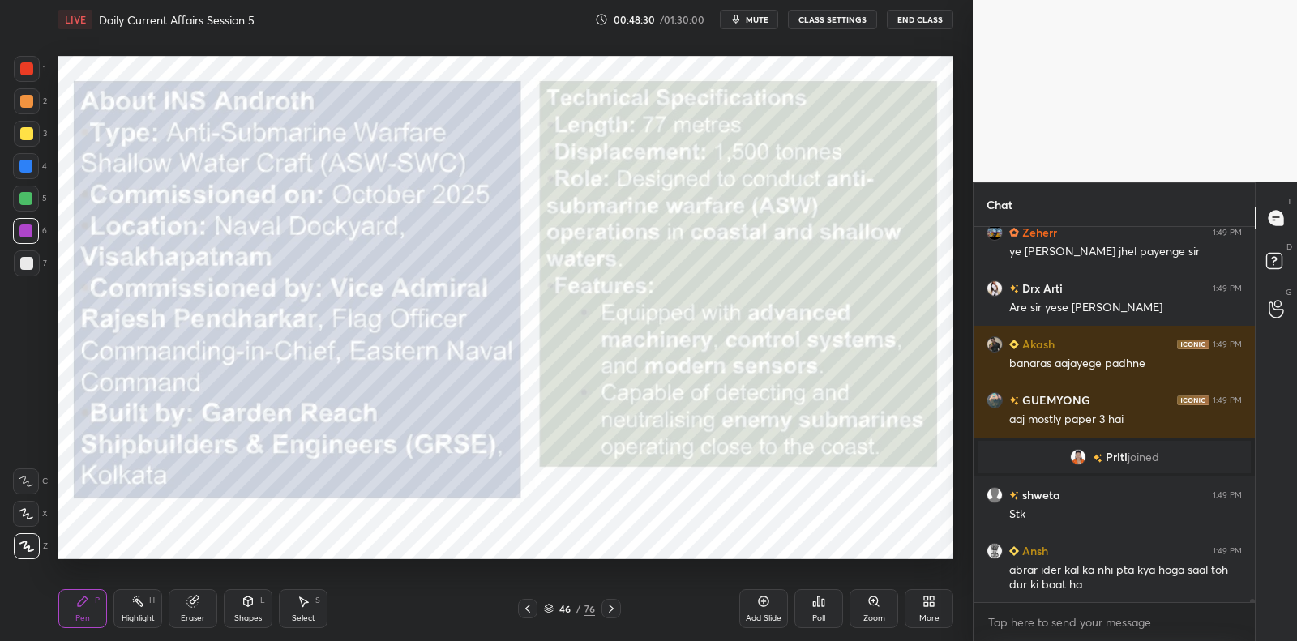
click at [24, 261] on div at bounding box center [26, 263] width 13 height 13
drag, startPoint x: 25, startPoint y: 260, endPoint x: 29, endPoint y: 234, distance: 27.1
click at [28, 252] on div at bounding box center [27, 264] width 26 height 26
click at [29, 234] on div at bounding box center [25, 231] width 13 height 13
drag, startPoint x: 29, startPoint y: 234, endPoint x: 27, endPoint y: 242, distance: 9.2
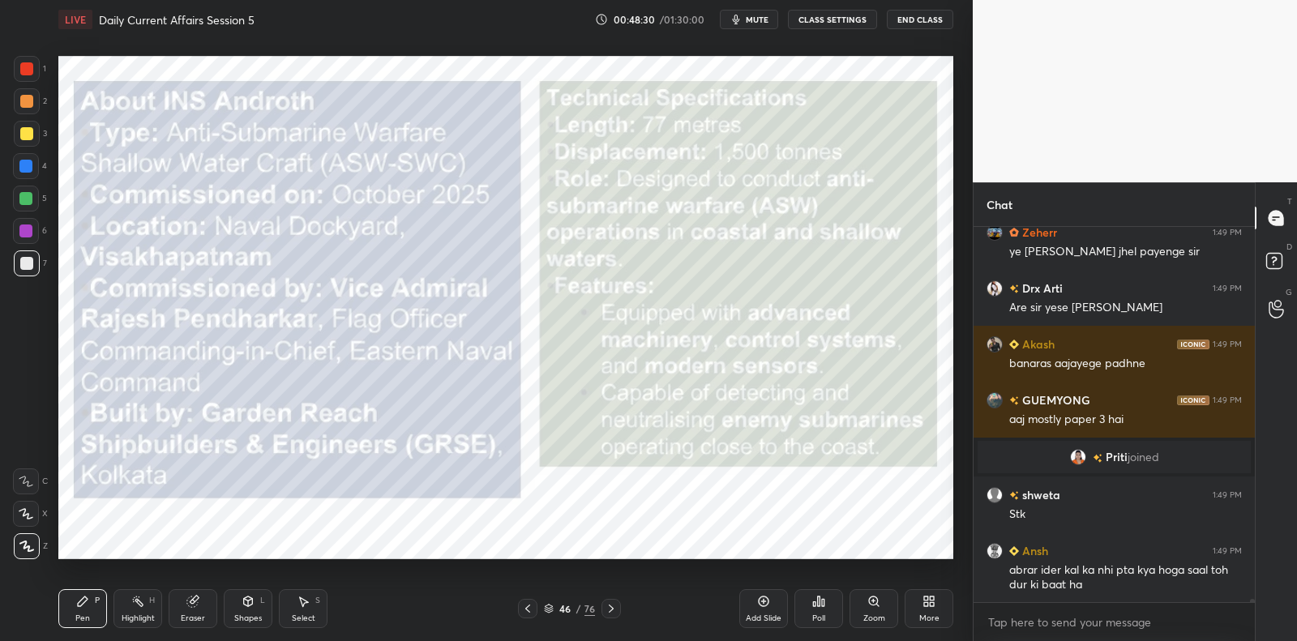
click at [26, 238] on div at bounding box center [26, 231] width 26 height 26
click at [29, 247] on div "6" at bounding box center [30, 234] width 34 height 32
click at [30, 252] on div at bounding box center [27, 264] width 26 height 26
drag, startPoint x: 30, startPoint y: 251, endPoint x: 28, endPoint y: 233, distance: 18.7
click at [30, 251] on div at bounding box center [27, 264] width 26 height 26
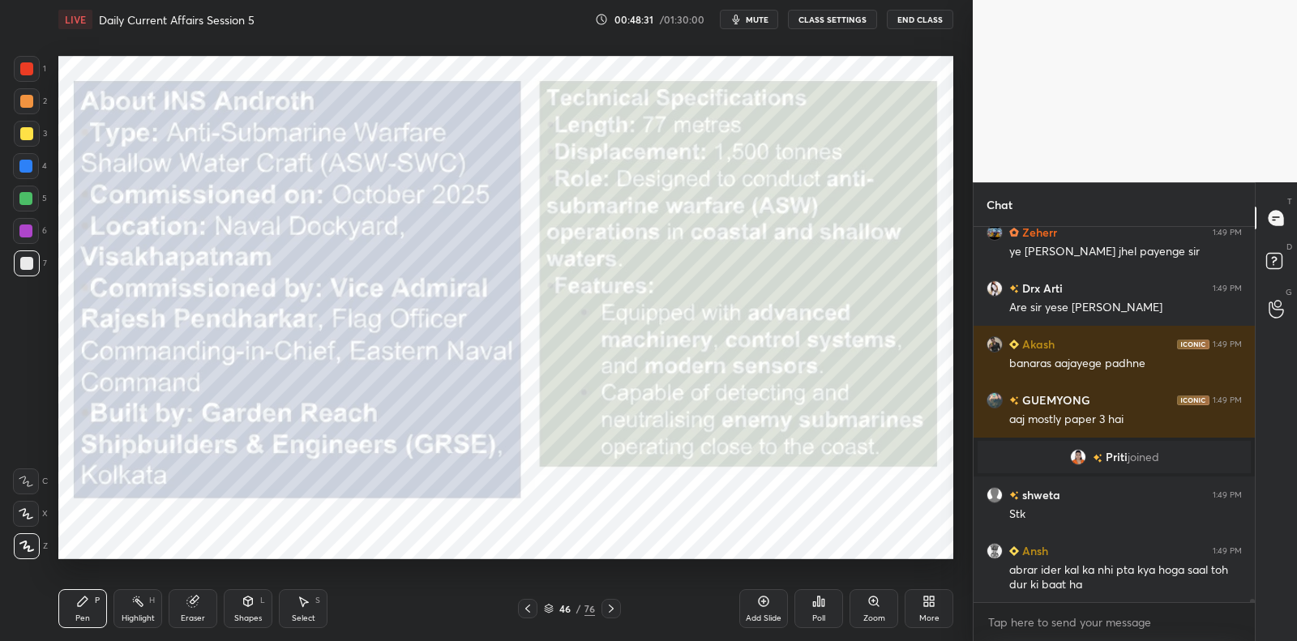
drag, startPoint x: 28, startPoint y: 233, endPoint x: 28, endPoint y: 222, distance: 10.5
click at [28, 232] on div at bounding box center [25, 231] width 13 height 13
drag, startPoint x: 28, startPoint y: 222, endPoint x: 30, endPoint y: 210, distance: 12.3
click at [28, 218] on div at bounding box center [26, 231] width 26 height 26
drag, startPoint x: 29, startPoint y: 200, endPoint x: 31, endPoint y: 191, distance: 9.9
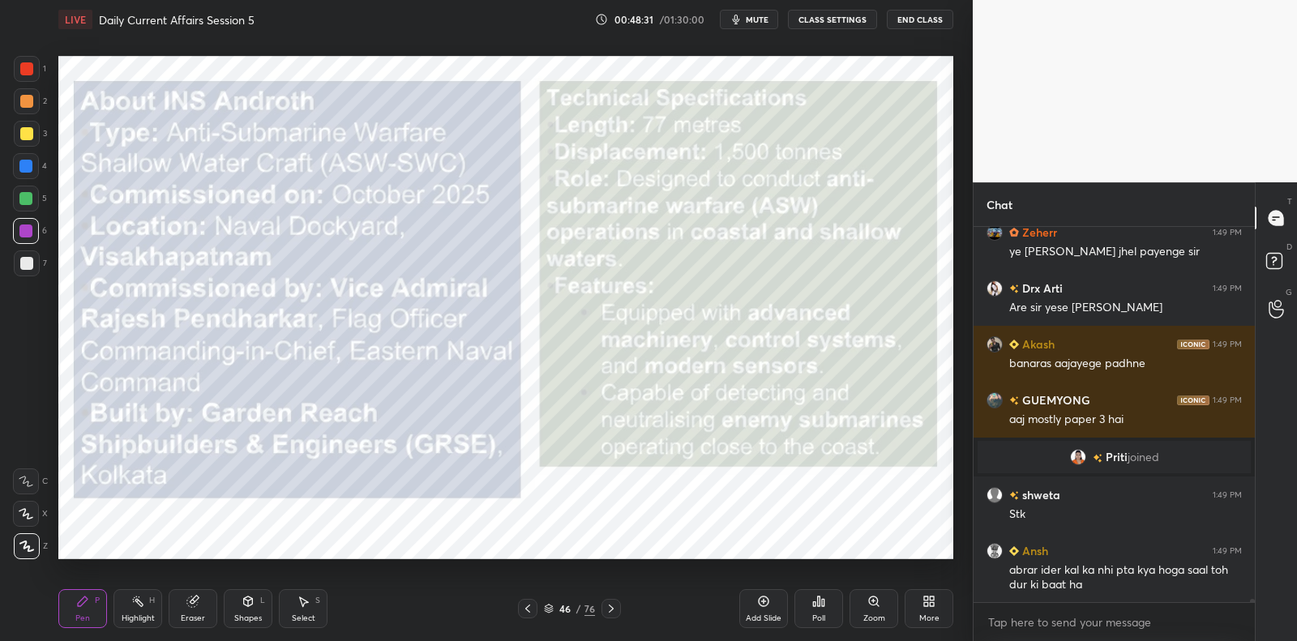
click at [29, 198] on div at bounding box center [25, 198] width 13 height 13
drag, startPoint x: 31, startPoint y: 191, endPoint x: 29, endPoint y: 170, distance: 20.3
click at [29, 191] on div at bounding box center [26, 199] width 26 height 26
click at [28, 167] on div at bounding box center [25, 166] width 13 height 13
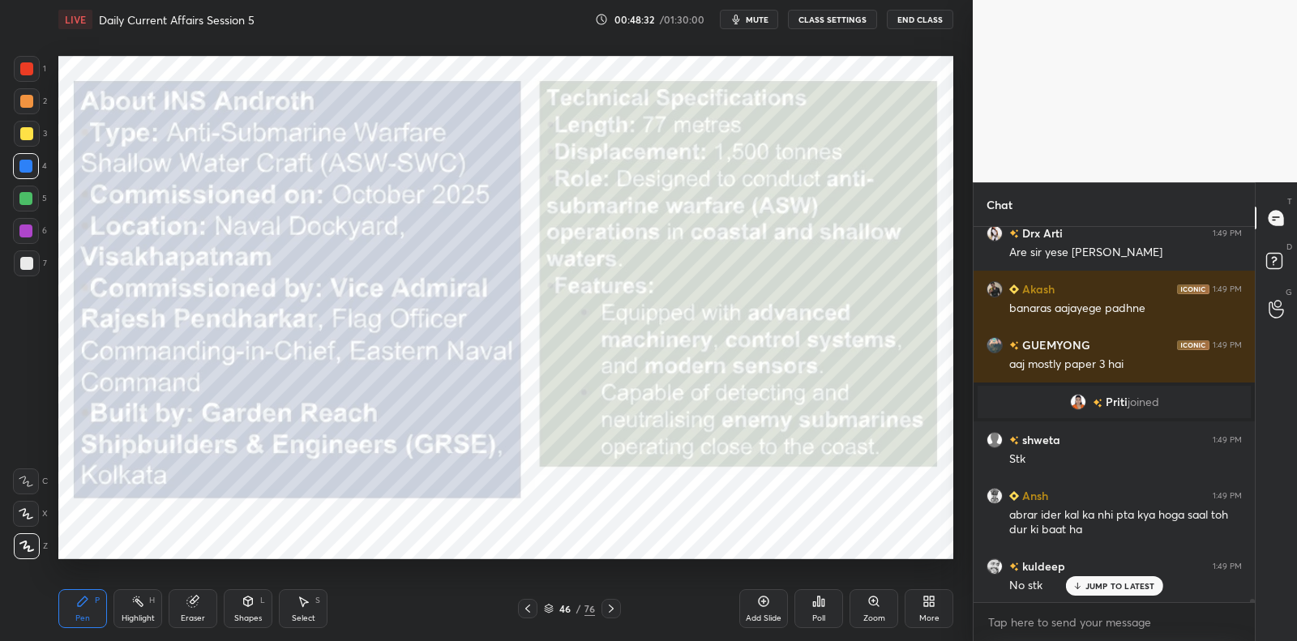
click at [30, 135] on div at bounding box center [26, 133] width 13 height 13
drag, startPoint x: 30, startPoint y: 135, endPoint x: 25, endPoint y: 204, distance: 69.9
click at [31, 134] on div at bounding box center [26, 133] width 13 height 13
click at [29, 259] on div at bounding box center [26, 263] width 13 height 13
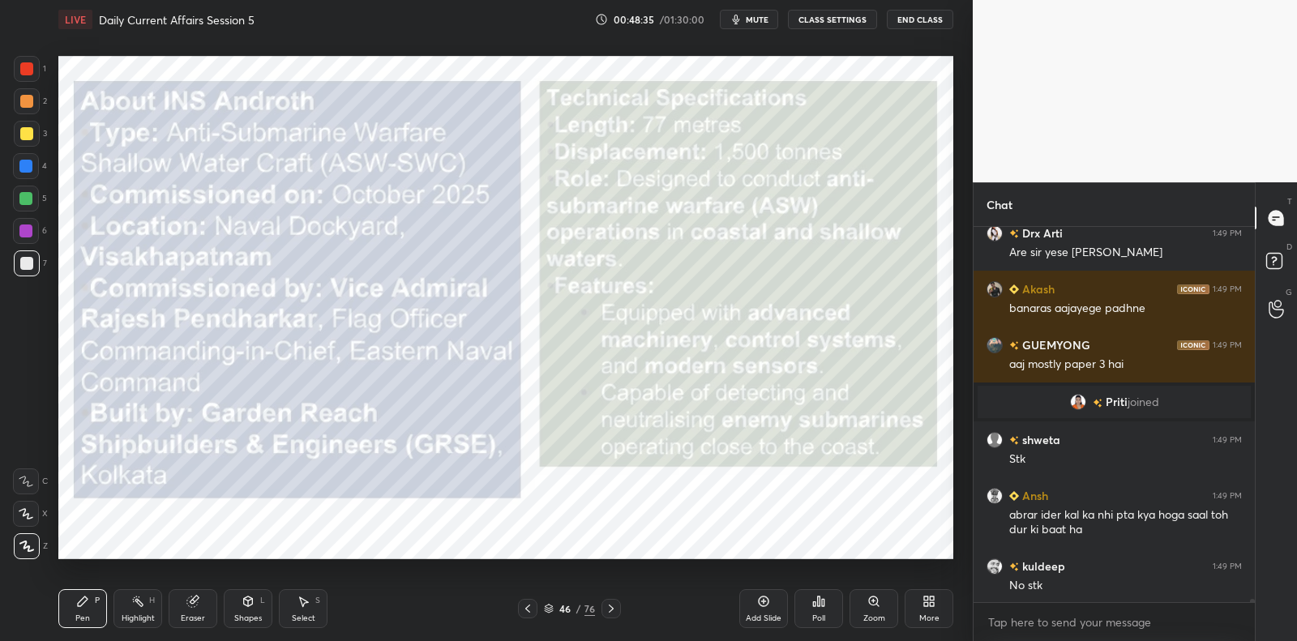
scroll to position [45393, 0]
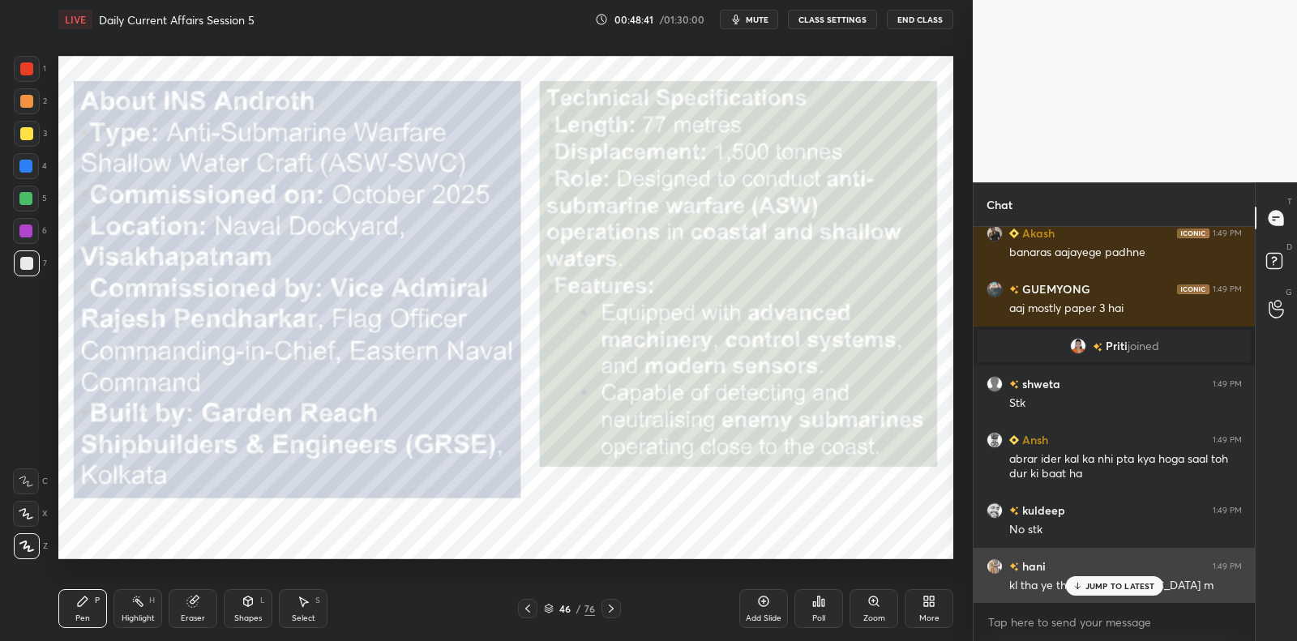
click at [1103, 597] on div "hani 1:49 PM kl tha ye the [DEMOGRAPHIC_DATA] m" at bounding box center [1114, 576] width 281 height 56
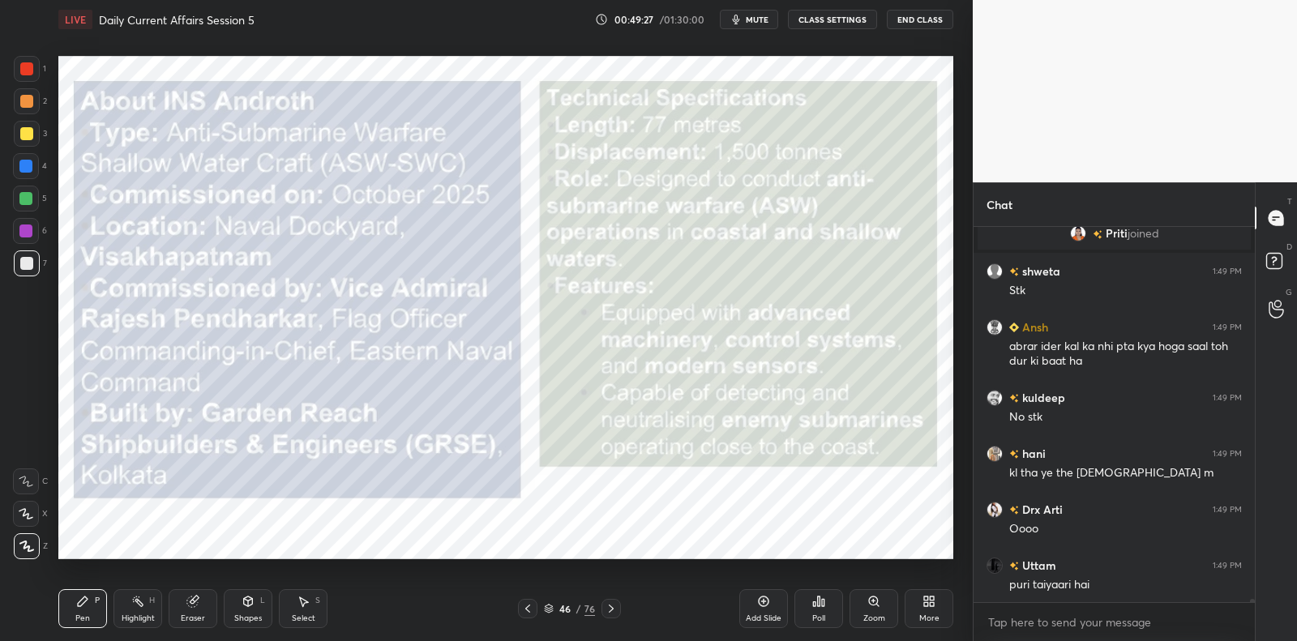
scroll to position [45562, 0]
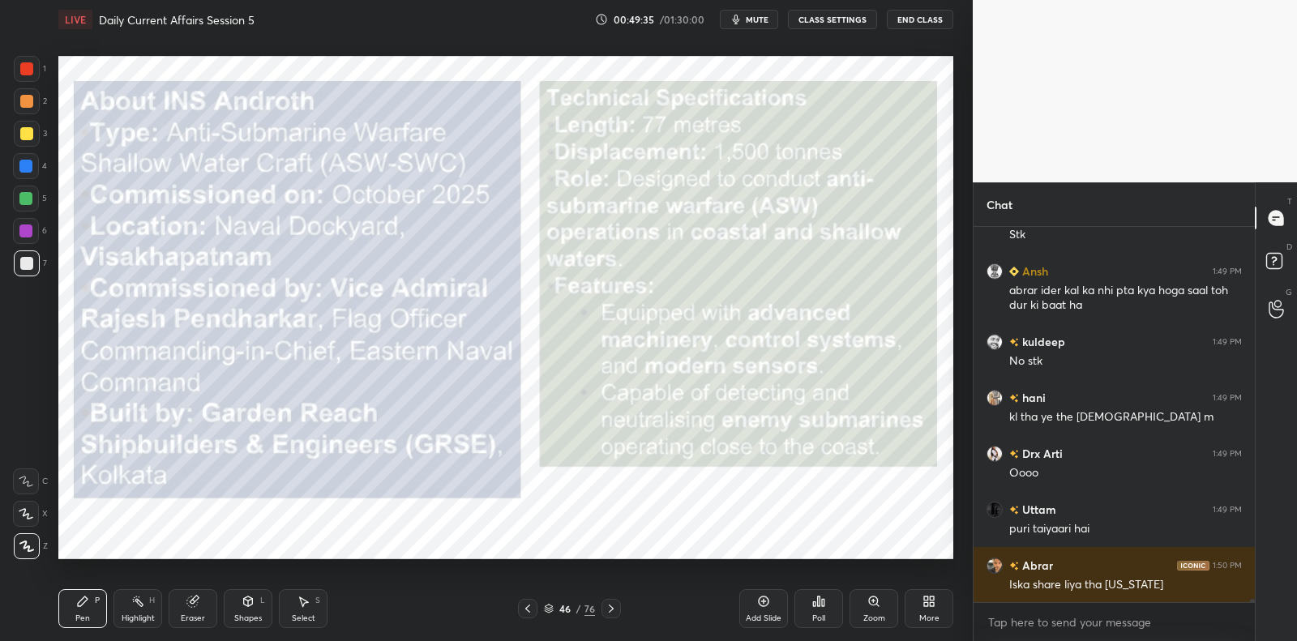
click at [41, 267] on div "7" at bounding box center [30, 264] width 33 height 26
click at [44, 264] on div "7" at bounding box center [30, 264] width 33 height 26
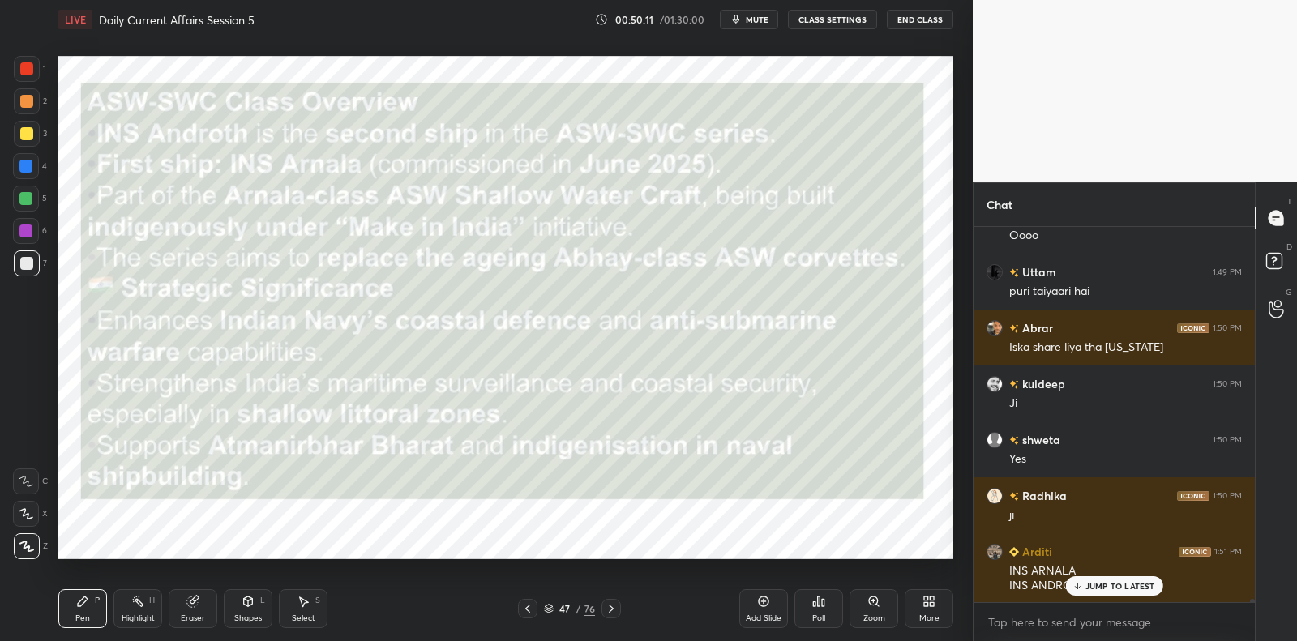
scroll to position [5, 5]
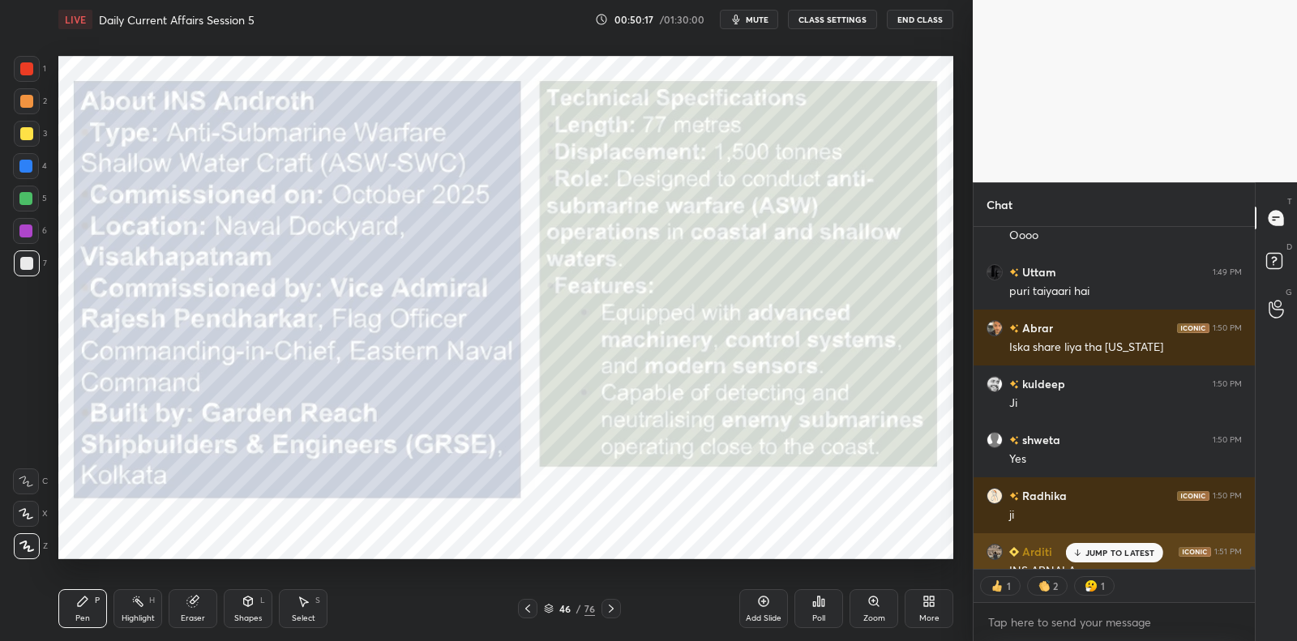
click at [1130, 552] on p "JUMP TO LATEST" at bounding box center [1121, 553] width 70 height 10
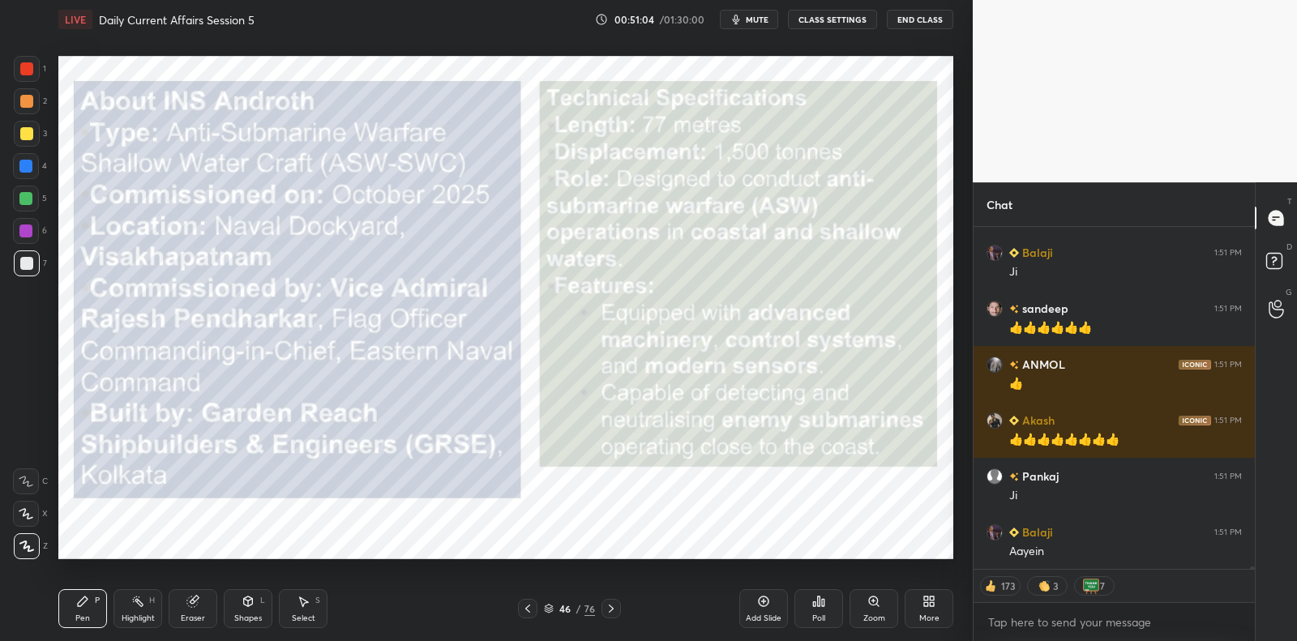
scroll to position [46647, 0]
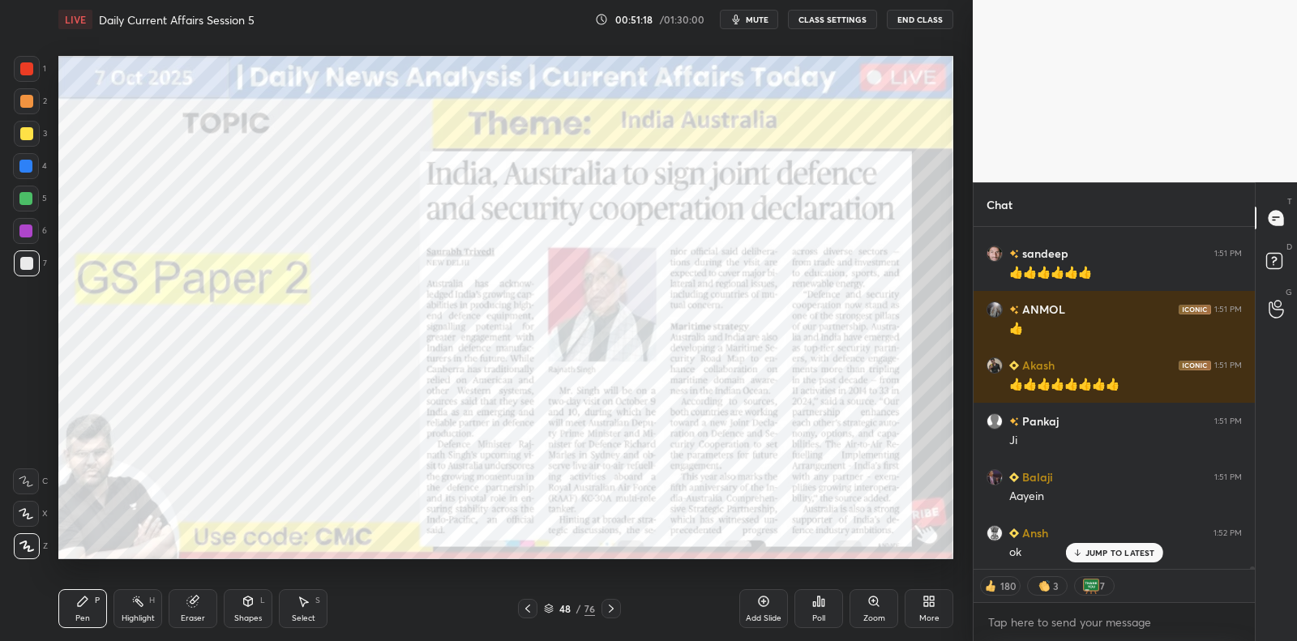
drag, startPoint x: 24, startPoint y: 266, endPoint x: 43, endPoint y: 267, distance: 18.7
click at [27, 264] on div at bounding box center [26, 263] width 13 height 13
click at [24, 266] on div at bounding box center [26, 263] width 13 height 13
click at [764, 609] on div "Add Slide" at bounding box center [764, 609] width 49 height 39
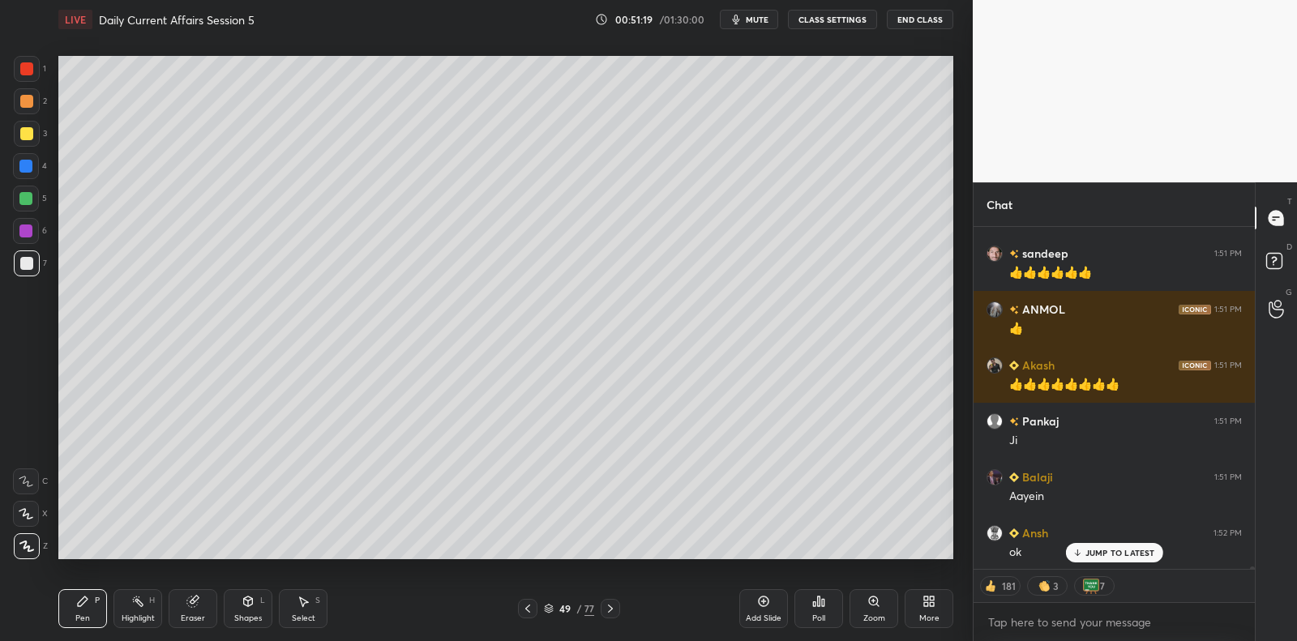
drag, startPoint x: 32, startPoint y: 261, endPoint x: 32, endPoint y: 252, distance: 9.0
click at [32, 261] on div at bounding box center [26, 263] width 13 height 13
click at [31, 255] on div at bounding box center [27, 264] width 26 height 26
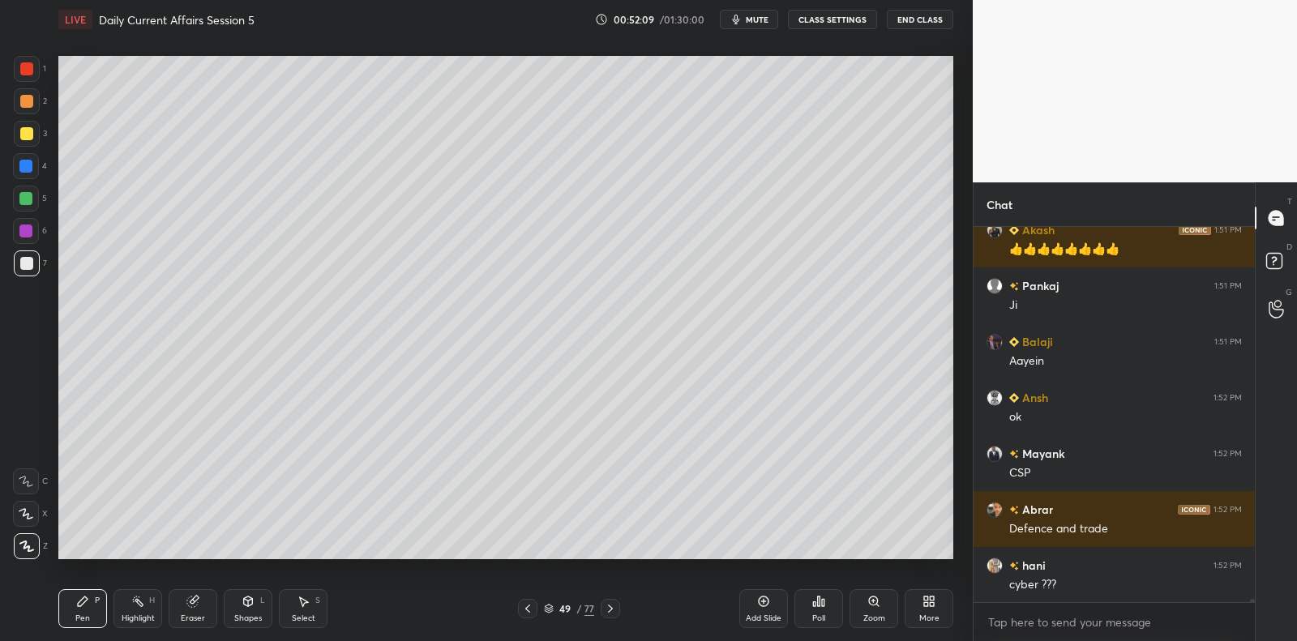
scroll to position [46838, 0]
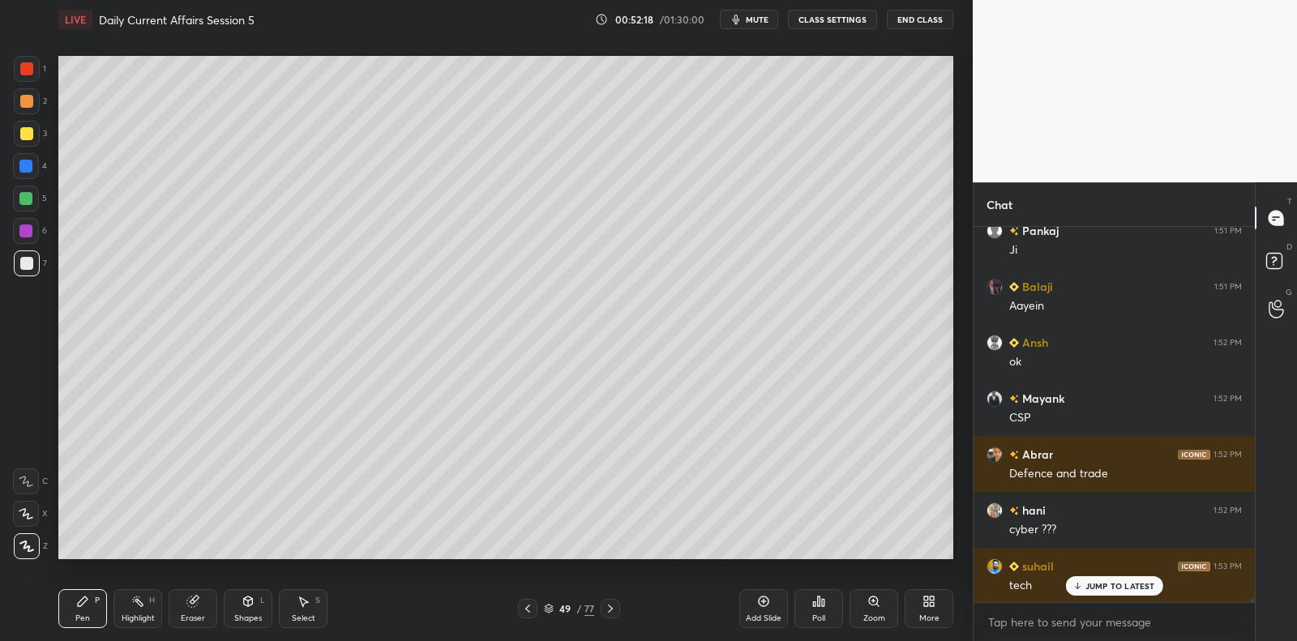
click at [760, 606] on icon at bounding box center [763, 601] width 13 height 13
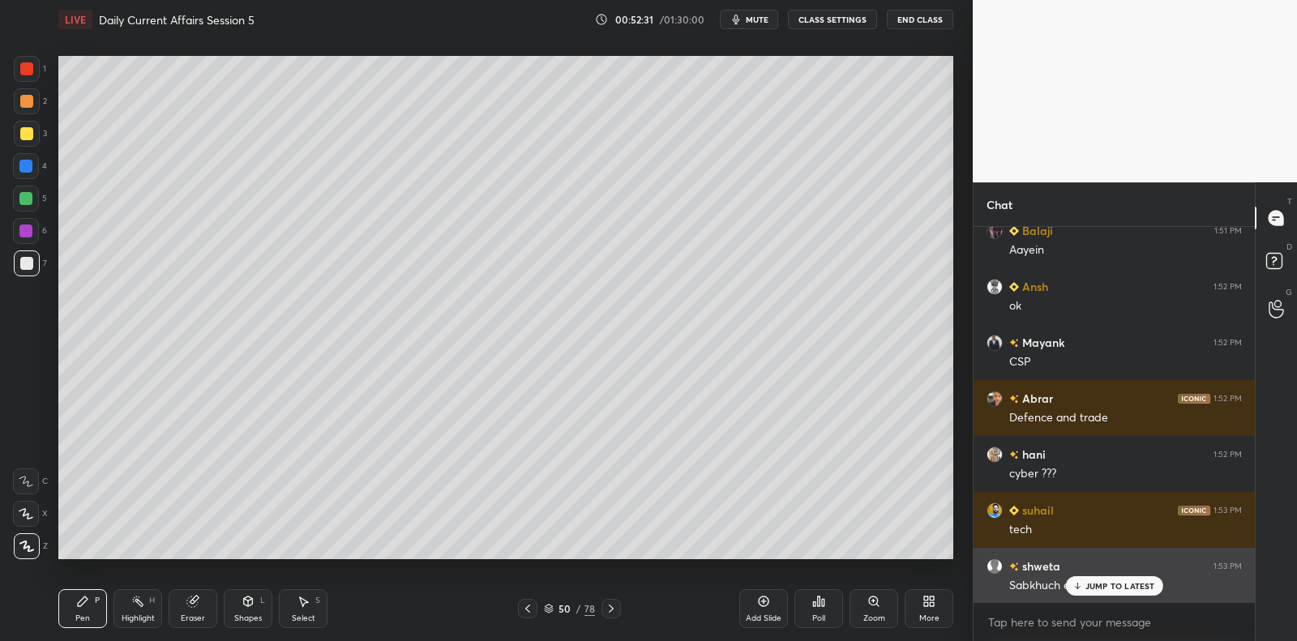
drag, startPoint x: 1090, startPoint y: 590, endPoint x: 1063, endPoint y: 566, distance: 36.2
click at [1088, 585] on div "JUMP TO LATEST" at bounding box center [1114, 586] width 97 height 19
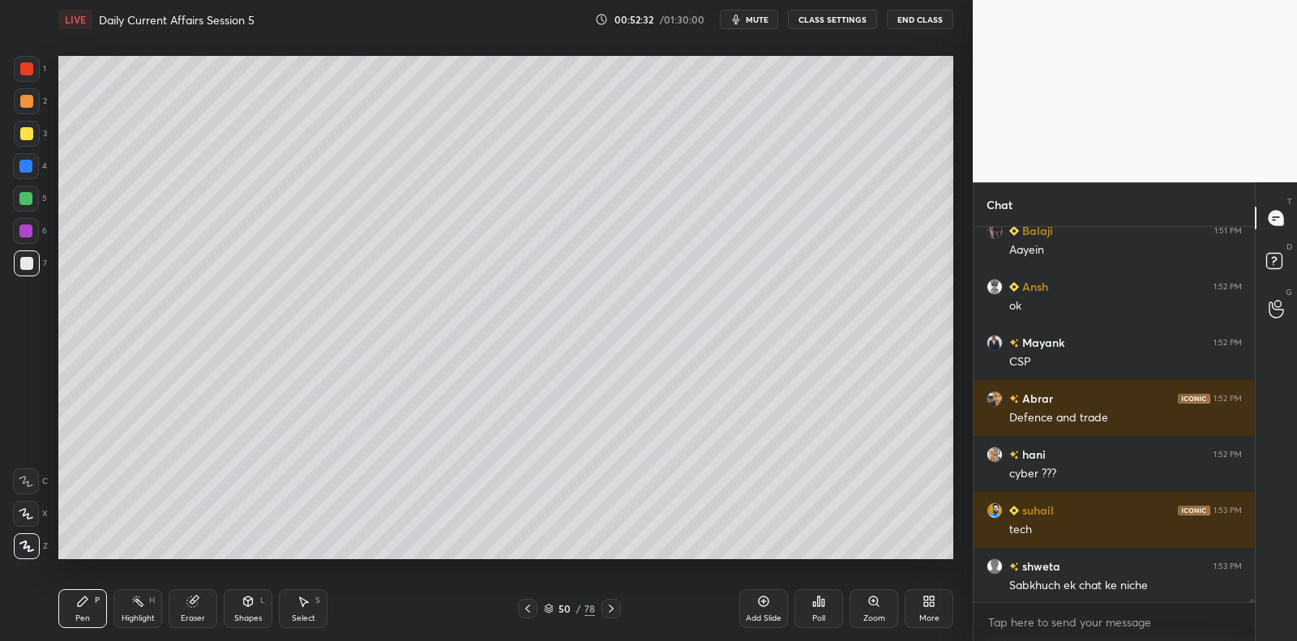
click at [33, 202] on div at bounding box center [26, 199] width 26 height 26
click at [32, 199] on div at bounding box center [25, 198] width 13 height 13
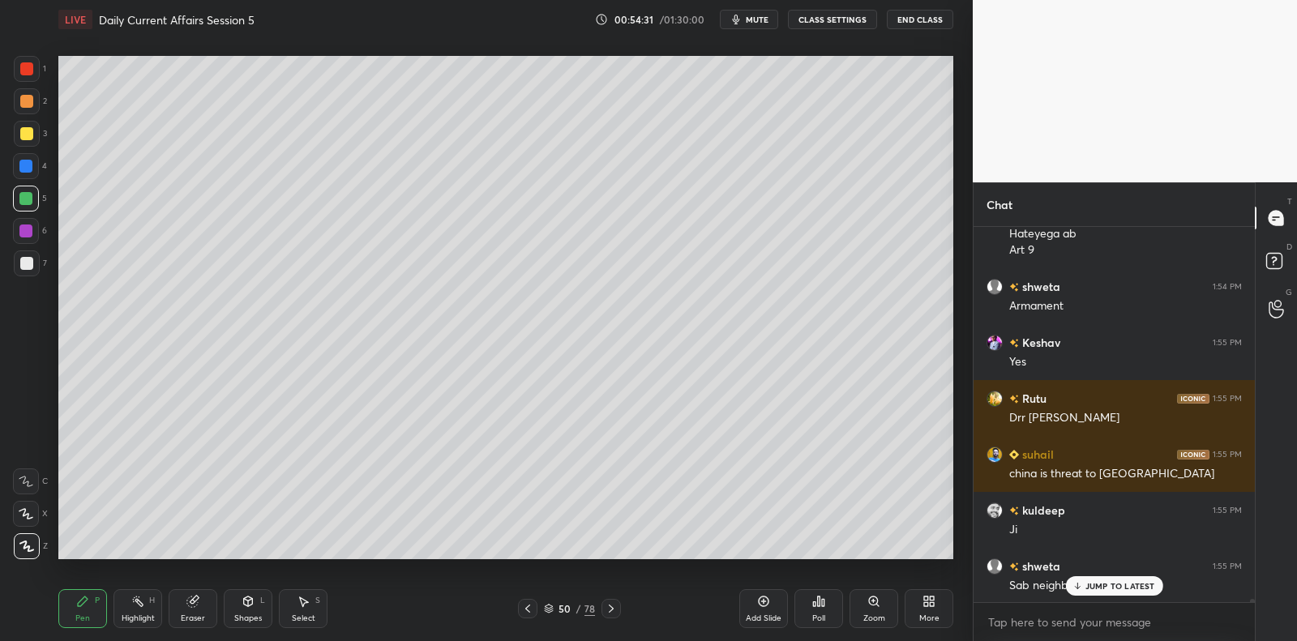
scroll to position [48730, 0]
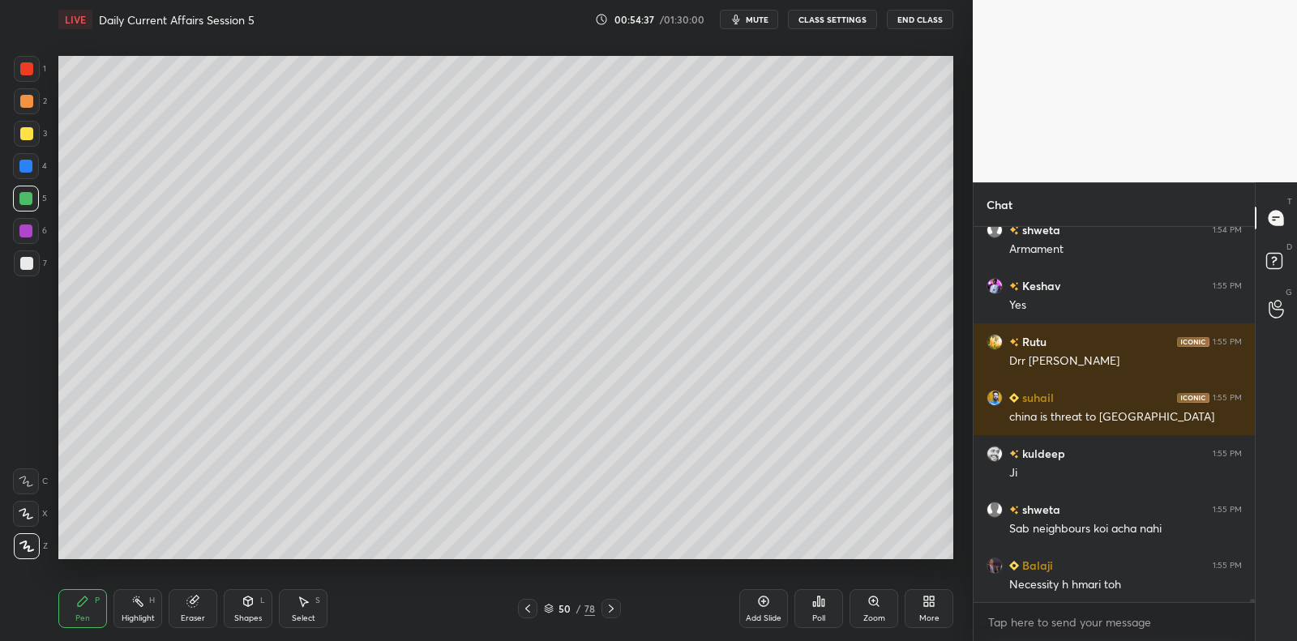
click at [36, 137] on div at bounding box center [27, 134] width 26 height 26
drag, startPoint x: 36, startPoint y: 137, endPoint x: 45, endPoint y: 180, distance: 43.9
click at [36, 137] on div at bounding box center [27, 134] width 26 height 26
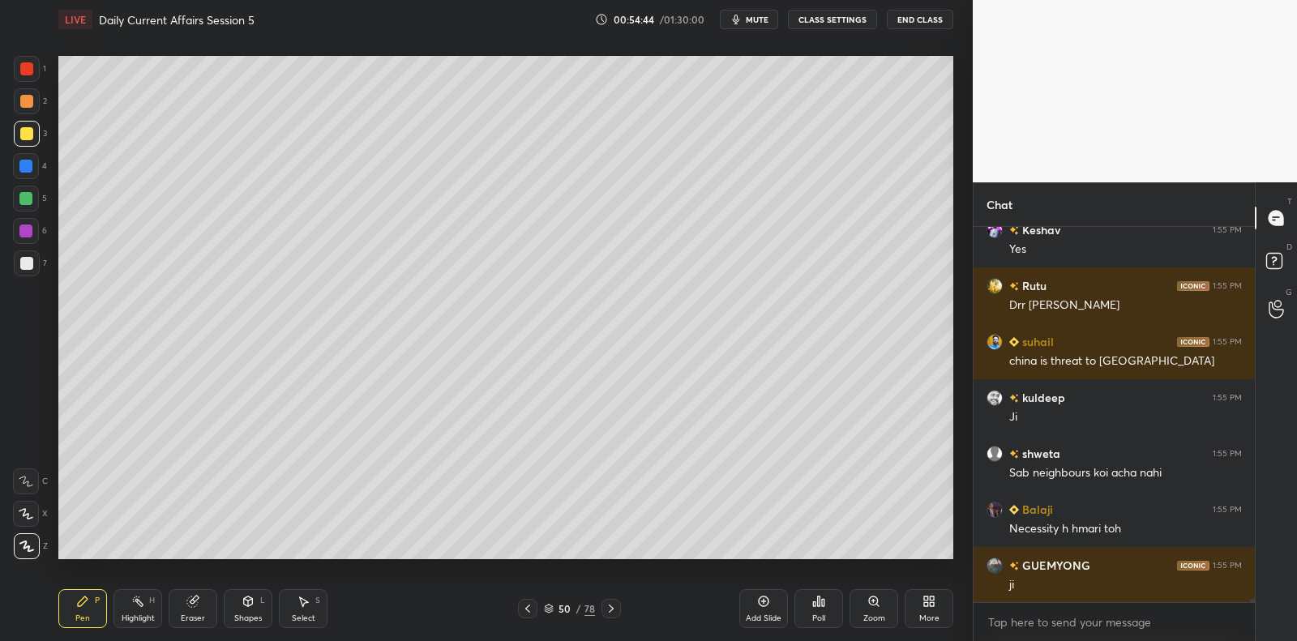
scroll to position [48842, 0]
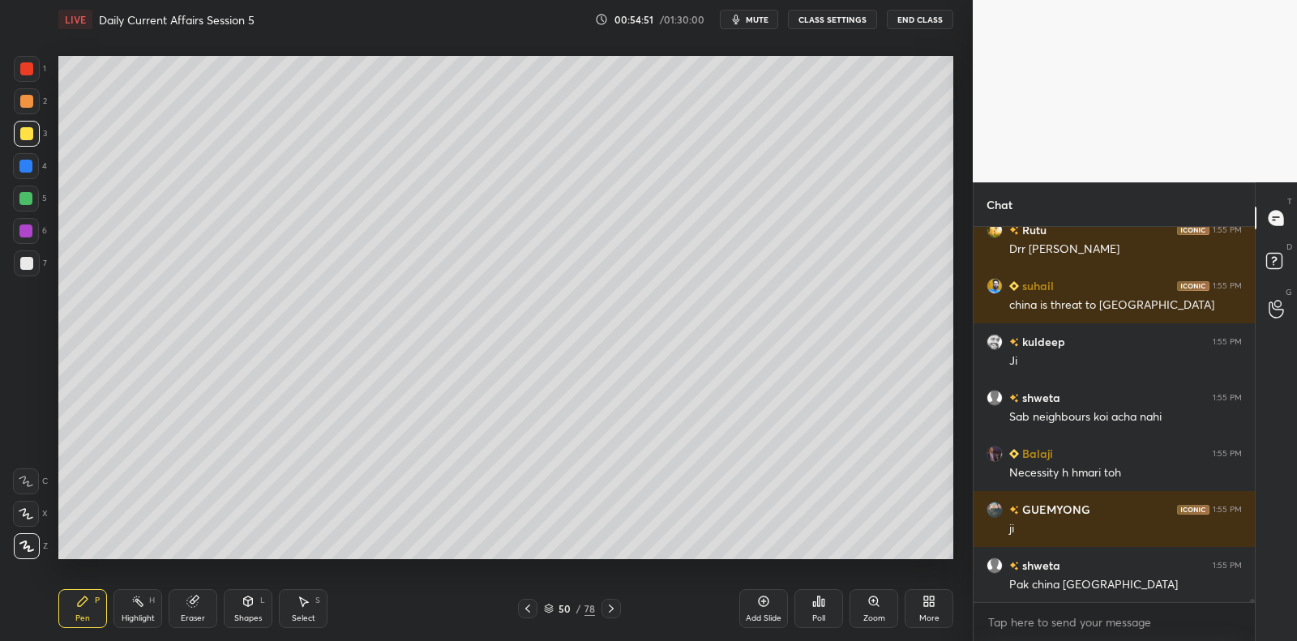
click at [32, 264] on div at bounding box center [26, 263] width 13 height 13
drag, startPoint x: 32, startPoint y: 264, endPoint x: 46, endPoint y: 264, distance: 13.8
click at [32, 264] on div at bounding box center [26, 263] width 13 height 13
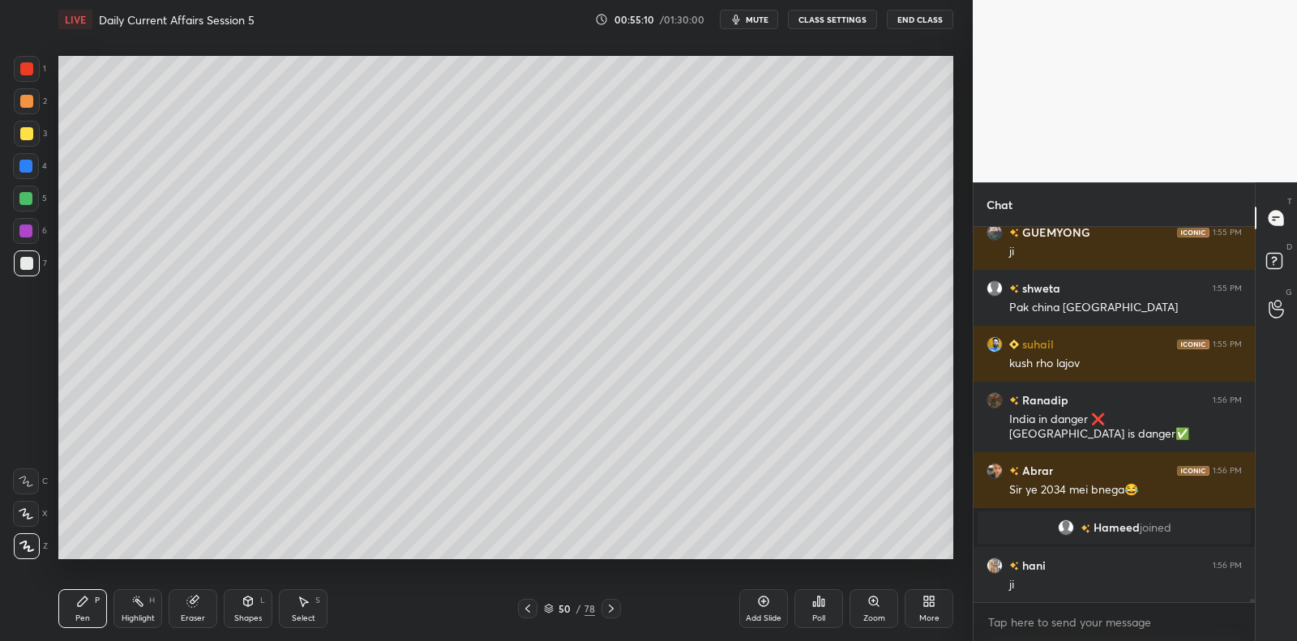
scroll to position [47210, 0]
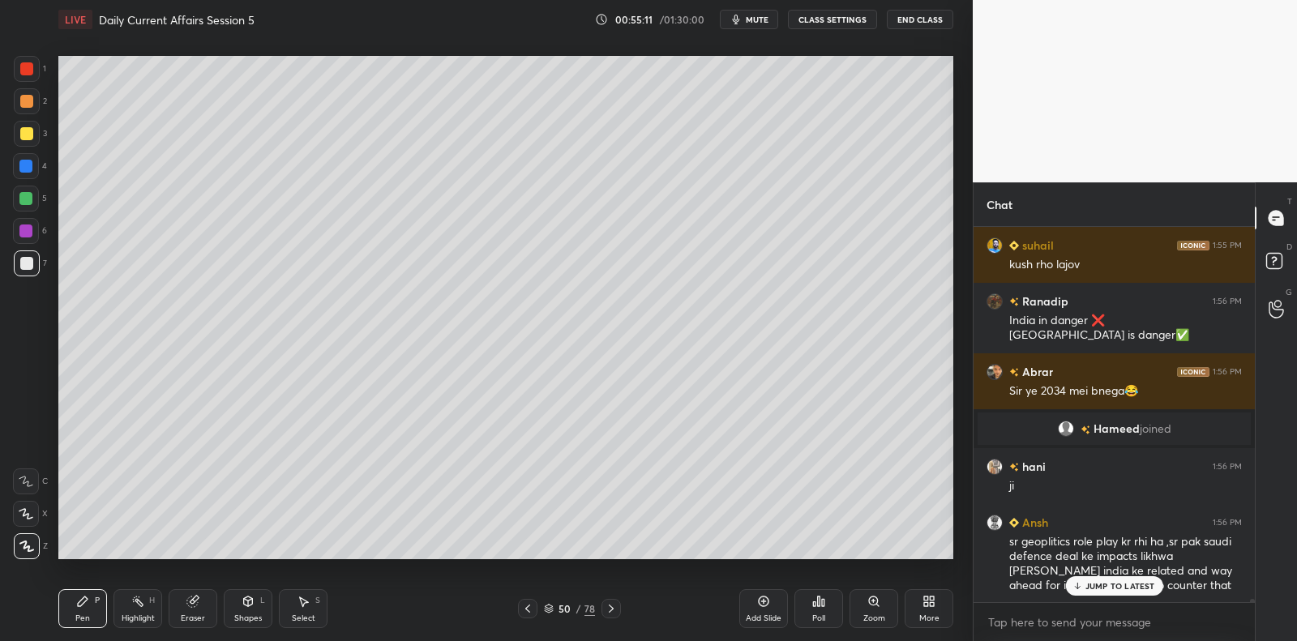
click at [26, 238] on div at bounding box center [26, 231] width 26 height 26
click at [28, 230] on div at bounding box center [25, 231] width 13 height 13
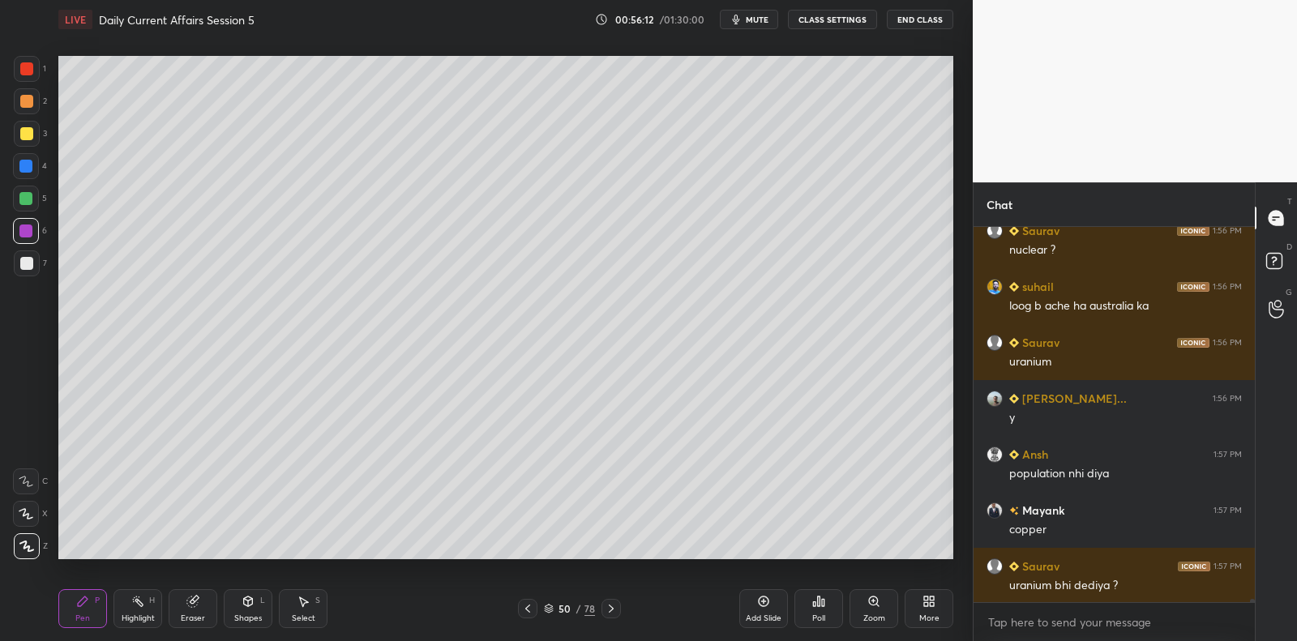
scroll to position [48820, 0]
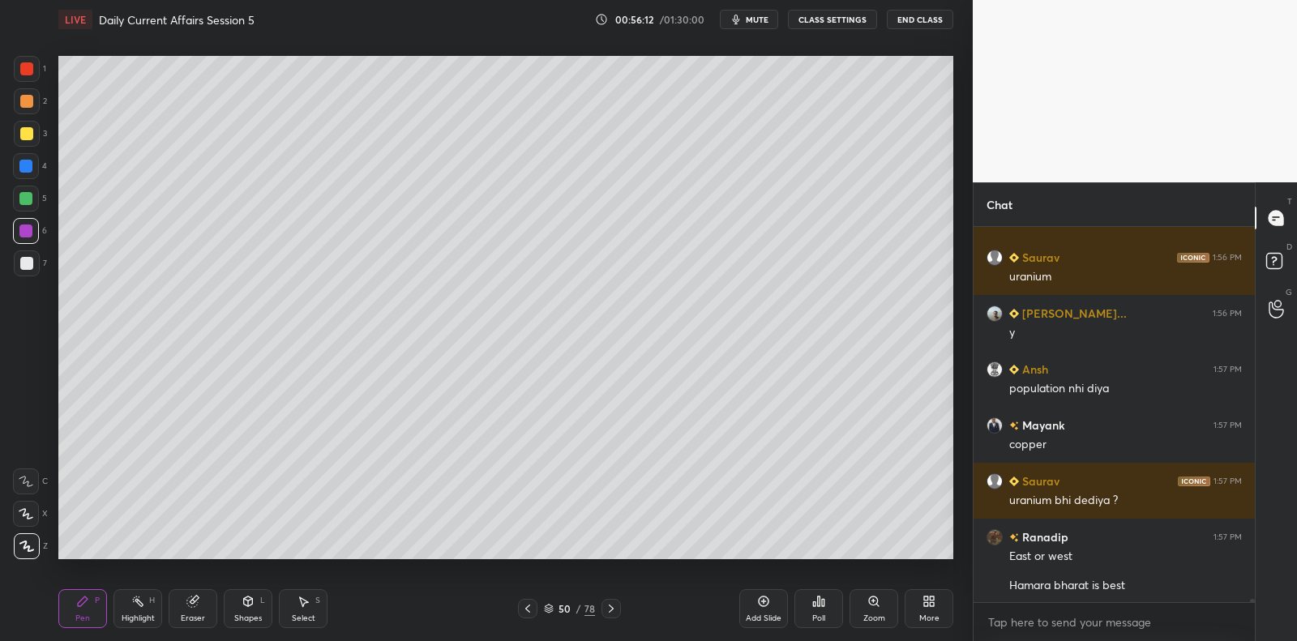
click at [32, 261] on div at bounding box center [27, 264] width 26 height 26
click at [24, 193] on div at bounding box center [25, 198] width 13 height 13
click at [28, 195] on div at bounding box center [25, 198] width 13 height 13
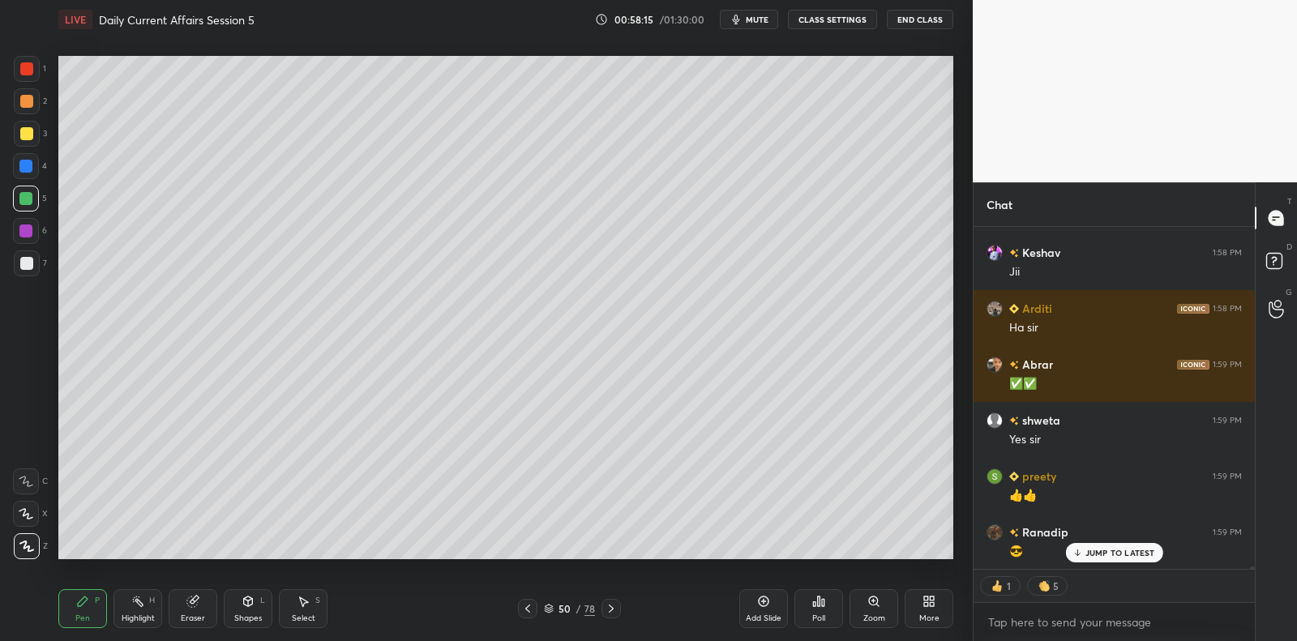
scroll to position [49911, 0]
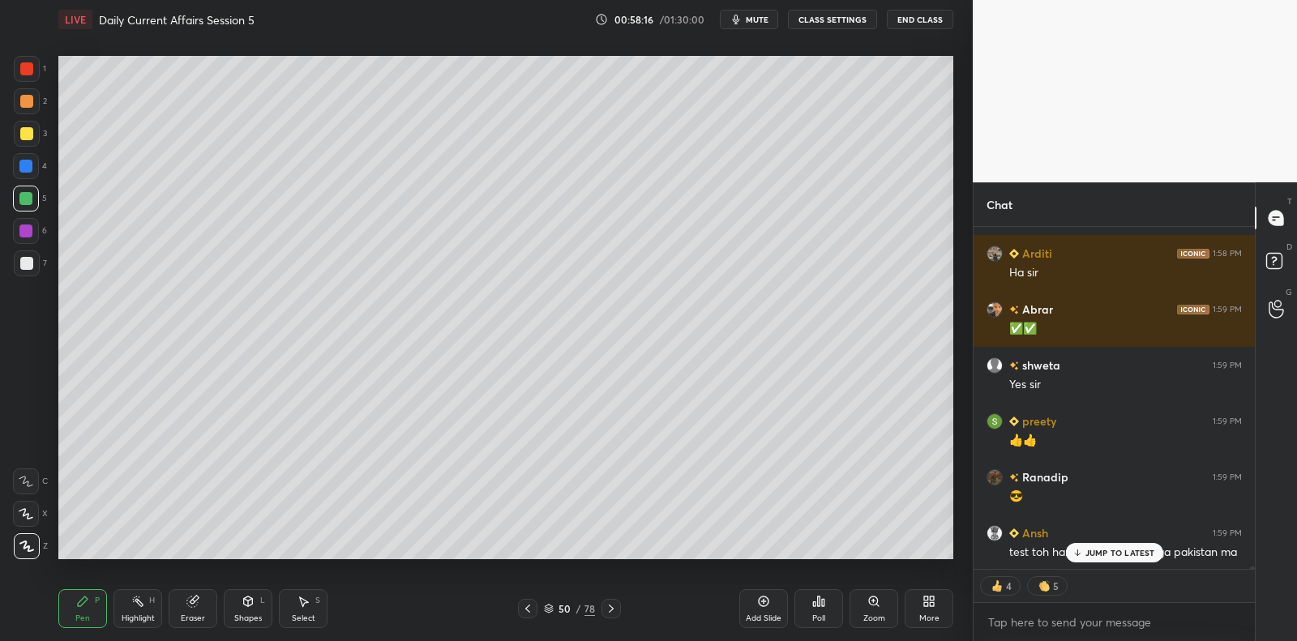
click at [24, 274] on div at bounding box center [27, 264] width 26 height 26
drag, startPoint x: 28, startPoint y: 271, endPoint x: 51, endPoint y: 267, distance: 23.9
click at [28, 271] on div at bounding box center [27, 264] width 26 height 26
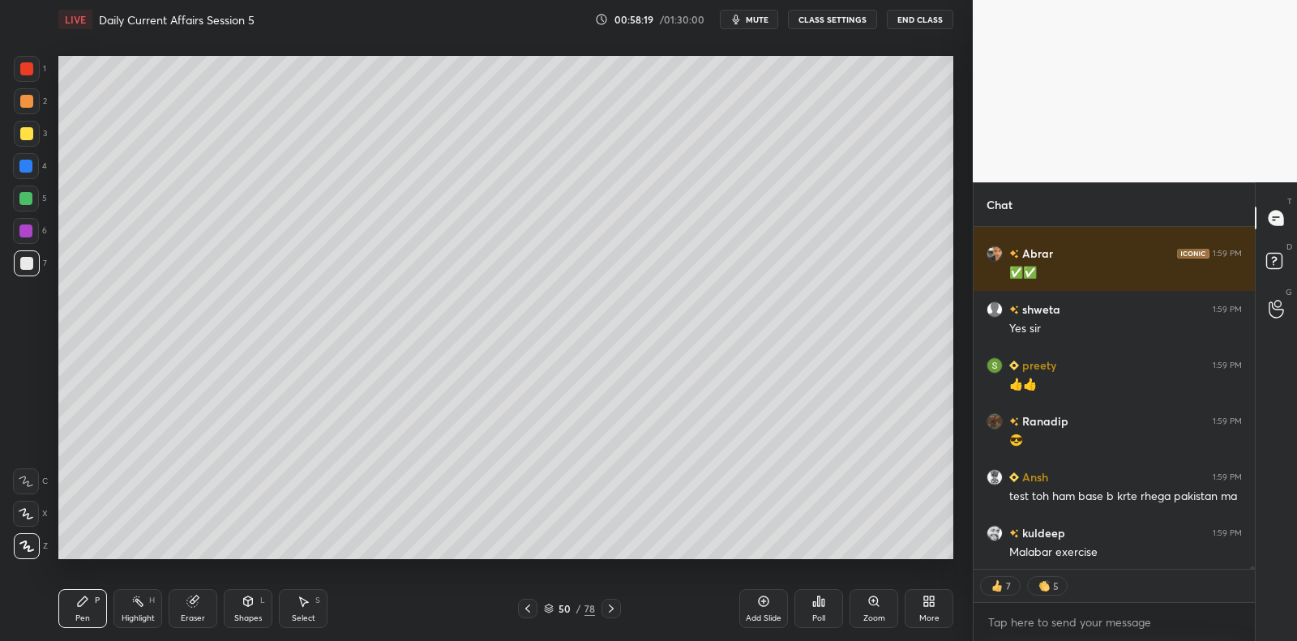
scroll to position [50024, 0]
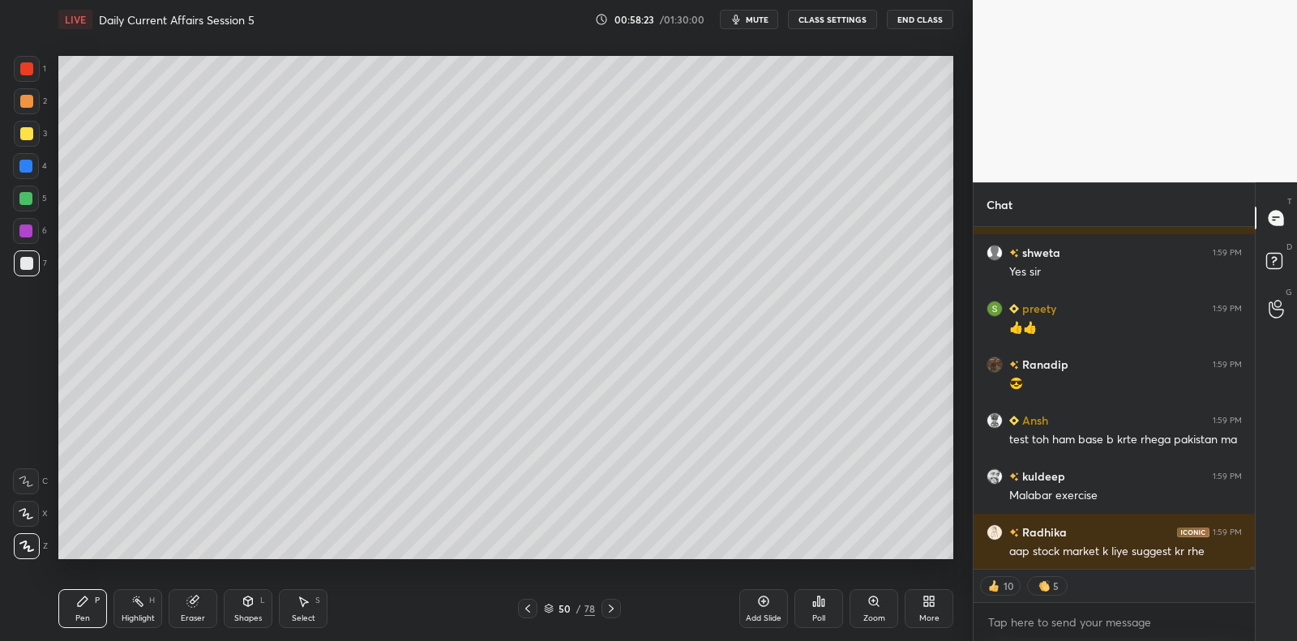
click at [21, 144] on div at bounding box center [27, 134] width 26 height 26
click at [25, 135] on div at bounding box center [26, 133] width 13 height 13
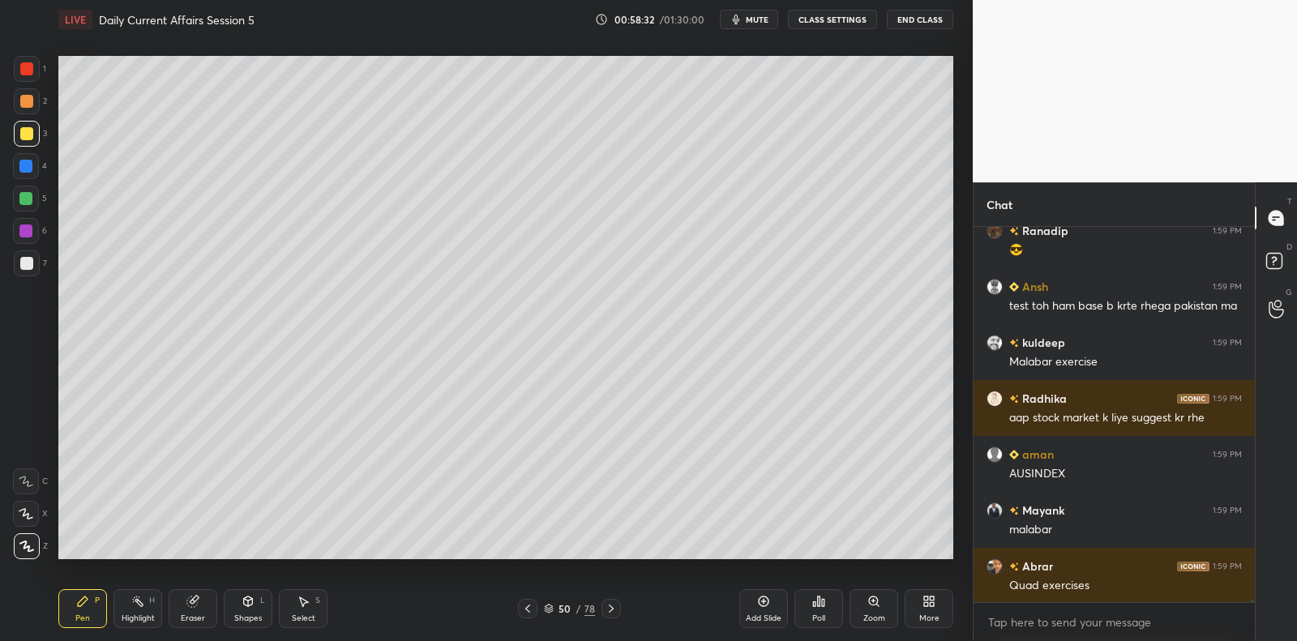
scroll to position [50214, 0]
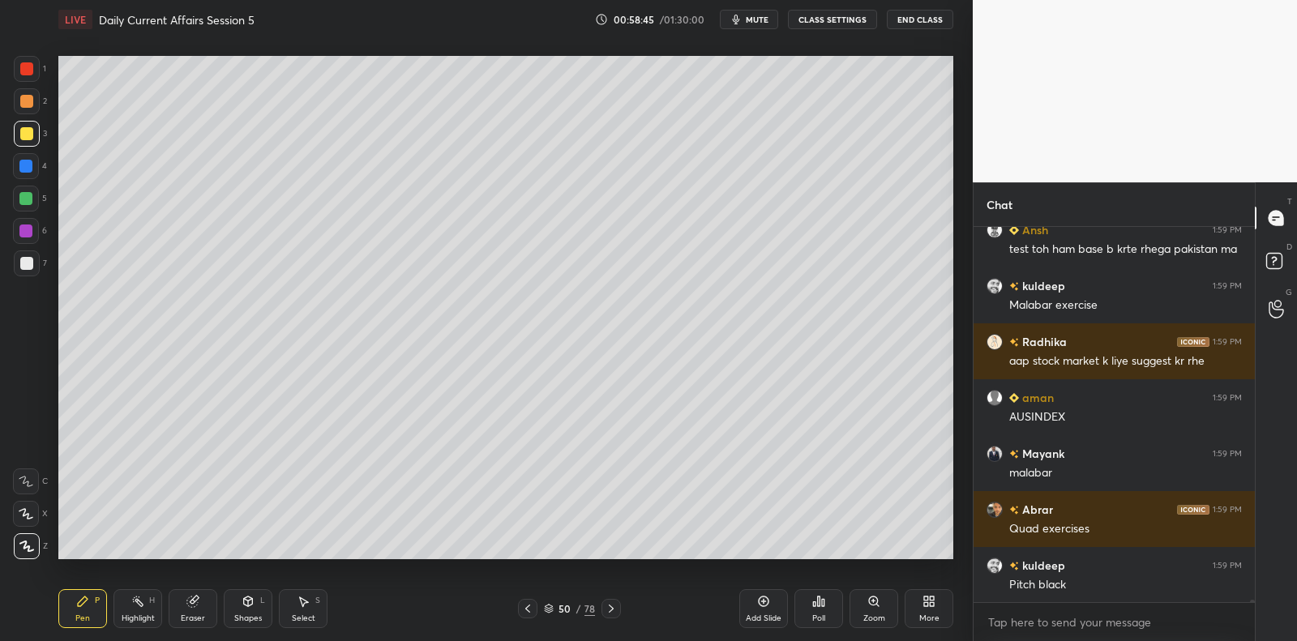
click at [761, 598] on icon at bounding box center [763, 601] width 13 height 13
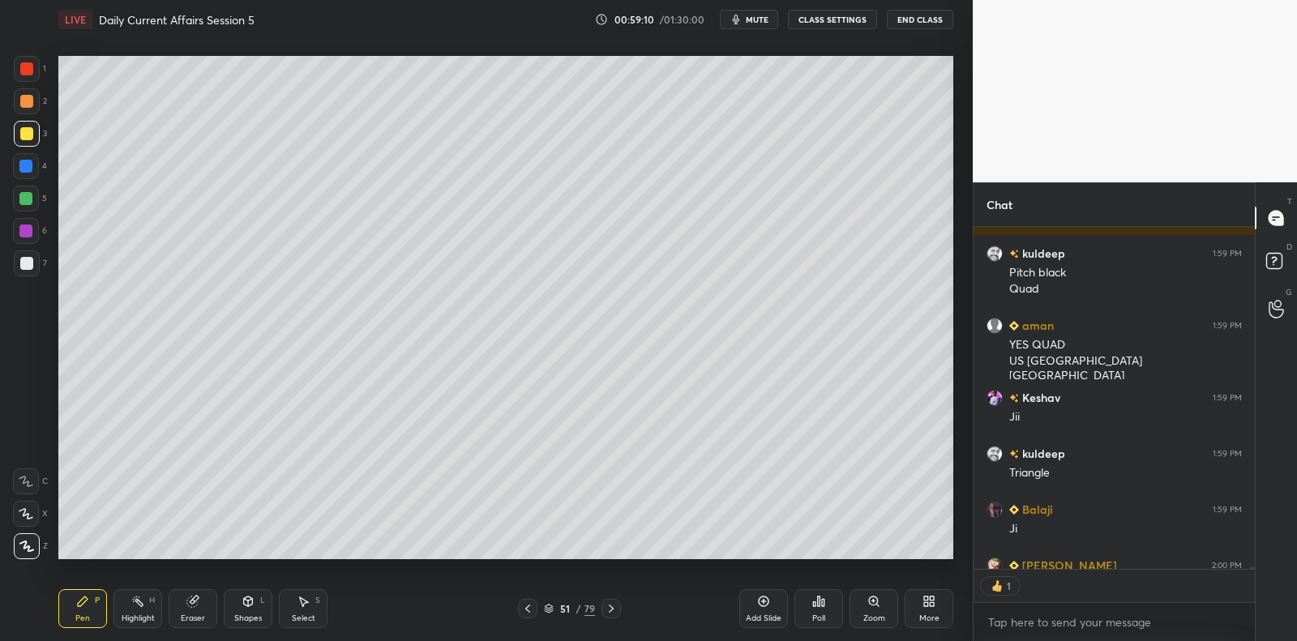
scroll to position [5, 5]
click at [25, 198] on div at bounding box center [25, 198] width 13 height 13
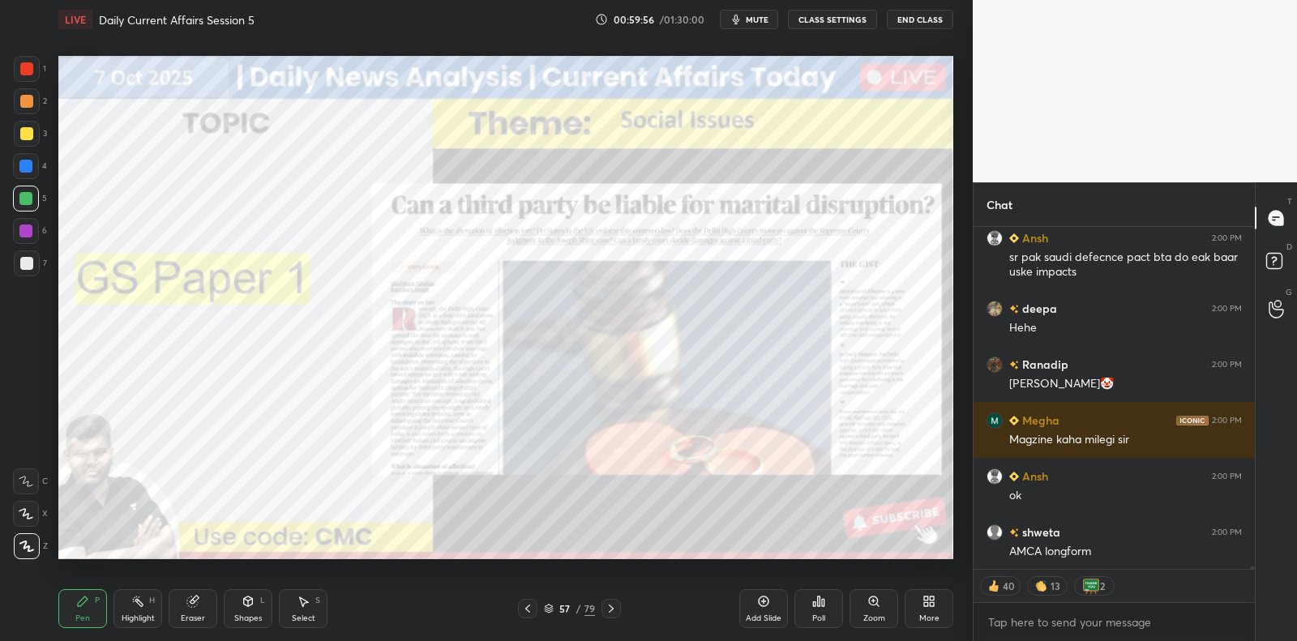
scroll to position [51932, 0]
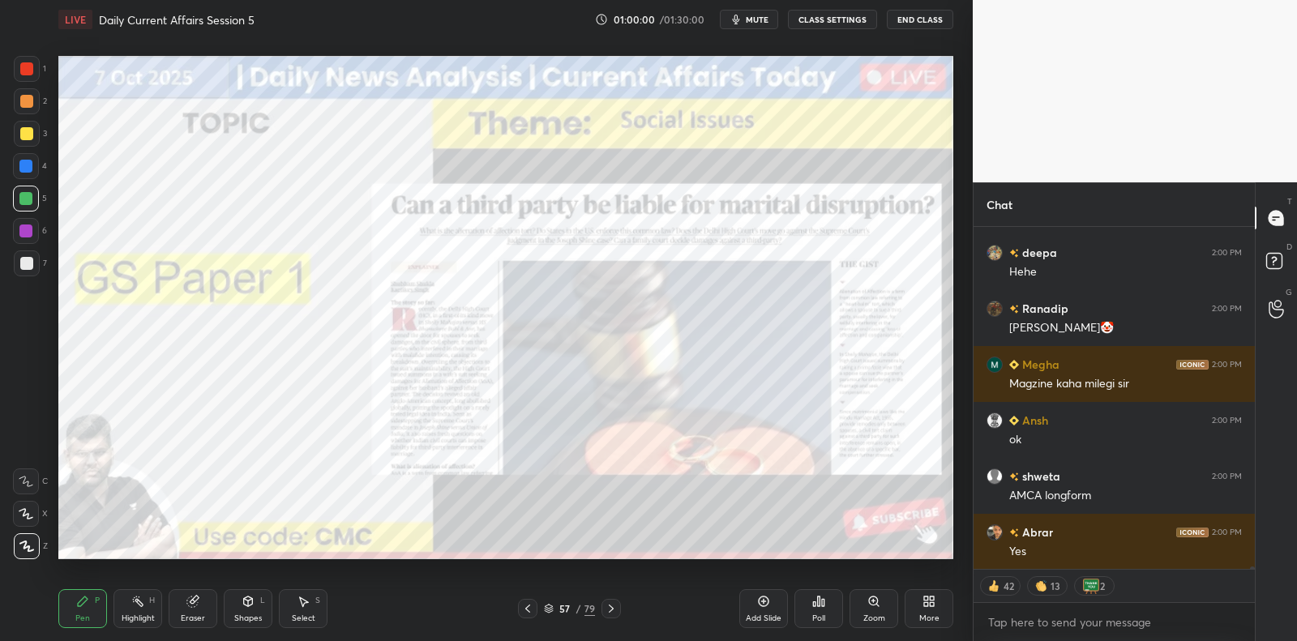
click at [19, 234] on div at bounding box center [26, 231] width 26 height 26
click at [27, 232] on div at bounding box center [25, 231] width 13 height 13
drag, startPoint x: 757, startPoint y: 606, endPoint x: 741, endPoint y: 566, distance: 42.6
click at [758, 599] on icon at bounding box center [763, 601] width 13 height 13
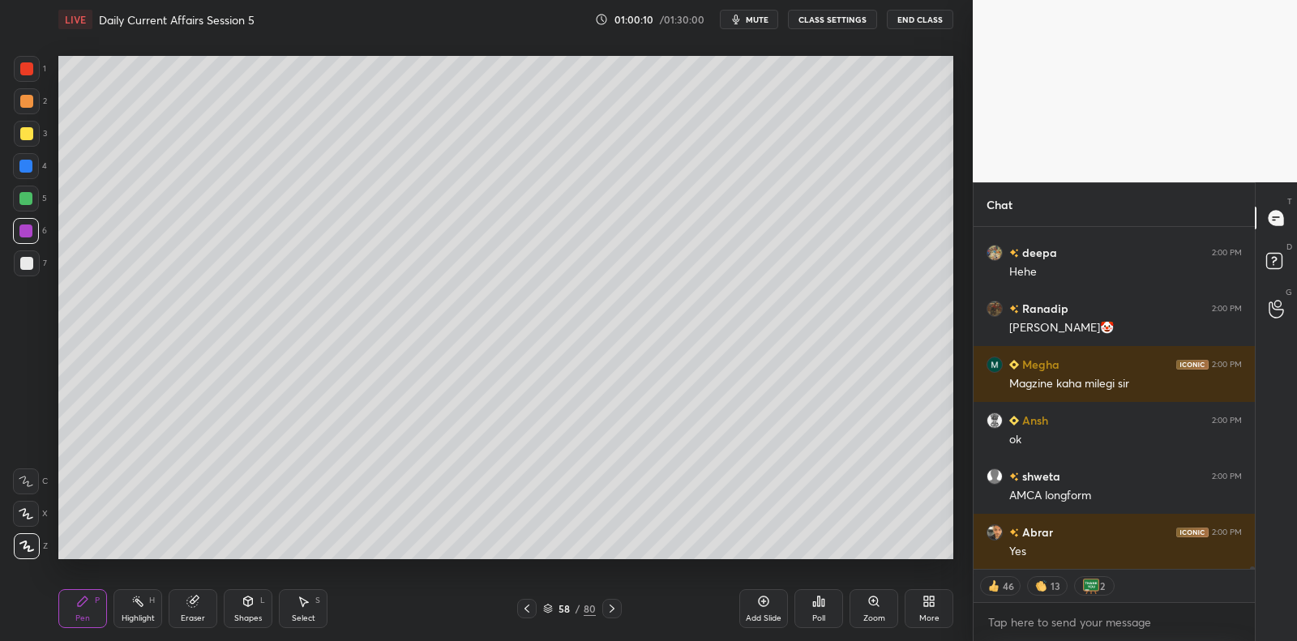
scroll to position [51987, 0]
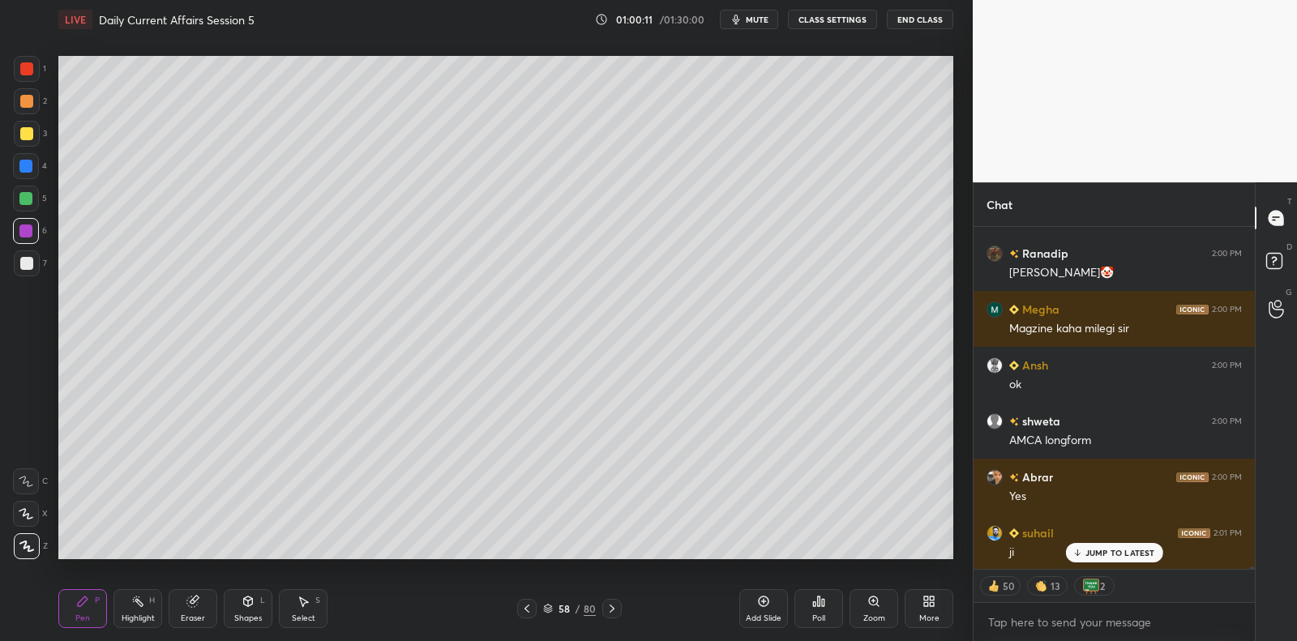
click at [33, 263] on div at bounding box center [27, 264] width 26 height 26
drag, startPoint x: 33, startPoint y: 261, endPoint x: 53, endPoint y: 258, distance: 19.7
click at [33, 261] on div at bounding box center [27, 264] width 26 height 26
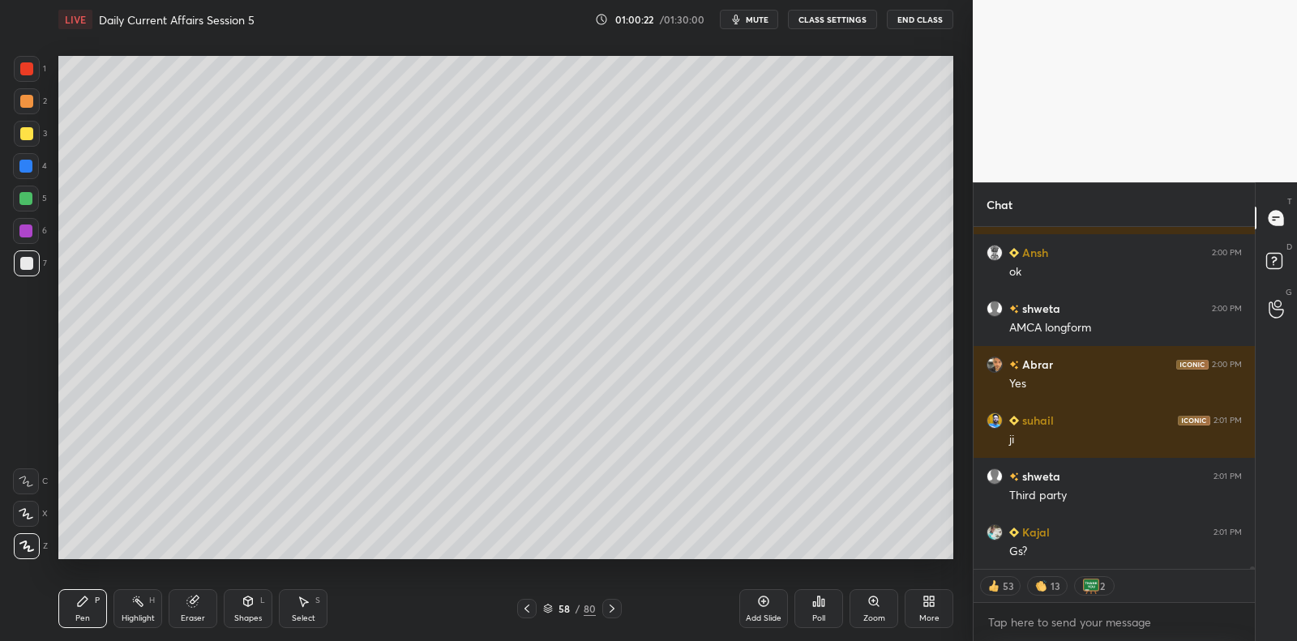
scroll to position [52156, 0]
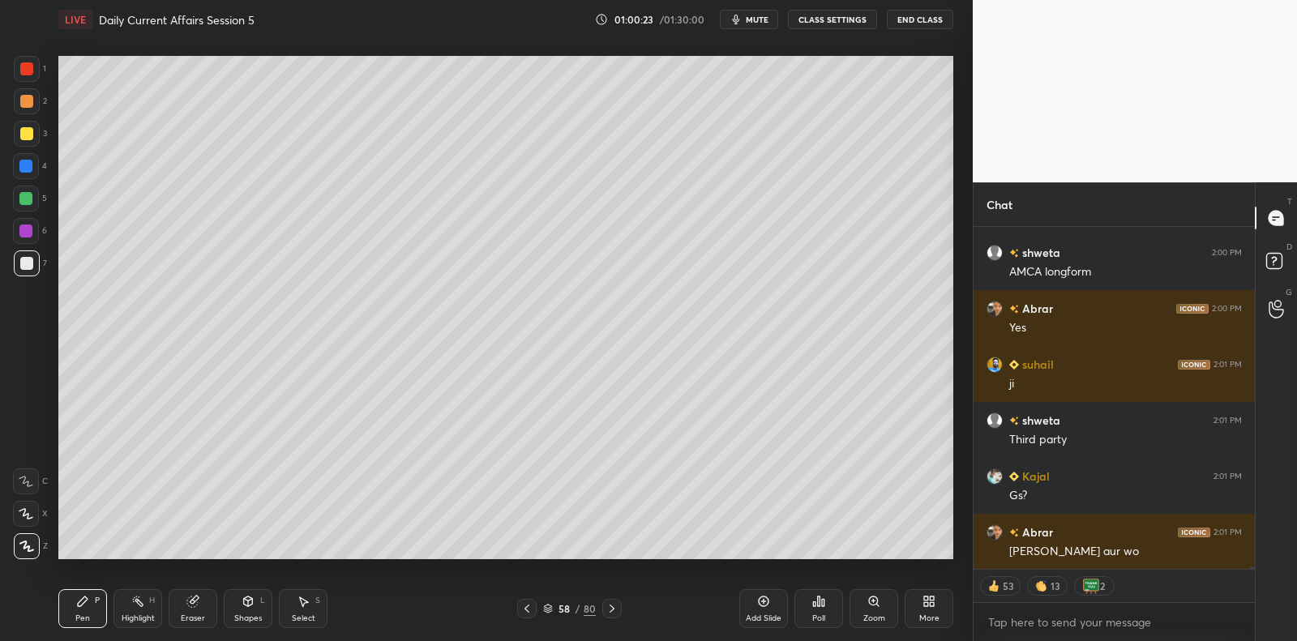
click at [36, 233] on div at bounding box center [26, 231] width 26 height 26
click at [43, 231] on div "6" at bounding box center [30, 231] width 34 height 26
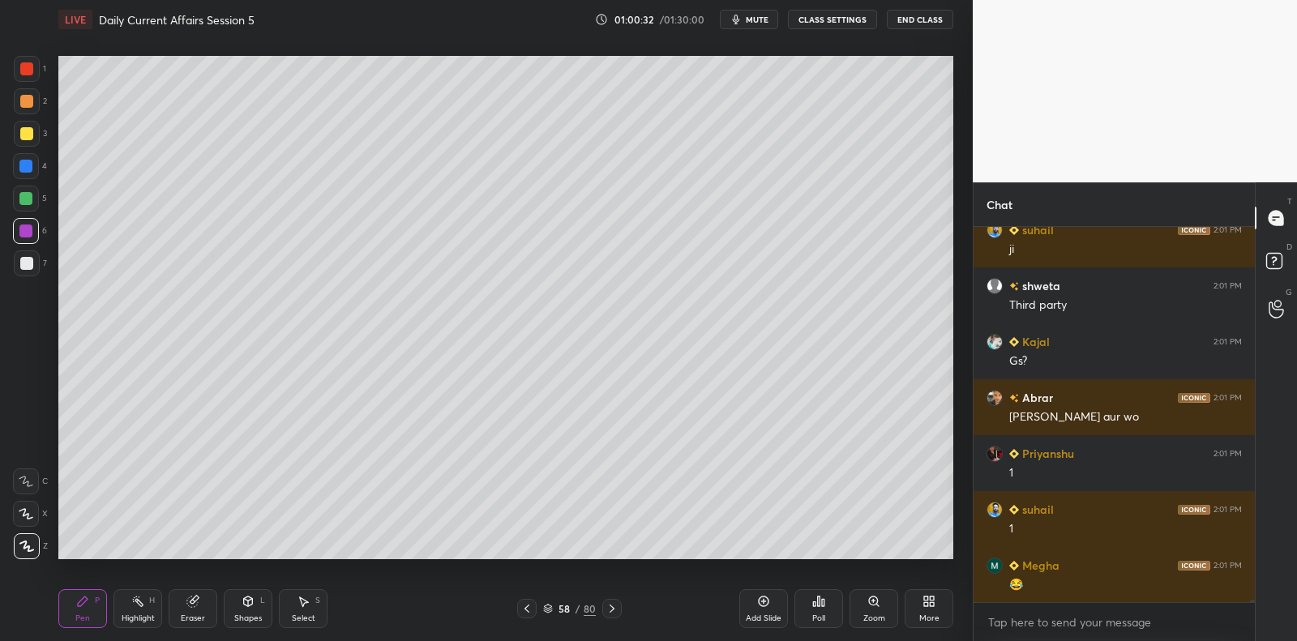
scroll to position [52346, 0]
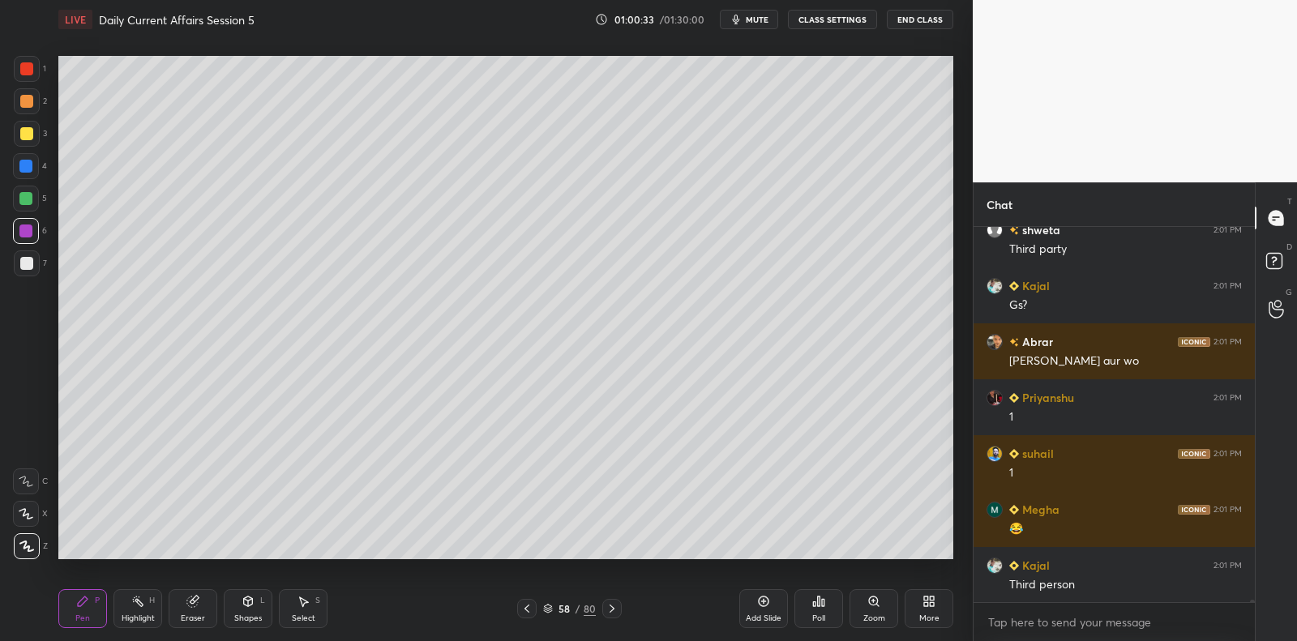
click at [28, 262] on div at bounding box center [26, 263] width 13 height 13
drag, startPoint x: 26, startPoint y: 263, endPoint x: 48, endPoint y: 247, distance: 27.2
click at [26, 263] on div at bounding box center [26, 263] width 13 height 13
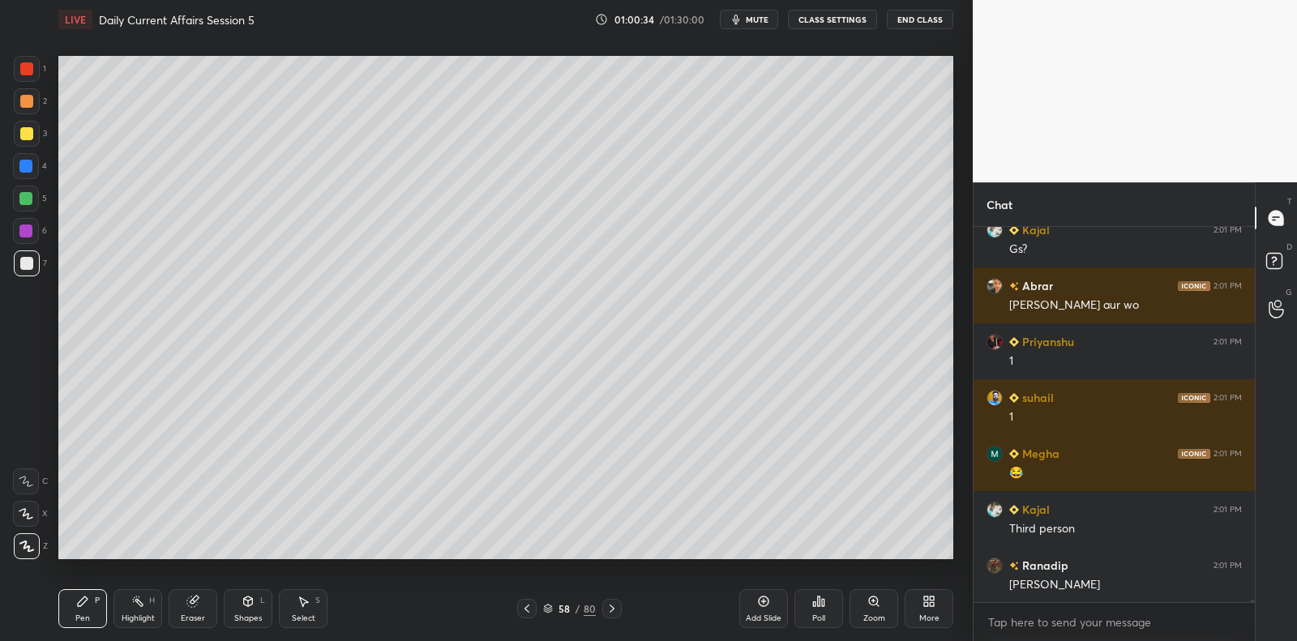
click at [32, 205] on div at bounding box center [26, 199] width 26 height 26
drag, startPoint x: 32, startPoint y: 205, endPoint x: 54, endPoint y: 195, distance: 24.3
click at [32, 205] on div at bounding box center [26, 199] width 26 height 26
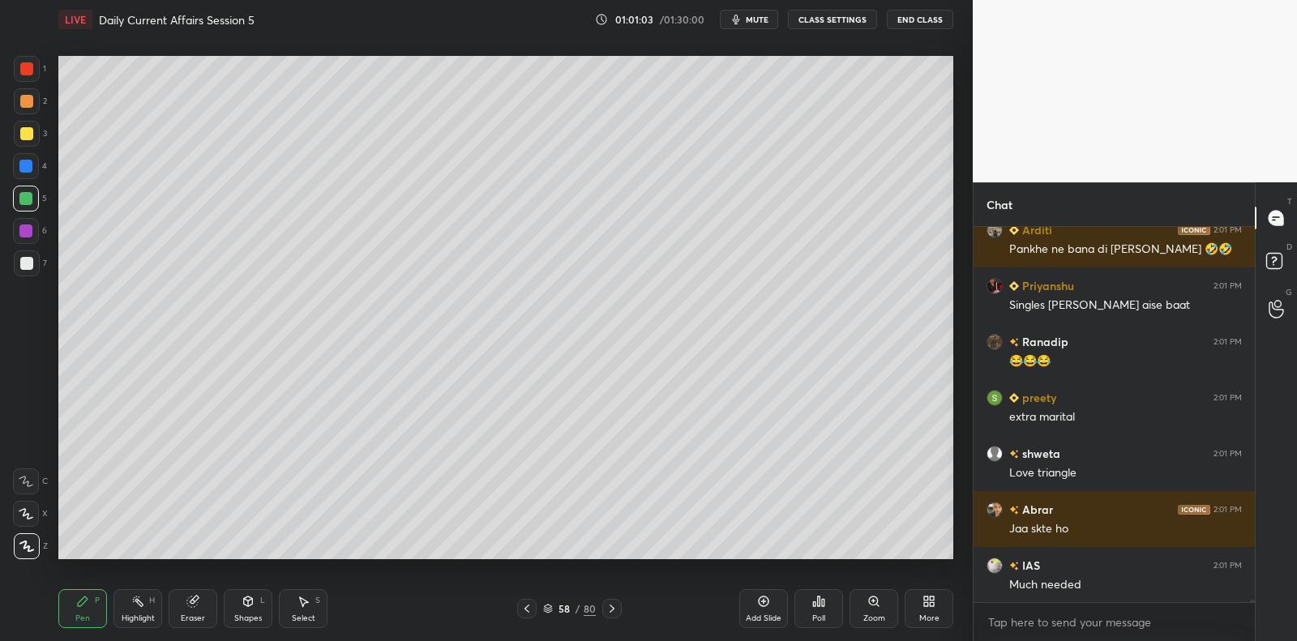
scroll to position [52906, 0]
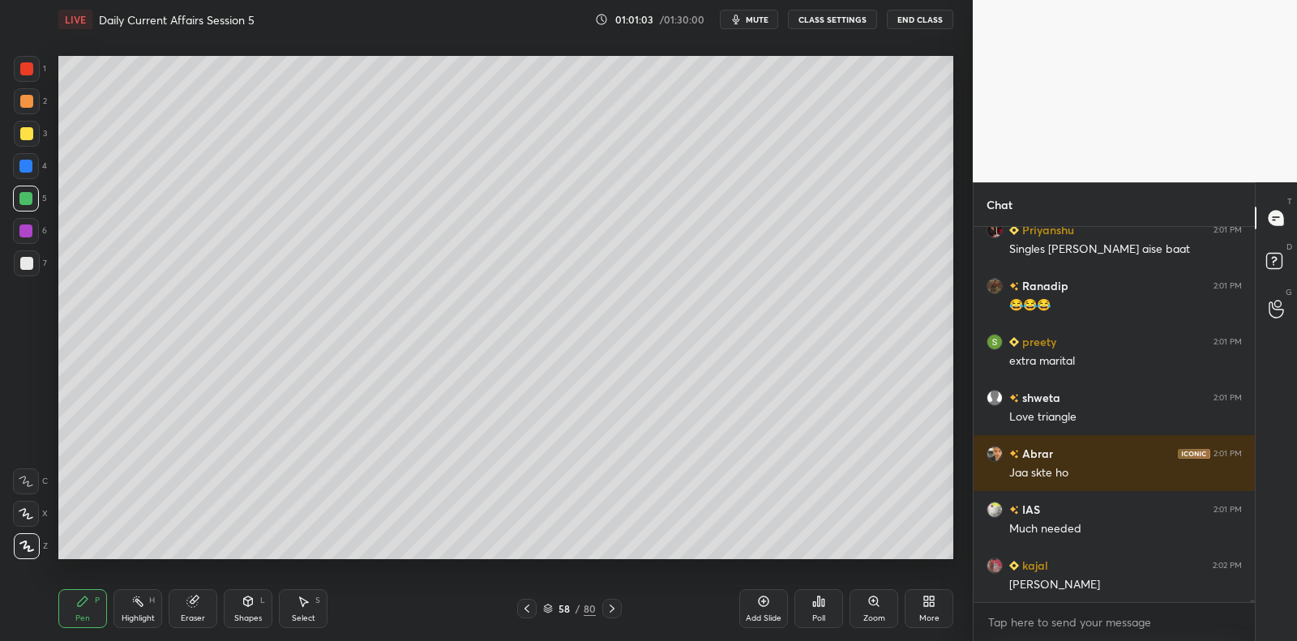
click at [22, 265] on div at bounding box center [26, 263] width 13 height 13
click at [32, 263] on div at bounding box center [27, 264] width 26 height 26
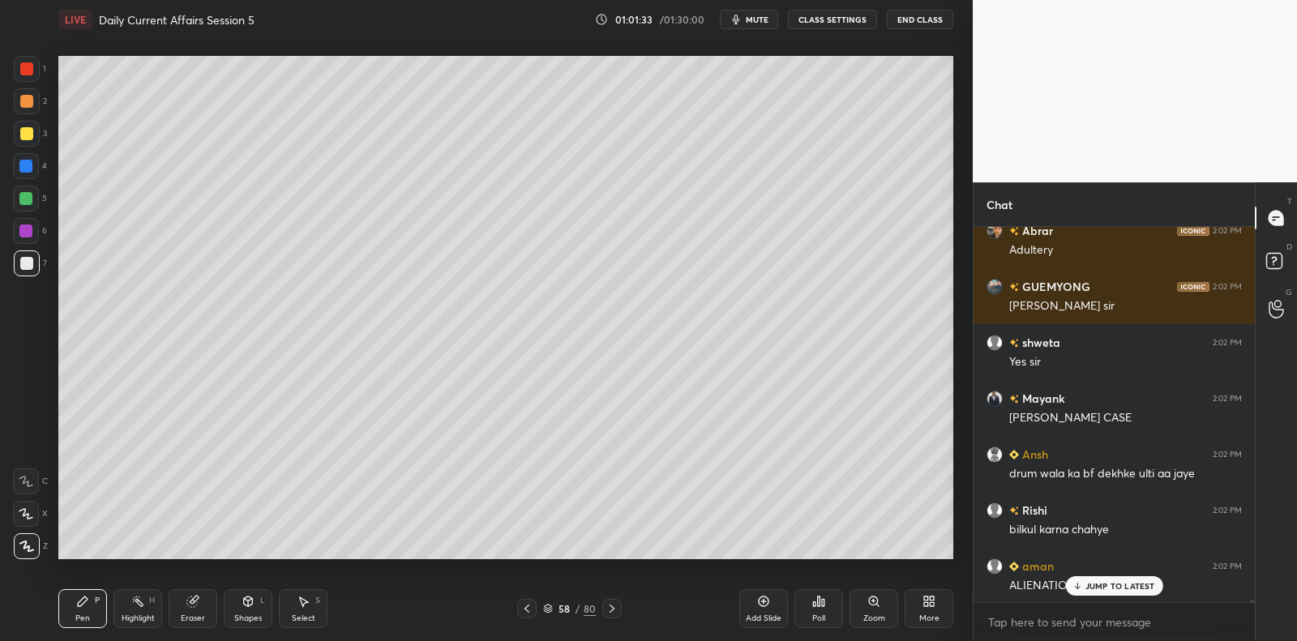
scroll to position [53409, 0]
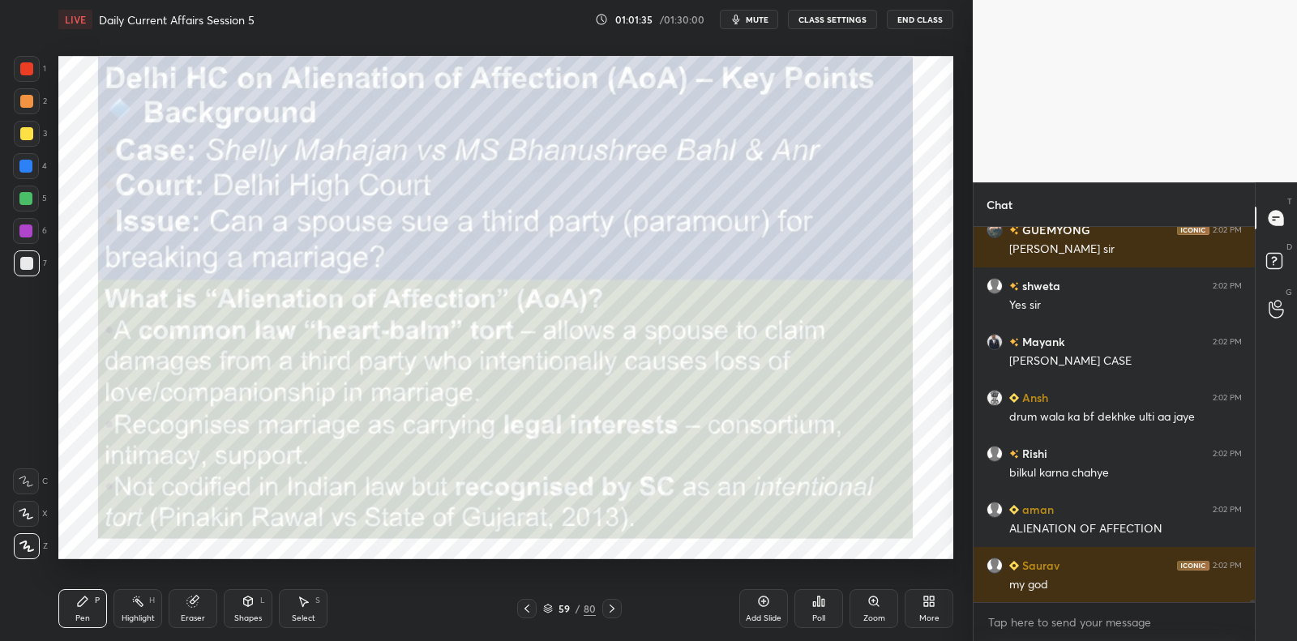
click at [27, 264] on div at bounding box center [26, 263] width 13 height 13
drag, startPoint x: 27, startPoint y: 264, endPoint x: 57, endPoint y: 259, distance: 30.3
click at [27, 264] on div at bounding box center [26, 263] width 13 height 13
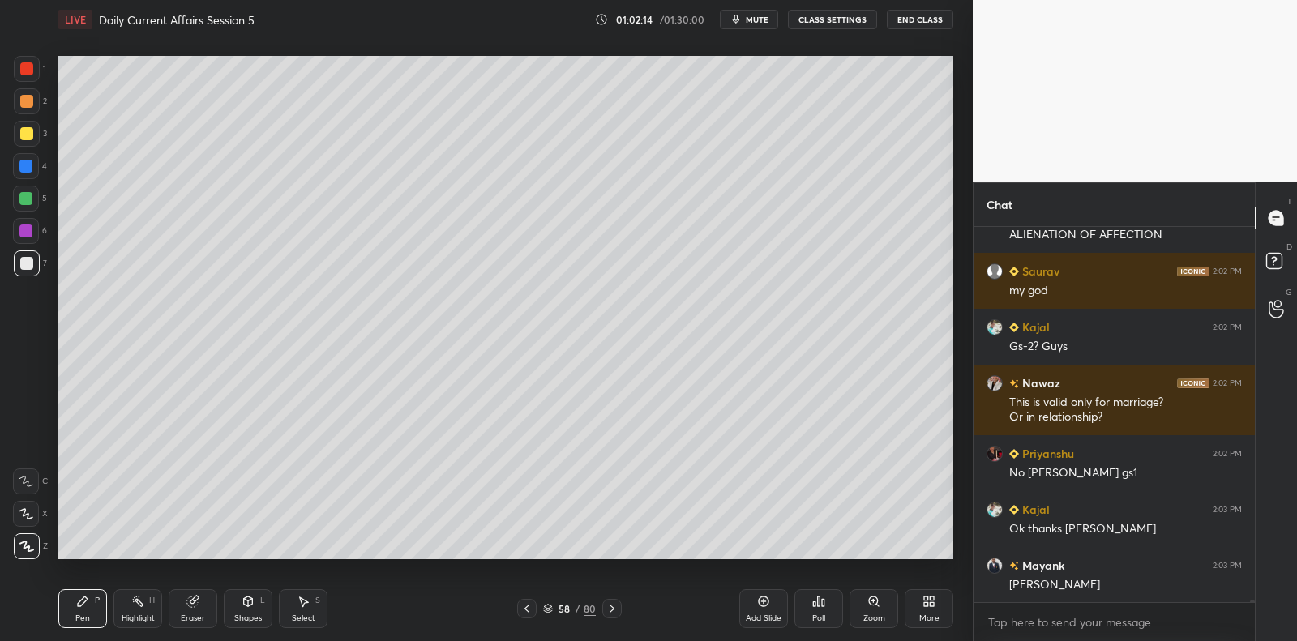
scroll to position [53759, 0]
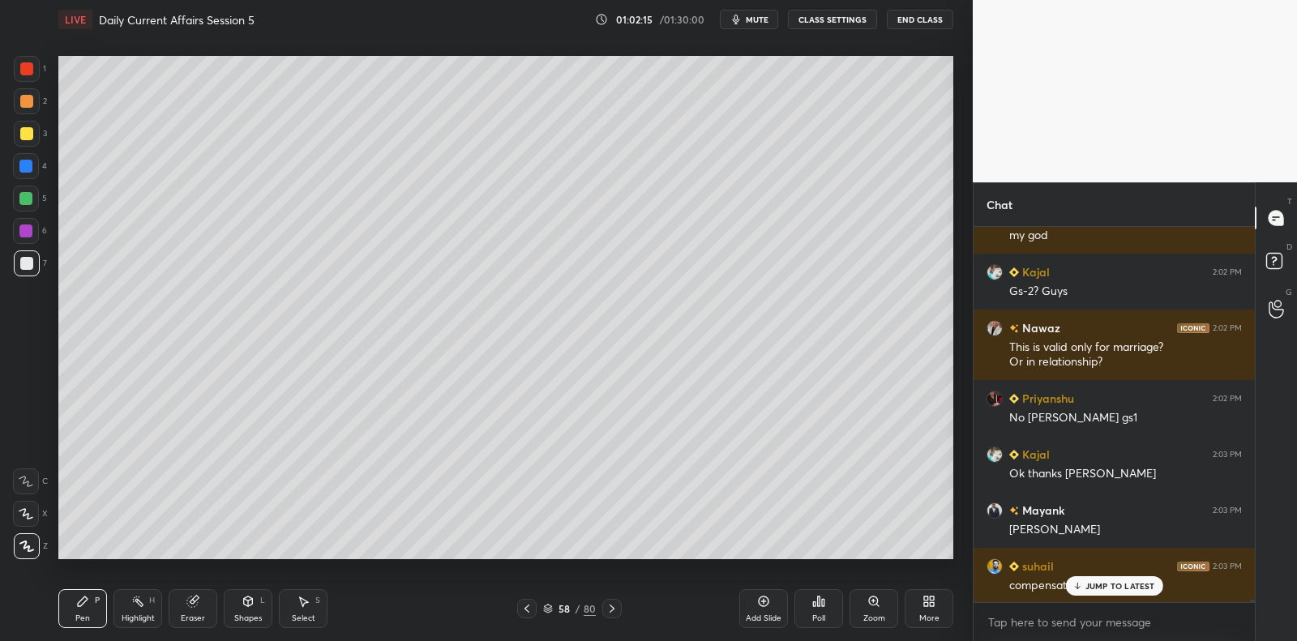
drag, startPoint x: 35, startPoint y: 208, endPoint x: 47, endPoint y: 235, distance: 30.1
click at [35, 208] on div at bounding box center [26, 199] width 26 height 26
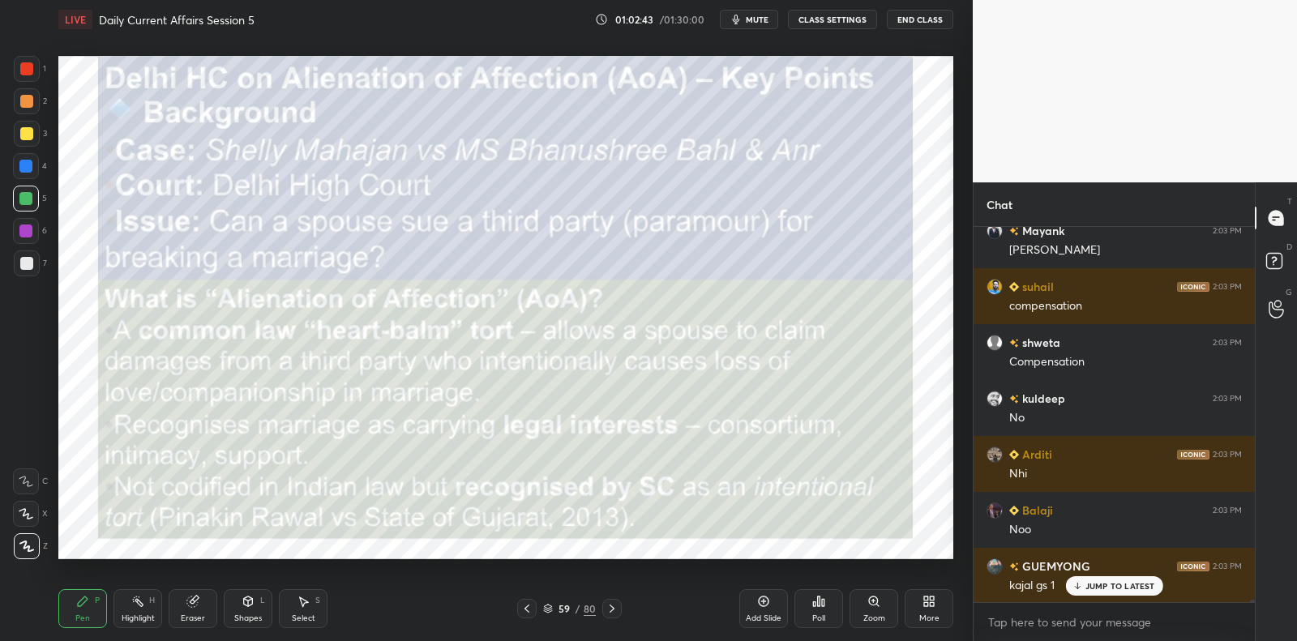
scroll to position [54095, 0]
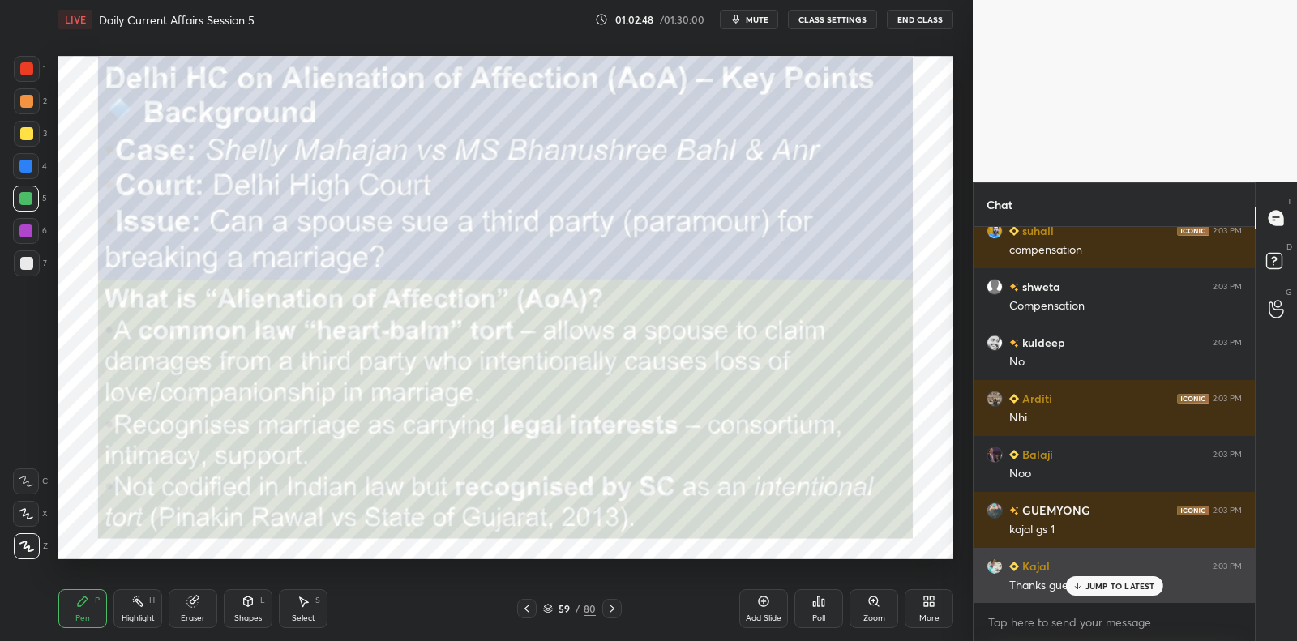
click at [1095, 586] on p "JUMP TO LATEST" at bounding box center [1121, 586] width 70 height 10
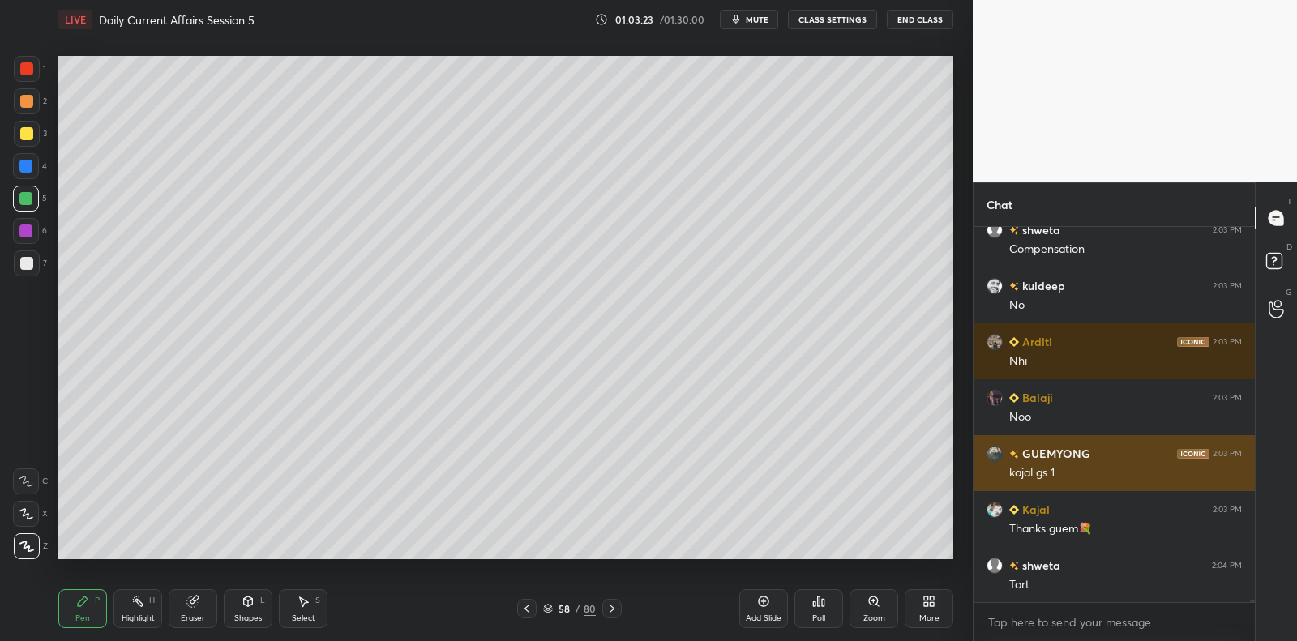
scroll to position [54207, 0]
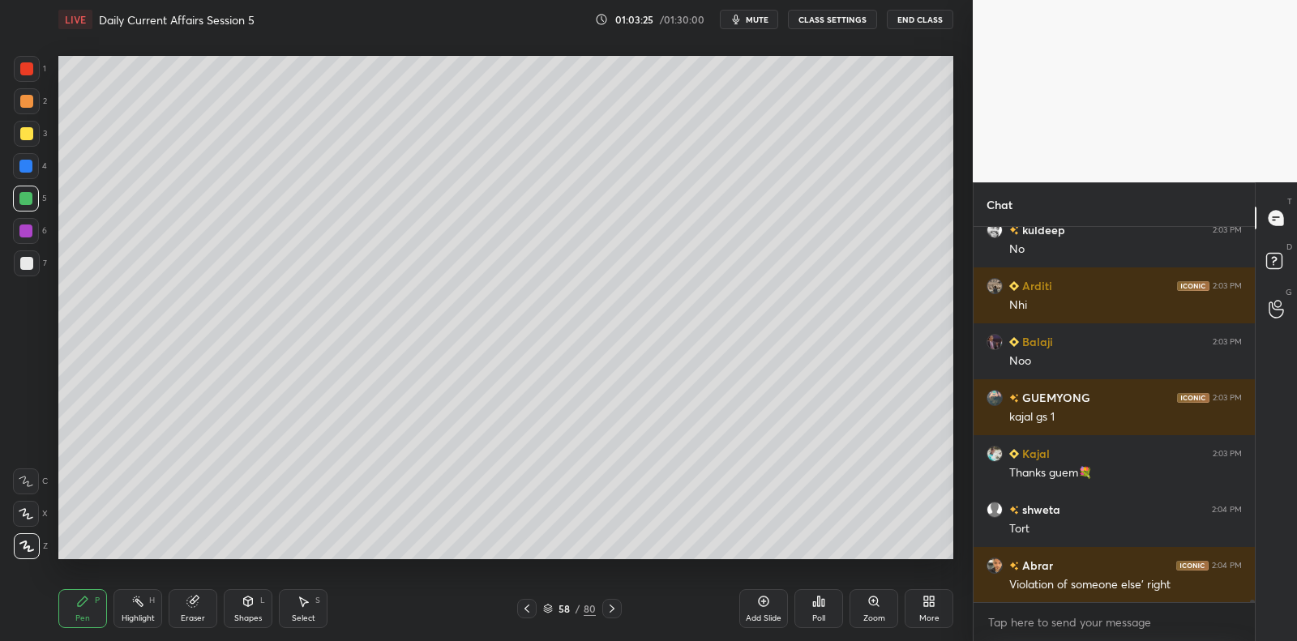
click at [37, 242] on div "6" at bounding box center [30, 231] width 34 height 26
drag, startPoint x: 37, startPoint y: 242, endPoint x: 49, endPoint y: 239, distance: 12.4
click at [37, 242] on div "6" at bounding box center [30, 231] width 34 height 26
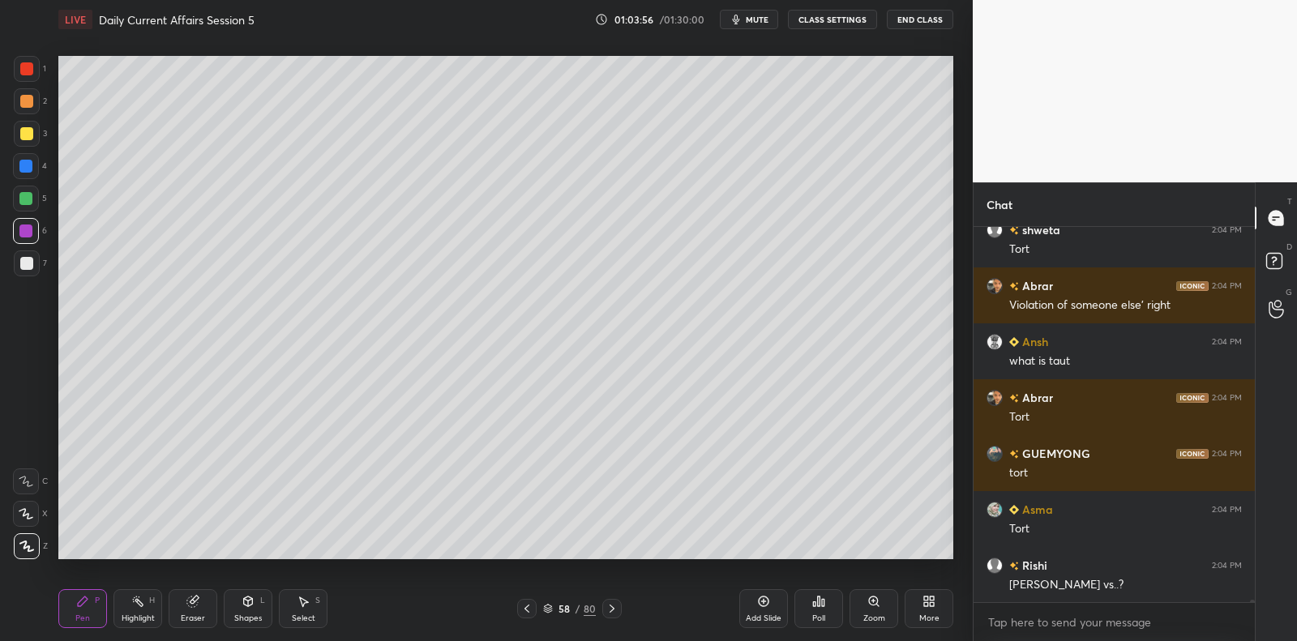
scroll to position [54543, 0]
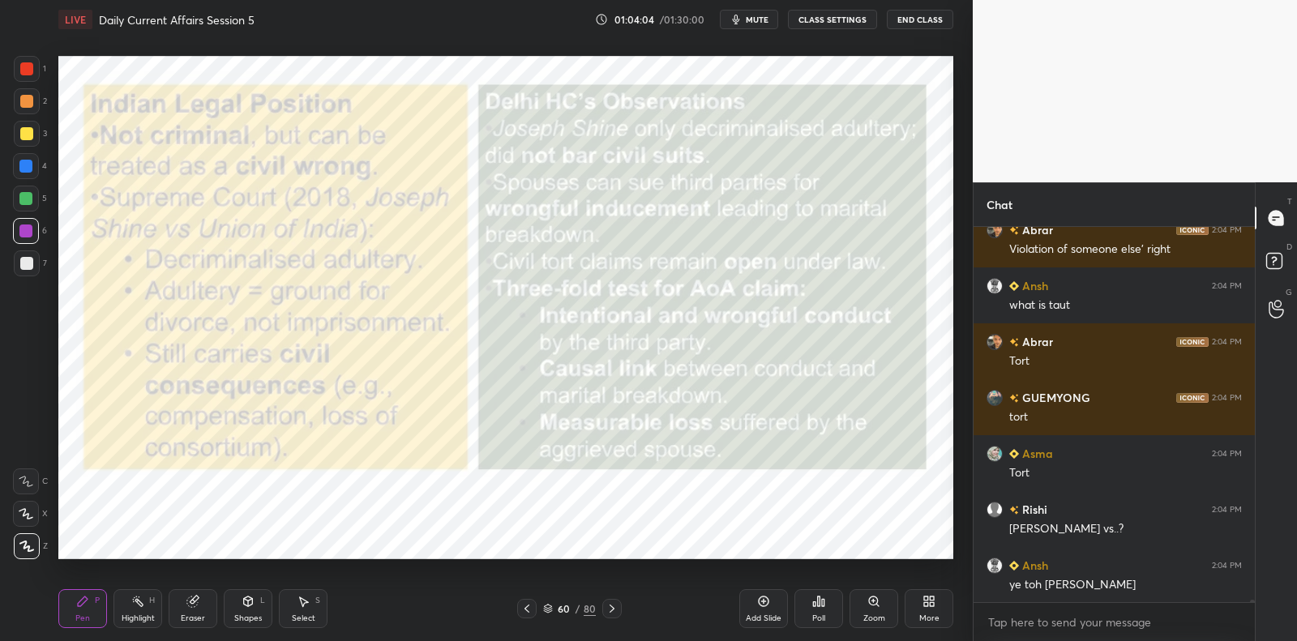
click at [30, 234] on div at bounding box center [25, 231] width 13 height 13
drag, startPoint x: 31, startPoint y: 236, endPoint x: 45, endPoint y: 232, distance: 15.1
click at [31, 236] on div at bounding box center [25, 231] width 13 height 13
click at [530, 611] on icon at bounding box center [527, 609] width 13 height 13
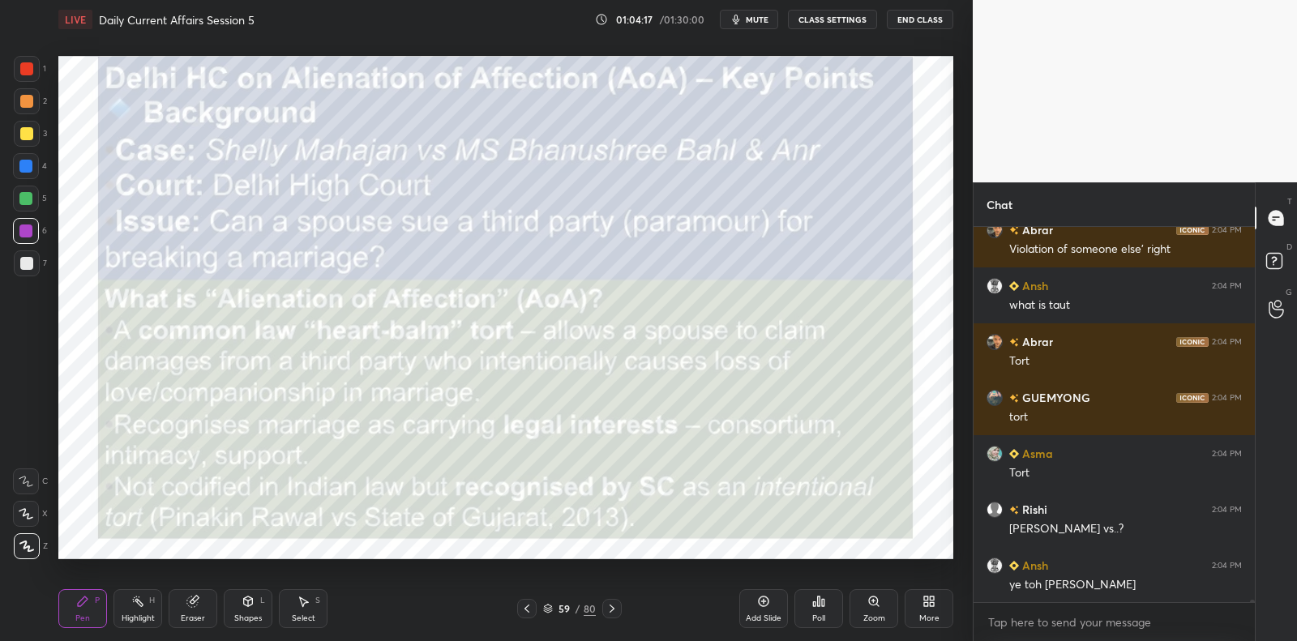
scroll to position [54598, 0]
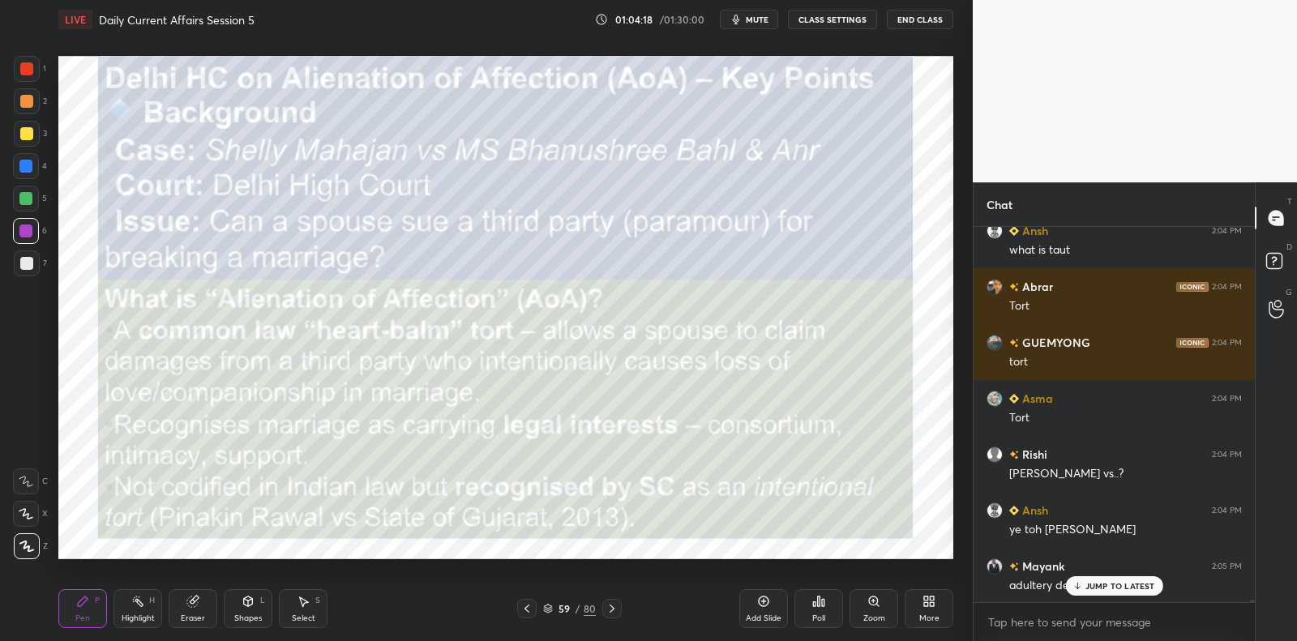
drag, startPoint x: 513, startPoint y: 607, endPoint x: 595, endPoint y: 597, distance: 82.6
click at [513, 607] on div "59 / 80" at bounding box center [569, 608] width 341 height 19
click at [764, 608] on div "Add Slide" at bounding box center [764, 609] width 49 height 39
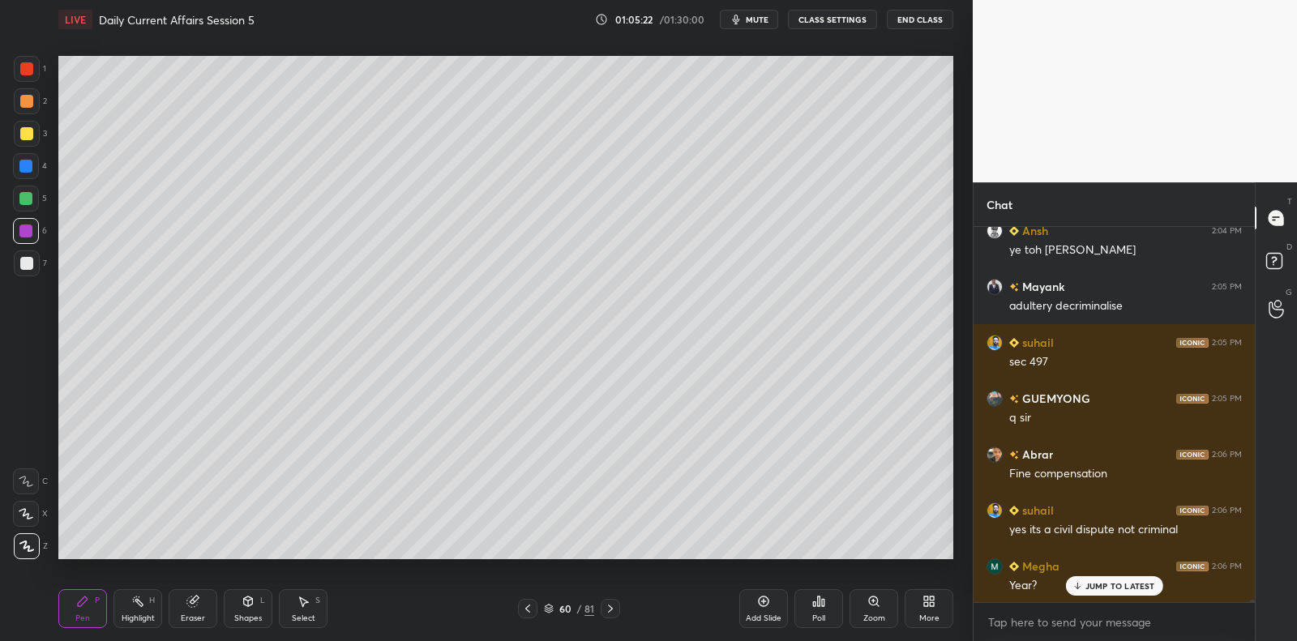
scroll to position [54934, 0]
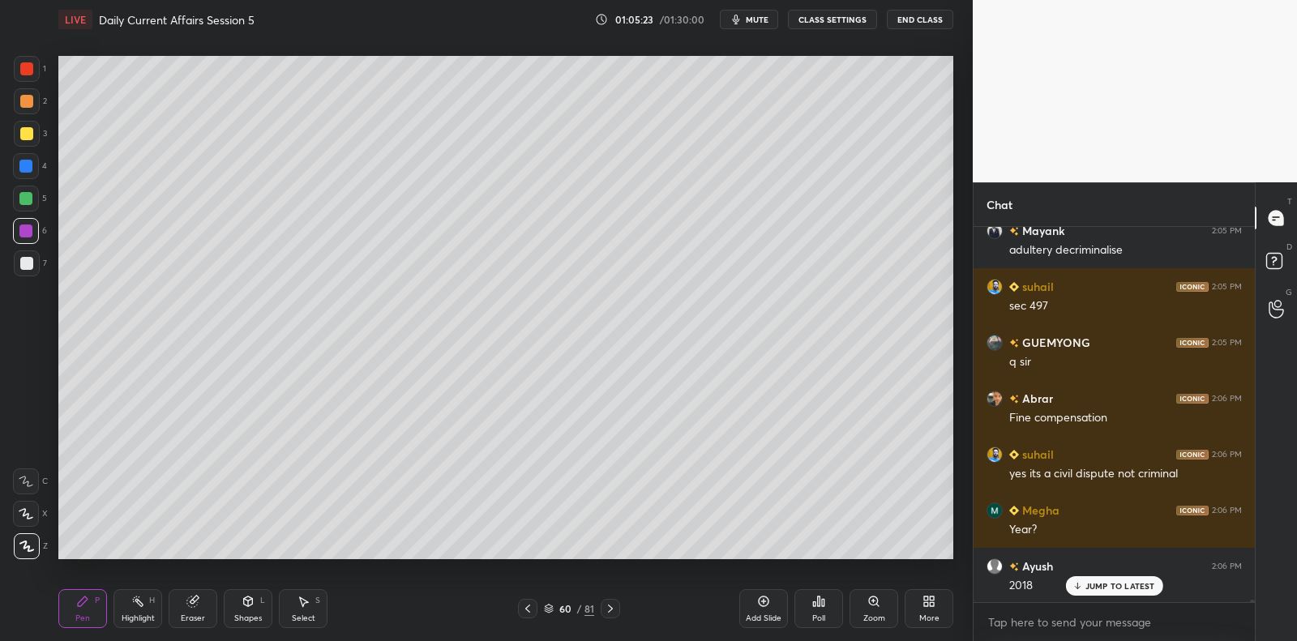
click at [1107, 586] on p "JUMP TO LATEST" at bounding box center [1121, 586] width 70 height 10
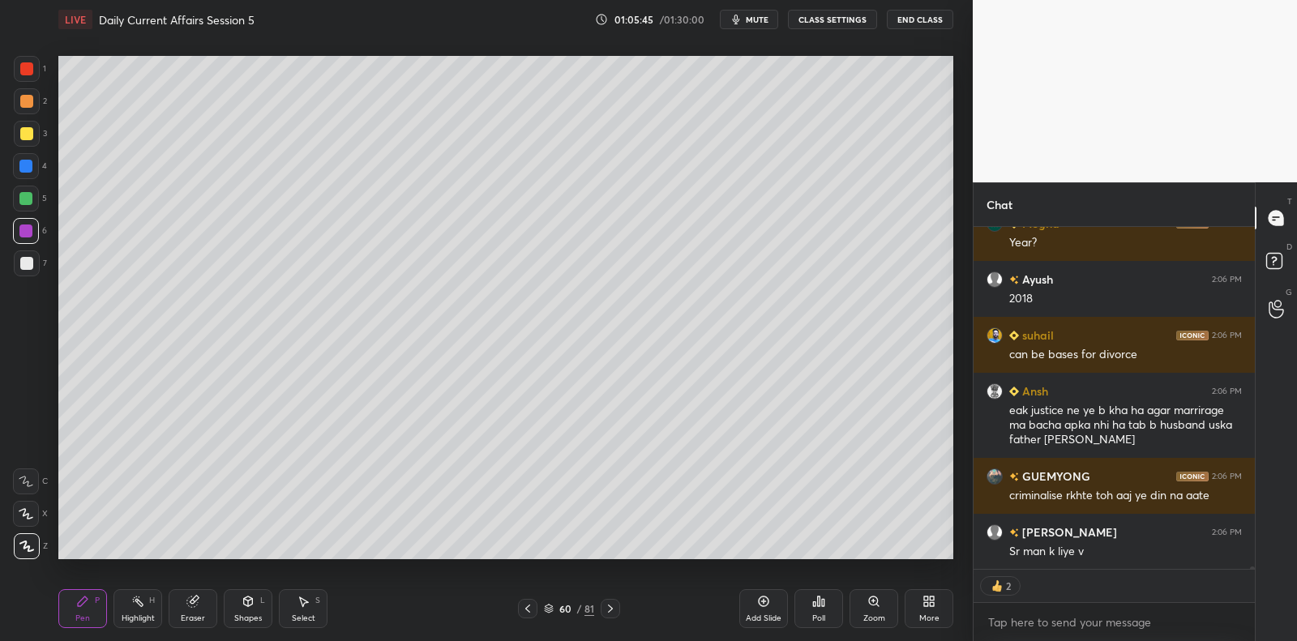
scroll to position [55277, 0]
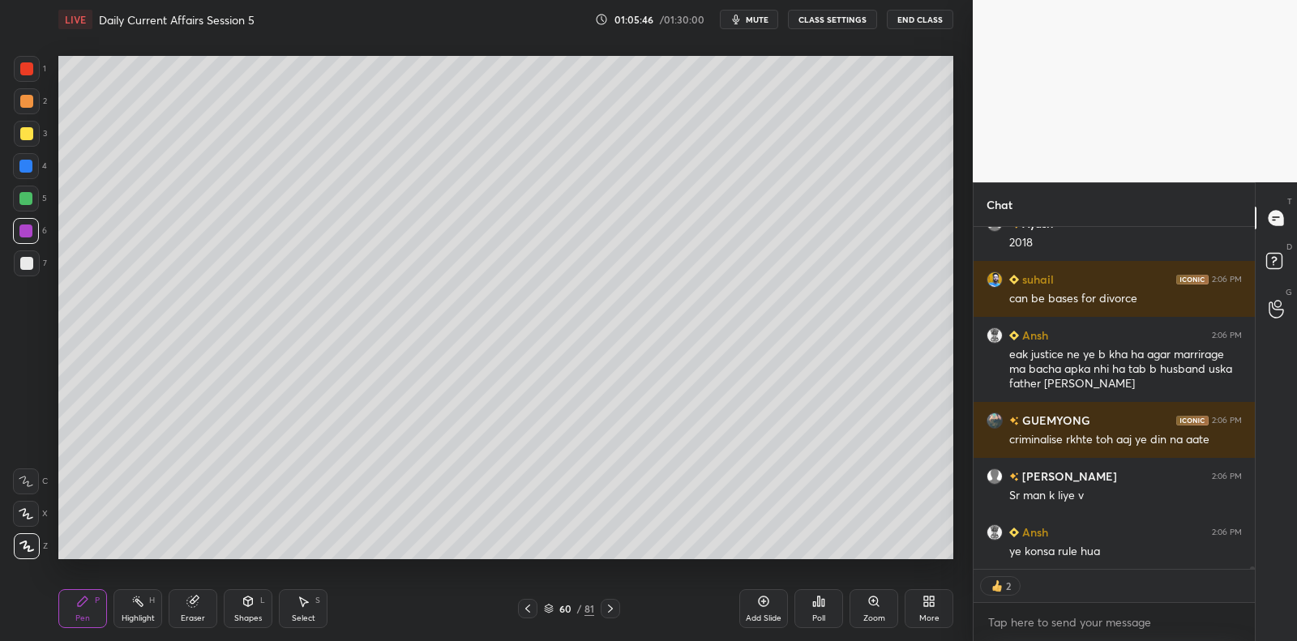
click at [768, 608] on div "Add Slide" at bounding box center [764, 609] width 49 height 39
drag, startPoint x: 36, startPoint y: 127, endPoint x: 54, endPoint y: 127, distance: 17.9
click at [36, 130] on div at bounding box center [27, 134] width 26 height 26
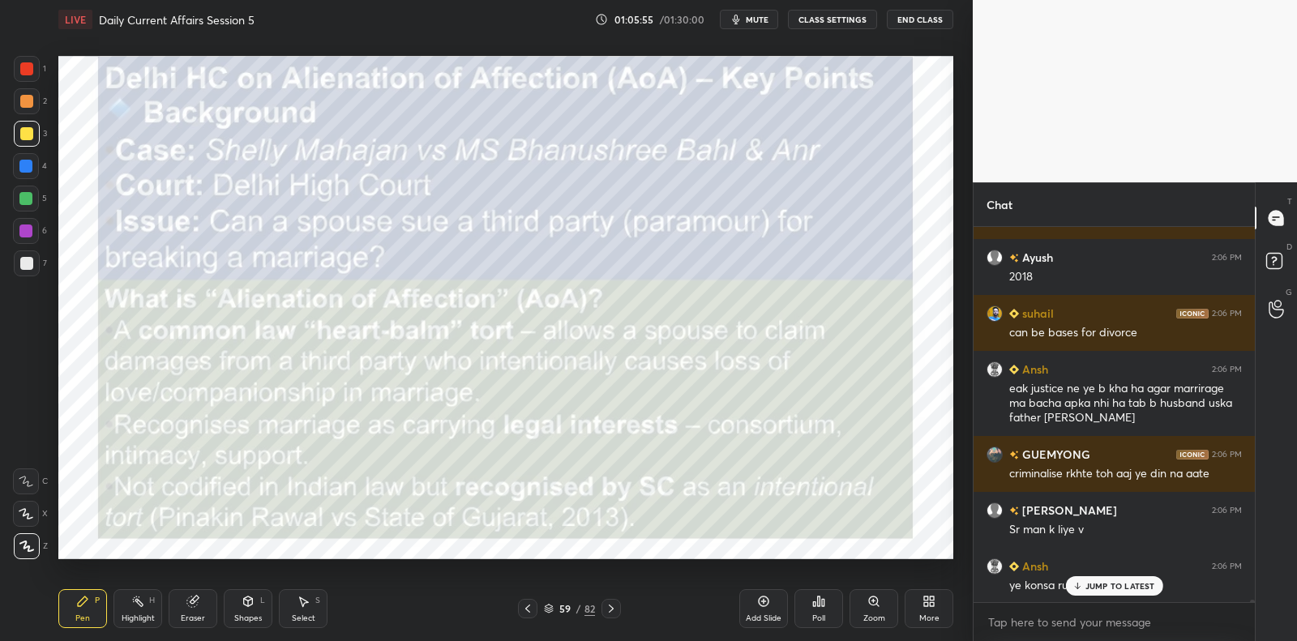
scroll to position [55299, 0]
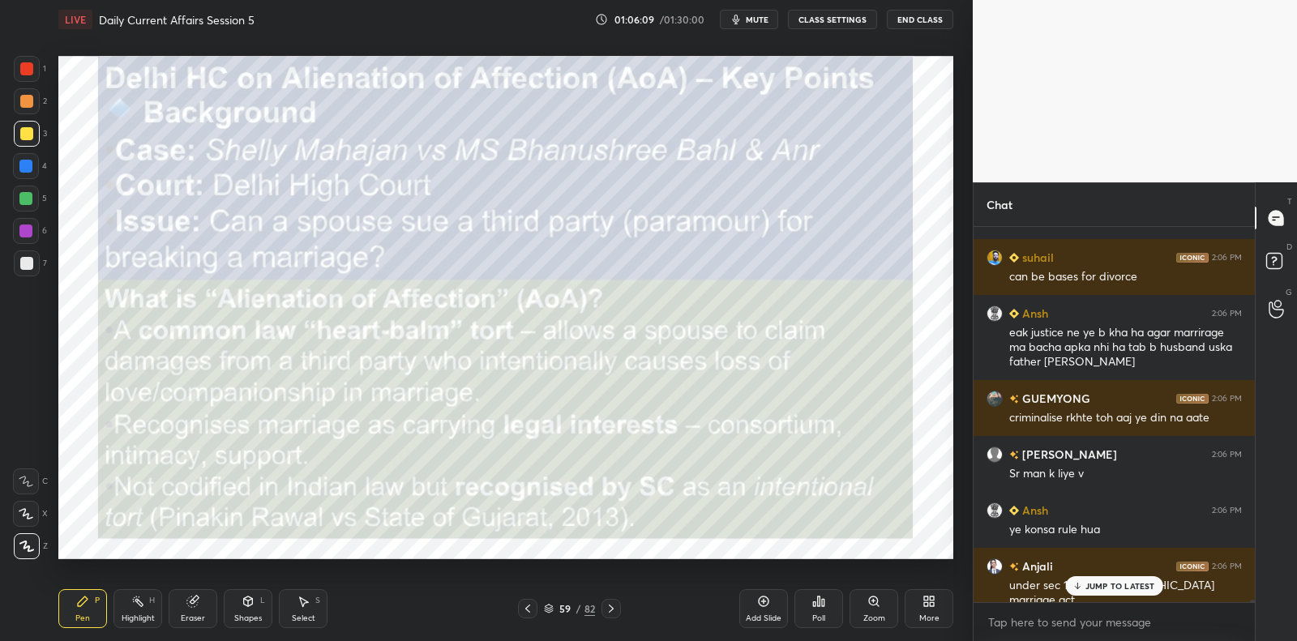
click at [22, 268] on div at bounding box center [26, 263] width 13 height 13
drag, startPoint x: 22, startPoint y: 268, endPoint x: 58, endPoint y: 253, distance: 38.6
click at [22, 268] on div at bounding box center [26, 263] width 13 height 13
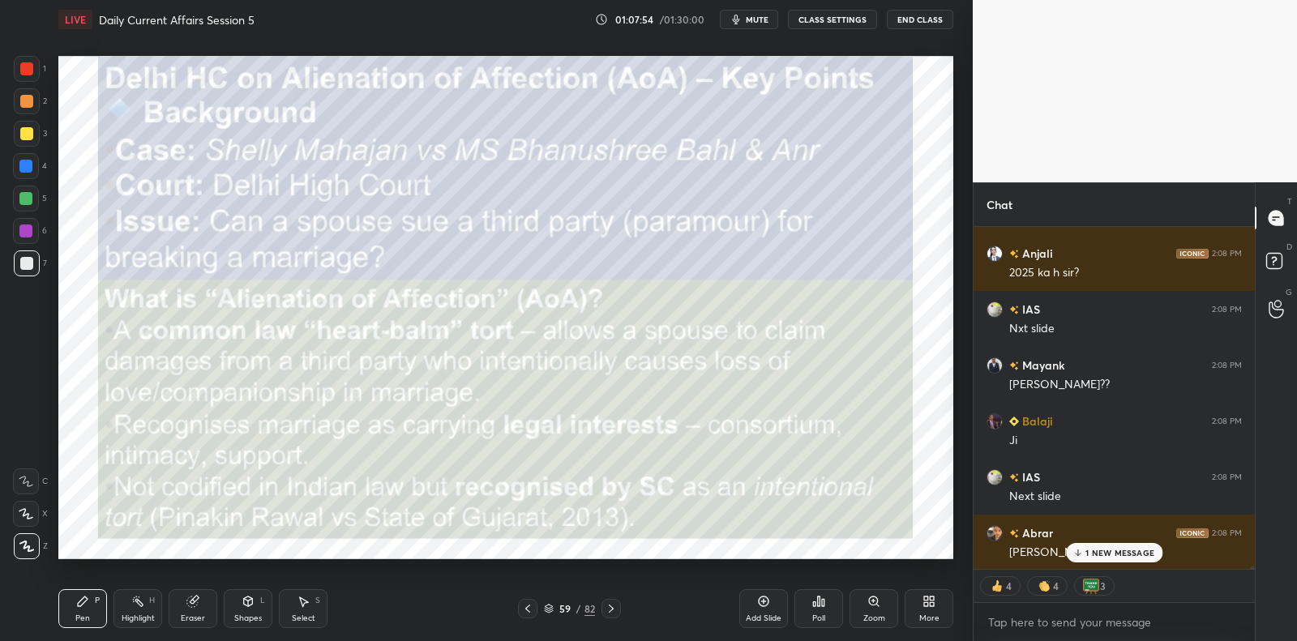
scroll to position [55948, 0]
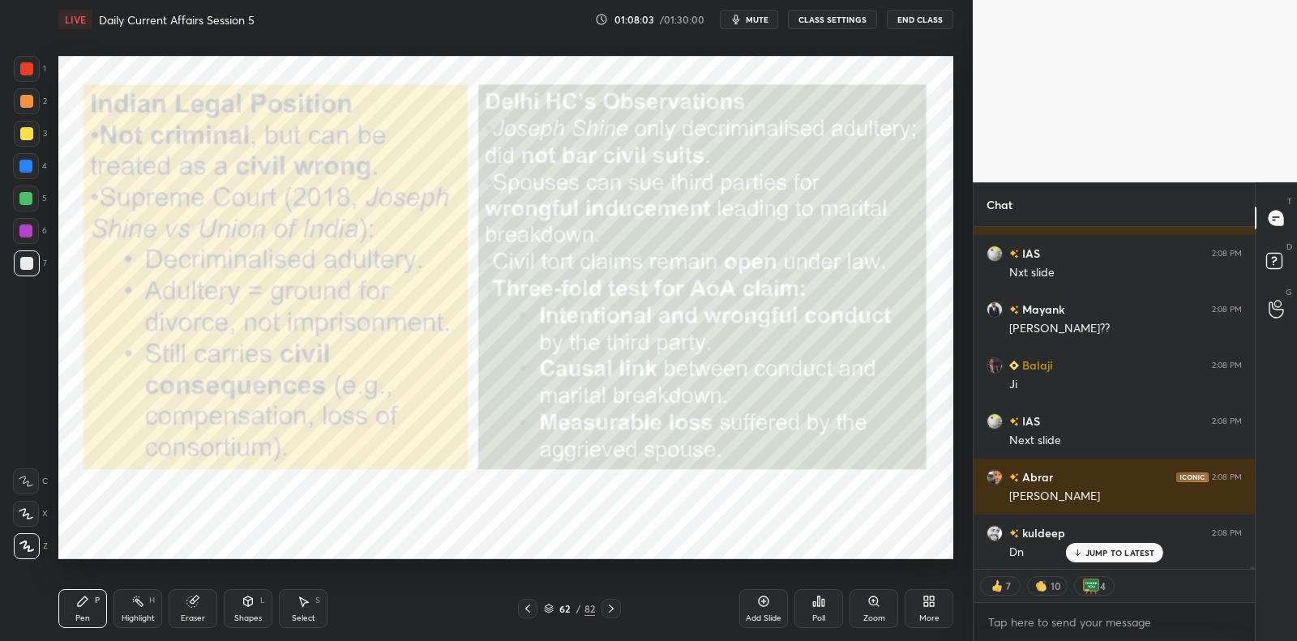
click at [760, 602] on icon at bounding box center [763, 601] width 13 height 13
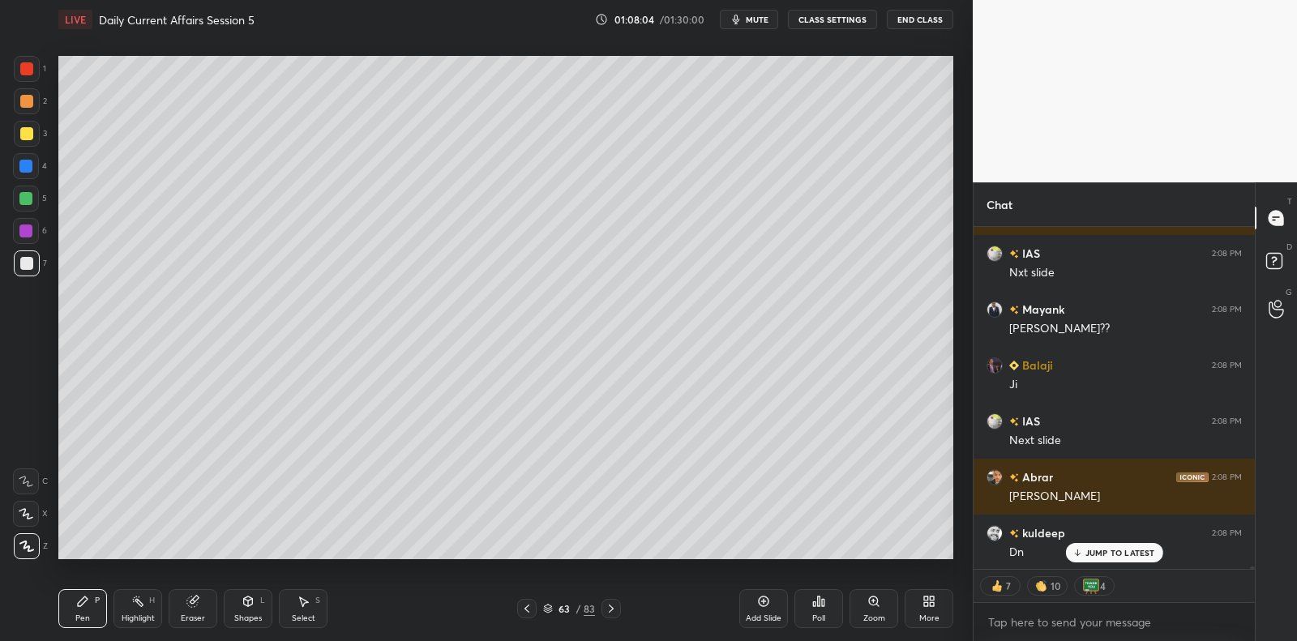
click at [40, 261] on div "7" at bounding box center [30, 264] width 33 height 26
drag, startPoint x: 40, startPoint y: 261, endPoint x: 46, endPoint y: 255, distance: 8.6
click at [35, 262] on div "7" at bounding box center [30, 264] width 33 height 26
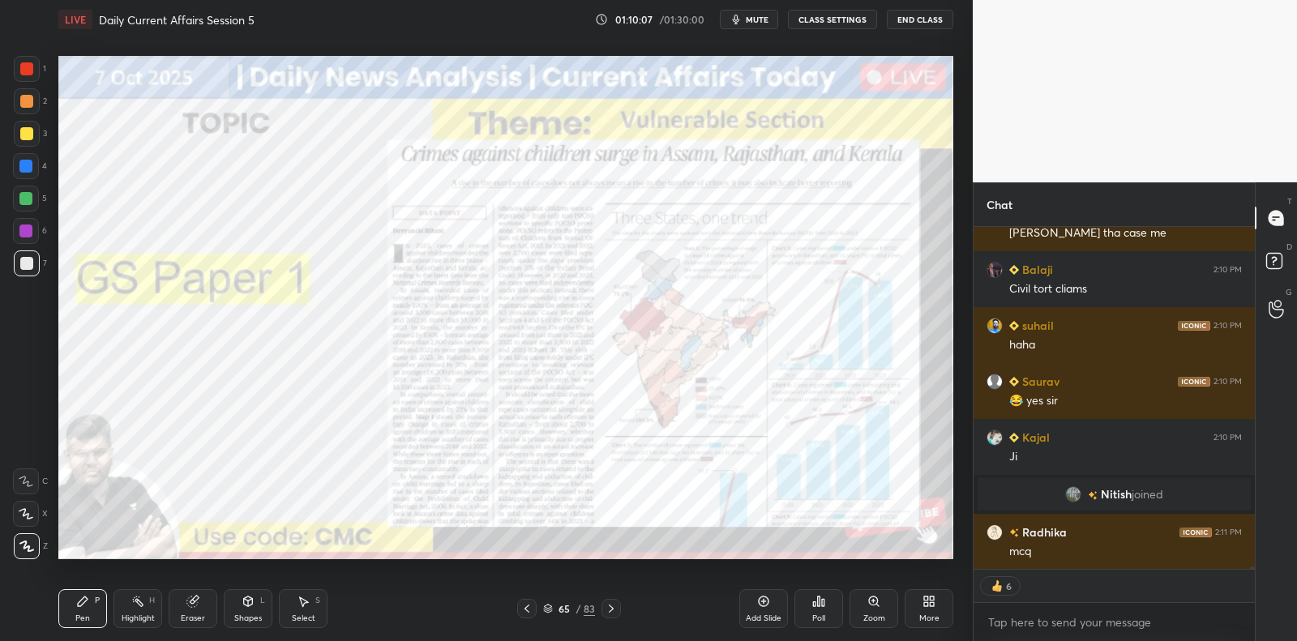
scroll to position [54914, 0]
click at [32, 73] on div at bounding box center [27, 69] width 26 height 26
click at [29, 78] on div at bounding box center [27, 69] width 26 height 26
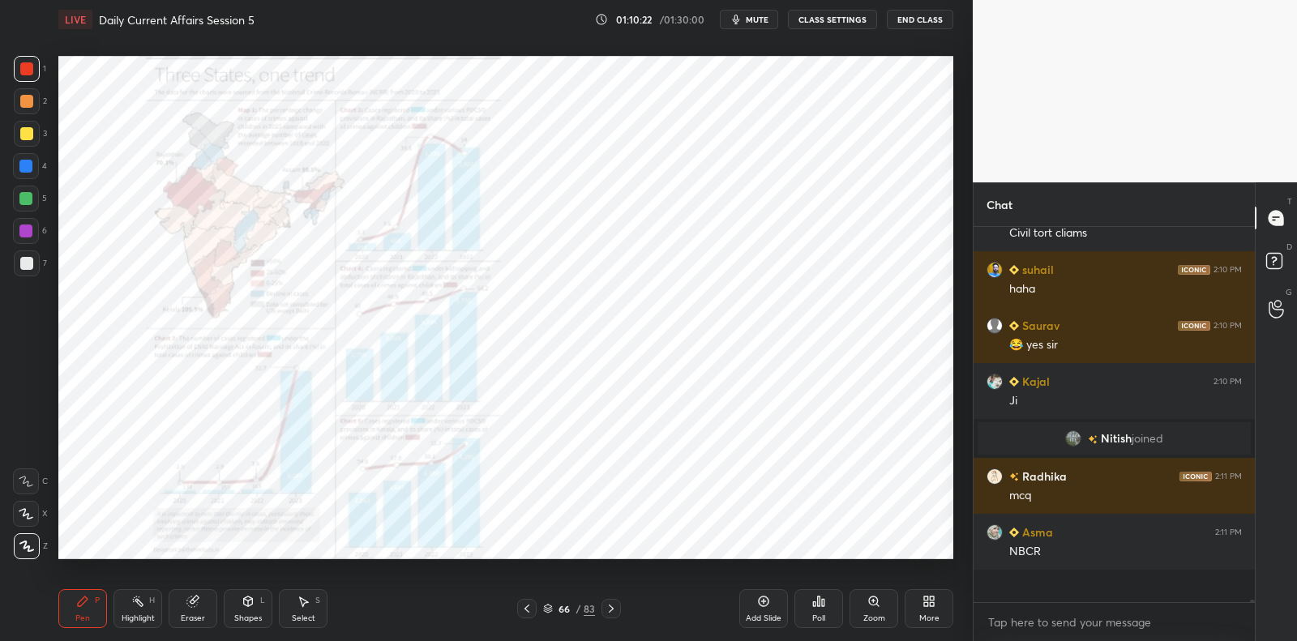
scroll to position [54936, 0]
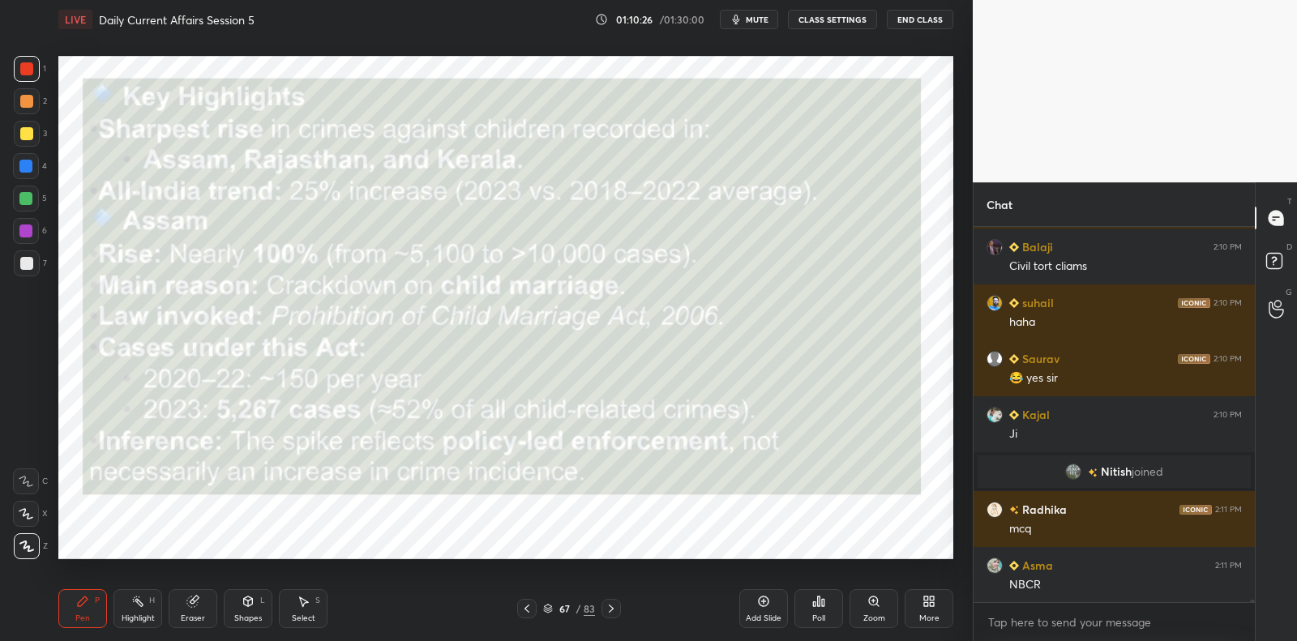
click at [32, 235] on div at bounding box center [26, 231] width 26 height 26
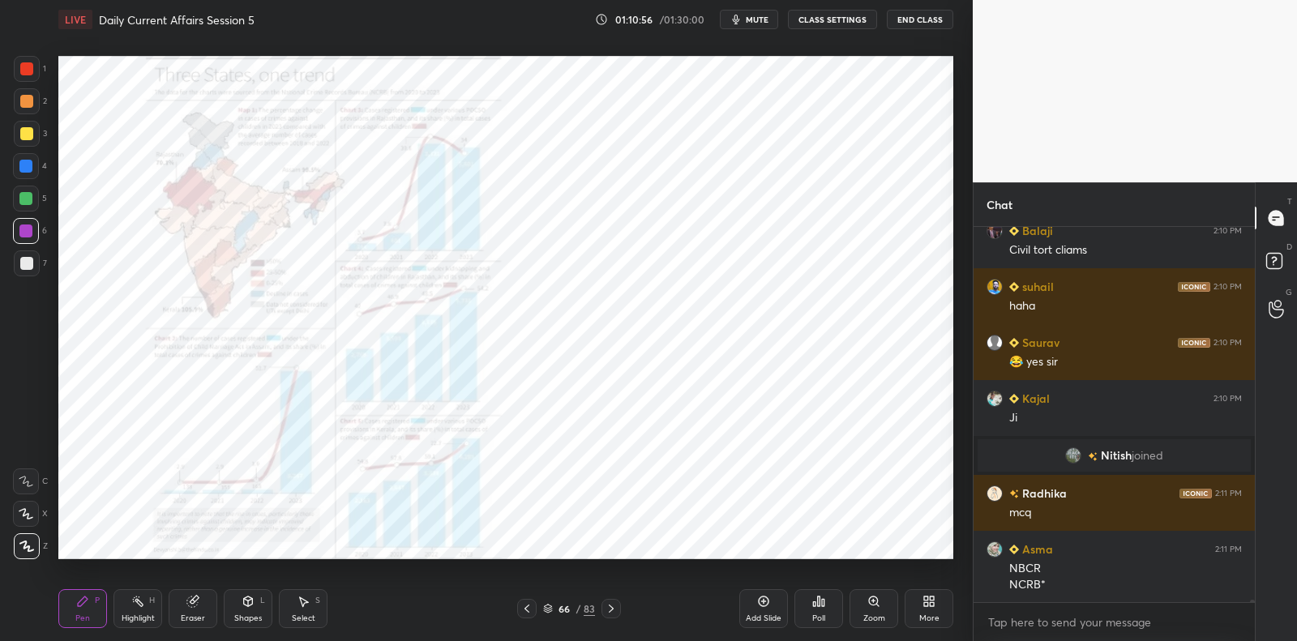
click at [32, 229] on div at bounding box center [26, 231] width 26 height 26
drag, startPoint x: 32, startPoint y: 229, endPoint x: 40, endPoint y: 217, distance: 14.9
click at [32, 229] on div at bounding box center [26, 231] width 26 height 26
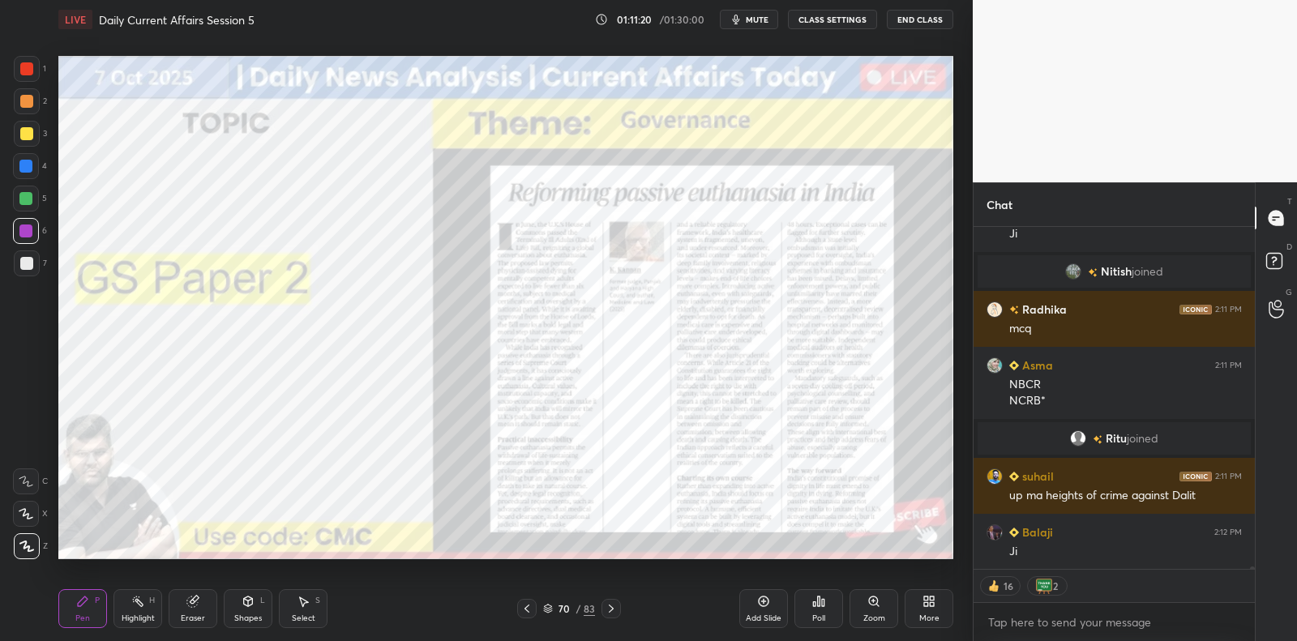
scroll to position [55146, 0]
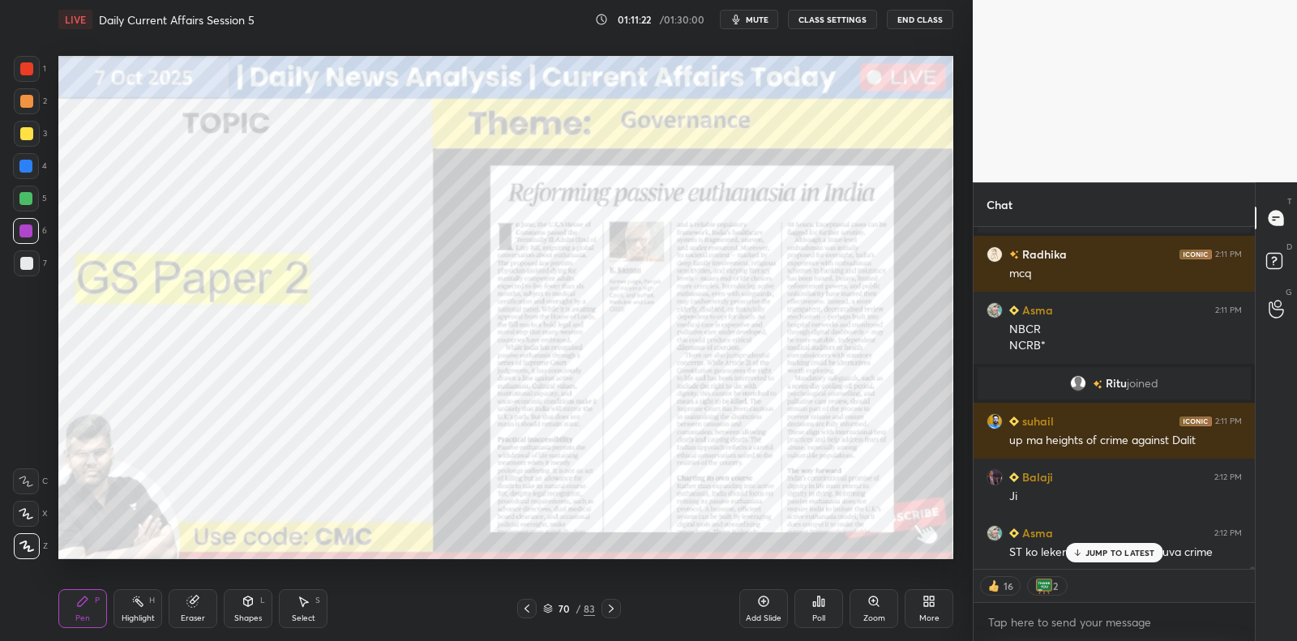
click at [33, 233] on div at bounding box center [26, 231] width 26 height 26
drag, startPoint x: 33, startPoint y: 233, endPoint x: 51, endPoint y: 226, distance: 19.0
click at [33, 233] on div at bounding box center [26, 231] width 26 height 26
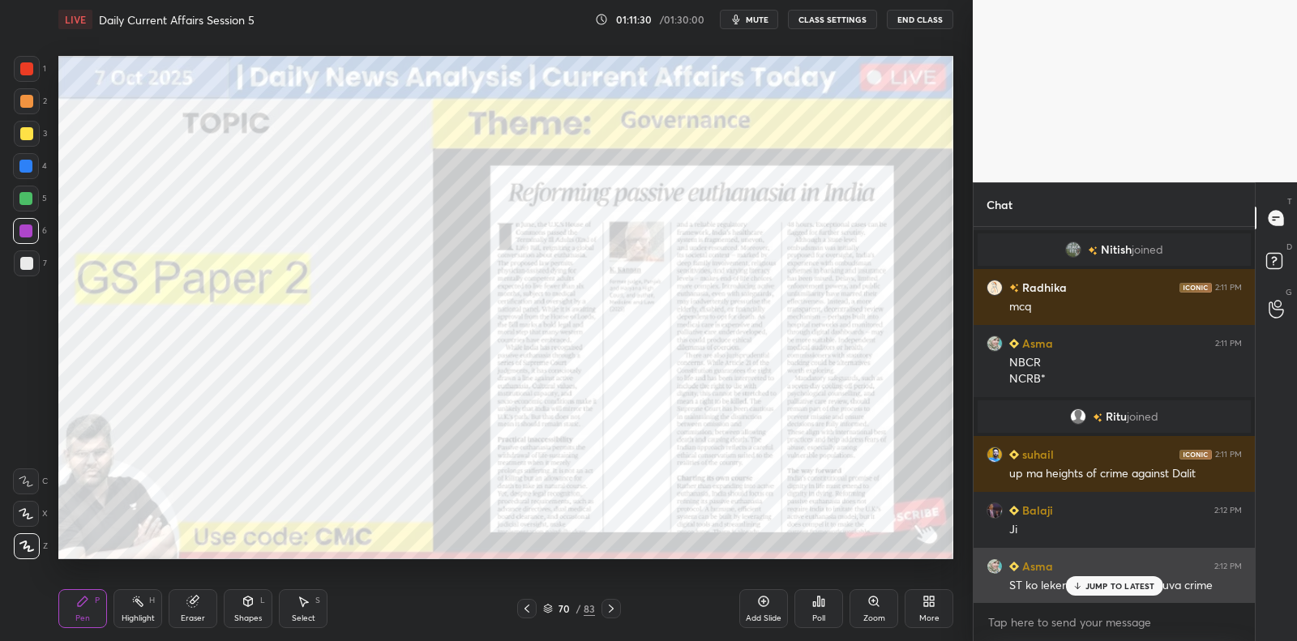
click at [1108, 582] on p "JUMP TO LATEST" at bounding box center [1121, 586] width 70 height 10
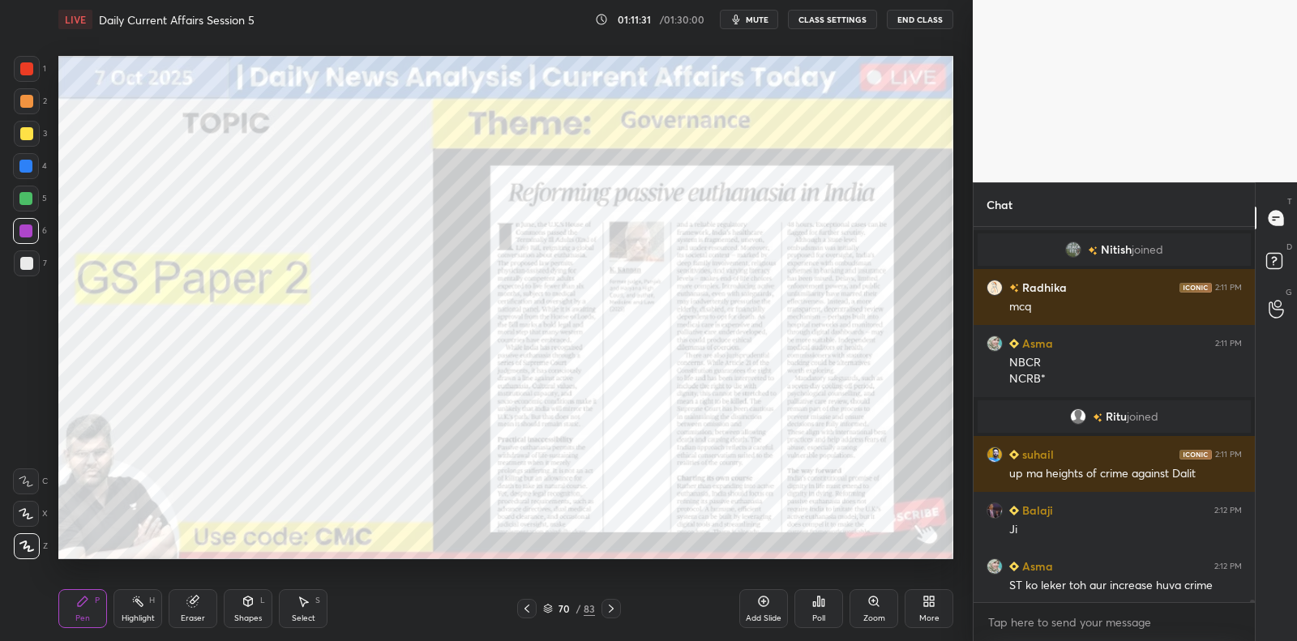
click at [775, 601] on div "Add Slide" at bounding box center [764, 609] width 49 height 39
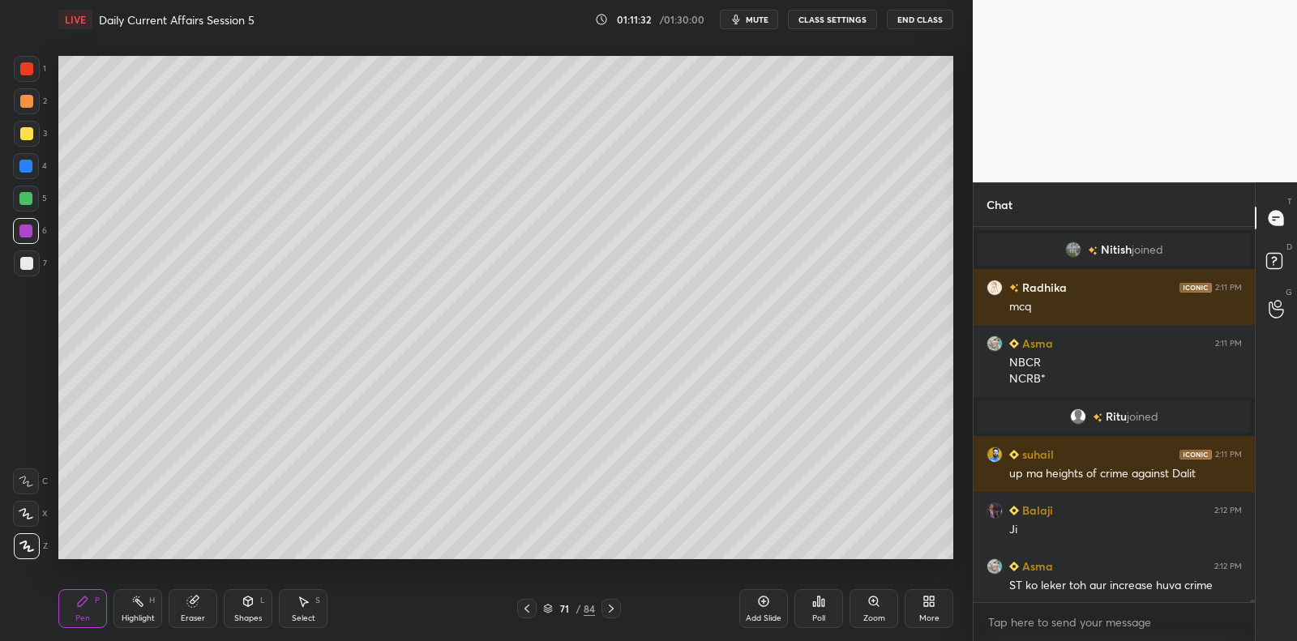
click at [28, 198] on div at bounding box center [25, 198] width 13 height 13
click at [33, 195] on div at bounding box center [26, 199] width 26 height 26
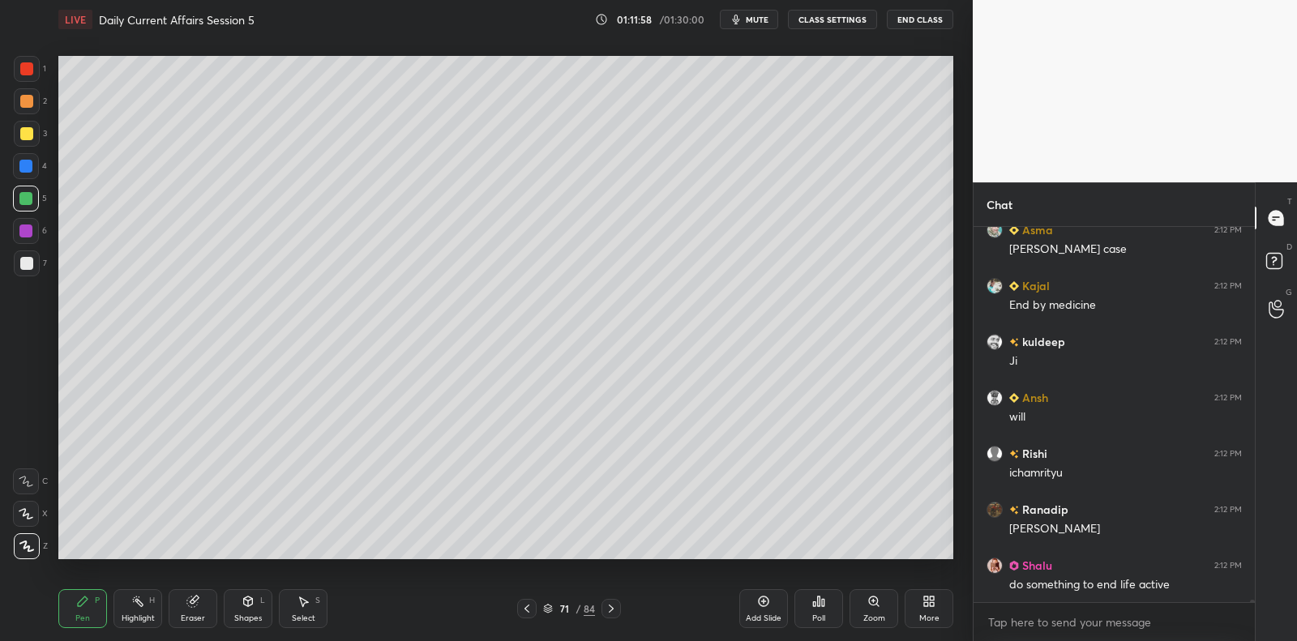
scroll to position [55840, 0]
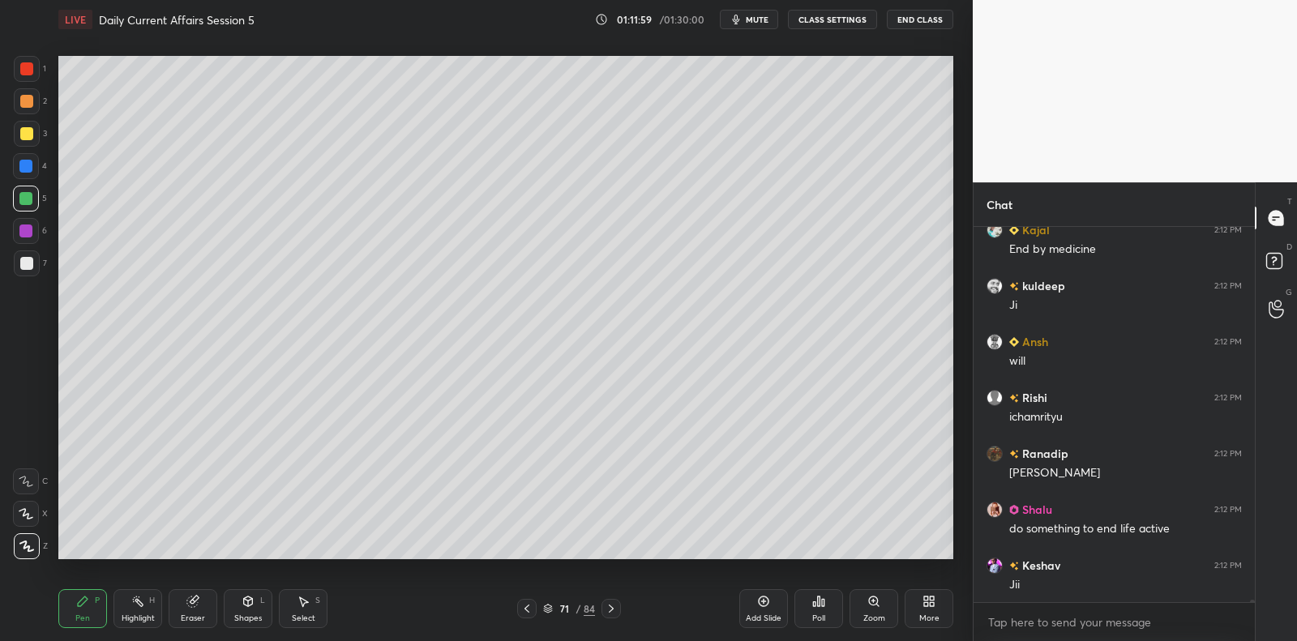
click at [15, 163] on div at bounding box center [26, 166] width 26 height 26
click at [20, 156] on div at bounding box center [26, 166] width 26 height 26
click at [35, 130] on div at bounding box center [27, 134] width 26 height 26
click at [42, 133] on div "3" at bounding box center [30, 134] width 33 height 26
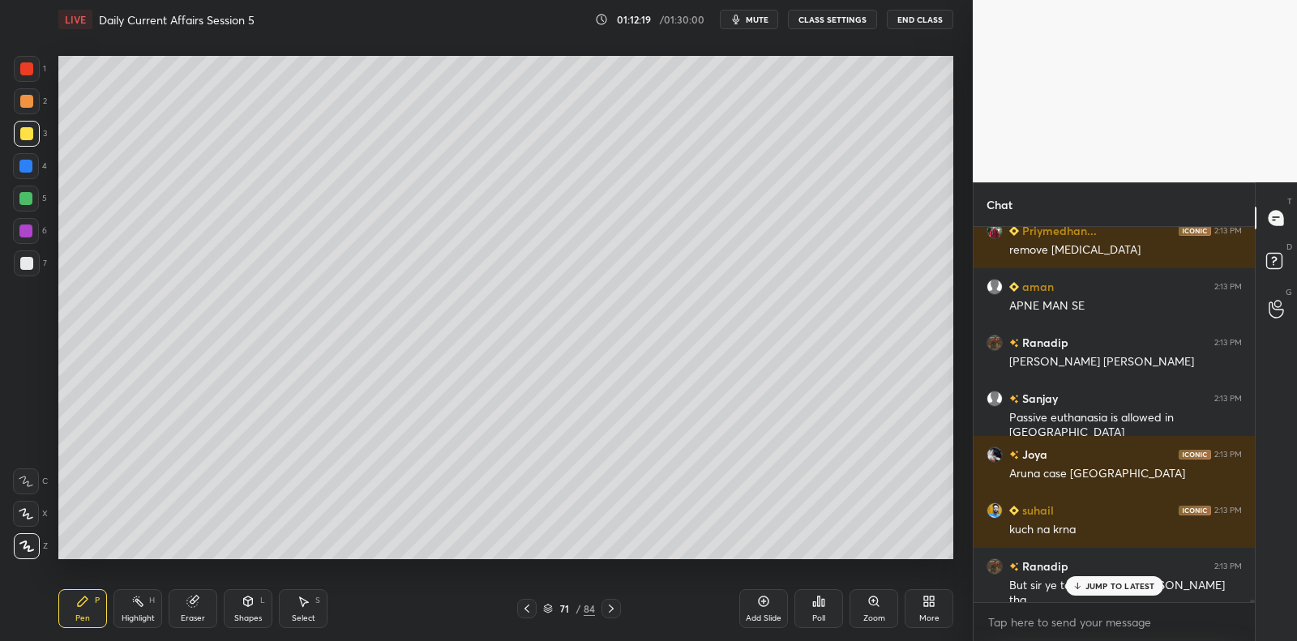
scroll to position [56471, 0]
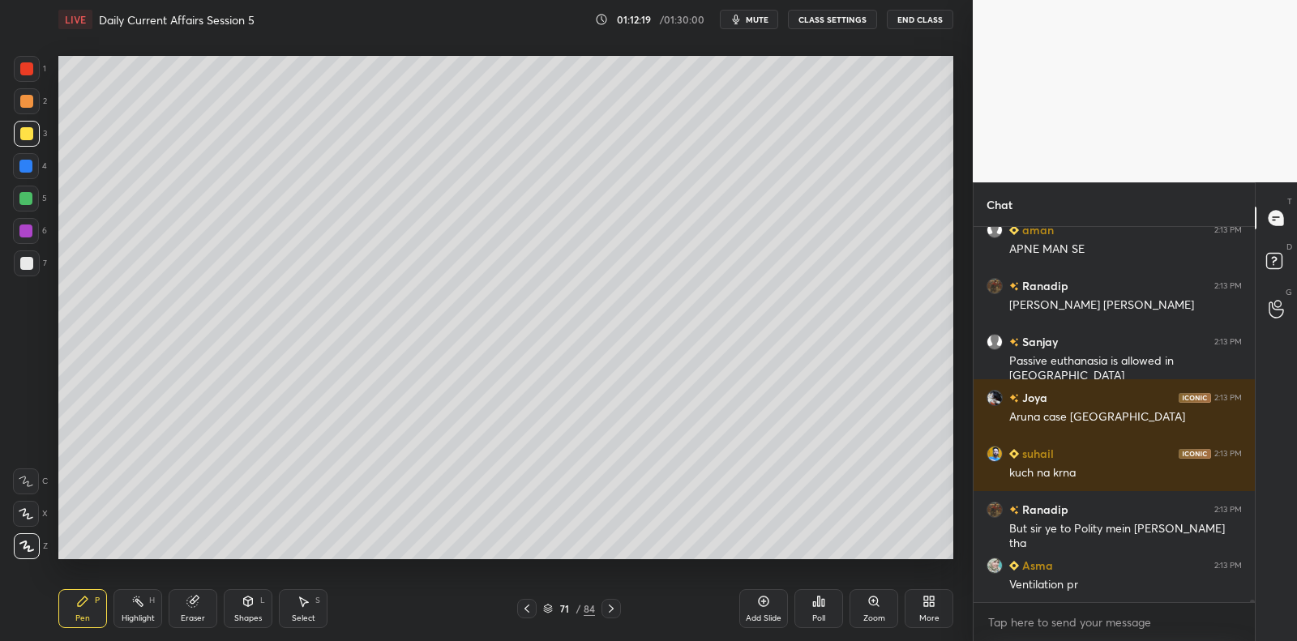
click at [20, 257] on div at bounding box center [27, 264] width 26 height 26
click at [24, 251] on div at bounding box center [27, 264] width 26 height 26
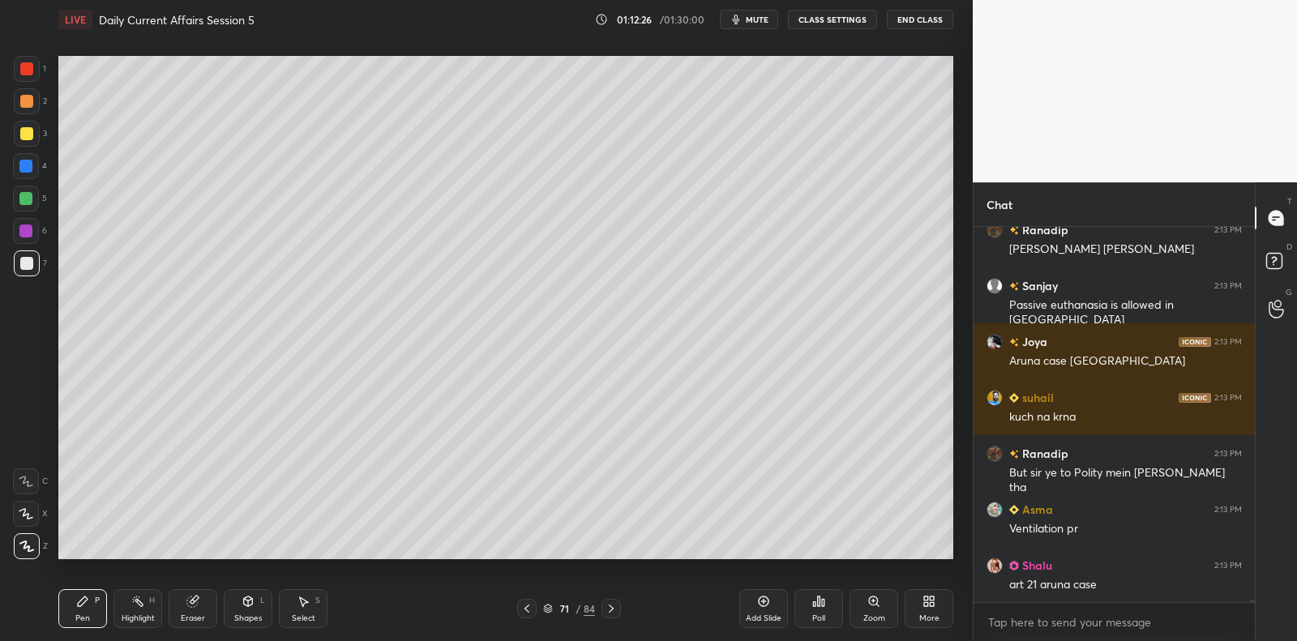
scroll to position [56582, 0]
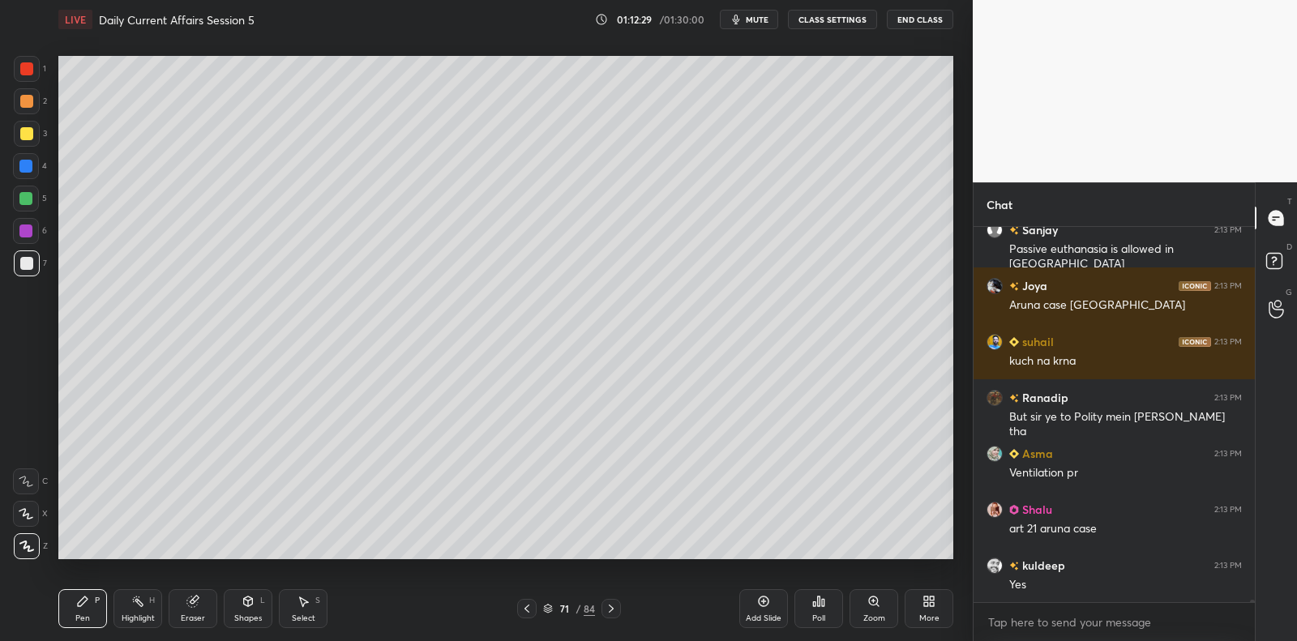
click at [31, 228] on div at bounding box center [26, 231] width 26 height 26
click at [30, 230] on div at bounding box center [25, 231] width 13 height 13
click at [28, 197] on div at bounding box center [25, 198] width 13 height 13
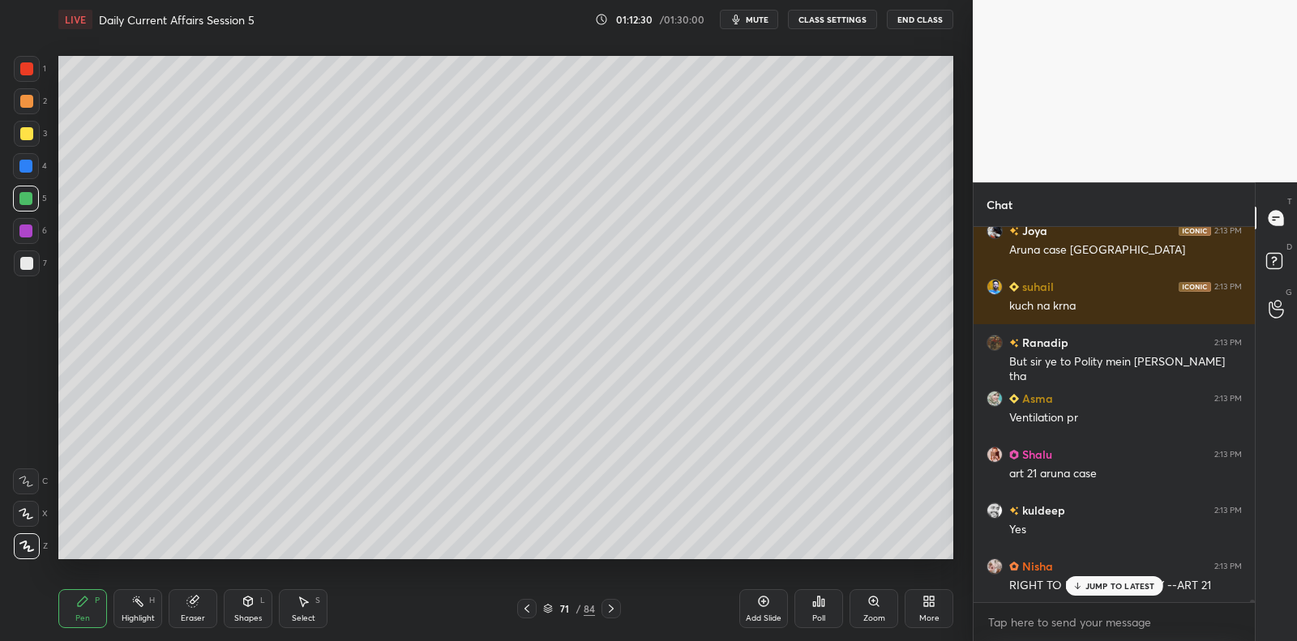
drag, startPoint x: 31, startPoint y: 174, endPoint x: 33, endPoint y: 161, distance: 13.2
click at [31, 174] on div at bounding box center [26, 166] width 26 height 26
click at [32, 161] on div at bounding box center [26, 166] width 26 height 26
click at [35, 136] on div at bounding box center [27, 134] width 26 height 26
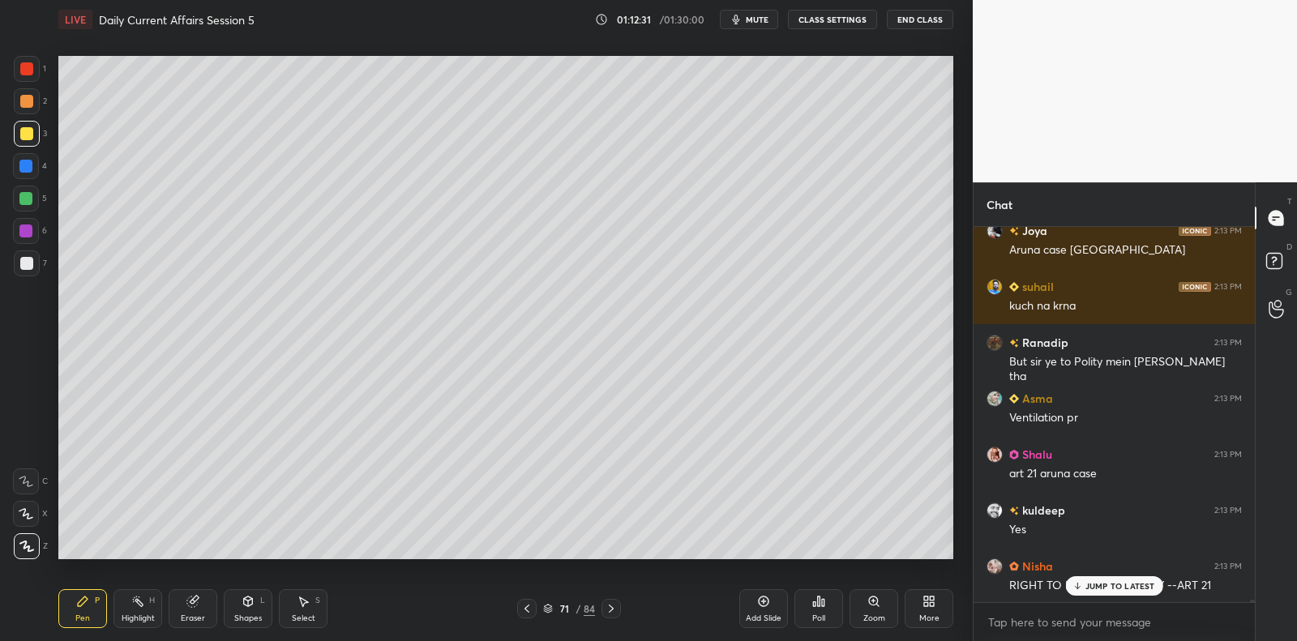
click at [35, 138] on div at bounding box center [27, 134] width 26 height 26
drag, startPoint x: 36, startPoint y: 138, endPoint x: 33, endPoint y: 169, distance: 30.9
click at [36, 138] on div at bounding box center [27, 134] width 26 height 26
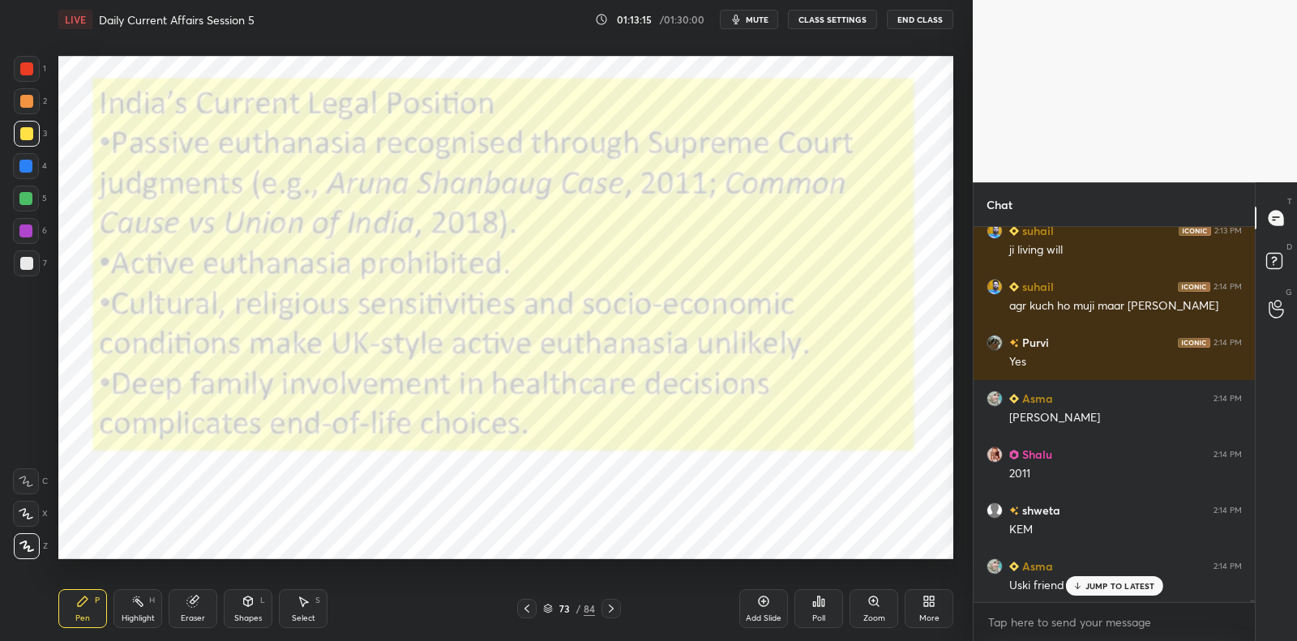
scroll to position [57533, 0]
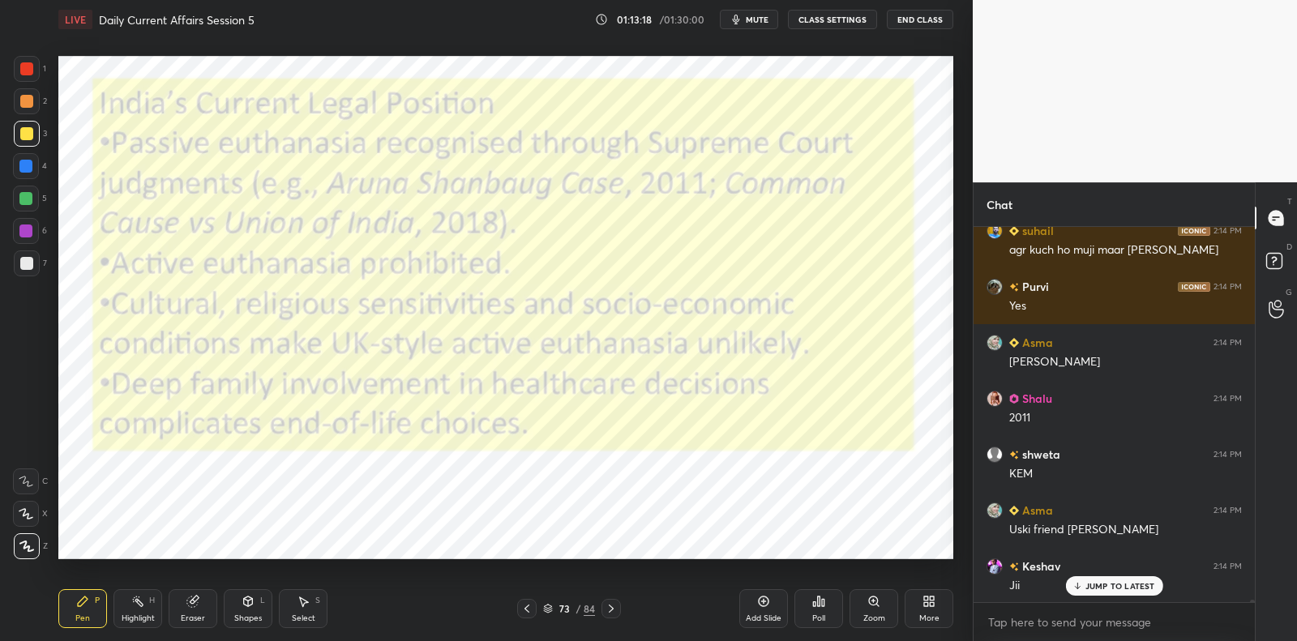
click at [27, 232] on div at bounding box center [25, 231] width 13 height 13
click at [34, 229] on div at bounding box center [26, 231] width 26 height 26
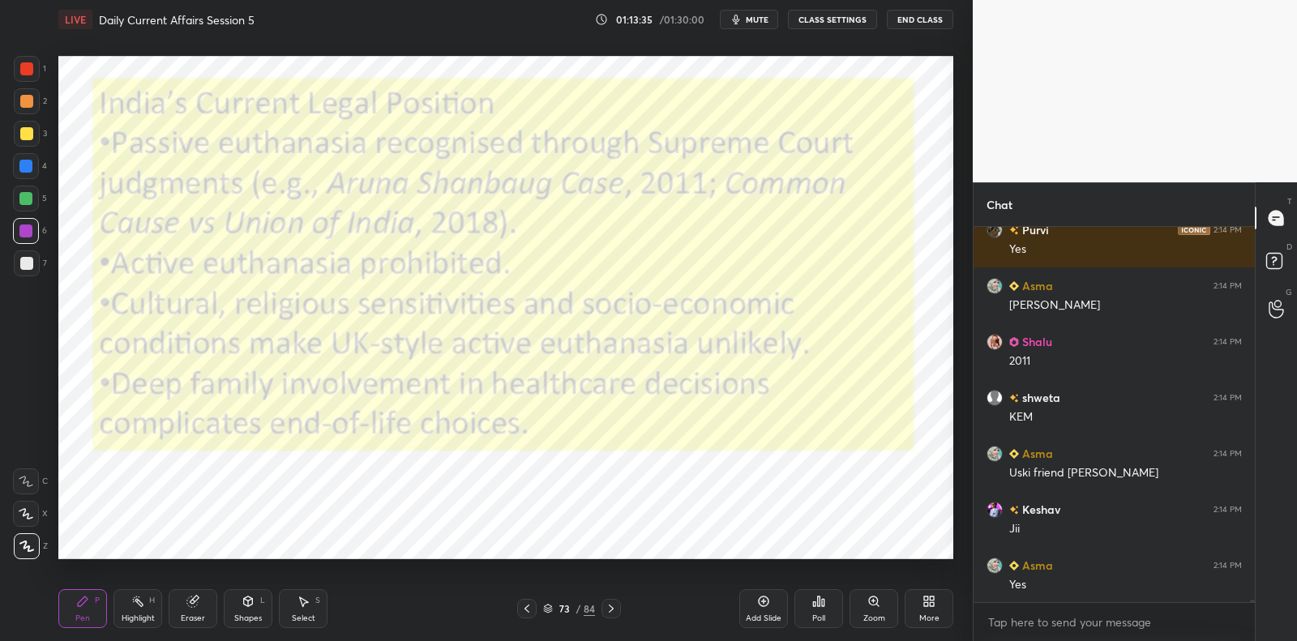
scroll to position [57659, 0]
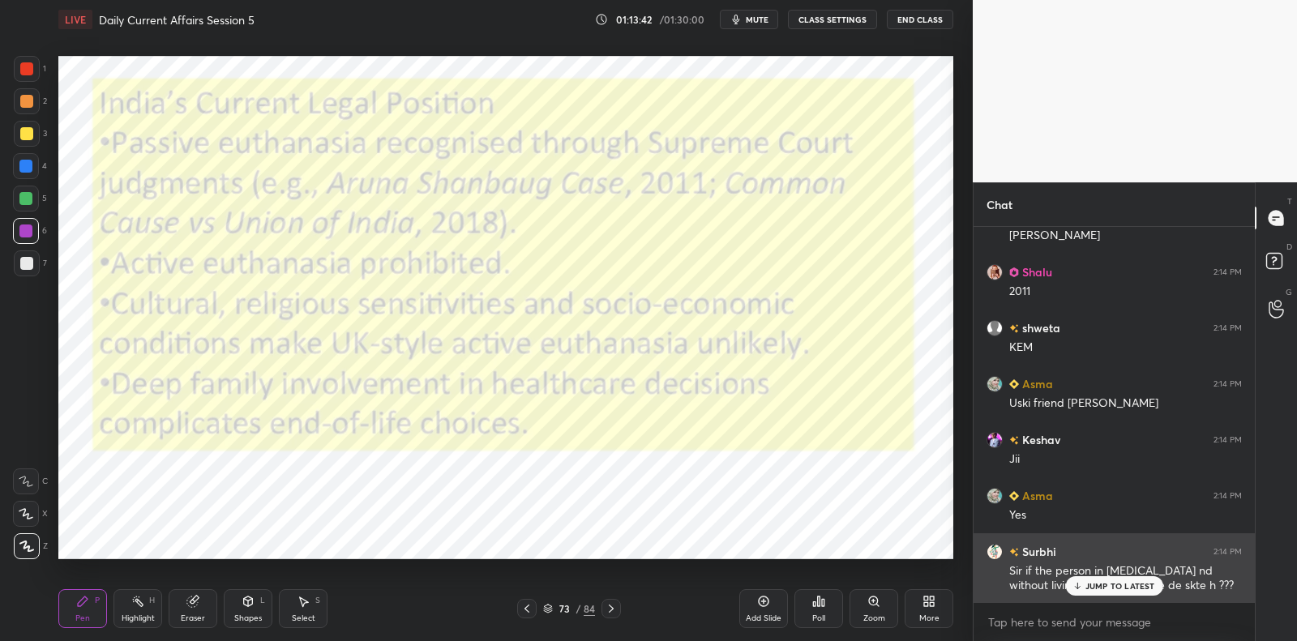
click at [1129, 585] on p "JUMP TO LATEST" at bounding box center [1121, 586] width 70 height 10
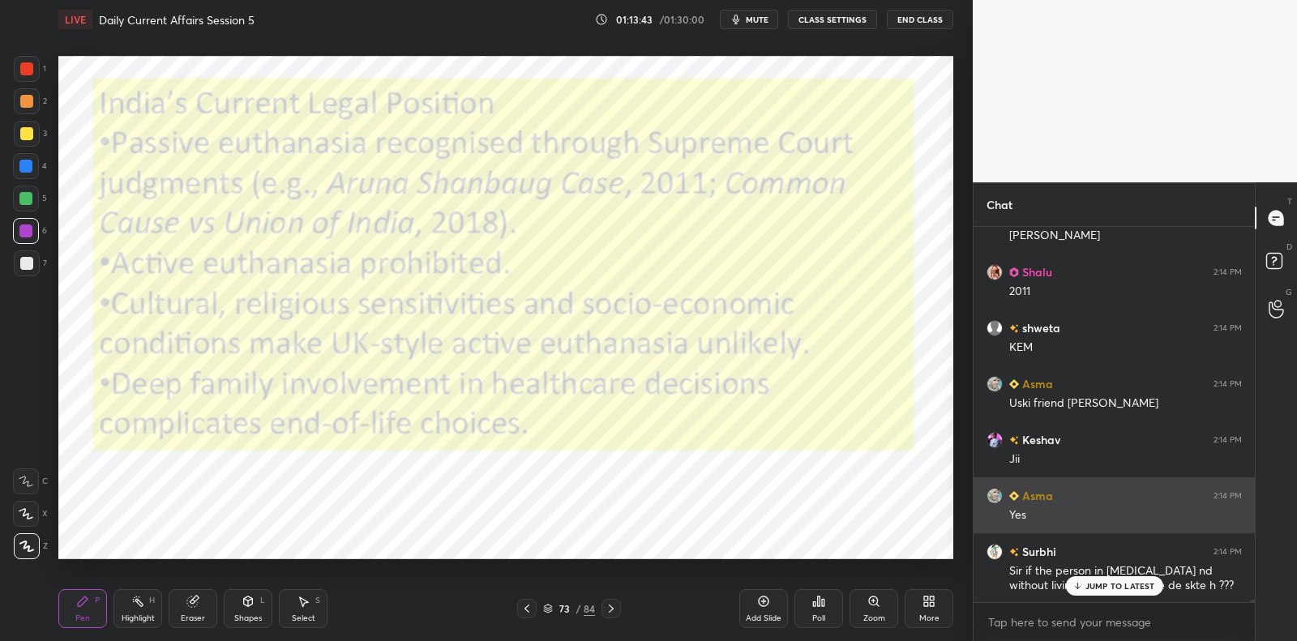
scroll to position [57715, 0]
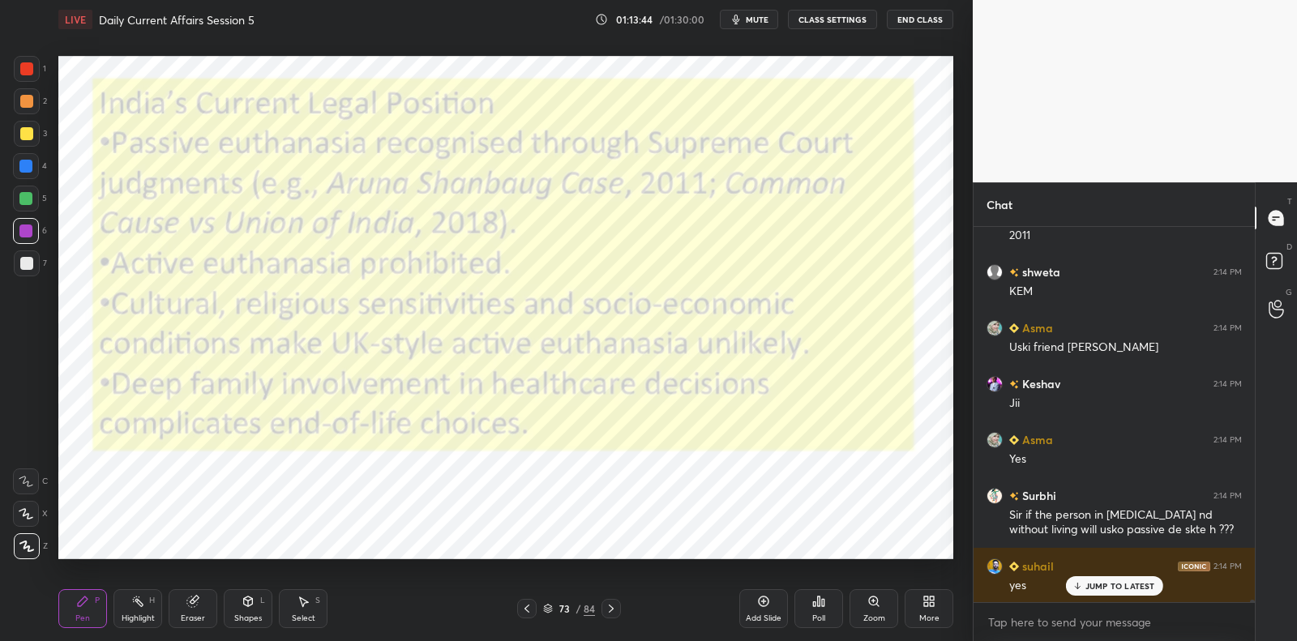
click at [32, 69] on div at bounding box center [26, 68] width 13 height 13
click at [24, 170] on div at bounding box center [25, 166] width 13 height 13
click at [29, 185] on div "4" at bounding box center [30, 169] width 34 height 32
drag, startPoint x: 31, startPoint y: 180, endPoint x: 28, endPoint y: 155, distance: 25.3
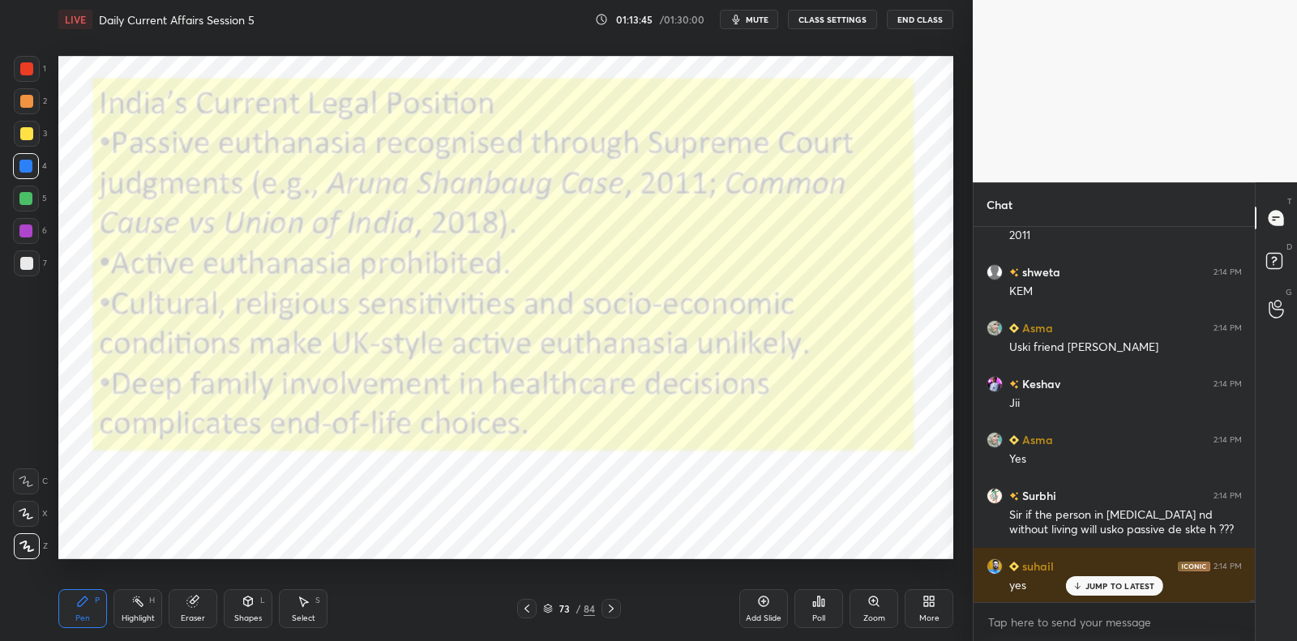
click at [31, 180] on div "4" at bounding box center [30, 169] width 34 height 32
click at [24, 152] on div "3" at bounding box center [30, 137] width 33 height 32
click at [29, 78] on div at bounding box center [27, 69] width 26 height 26
drag, startPoint x: 29, startPoint y: 78, endPoint x: 55, endPoint y: 109, distance: 40.3
click at [29, 78] on div at bounding box center [27, 69] width 26 height 26
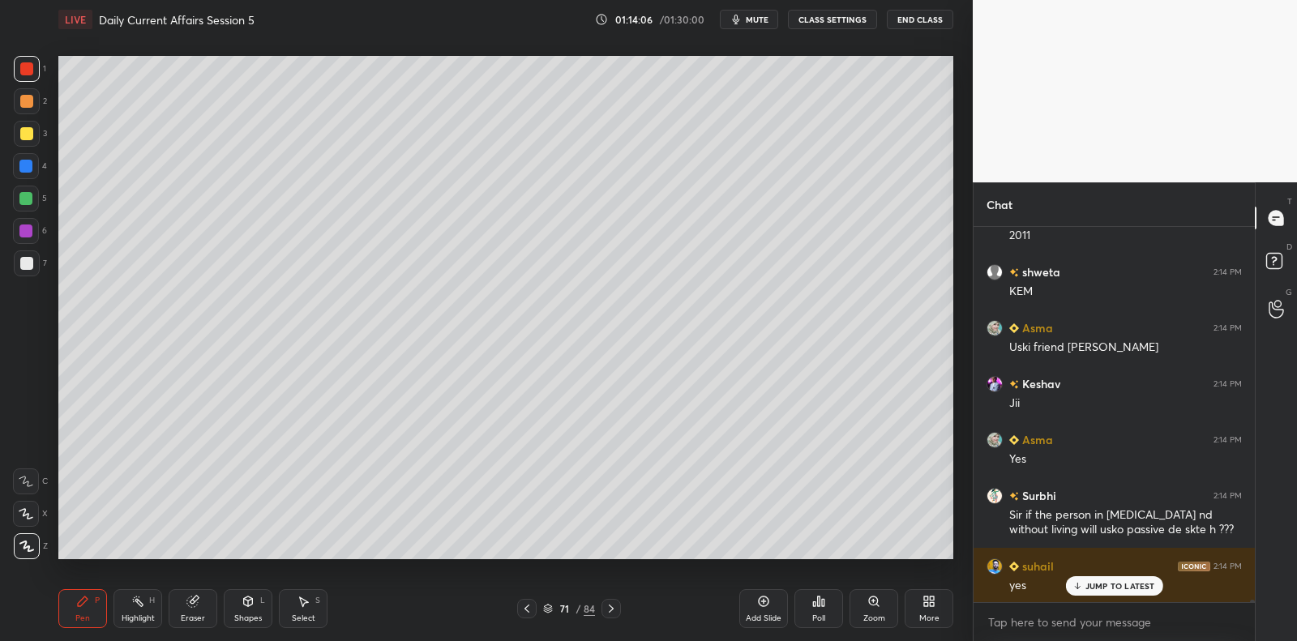
click at [769, 605] on icon at bounding box center [763, 601] width 13 height 13
click at [32, 134] on div at bounding box center [27, 134] width 26 height 26
drag, startPoint x: 32, startPoint y: 134, endPoint x: 54, endPoint y: 131, distance: 22.1
click at [32, 134] on div at bounding box center [27, 134] width 26 height 26
drag, startPoint x: 25, startPoint y: 268, endPoint x: 36, endPoint y: 255, distance: 17.9
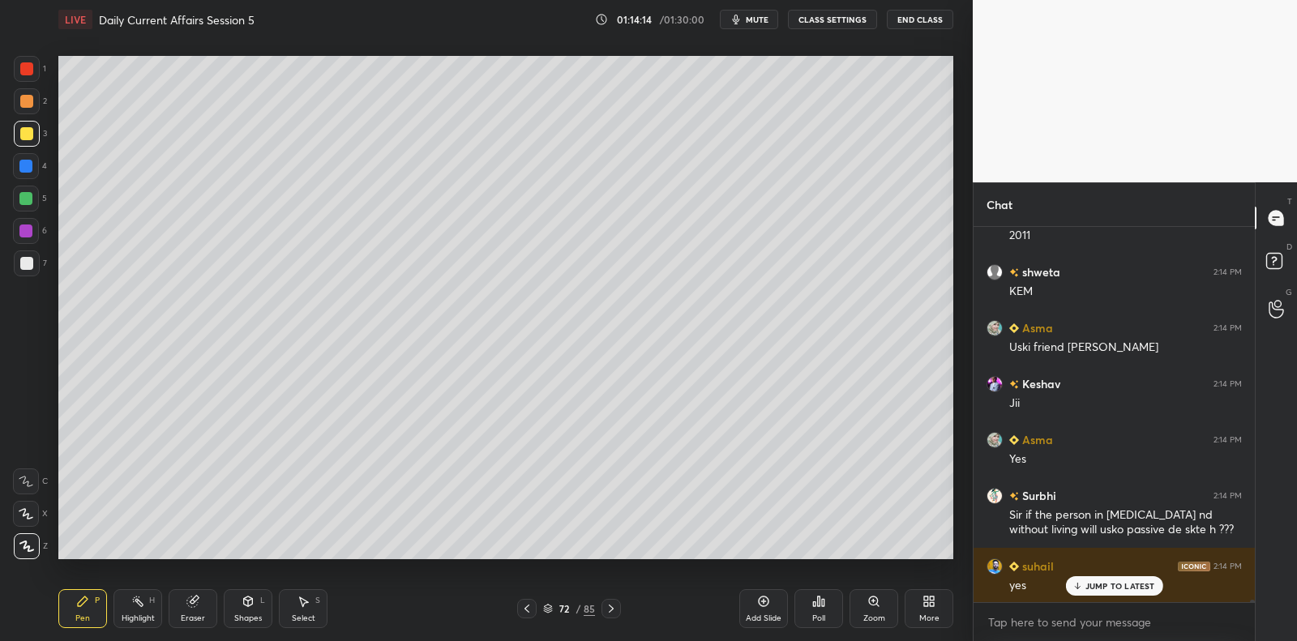
click at [28, 264] on div at bounding box center [26, 263] width 13 height 13
click at [36, 255] on div at bounding box center [27, 264] width 26 height 26
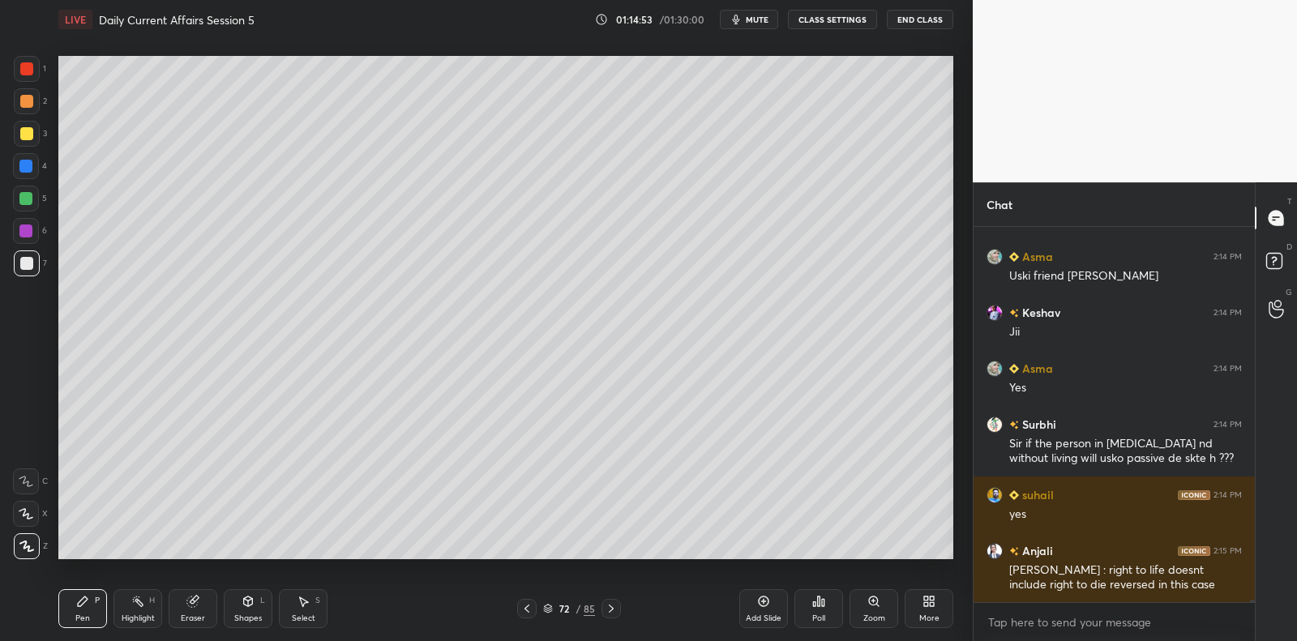
click at [26, 234] on div at bounding box center [25, 231] width 13 height 13
drag, startPoint x: 30, startPoint y: 232, endPoint x: 50, endPoint y: 235, distance: 20.5
click at [30, 232] on div at bounding box center [25, 231] width 13 height 13
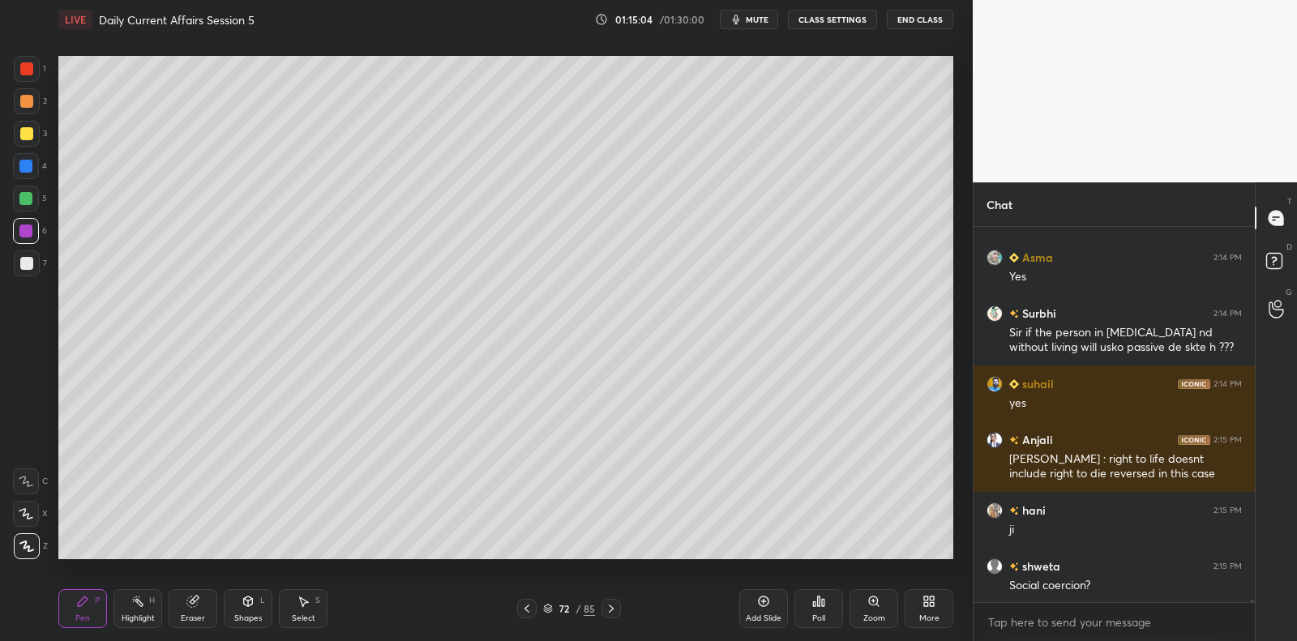
scroll to position [57938, 0]
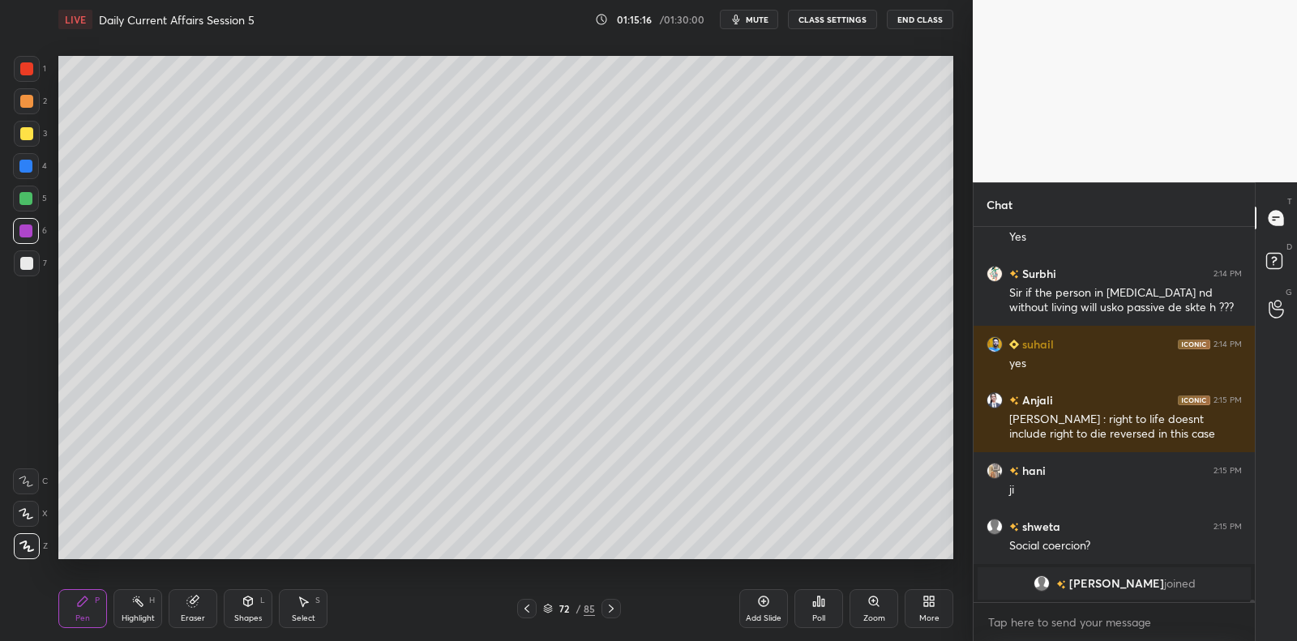
click at [28, 271] on div at bounding box center [27, 264] width 26 height 26
drag, startPoint x: 28, startPoint y: 271, endPoint x: 58, endPoint y: 260, distance: 31.0
click at [34, 268] on div at bounding box center [27, 264] width 26 height 26
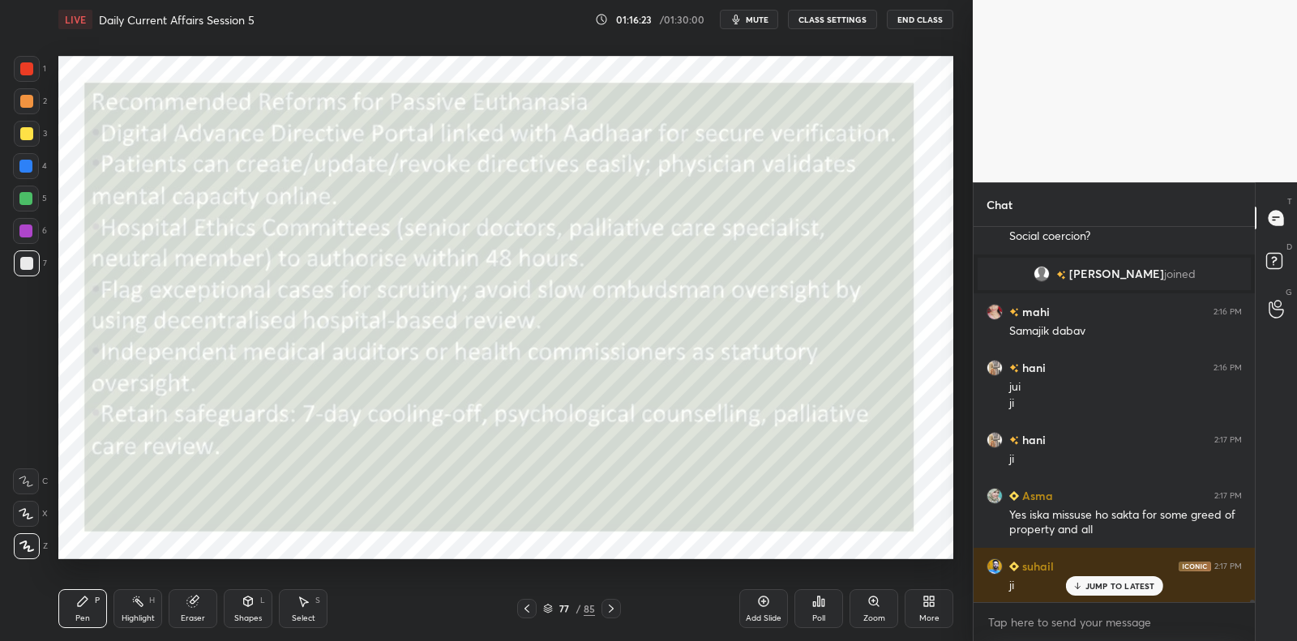
scroll to position [58303, 0]
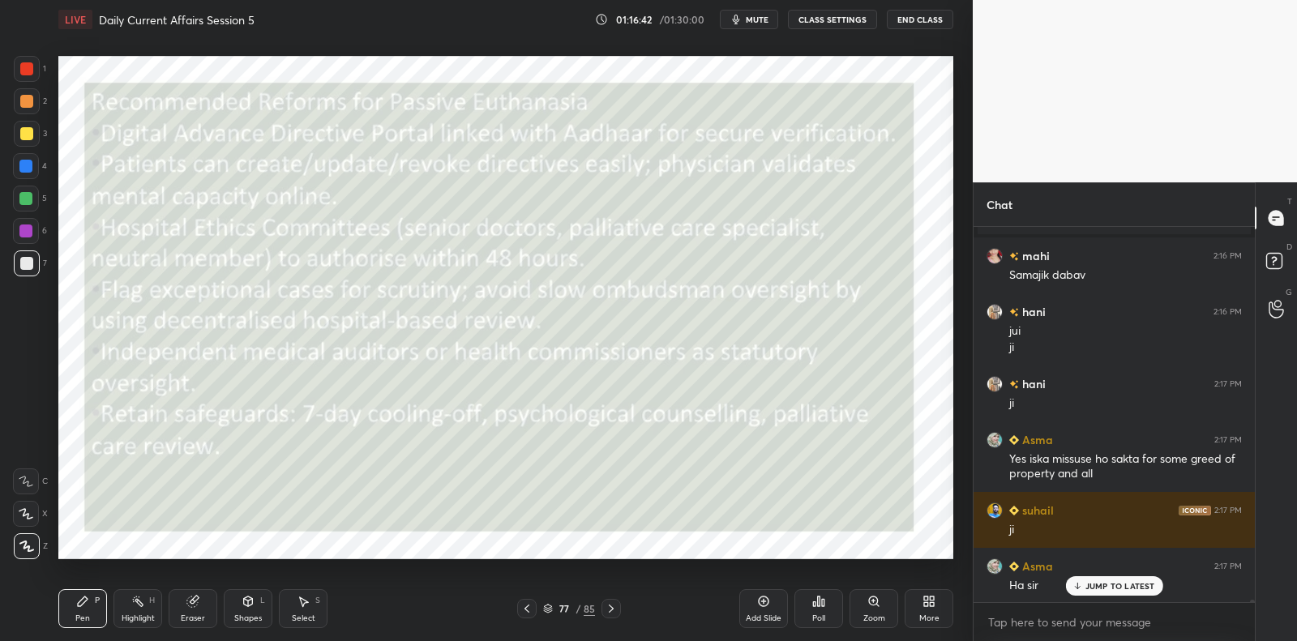
click at [31, 58] on div at bounding box center [27, 69] width 26 height 26
click at [36, 60] on div at bounding box center [27, 69] width 26 height 26
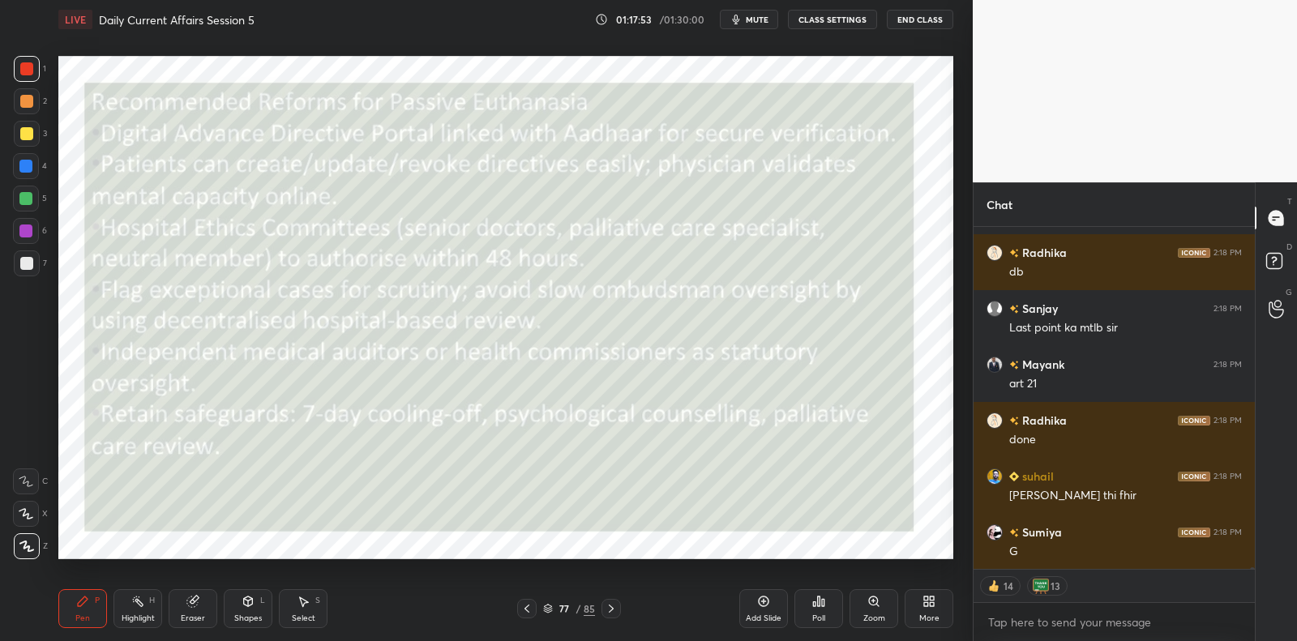
scroll to position [59079, 0]
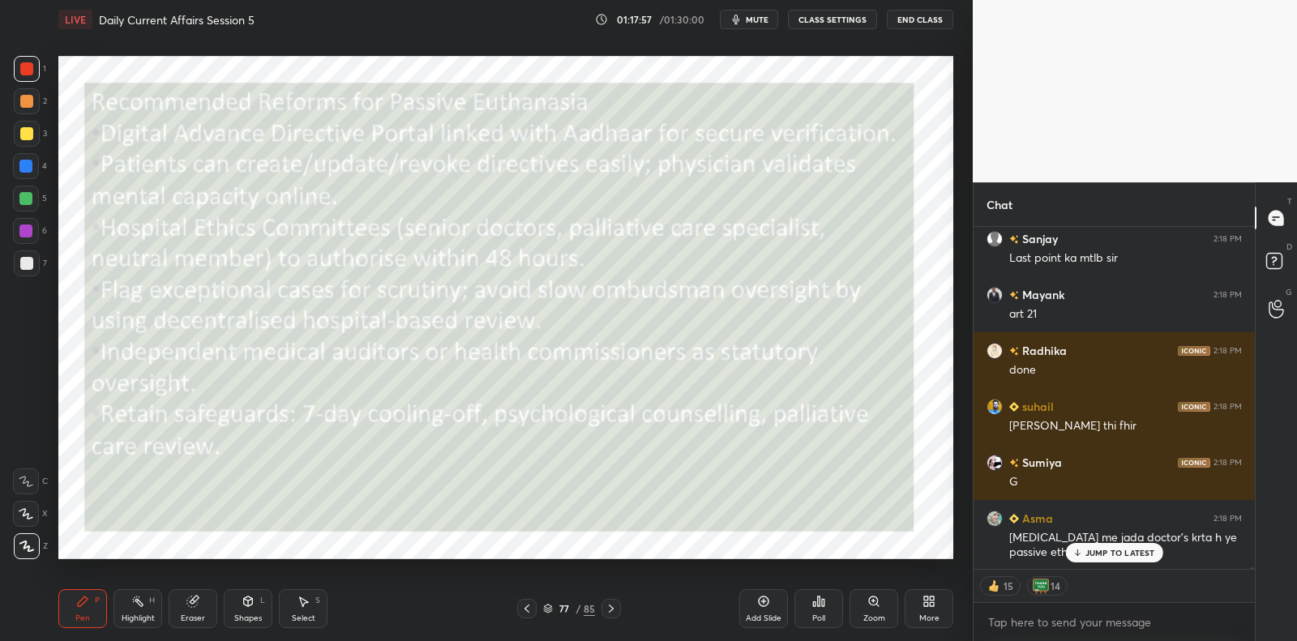
click at [1079, 556] on icon at bounding box center [1077, 553] width 11 height 10
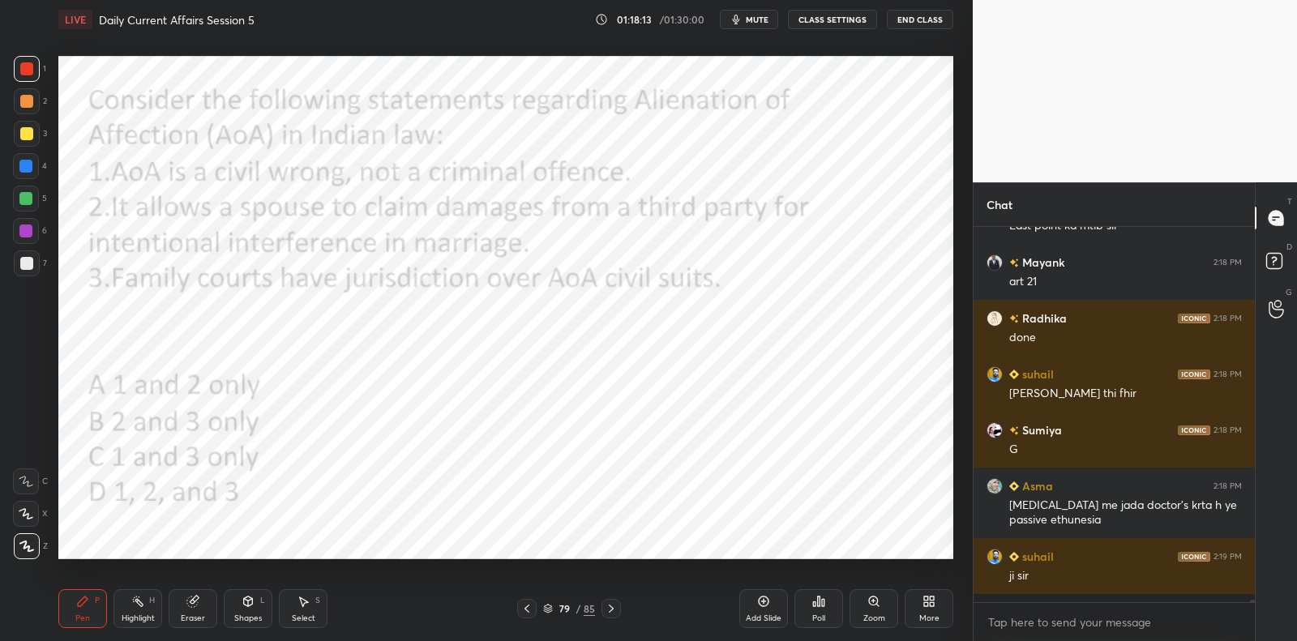
scroll to position [59102, 0]
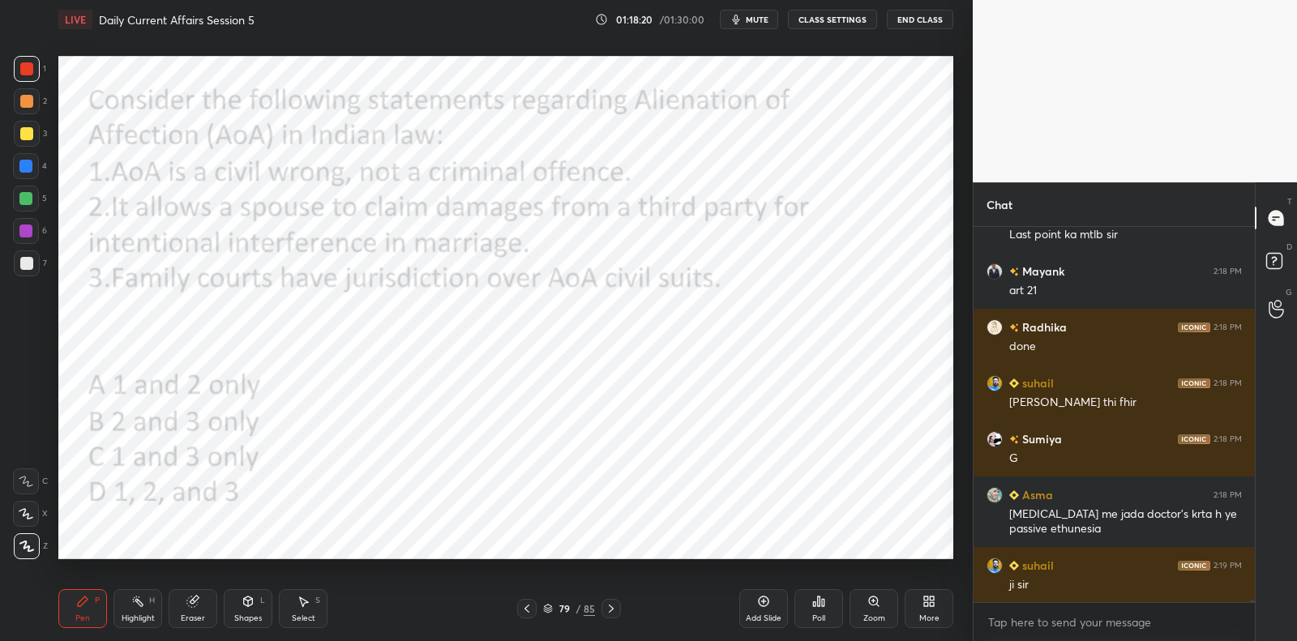
click at [821, 601] on icon at bounding box center [819, 601] width 13 height 13
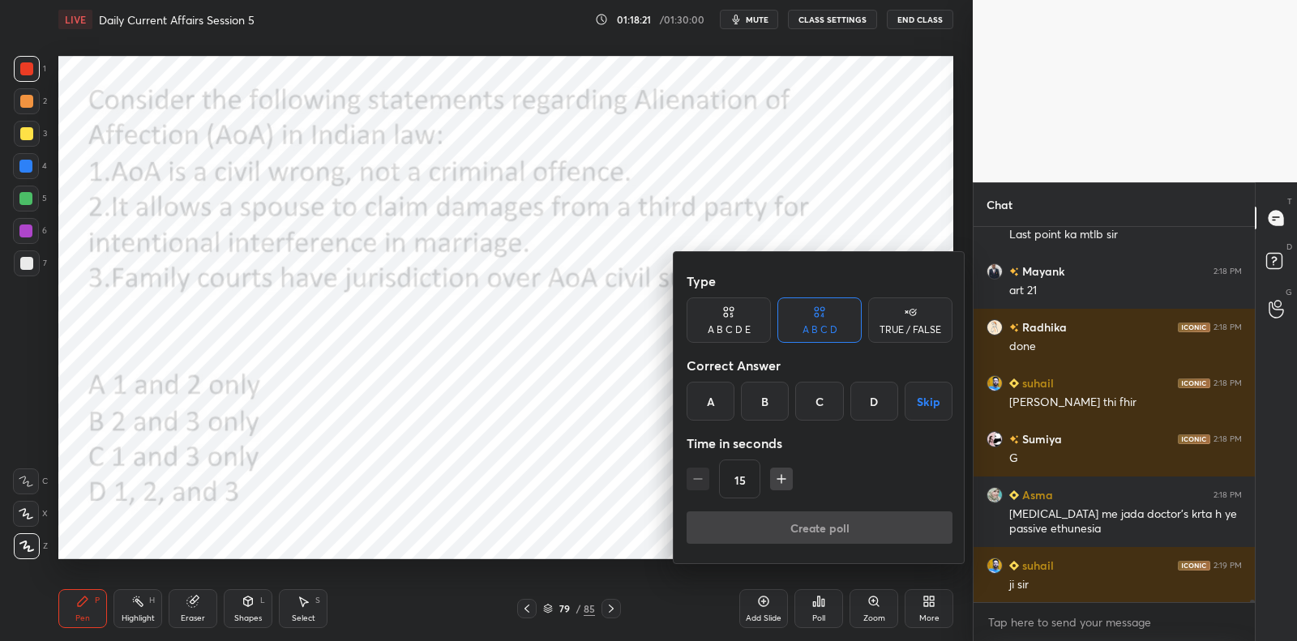
click at [707, 402] on div "A" at bounding box center [711, 401] width 48 height 39
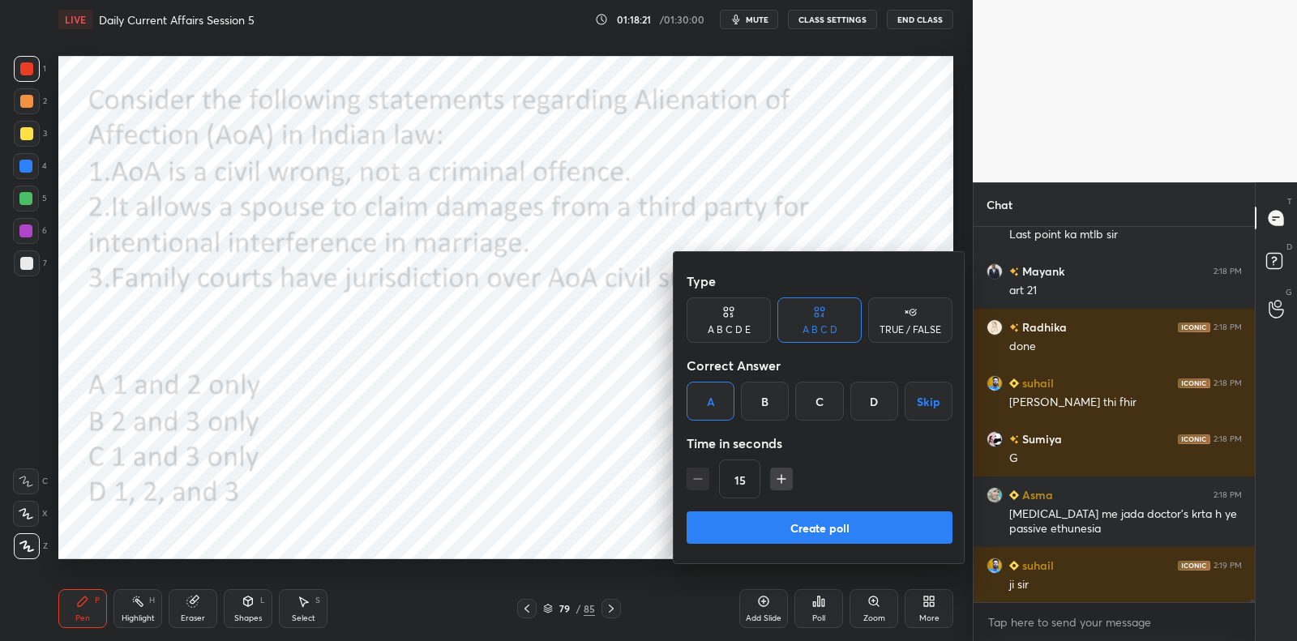
drag, startPoint x: 762, startPoint y: 524, endPoint x: 754, endPoint y: 533, distance: 12.1
click at [762, 524] on button "Create poll" at bounding box center [820, 528] width 266 height 32
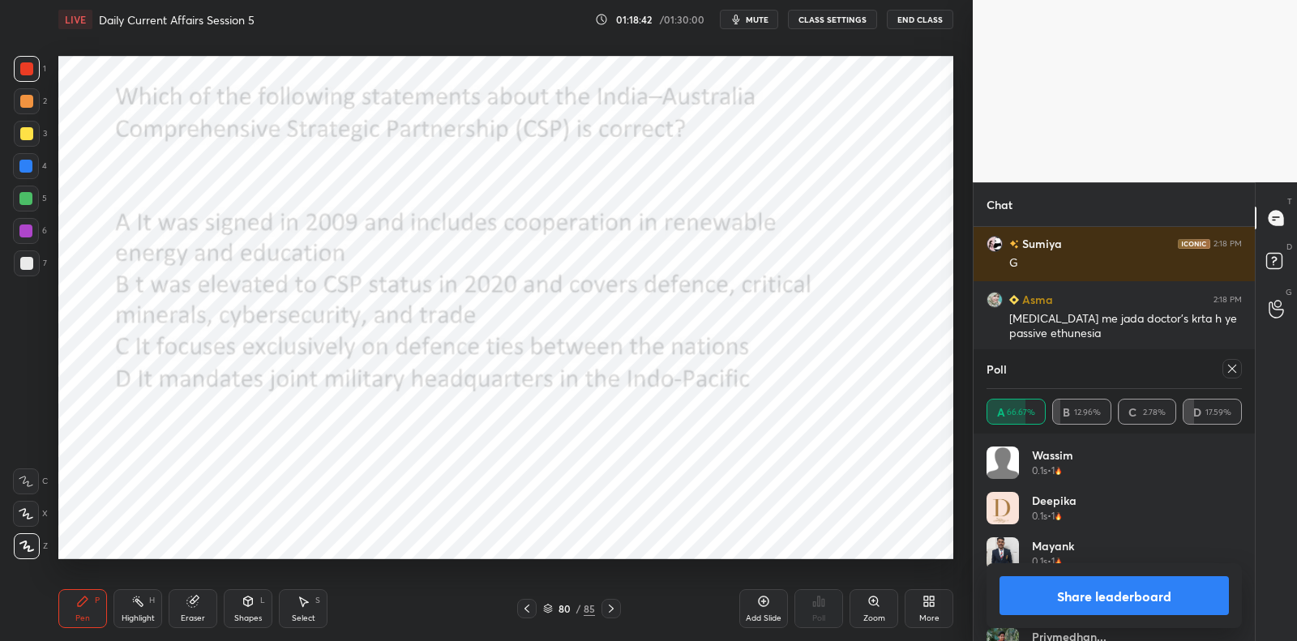
scroll to position [59353, 0]
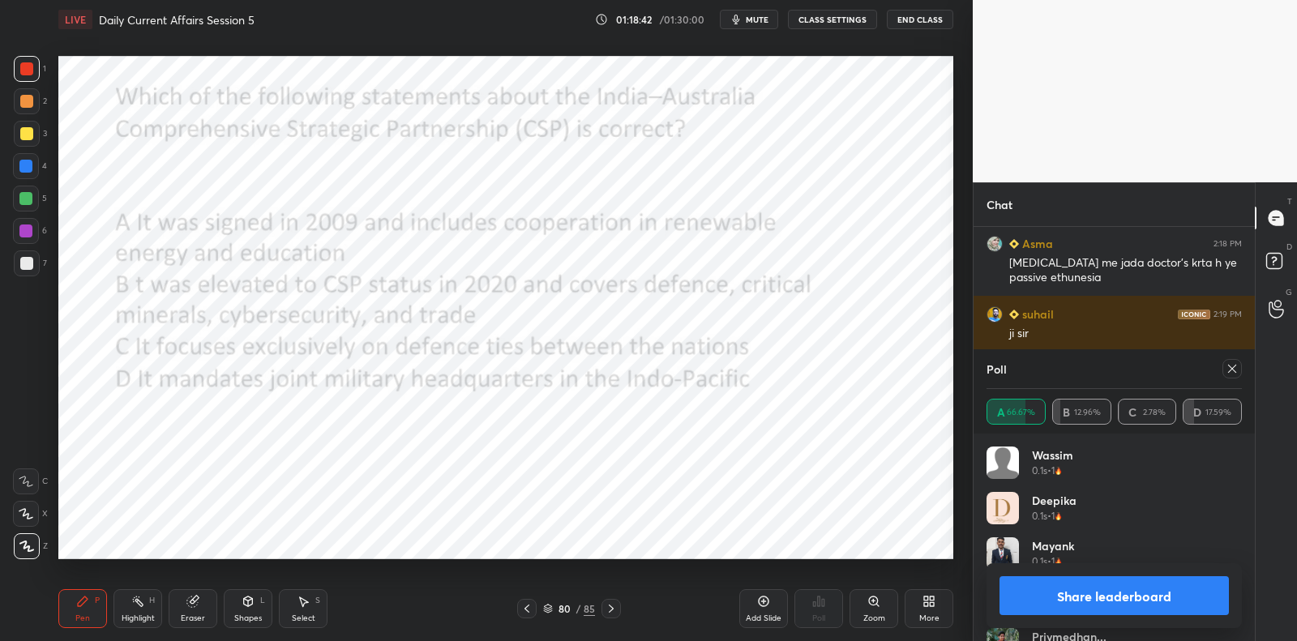
click at [1236, 371] on icon at bounding box center [1232, 368] width 13 height 13
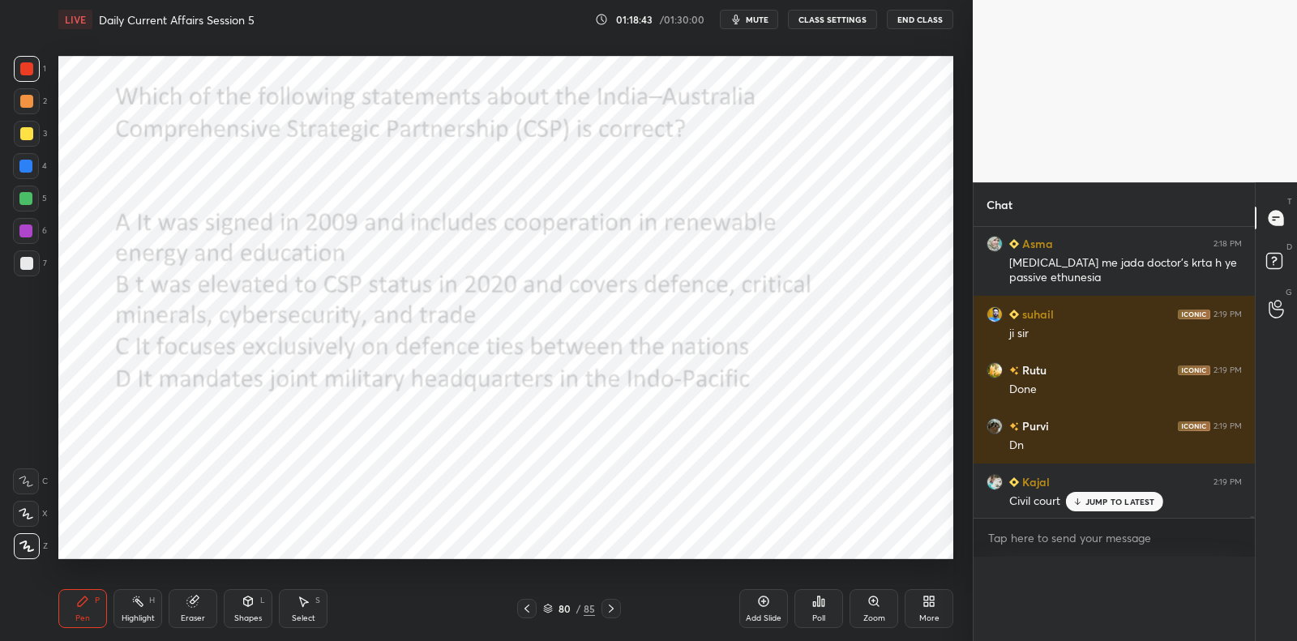
scroll to position [59327, 0]
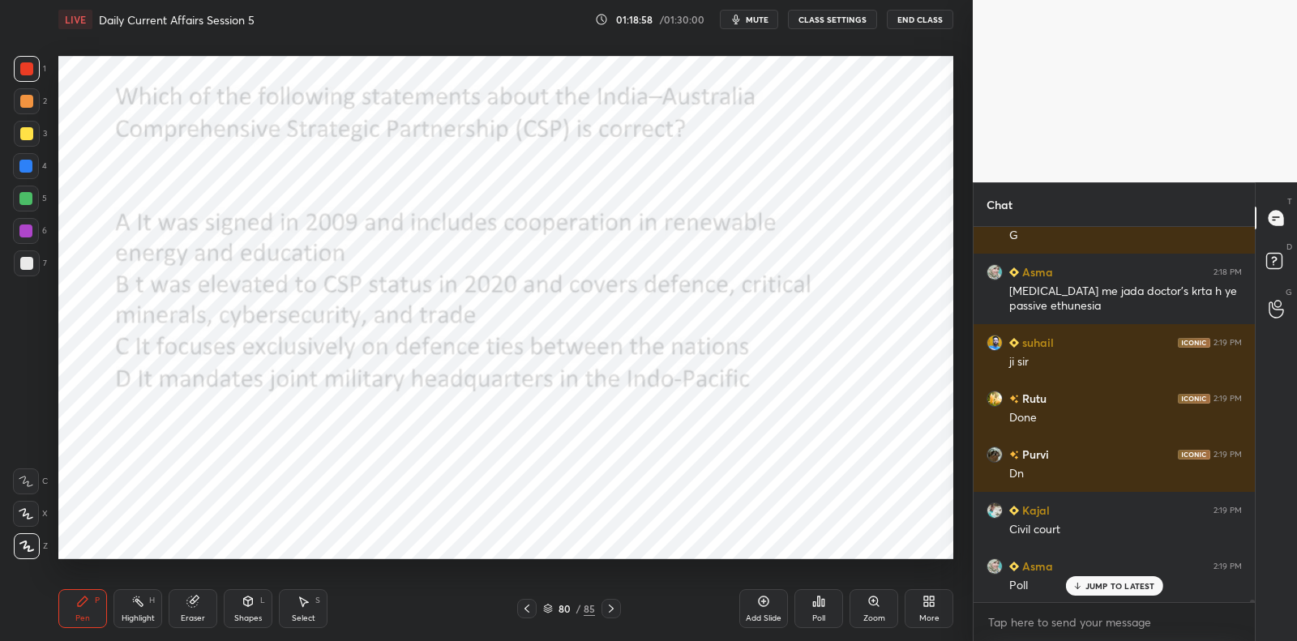
click at [830, 595] on div "Poll" at bounding box center [819, 609] width 49 height 39
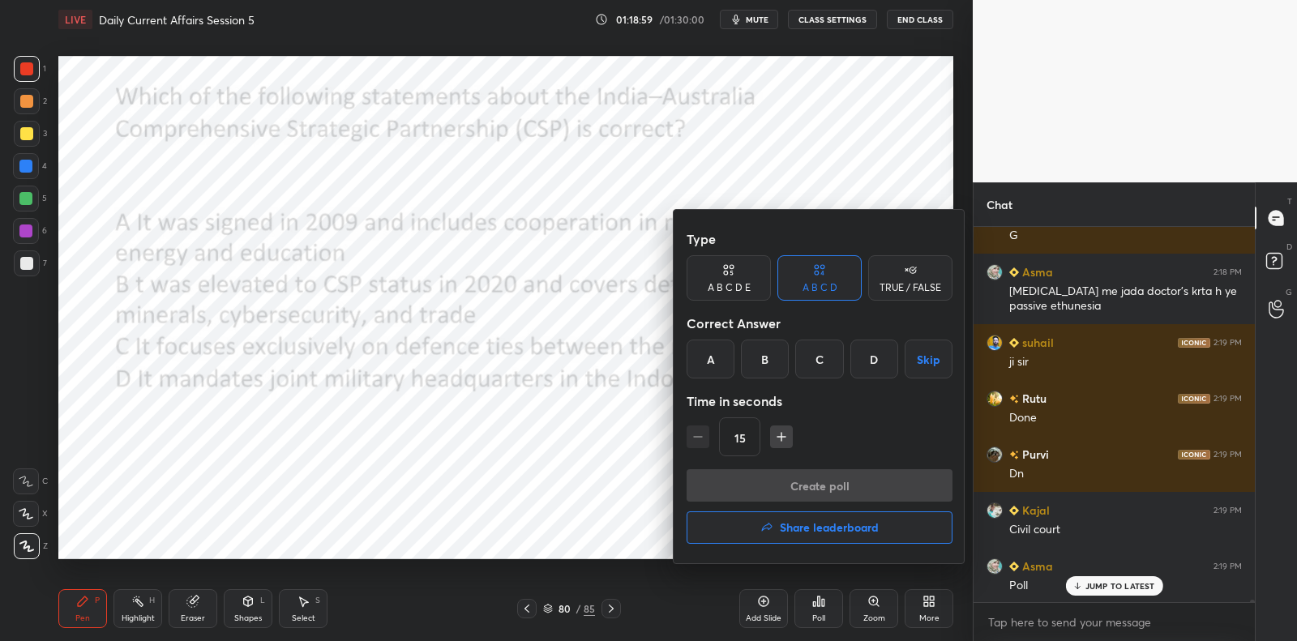
click at [770, 349] on div "B" at bounding box center [765, 359] width 48 height 39
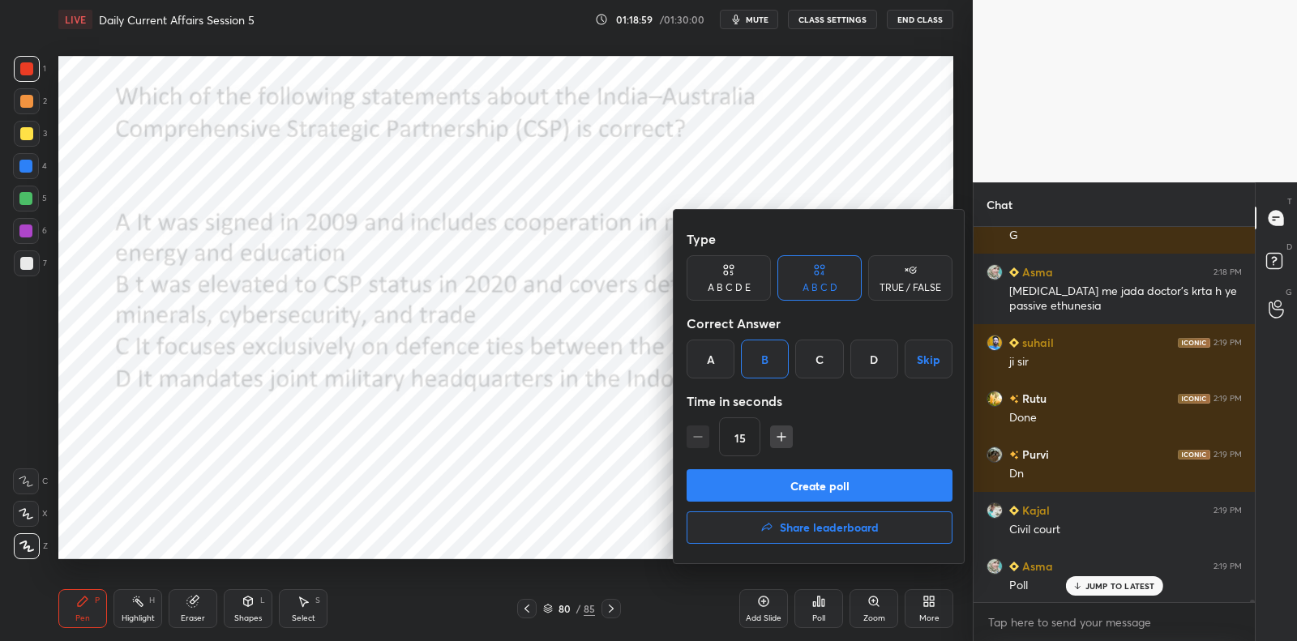
click at [774, 481] on button "Create poll" at bounding box center [820, 486] width 266 height 32
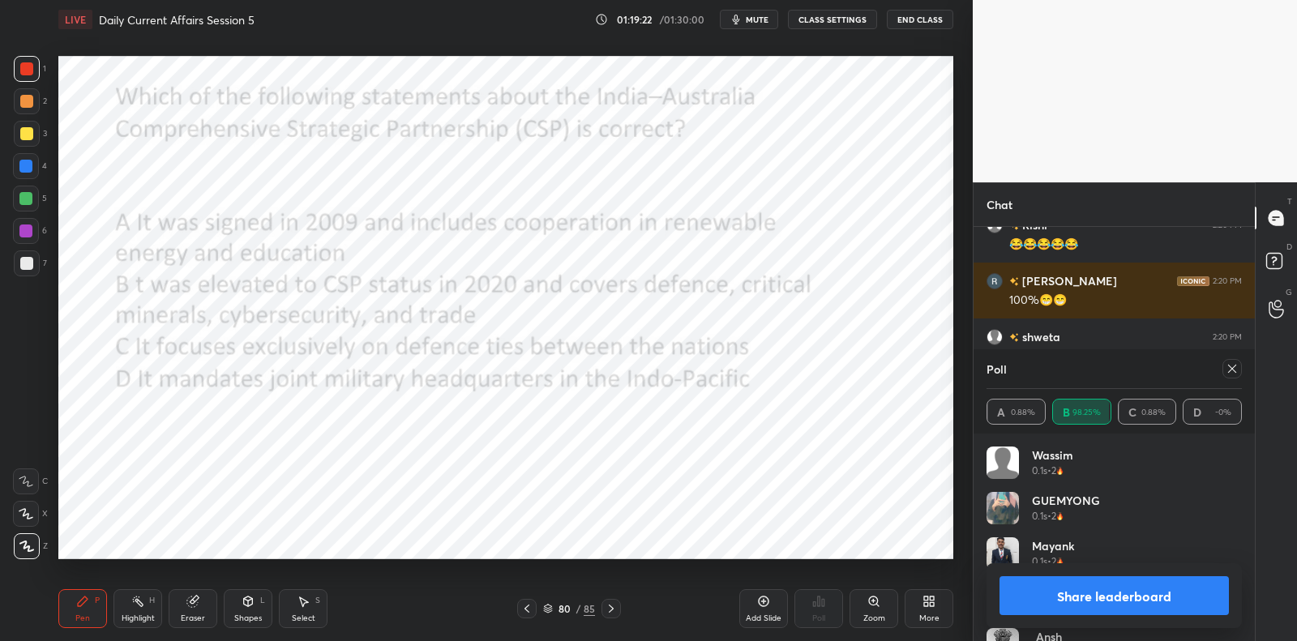
click at [1232, 369] on icon at bounding box center [1233, 369] width 8 height 8
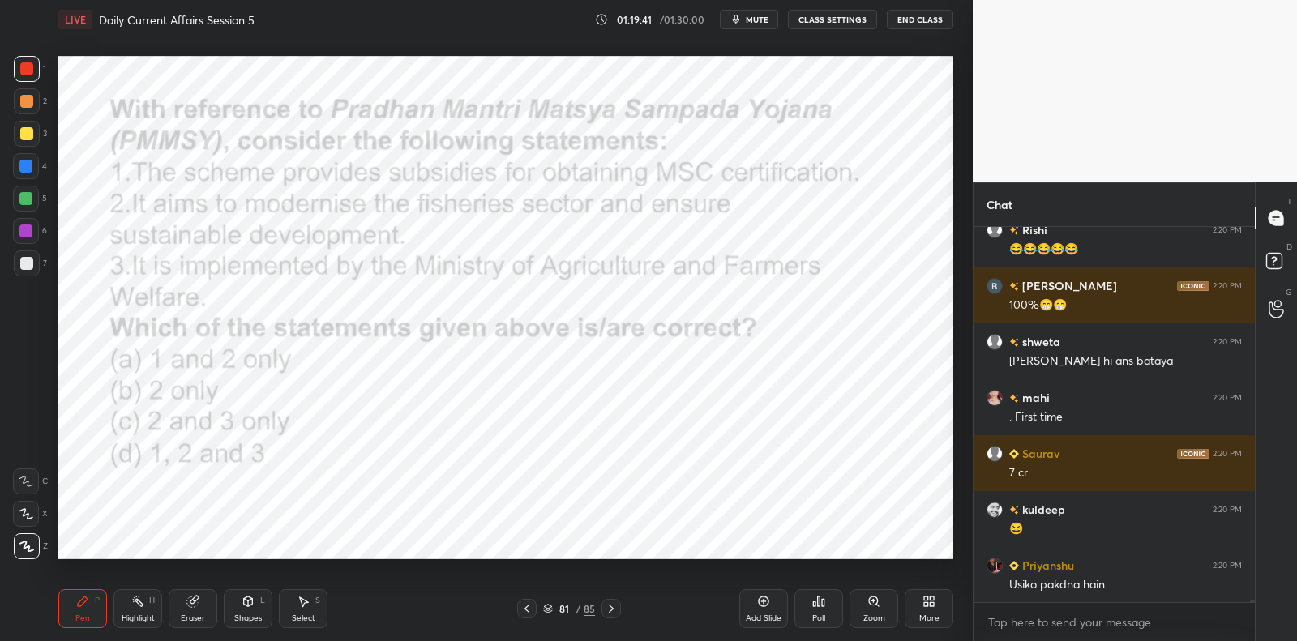
click at [824, 599] on div "Poll" at bounding box center [819, 609] width 49 height 39
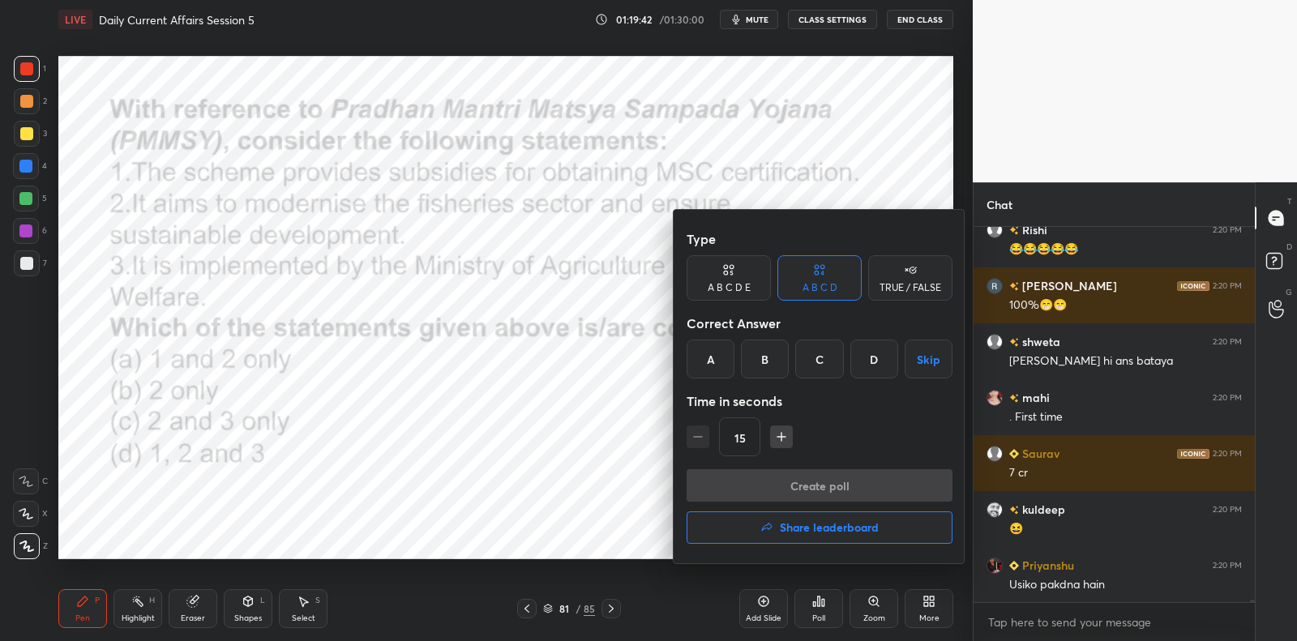
drag, startPoint x: 714, startPoint y: 360, endPoint x: 722, endPoint y: 408, distance: 48.4
click at [714, 362] on div "A" at bounding box center [711, 359] width 48 height 39
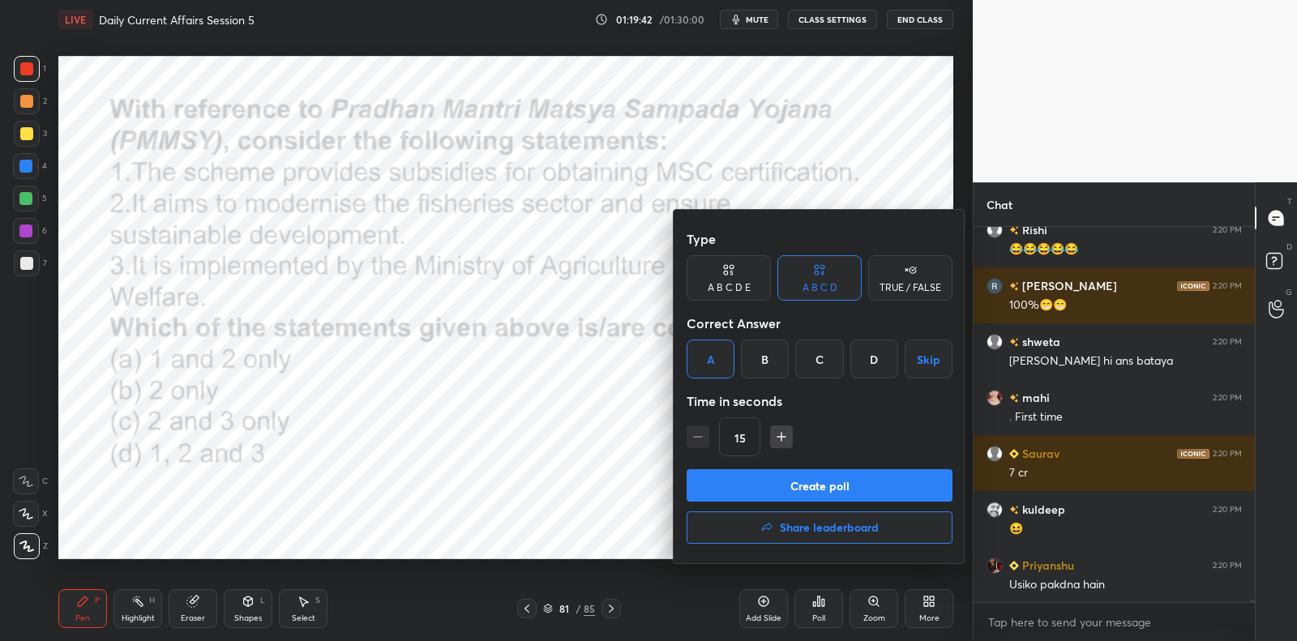
click at [758, 478] on button "Create poll" at bounding box center [820, 486] width 266 height 32
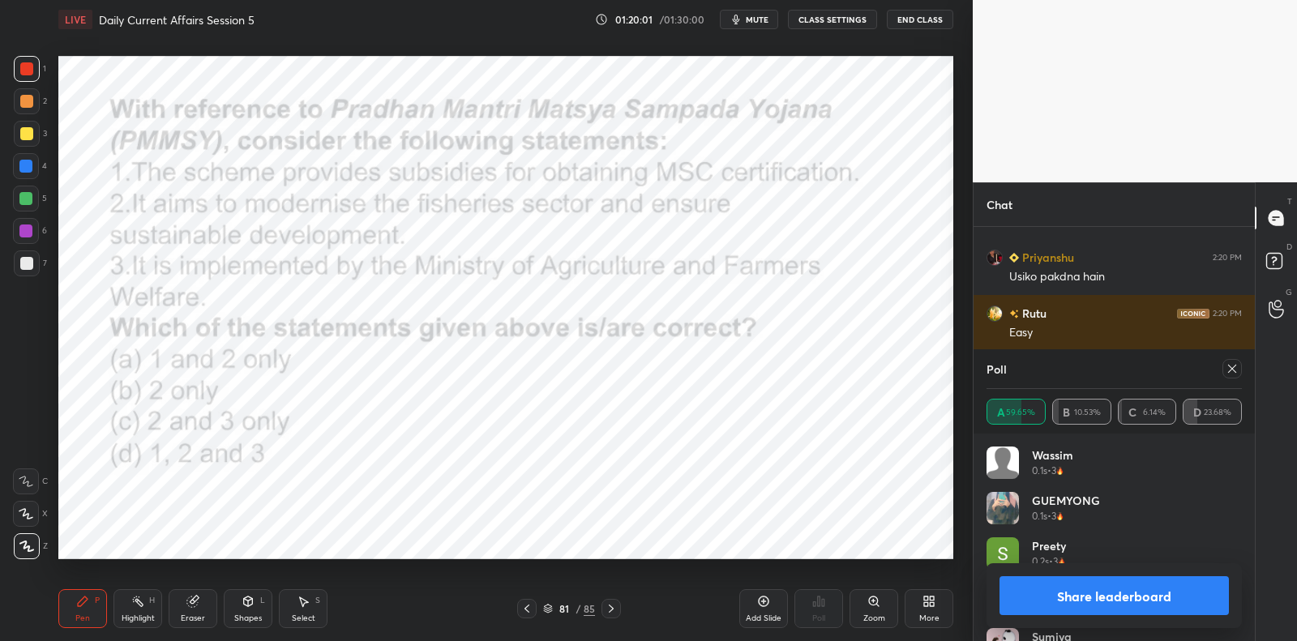
click at [1232, 373] on icon at bounding box center [1232, 368] width 13 height 13
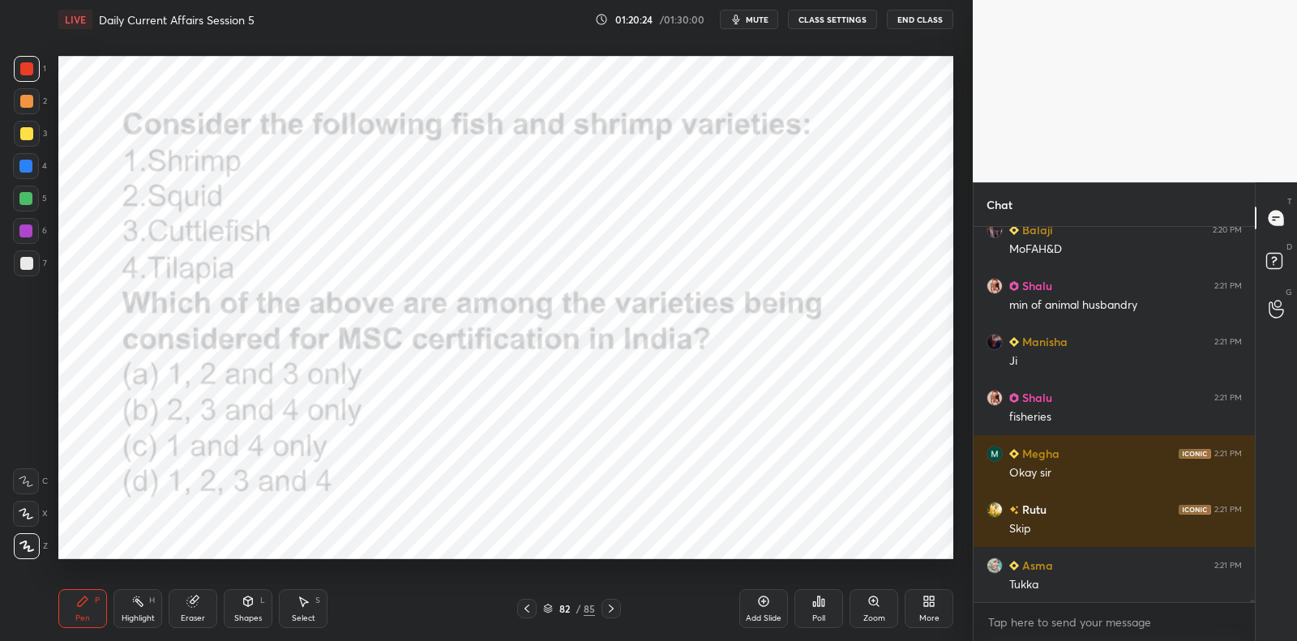
click at [813, 611] on div "Poll" at bounding box center [819, 609] width 49 height 39
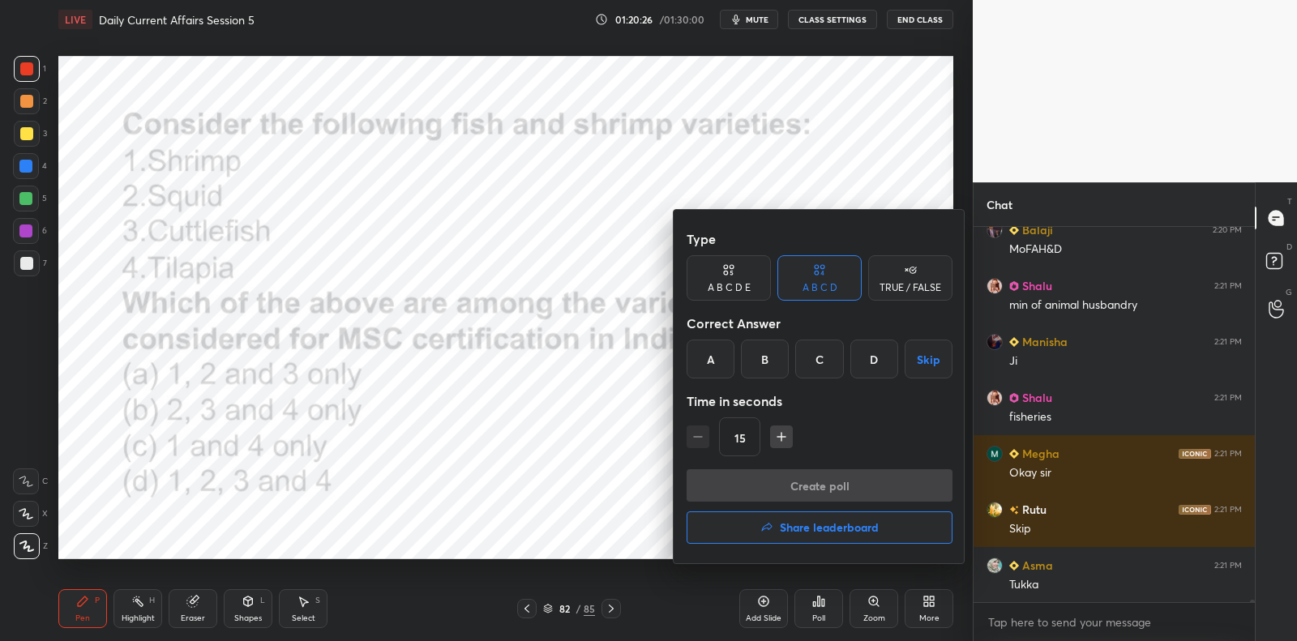
click at [718, 355] on div "A" at bounding box center [711, 359] width 48 height 39
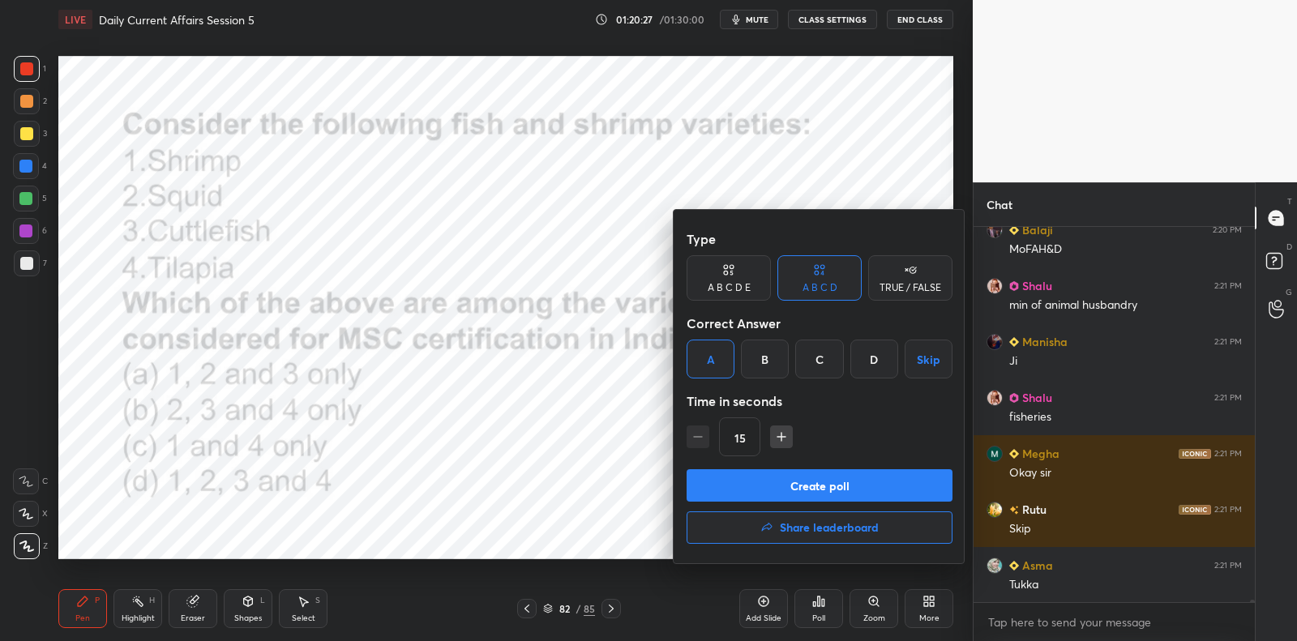
click at [749, 491] on button "Create poll" at bounding box center [820, 486] width 266 height 32
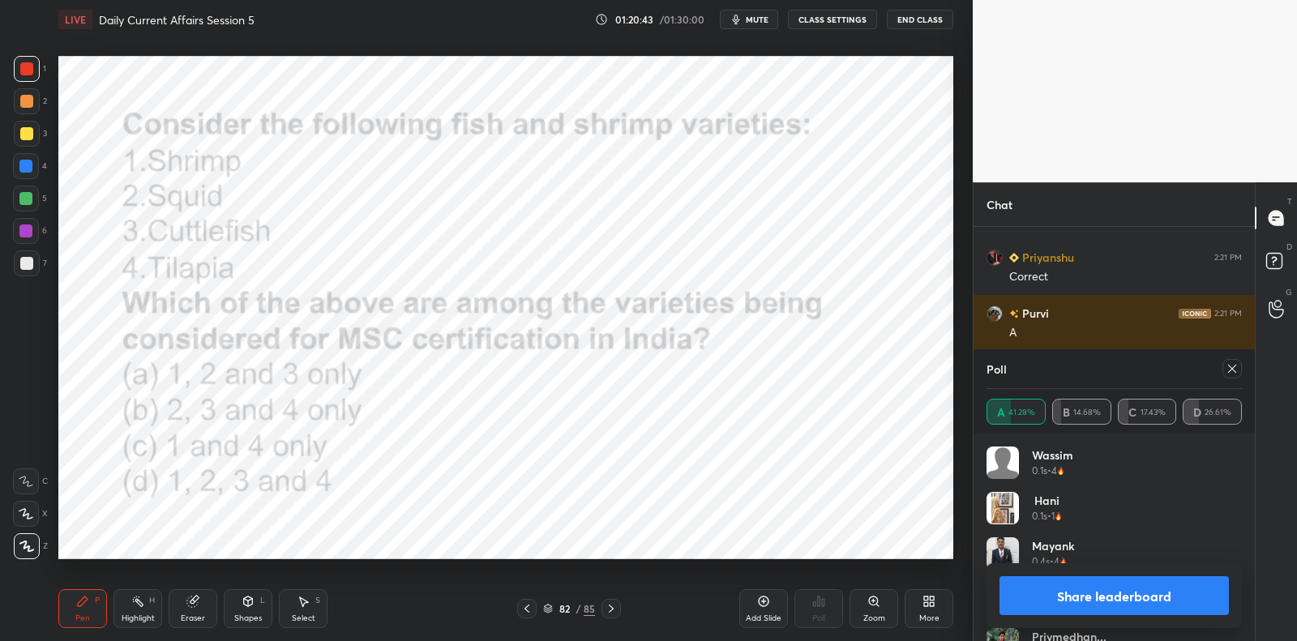
drag, startPoint x: 1237, startPoint y: 370, endPoint x: 1180, endPoint y: 367, distance: 56.8
click at [1236, 371] on icon at bounding box center [1232, 368] width 13 height 13
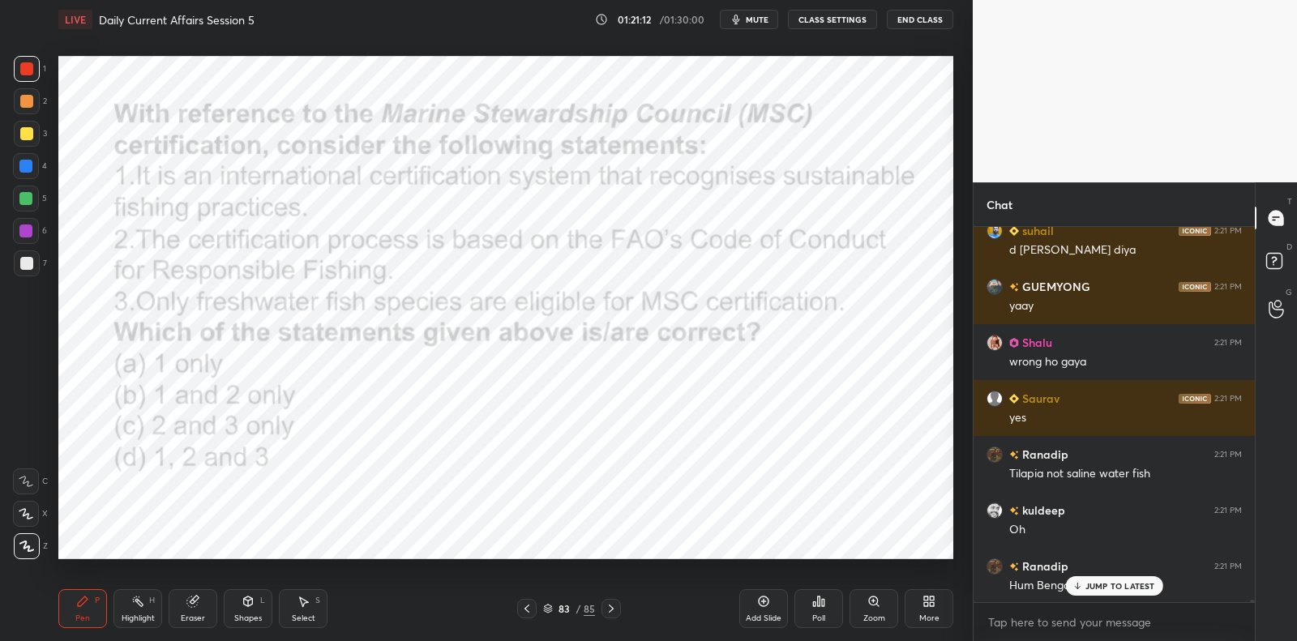
click at [819, 604] on icon at bounding box center [819, 602] width 2 height 10
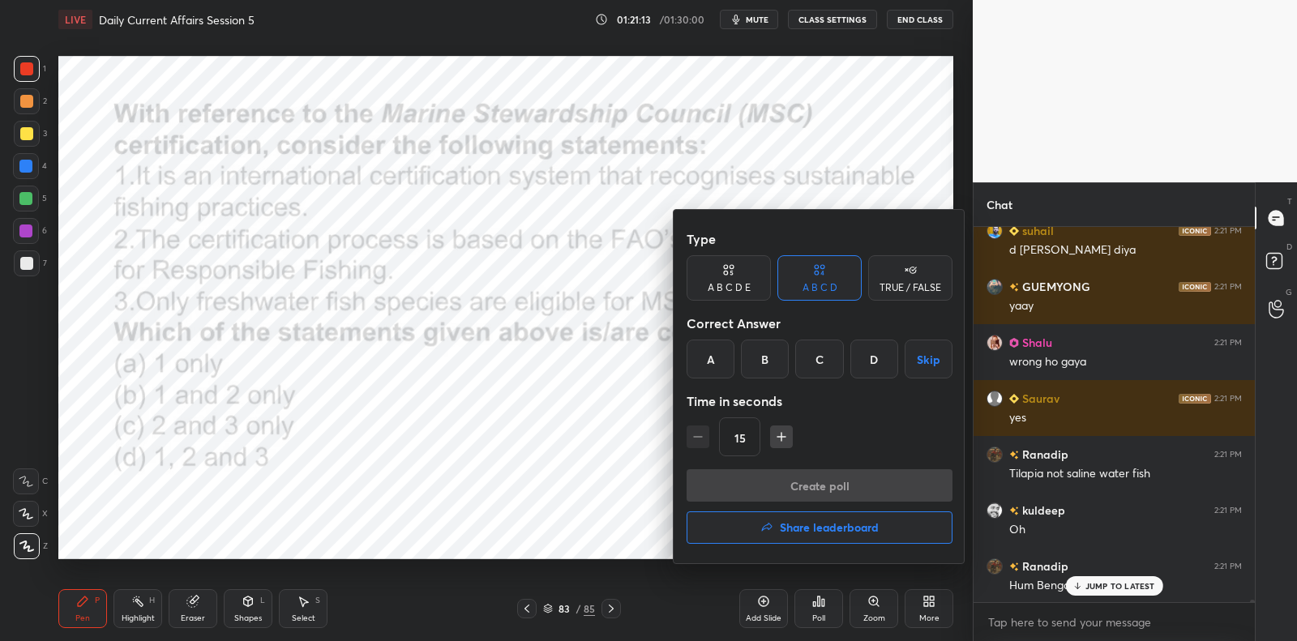
drag, startPoint x: 757, startPoint y: 355, endPoint x: 766, endPoint y: 413, distance: 58.1
click at [760, 358] on div "B" at bounding box center [765, 359] width 48 height 39
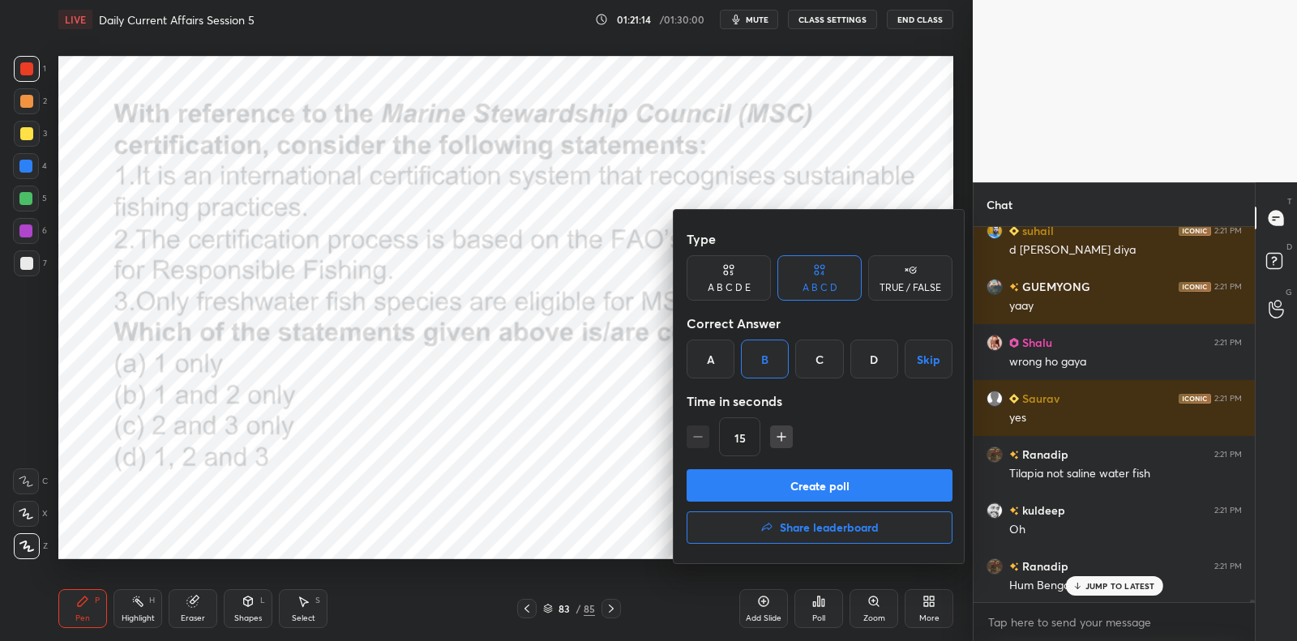
click at [757, 478] on button "Create poll" at bounding box center [820, 486] width 266 height 32
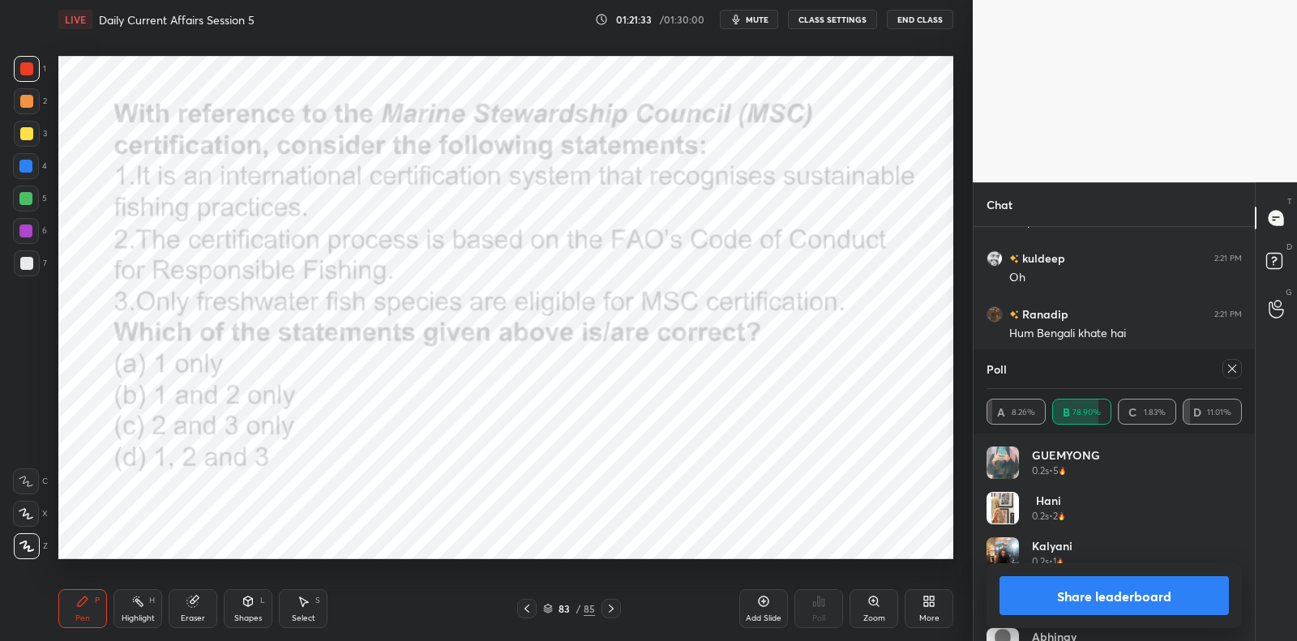
click at [1236, 368] on icon at bounding box center [1232, 368] width 13 height 13
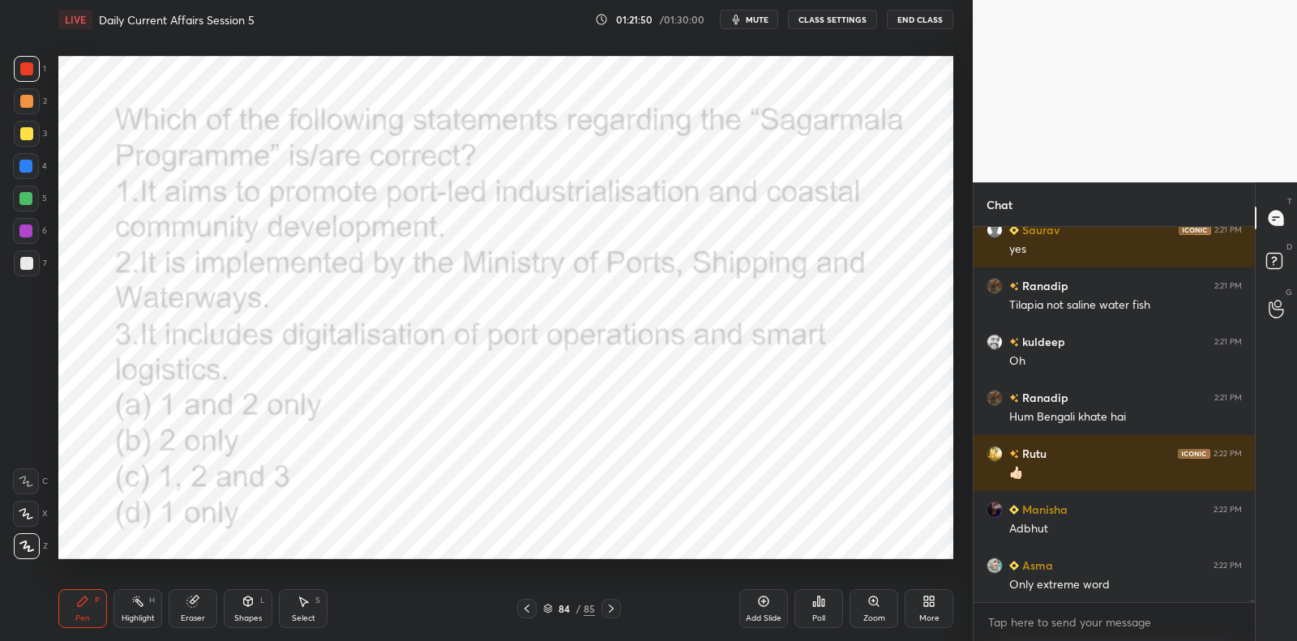
click at [814, 594] on div "Poll" at bounding box center [819, 609] width 49 height 39
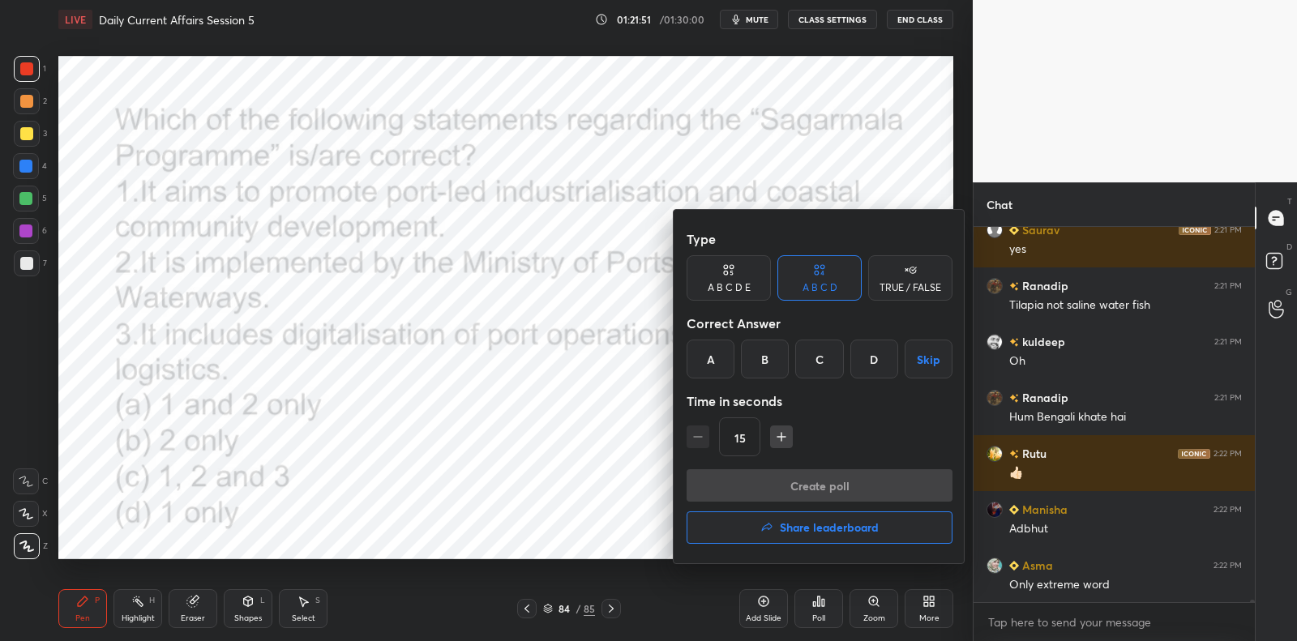
click at [828, 366] on div "C" at bounding box center [820, 359] width 48 height 39
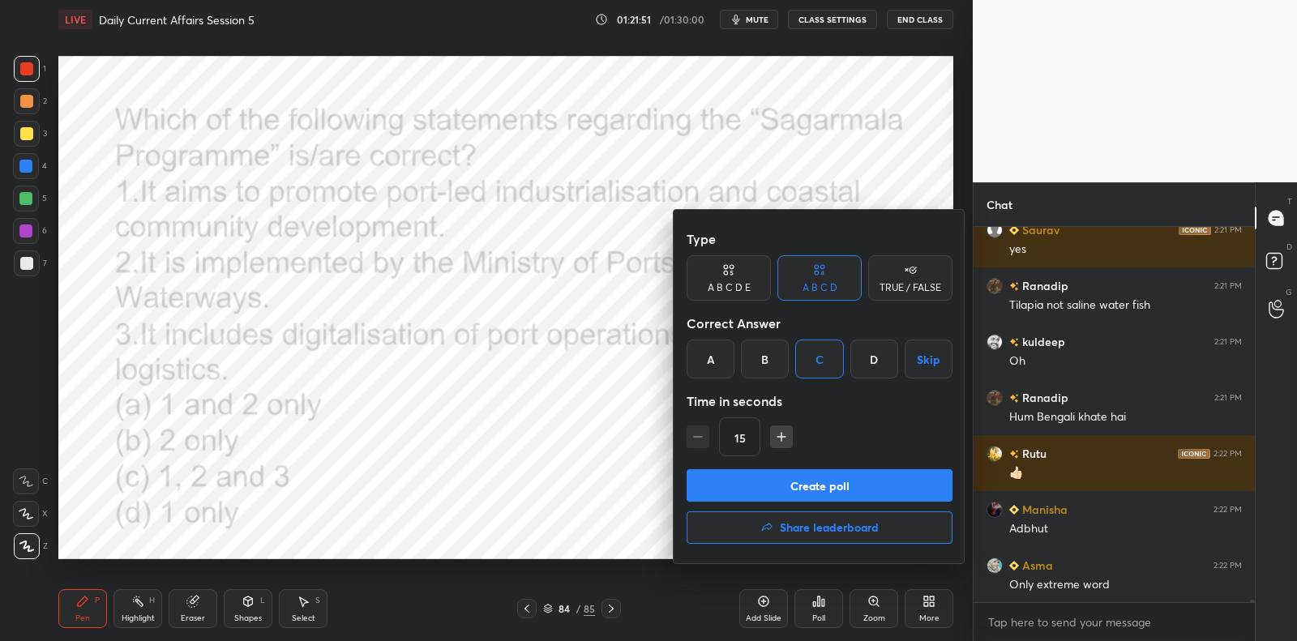
click at [815, 488] on button "Create poll" at bounding box center [820, 486] width 266 height 32
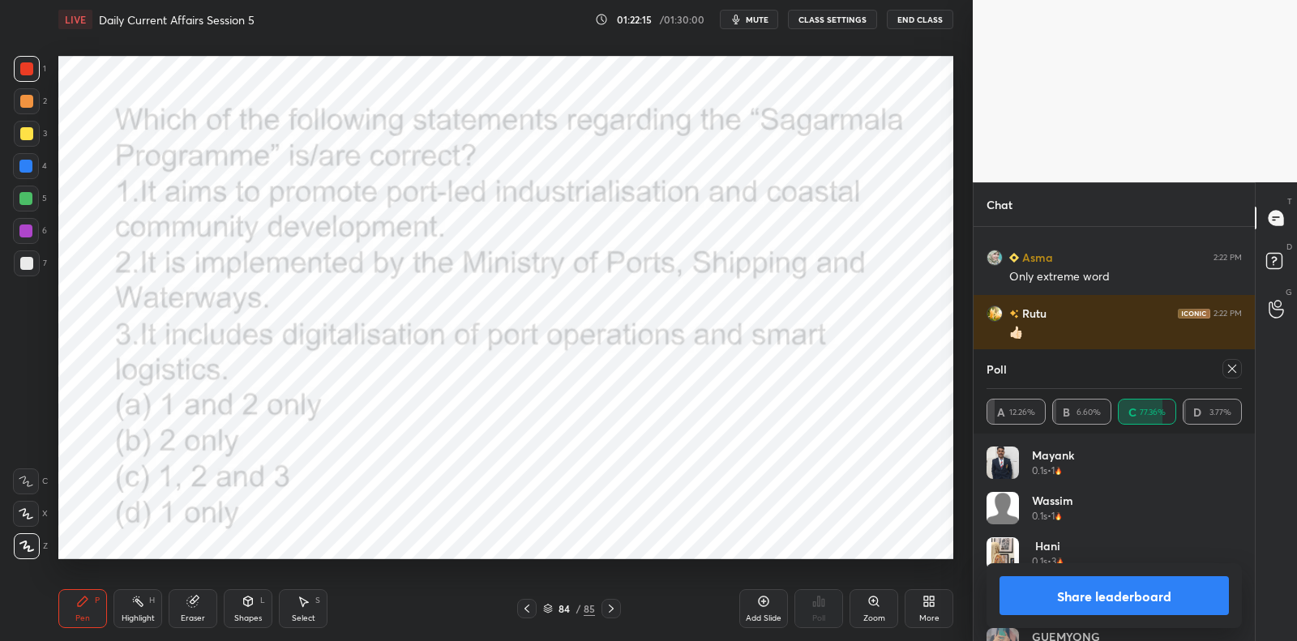
click at [1237, 372] on icon at bounding box center [1232, 368] width 13 height 13
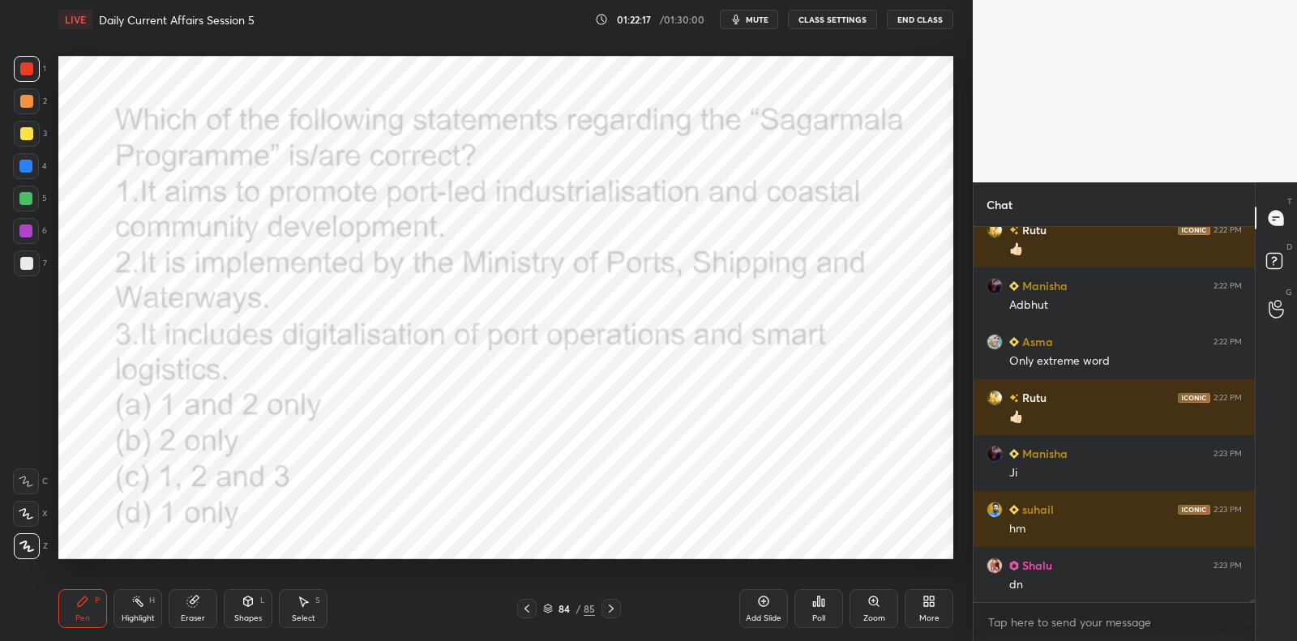
drag, startPoint x: 764, startPoint y: 600, endPoint x: 759, endPoint y: 572, distance: 28.8
click at [766, 596] on icon at bounding box center [763, 601] width 13 height 13
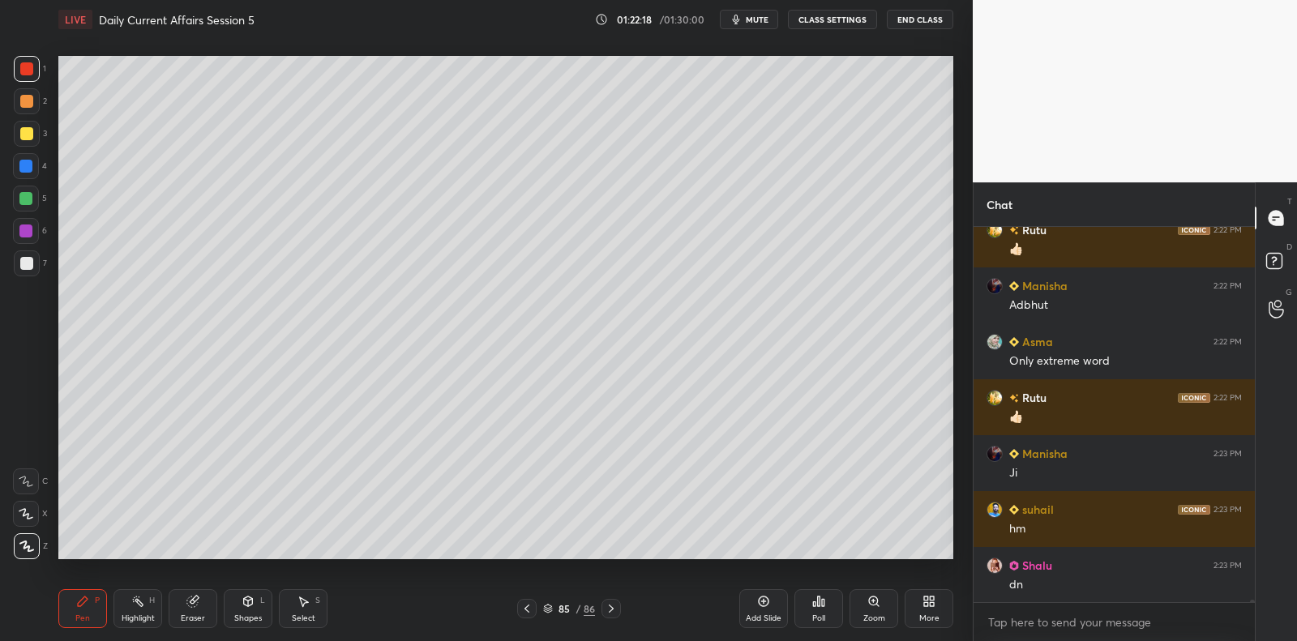
click at [28, 263] on div at bounding box center [26, 263] width 13 height 13
click at [28, 257] on div at bounding box center [26, 263] width 13 height 13
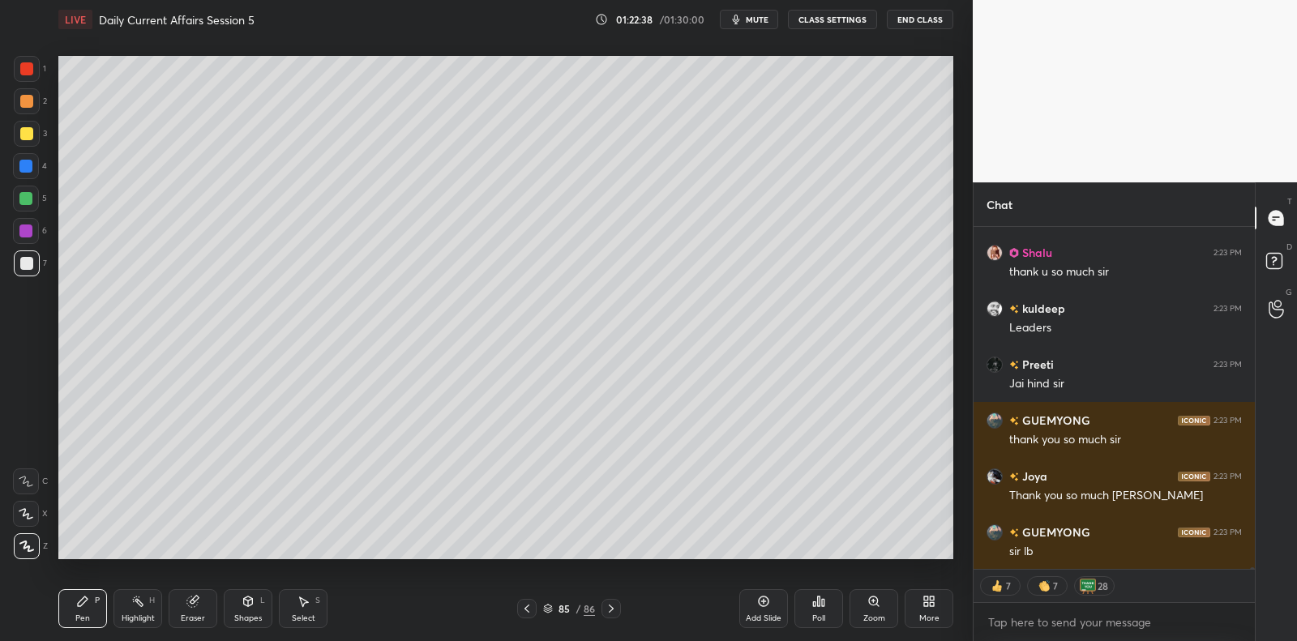
click at [826, 615] on div "Poll" at bounding box center [819, 619] width 13 height 8
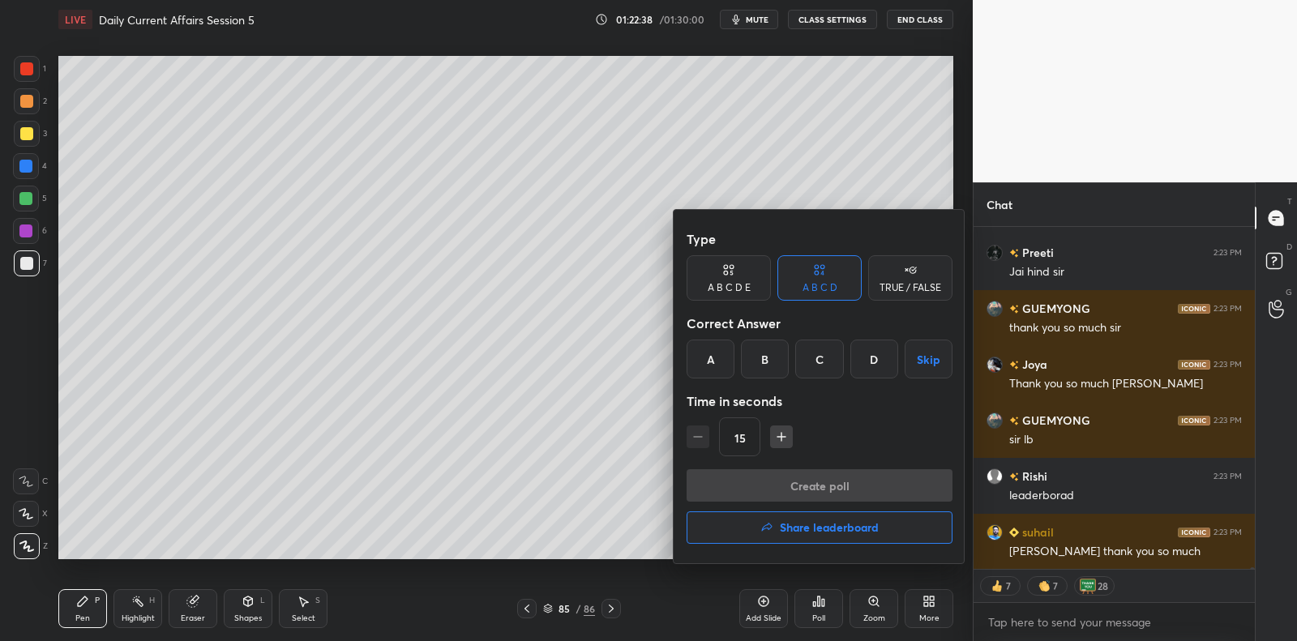
click at [797, 522] on h4 "Share leaderboard" at bounding box center [829, 527] width 99 height 11
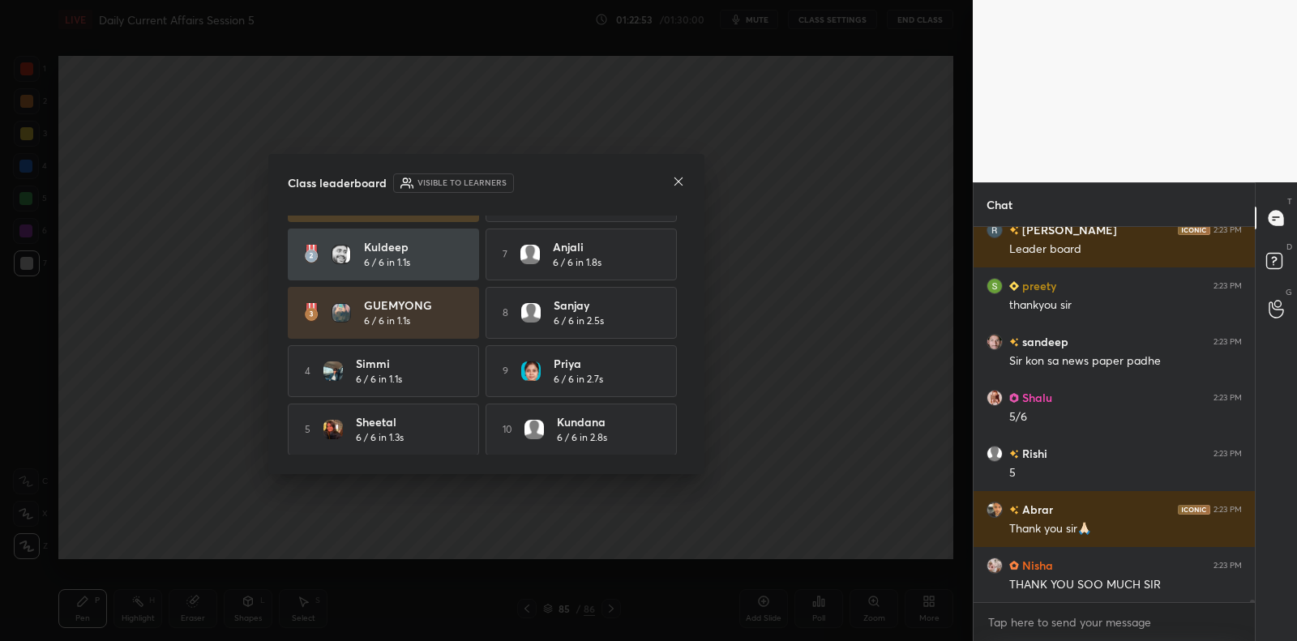
click at [680, 183] on icon at bounding box center [679, 182] width 8 height 8
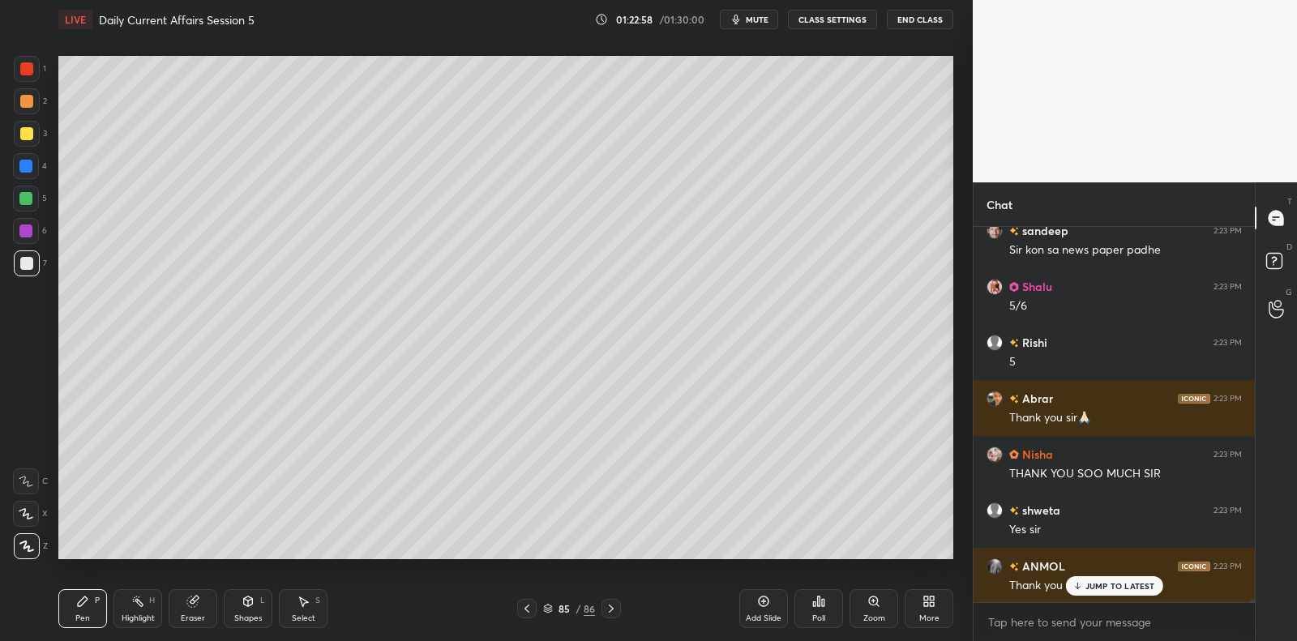
click at [1094, 581] on p "JUMP TO LATEST" at bounding box center [1121, 586] width 70 height 10
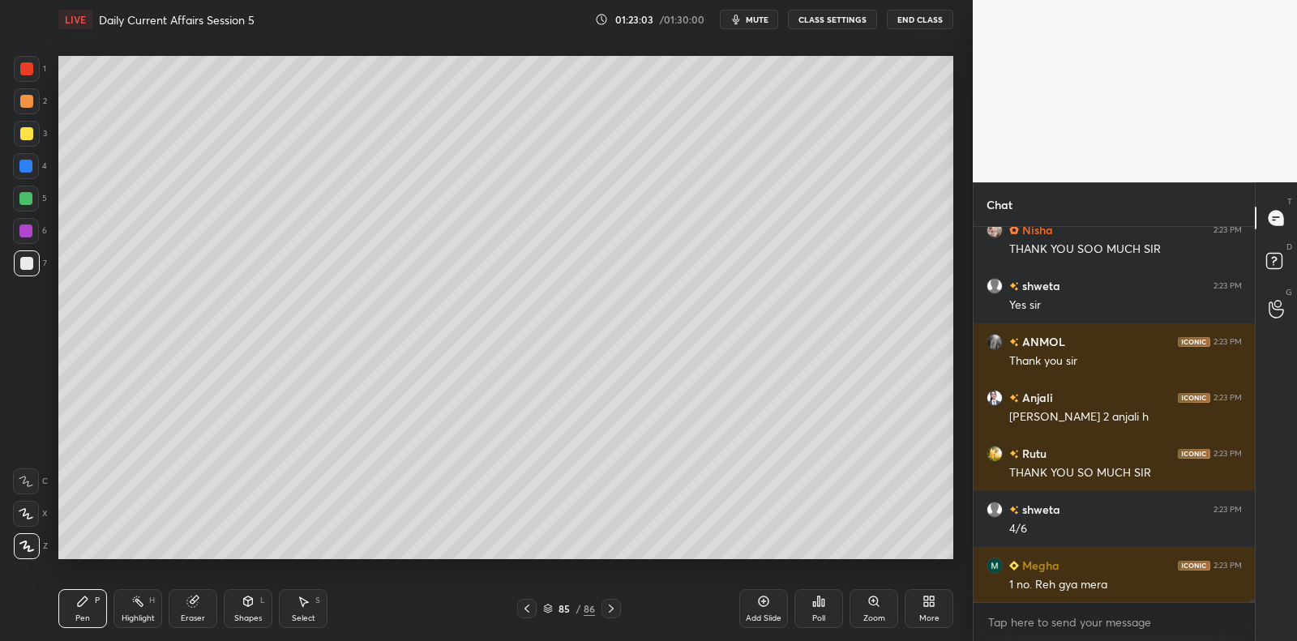
click at [830, 609] on div "Poll" at bounding box center [819, 609] width 49 height 39
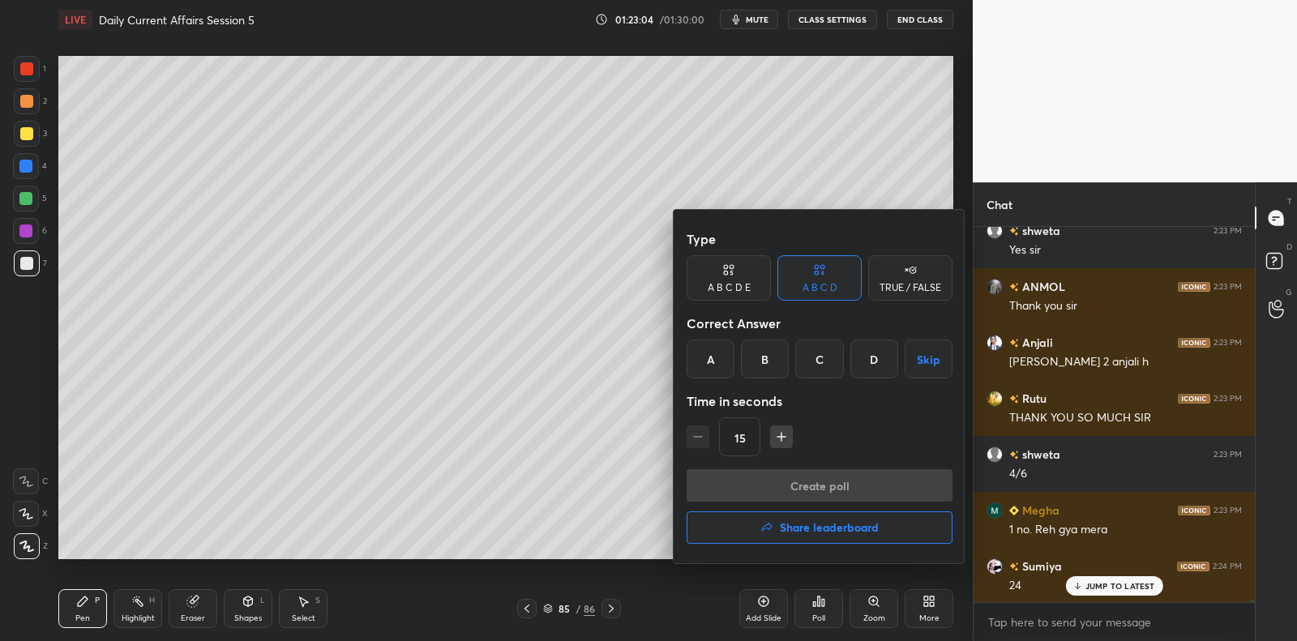
click at [747, 517] on button "Share leaderboard" at bounding box center [820, 528] width 266 height 32
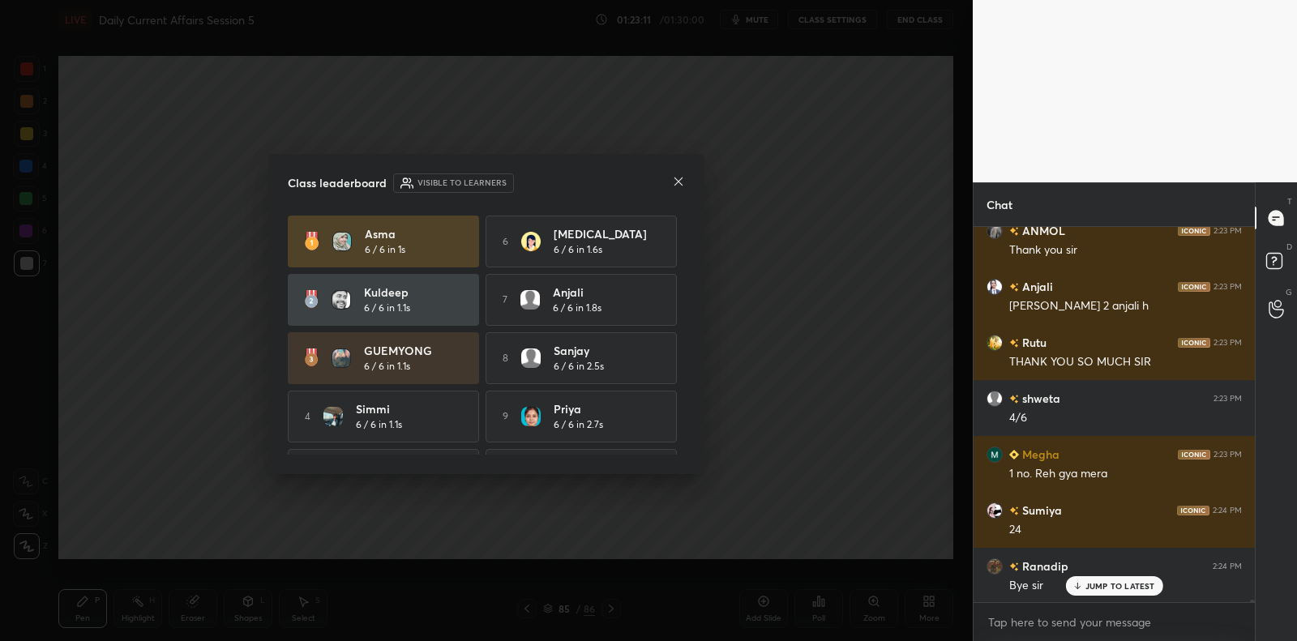
click at [674, 186] on icon at bounding box center [678, 181] width 13 height 13
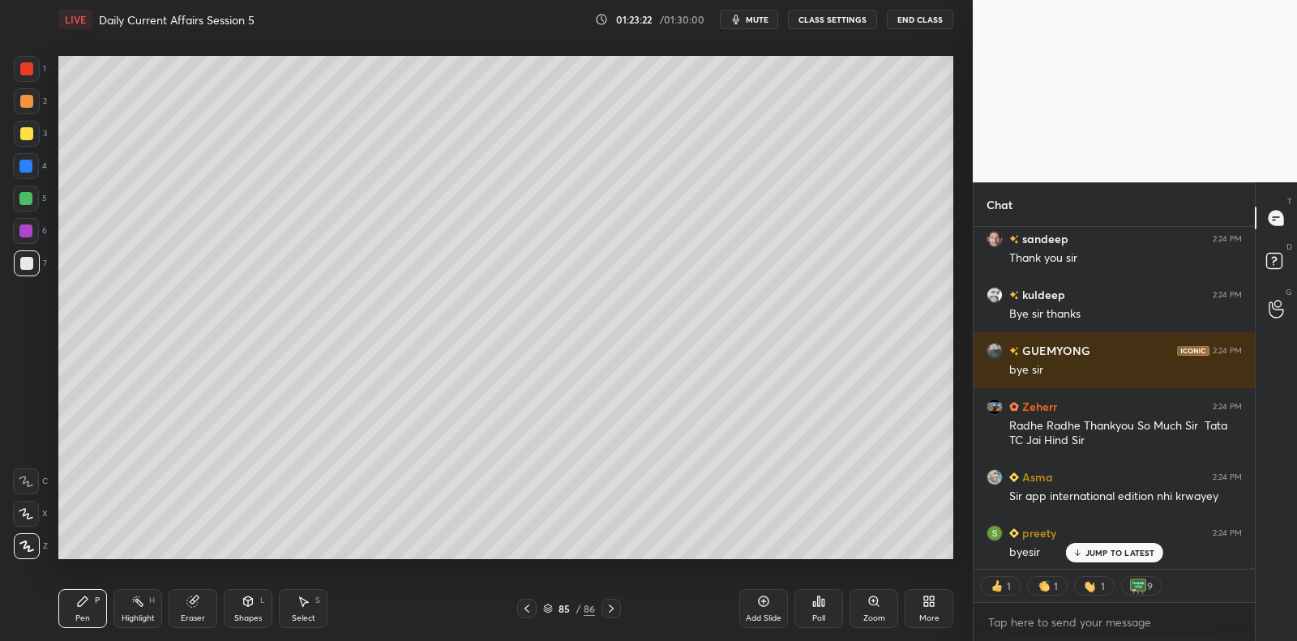
click at [925, 18] on button "End Class" at bounding box center [920, 19] width 66 height 19
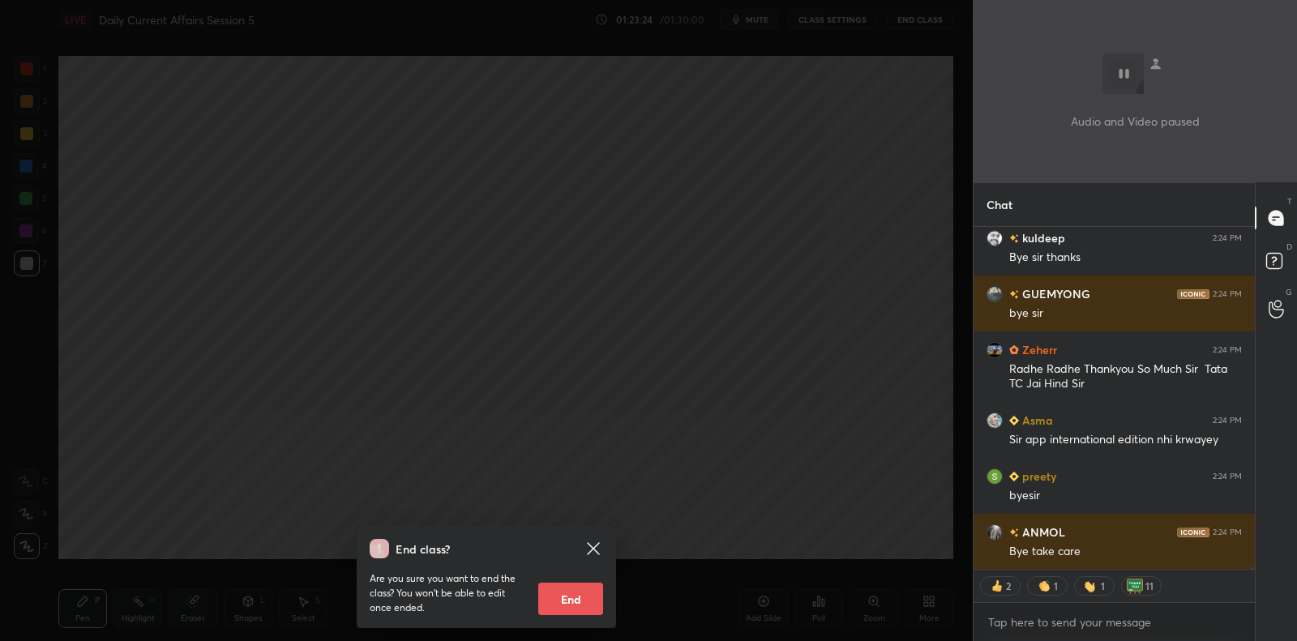
click at [565, 603] on button "End" at bounding box center [570, 599] width 65 height 32
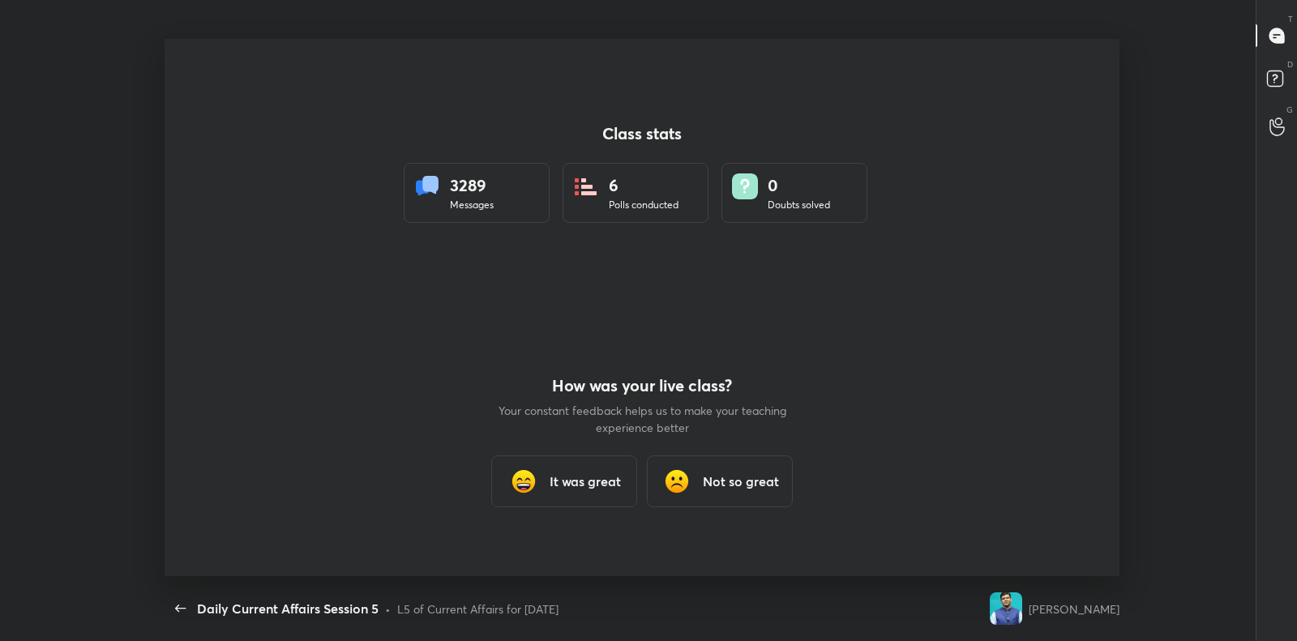
type textarea "x"
